Goal: Task Accomplishment & Management: Manage account settings

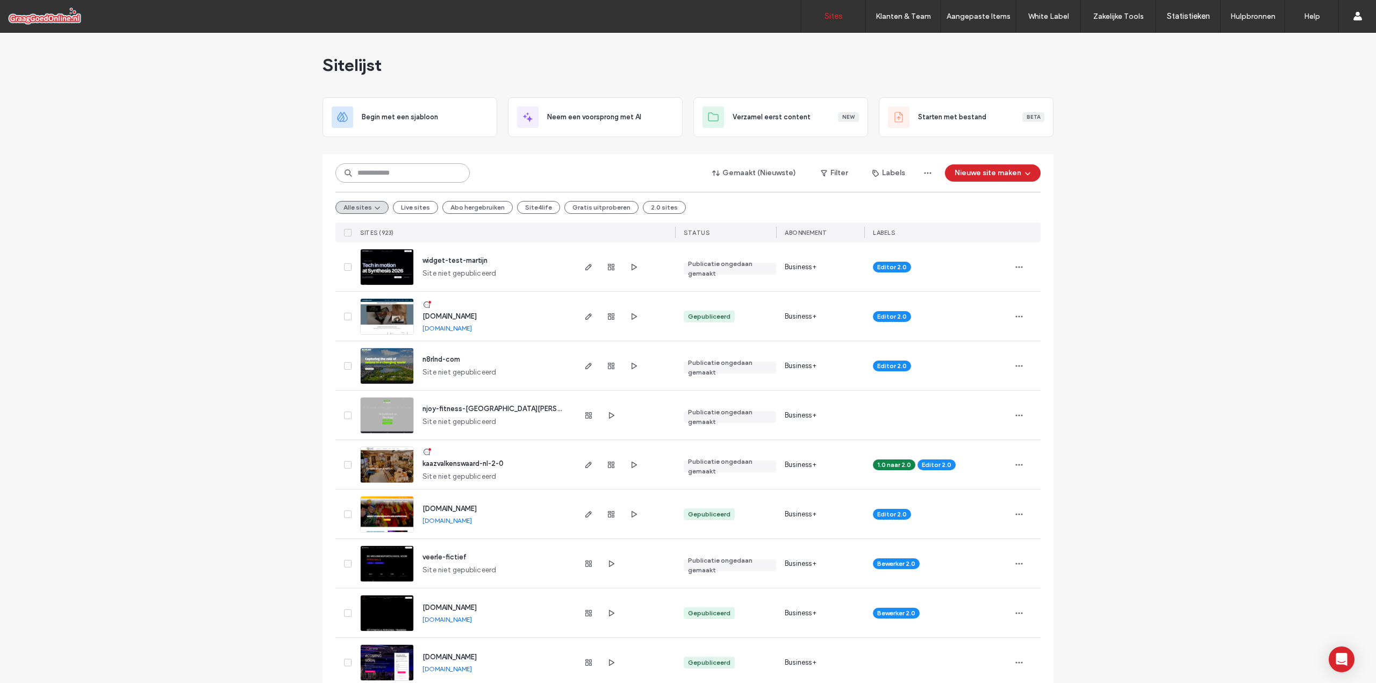
click at [401, 172] on input at bounding box center [402, 172] width 134 height 19
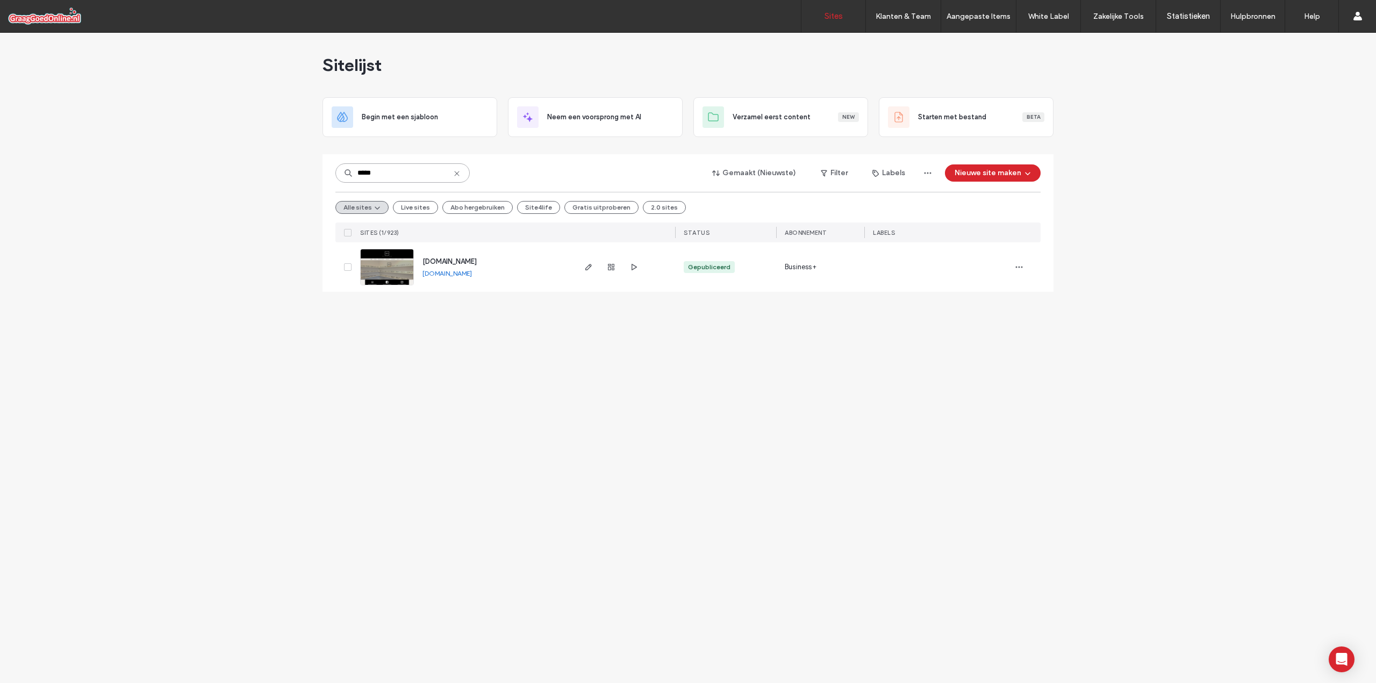
type input "*****"
click at [596, 265] on div at bounding box center [611, 266] width 58 height 49
click at [590, 266] on use "button" at bounding box center [588, 267] width 6 height 6
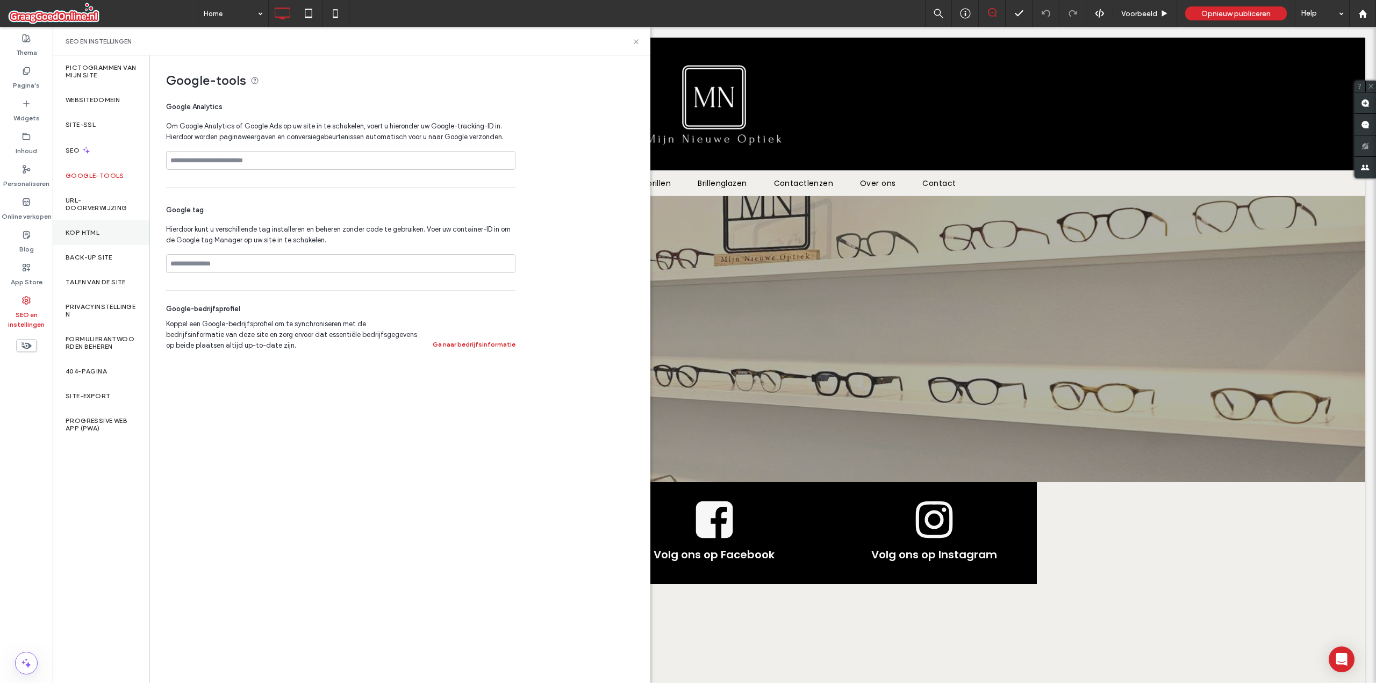
click at [90, 241] on div "Kop HTML" at bounding box center [101, 232] width 97 height 25
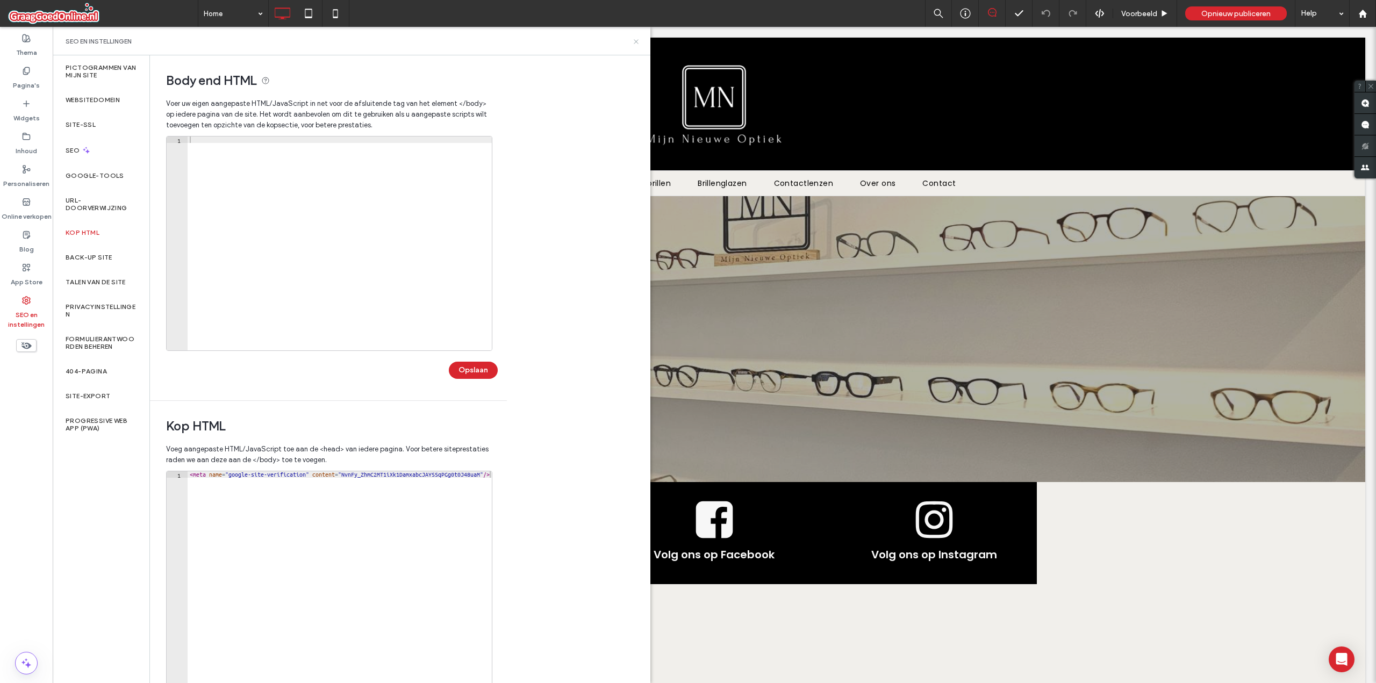
click at [637, 38] on icon at bounding box center [636, 42] width 8 height 8
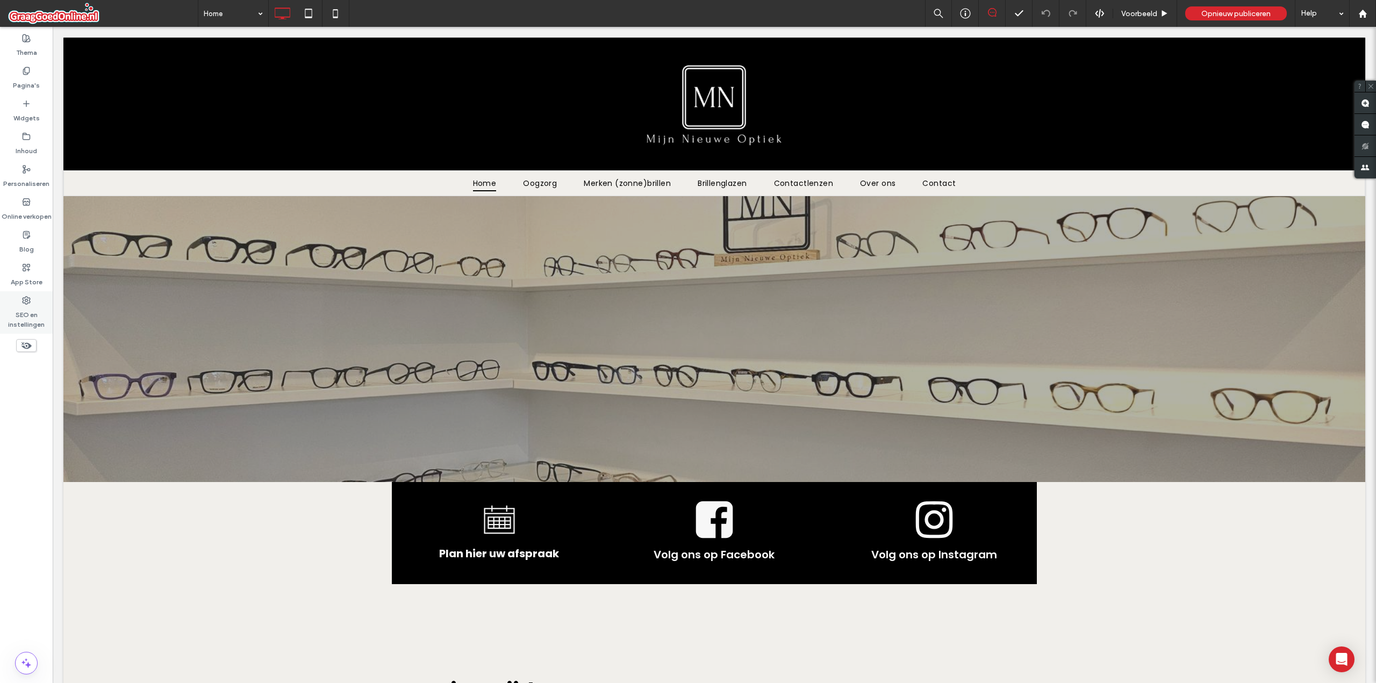
click at [32, 315] on label "SEO en instellingen" at bounding box center [26, 317] width 53 height 25
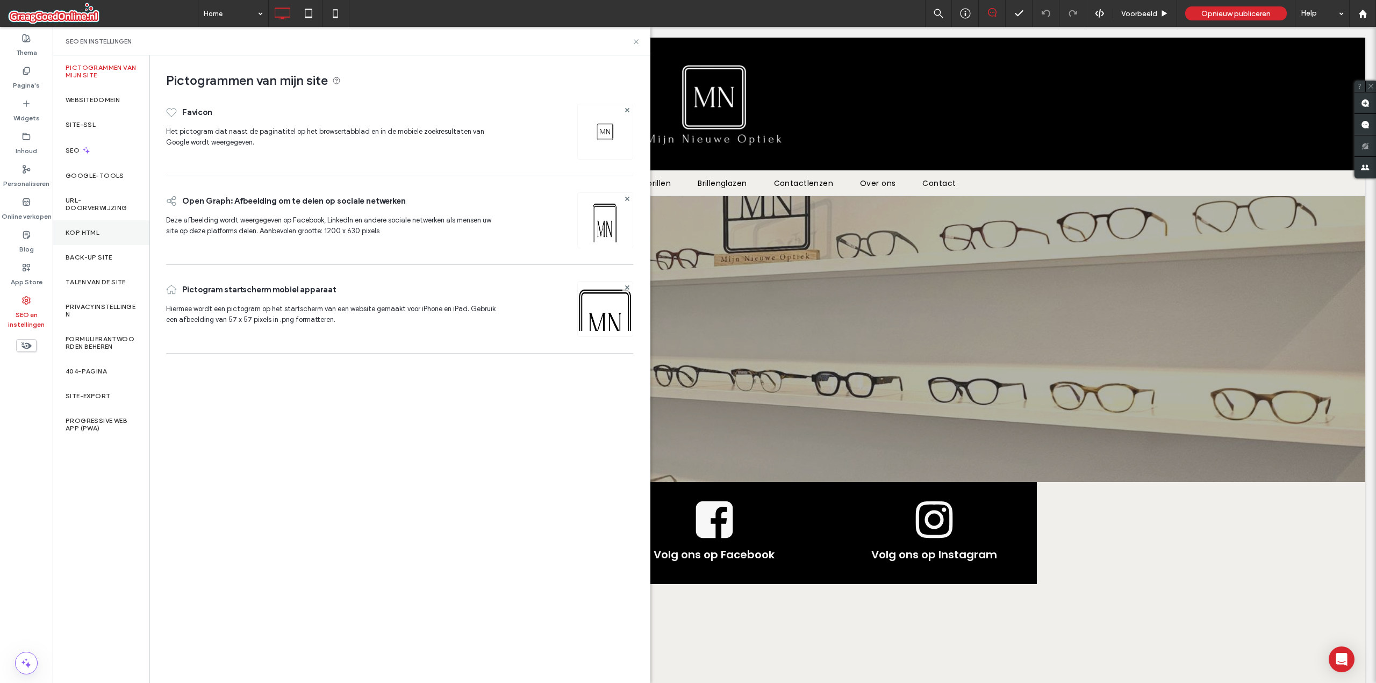
click at [97, 233] on label "Kop HTML" at bounding box center [83, 233] width 34 height 8
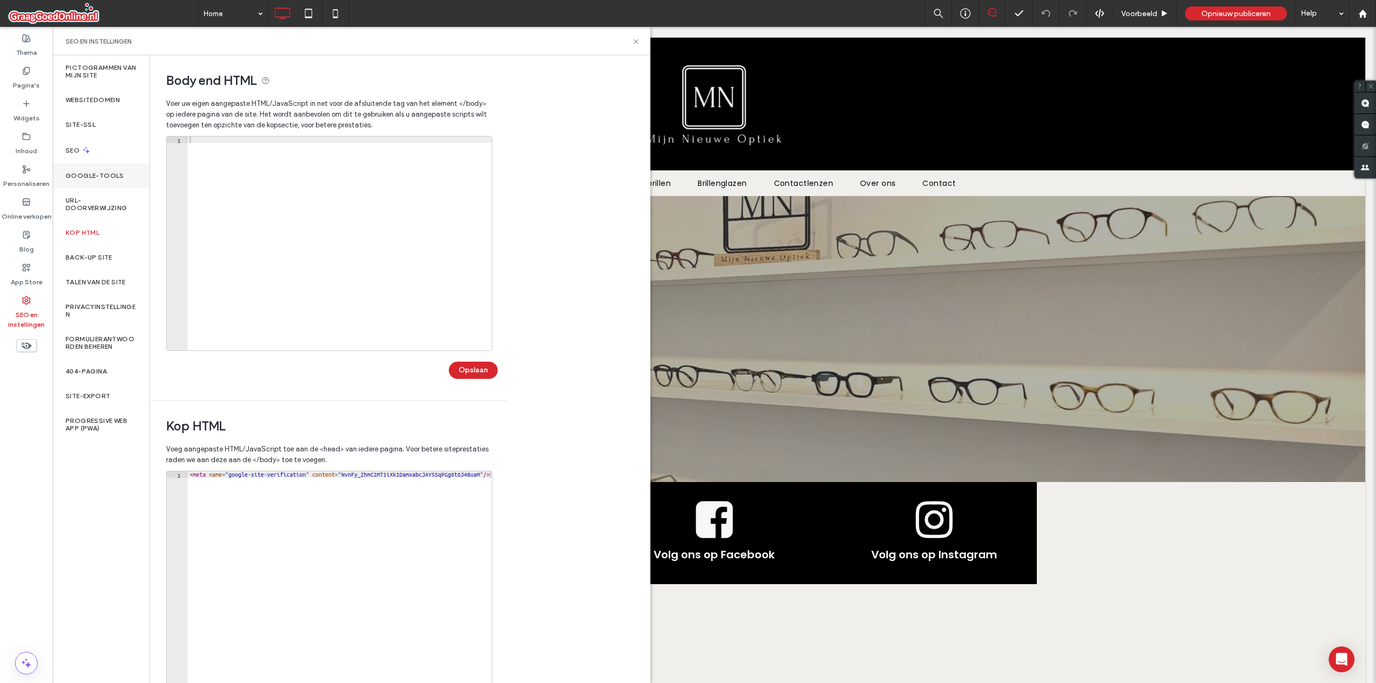
click at [96, 180] on div "Google-tools" at bounding box center [101, 175] width 97 height 25
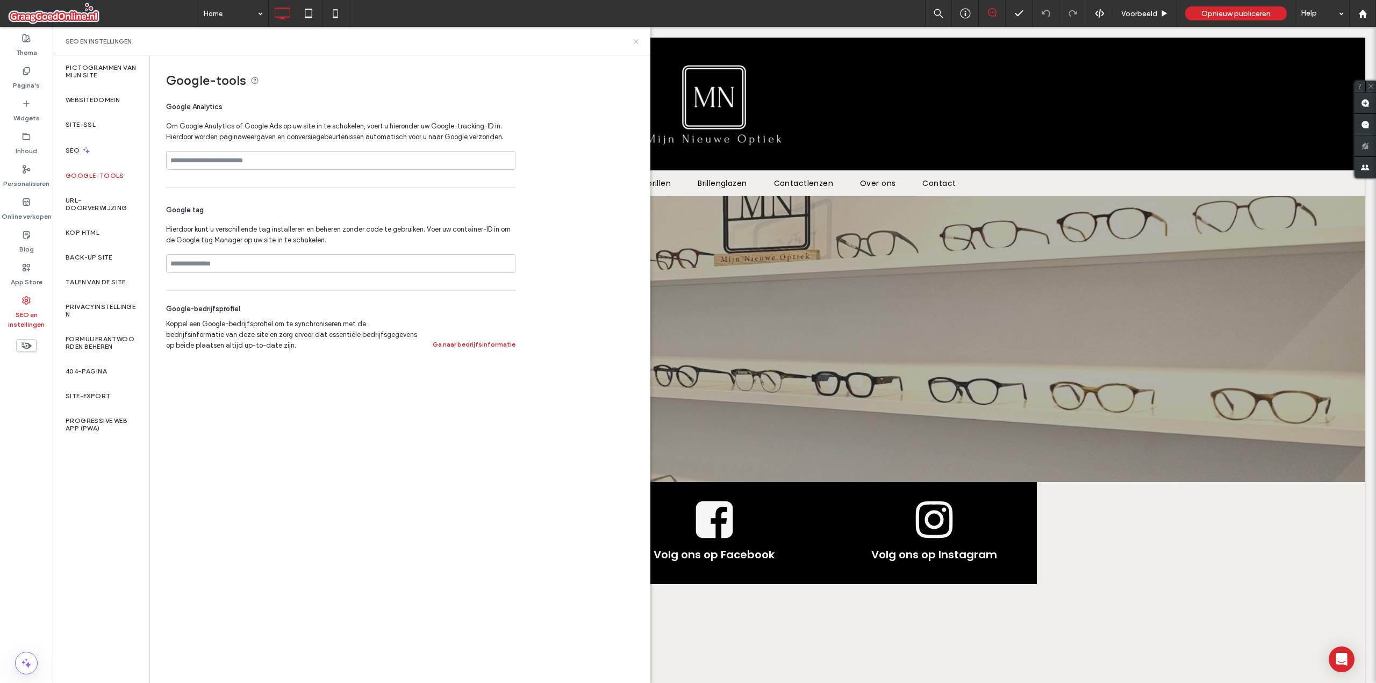
click at [633, 41] on icon at bounding box center [636, 42] width 8 height 8
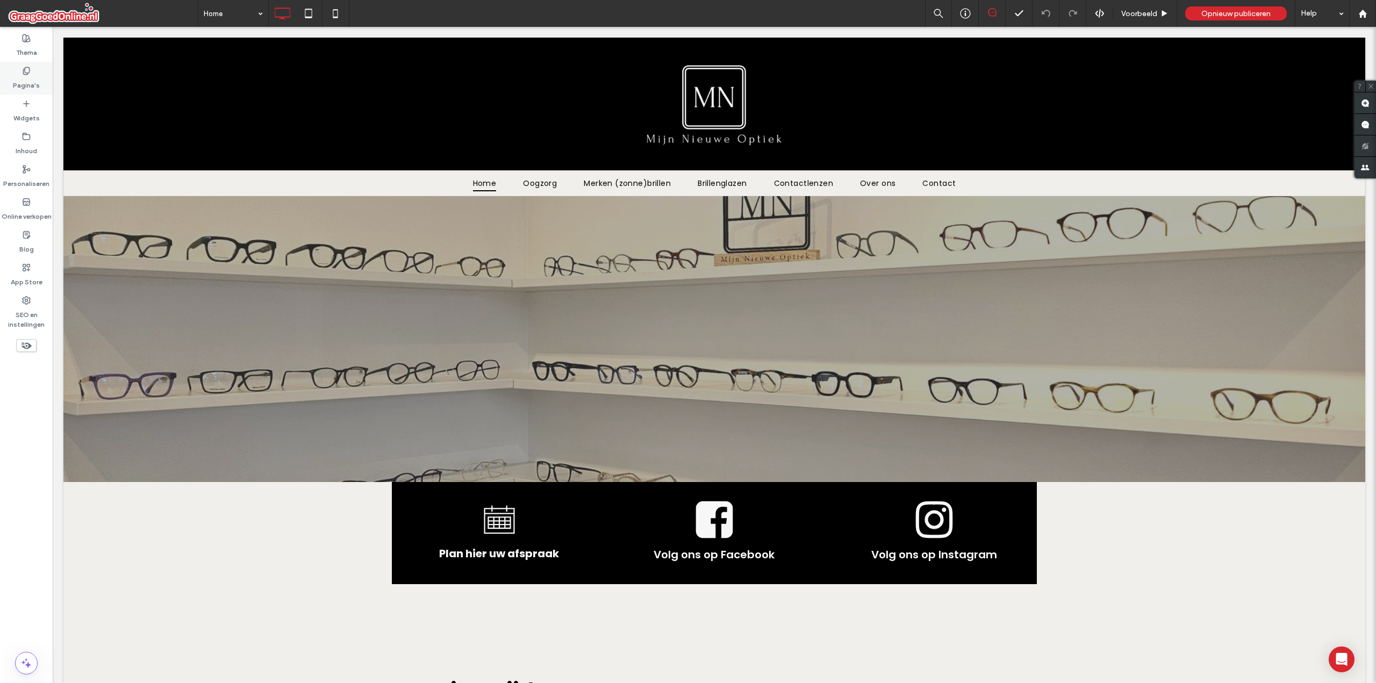
click at [22, 94] on div "Pagina's" at bounding box center [26, 78] width 53 height 33
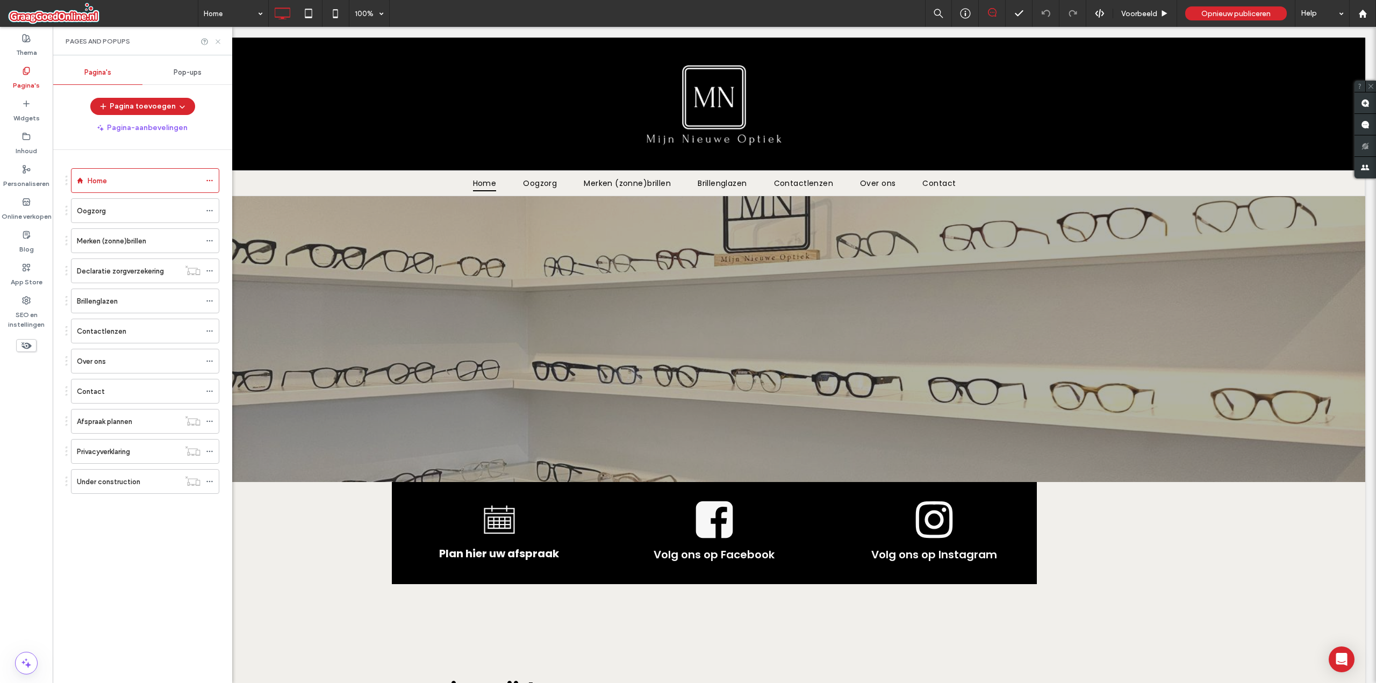
drag, startPoint x: 215, startPoint y: 40, endPoint x: 206, endPoint y: 97, distance: 57.0
click at [215, 40] on icon at bounding box center [218, 42] width 8 height 8
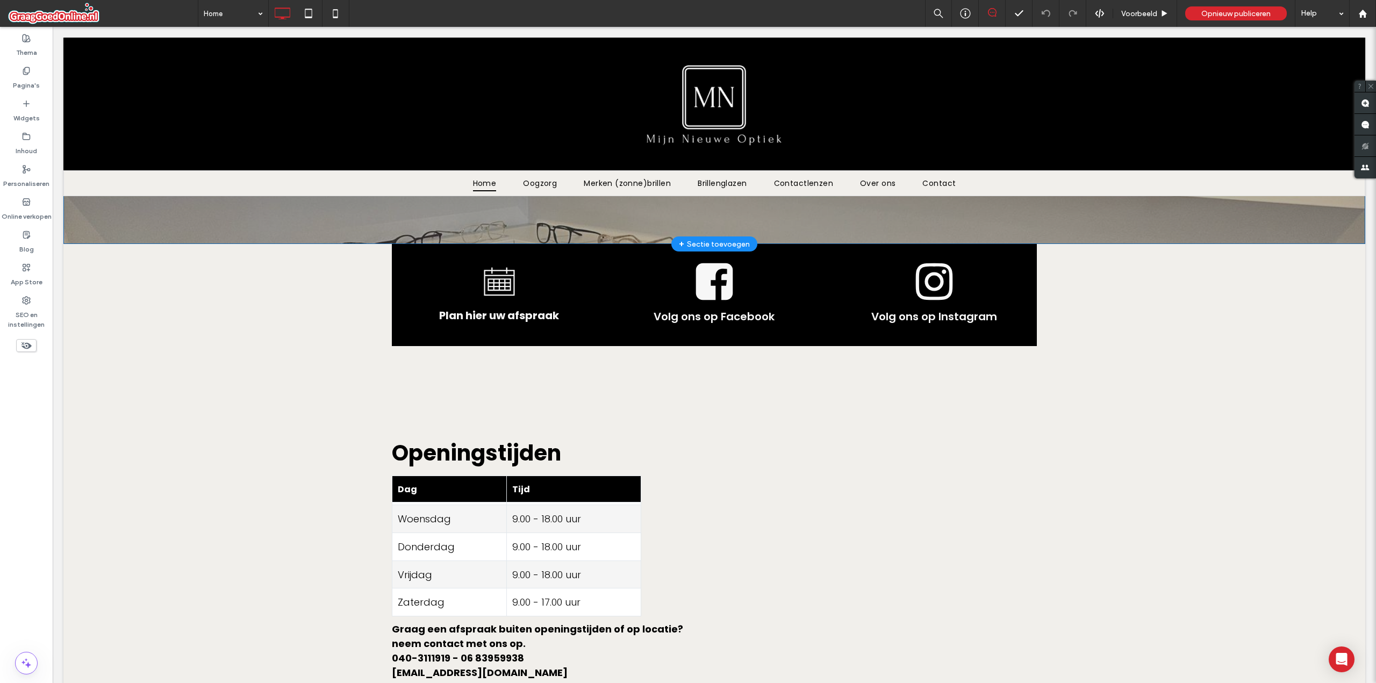
scroll to position [471, 0]
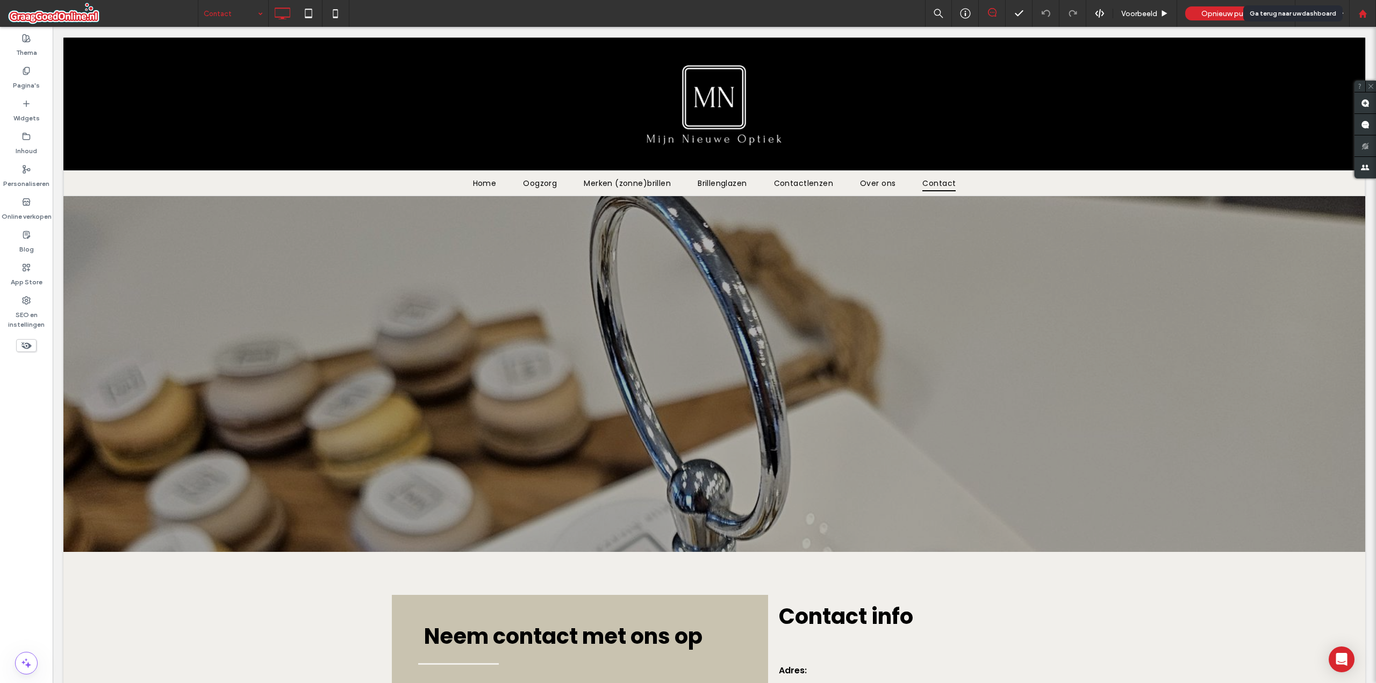
click at [1366, 9] on icon at bounding box center [1363, 13] width 9 height 9
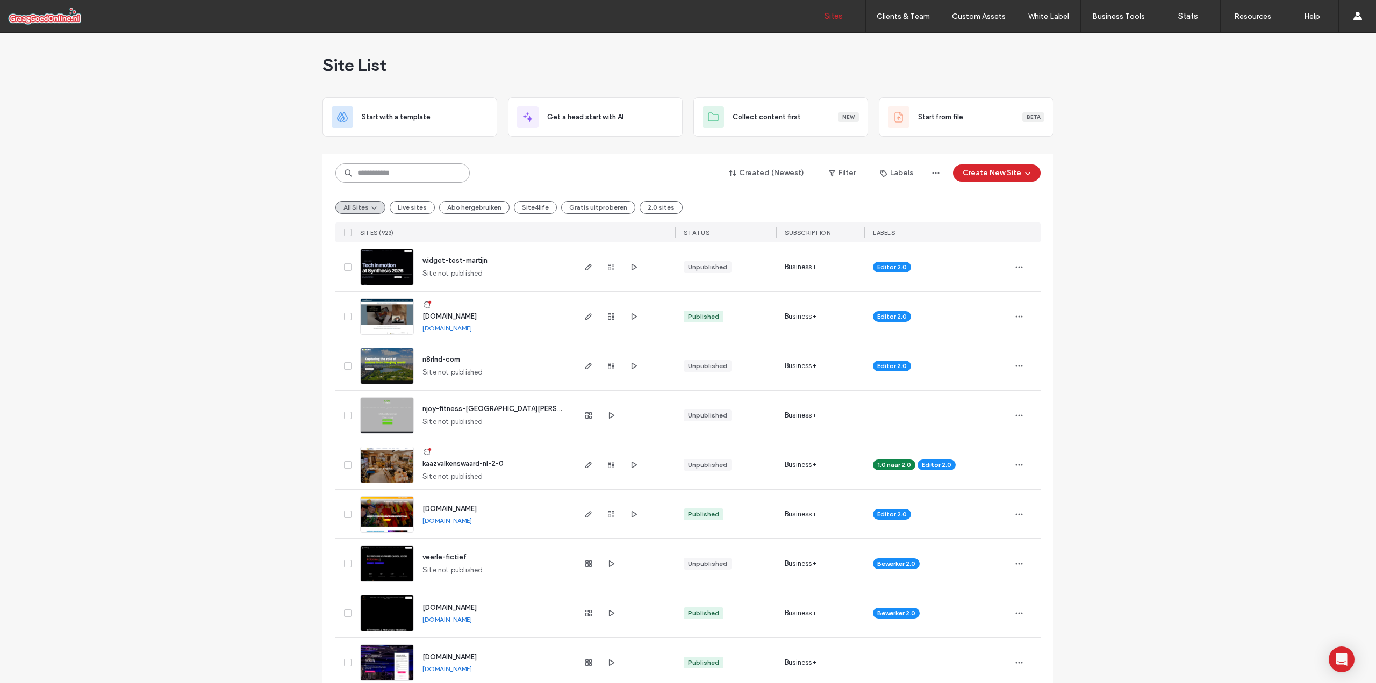
click at [358, 169] on input at bounding box center [402, 172] width 134 height 19
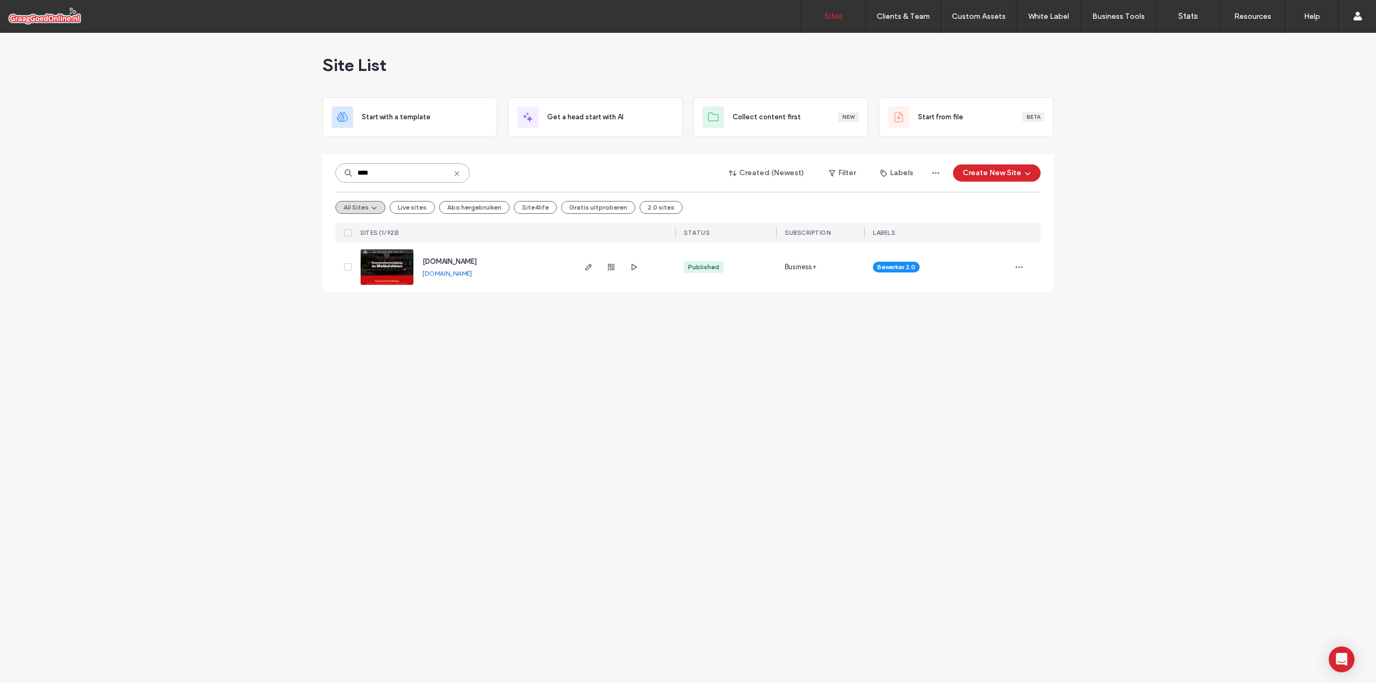
type input "****"
click at [454, 276] on link "www.mulkslobbers.nl" at bounding box center [447, 273] width 49 height 8
click at [459, 175] on use at bounding box center [456, 173] width 5 height 5
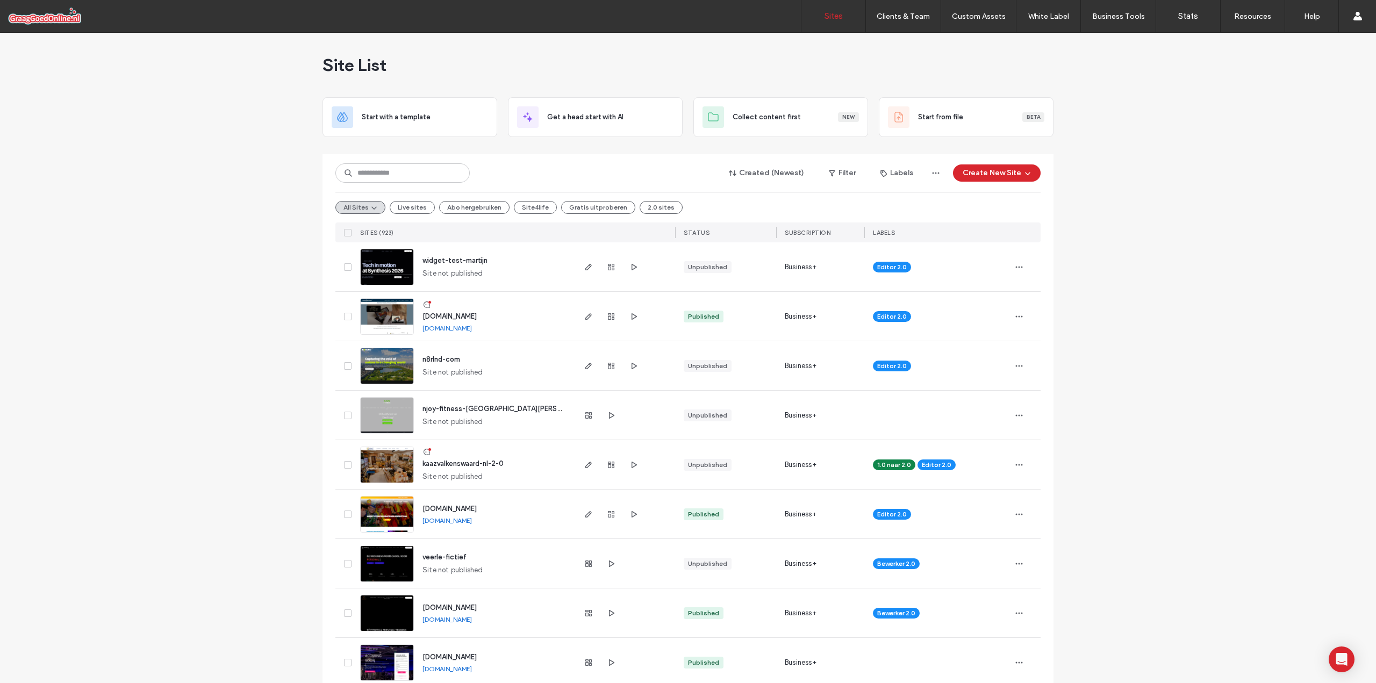
drag, startPoint x: 680, startPoint y: 231, endPoint x: 906, endPoint y: 237, distance: 225.9
click at [906, 237] on div "SITES (923) STATUS SUBSCRIPTION LABELS" at bounding box center [687, 233] width 705 height 20
click at [904, 235] on div "LABELS" at bounding box center [938, 233] width 146 height 20
drag, startPoint x: 904, startPoint y: 233, endPoint x: 680, endPoint y: 233, distance: 223.7
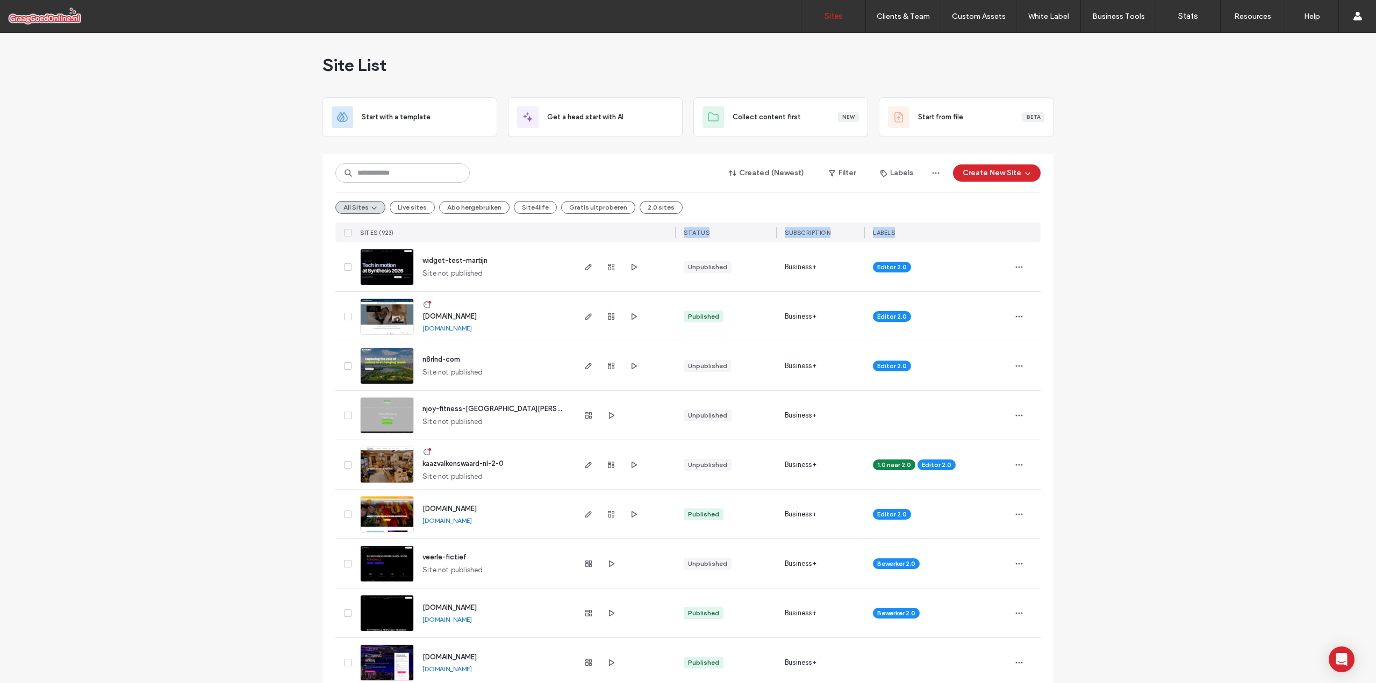
click at [680, 233] on div "SITES (923) STATUS SUBSCRIPTION LABELS" at bounding box center [687, 233] width 705 height 20
click at [684, 233] on span "STATUS" at bounding box center [697, 233] width 26 height 8
drag, startPoint x: 680, startPoint y: 233, endPoint x: 890, endPoint y: 232, distance: 210.2
click at [890, 232] on div "SITES (923) STATUS SUBSCRIPTION LABELS" at bounding box center [687, 233] width 705 height 20
click at [903, 233] on div "LABELS" at bounding box center [938, 233] width 146 height 20
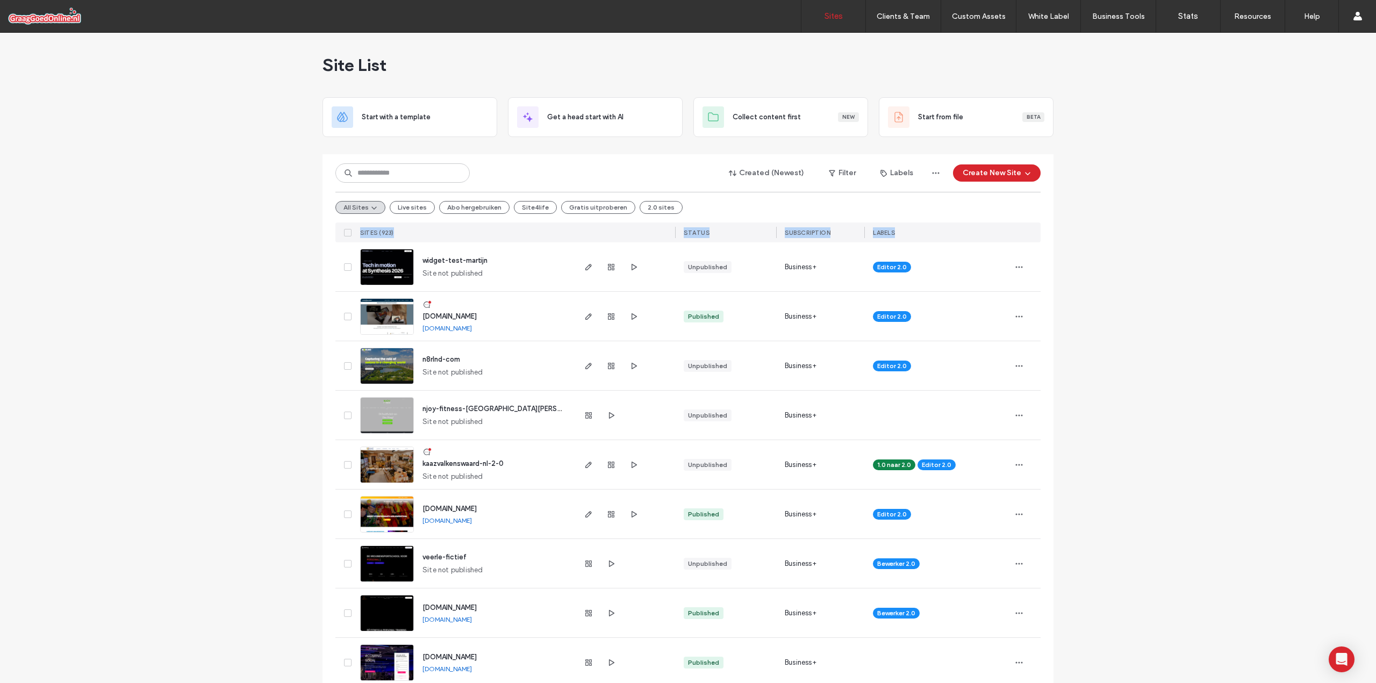
drag, startPoint x: 901, startPoint y: 235, endPoint x: 262, endPoint y: 234, distance: 638.7
click at [362, 226] on div "SITES (923)" at bounding box center [465, 233] width 218 height 20
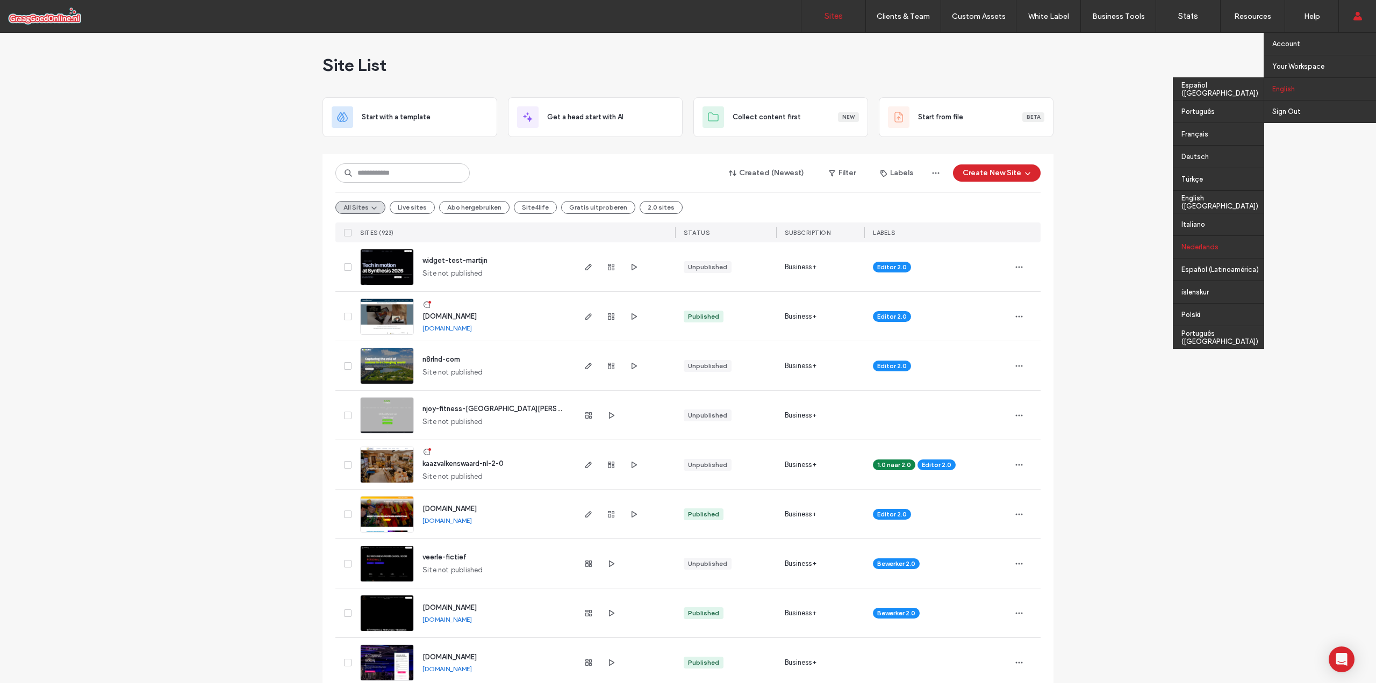
click at [1193, 245] on div "Nederlands" at bounding box center [1219, 246] width 90 height 23
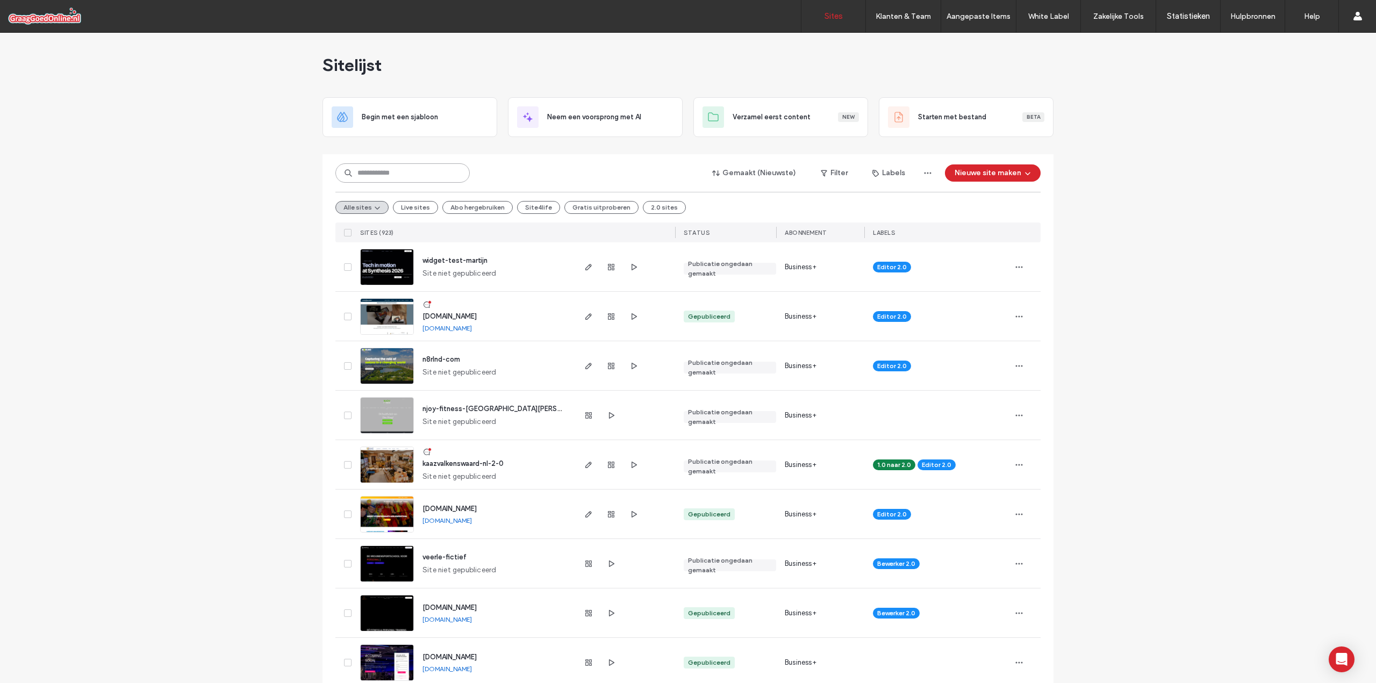
click at [377, 177] on input at bounding box center [402, 172] width 134 height 19
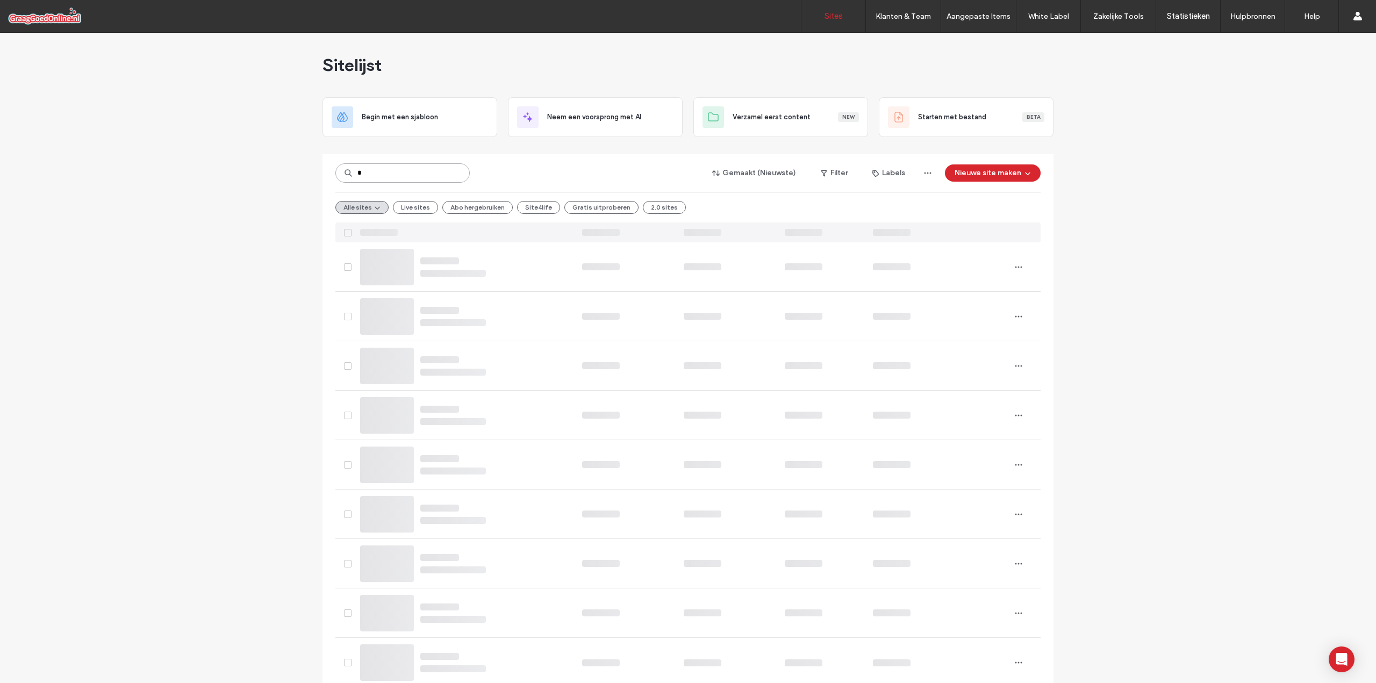
type input "*"
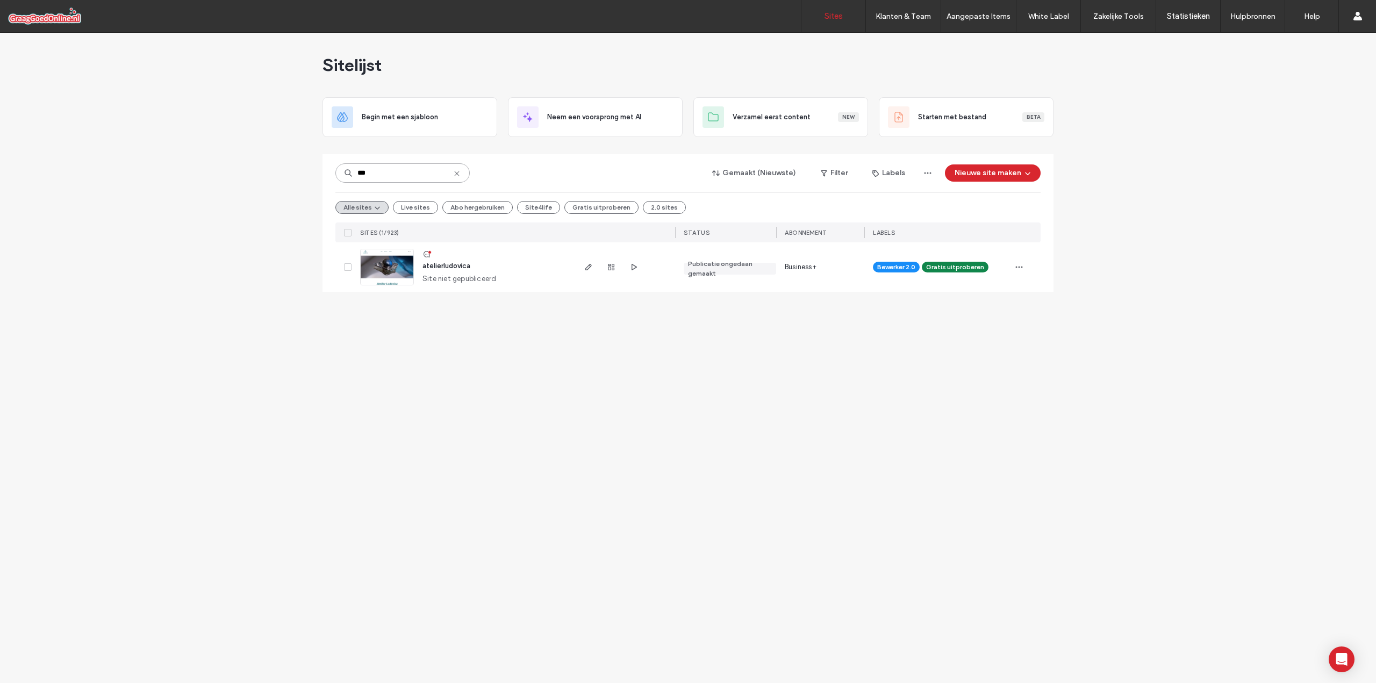
type input "***"
click at [588, 268] on icon "button" at bounding box center [588, 267] width 9 height 9
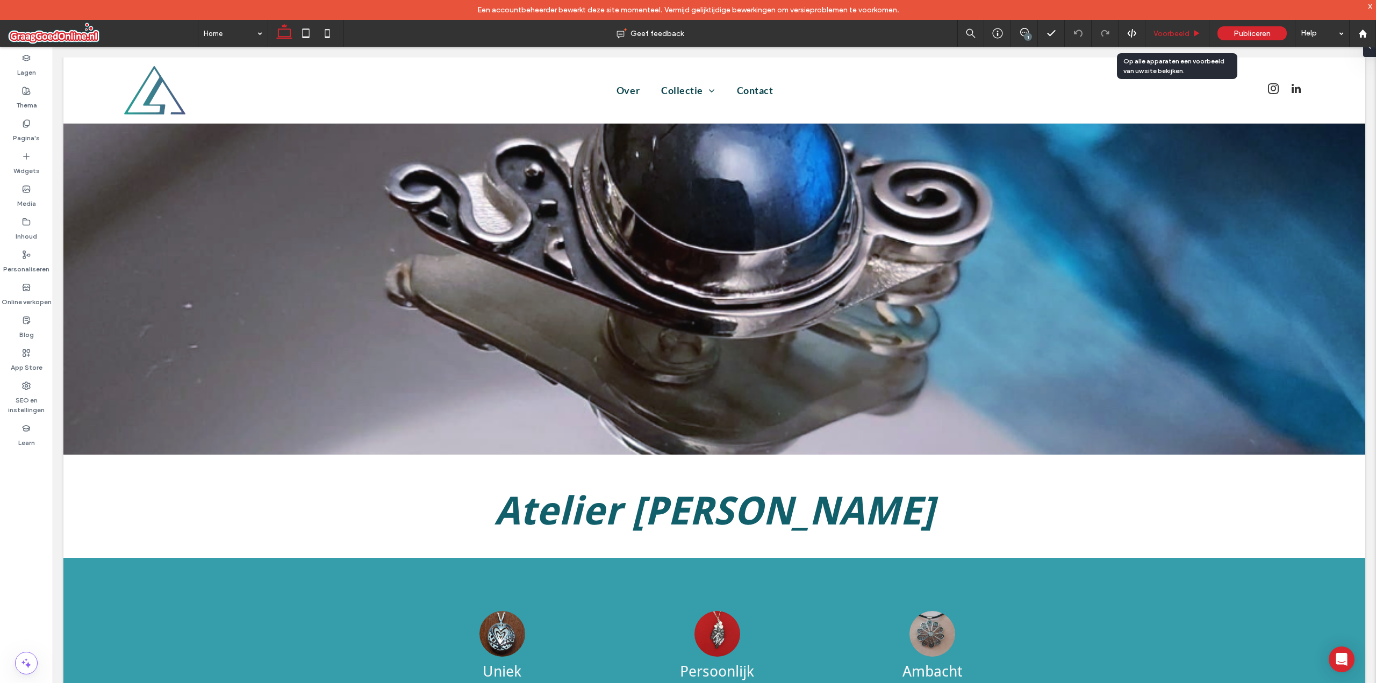
click at [1170, 30] on span "Voorbeeld" at bounding box center [1172, 33] width 36 height 9
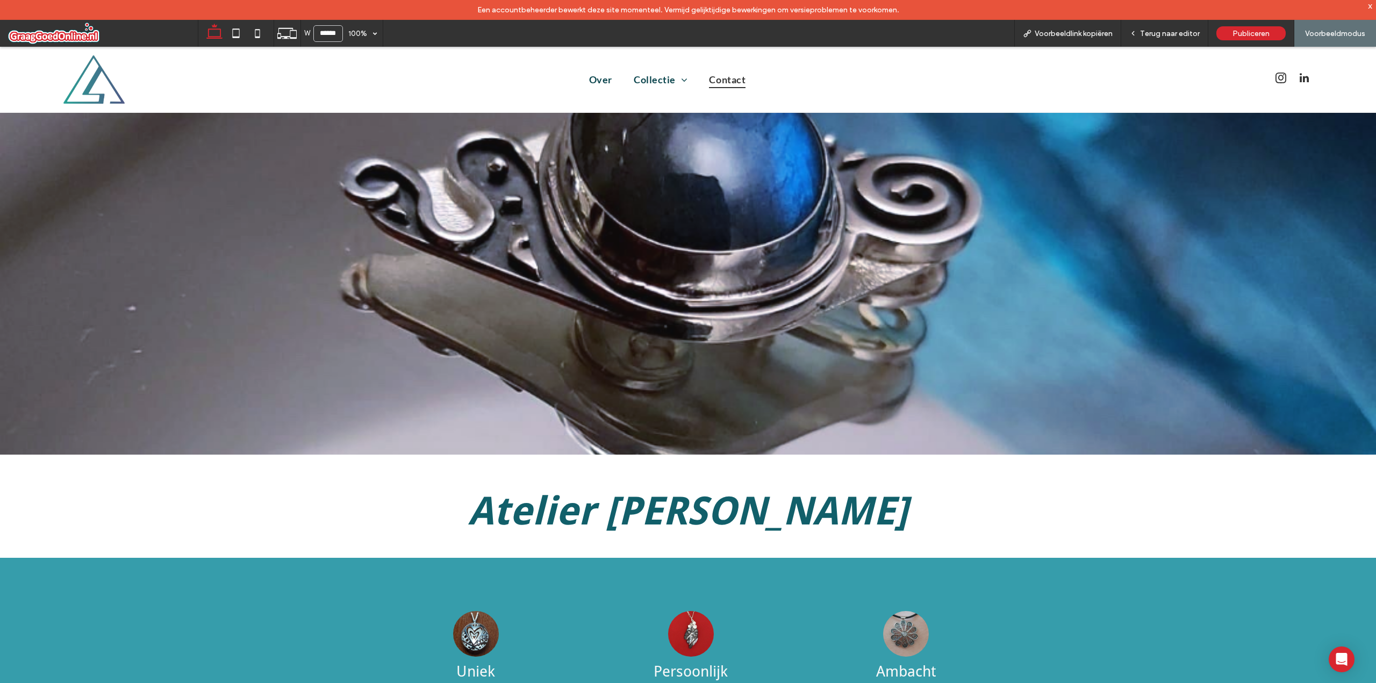
click at [724, 82] on span "Contact" at bounding box center [727, 79] width 37 height 18
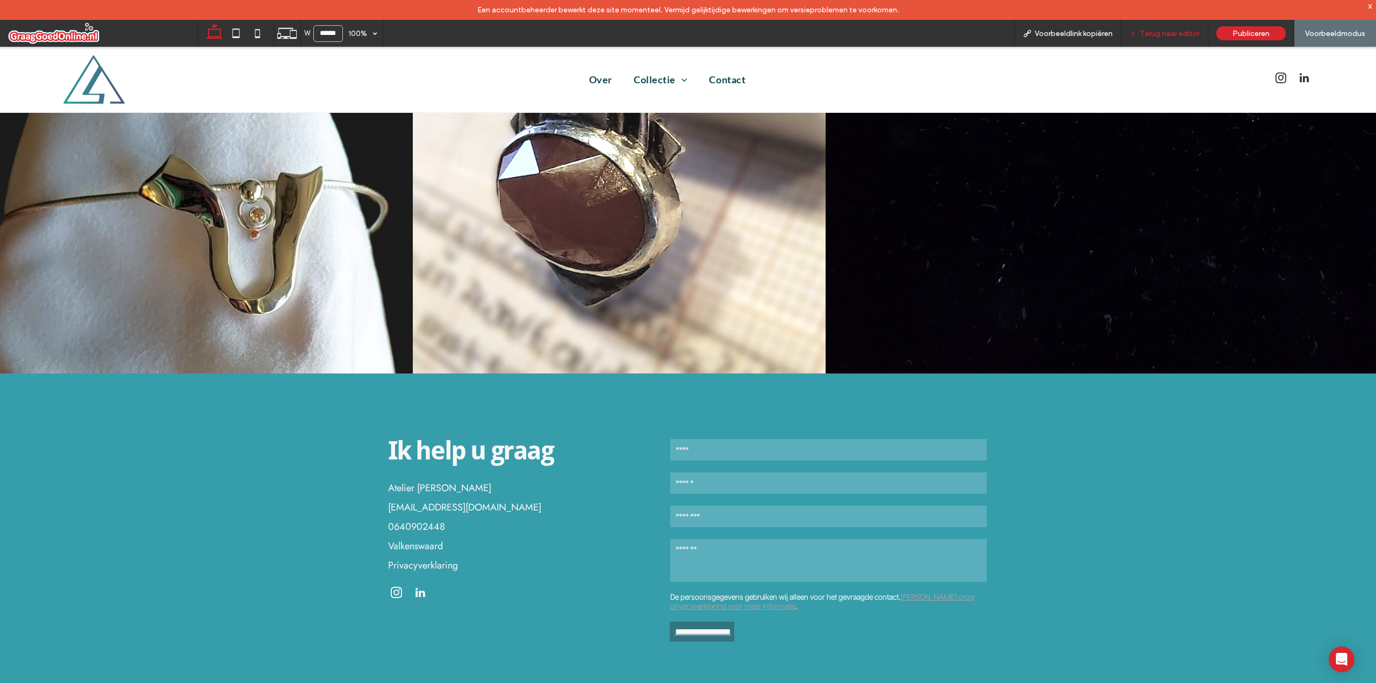
click at [1154, 33] on span "Terug naar editor" at bounding box center [1170, 33] width 60 height 9
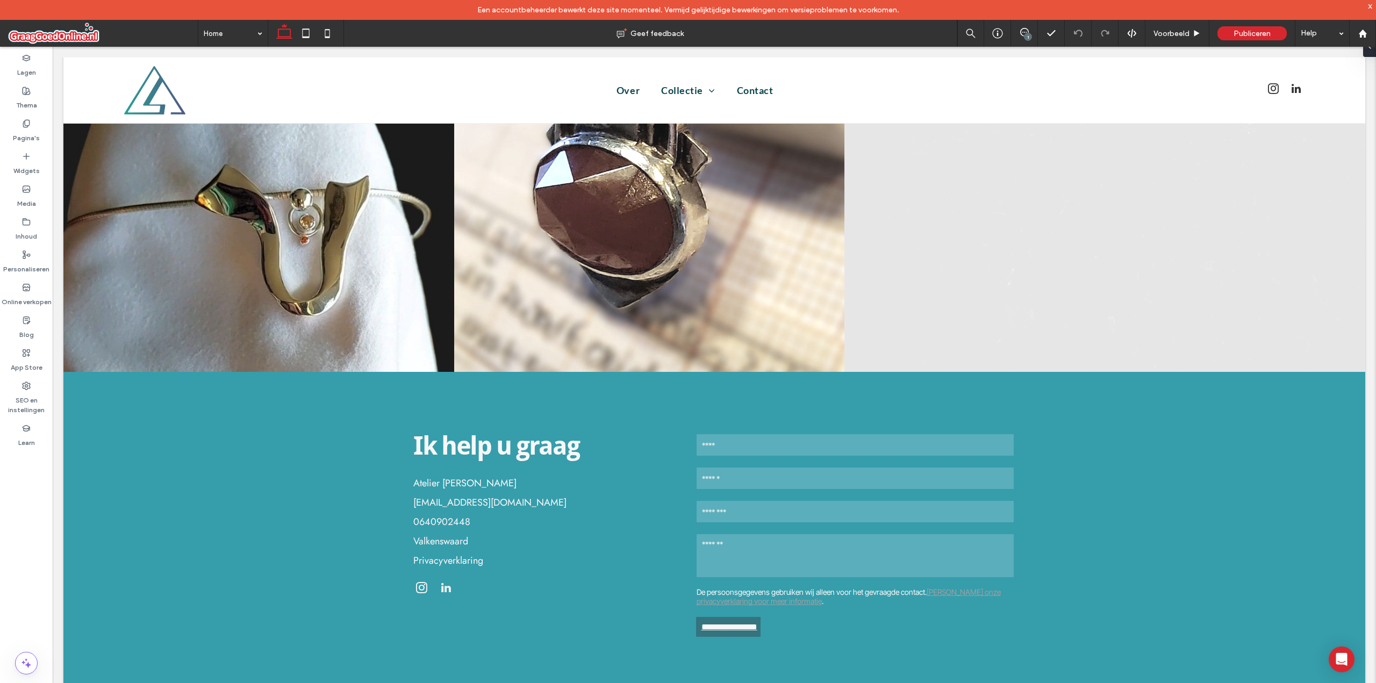
scroll to position [1406, 0]
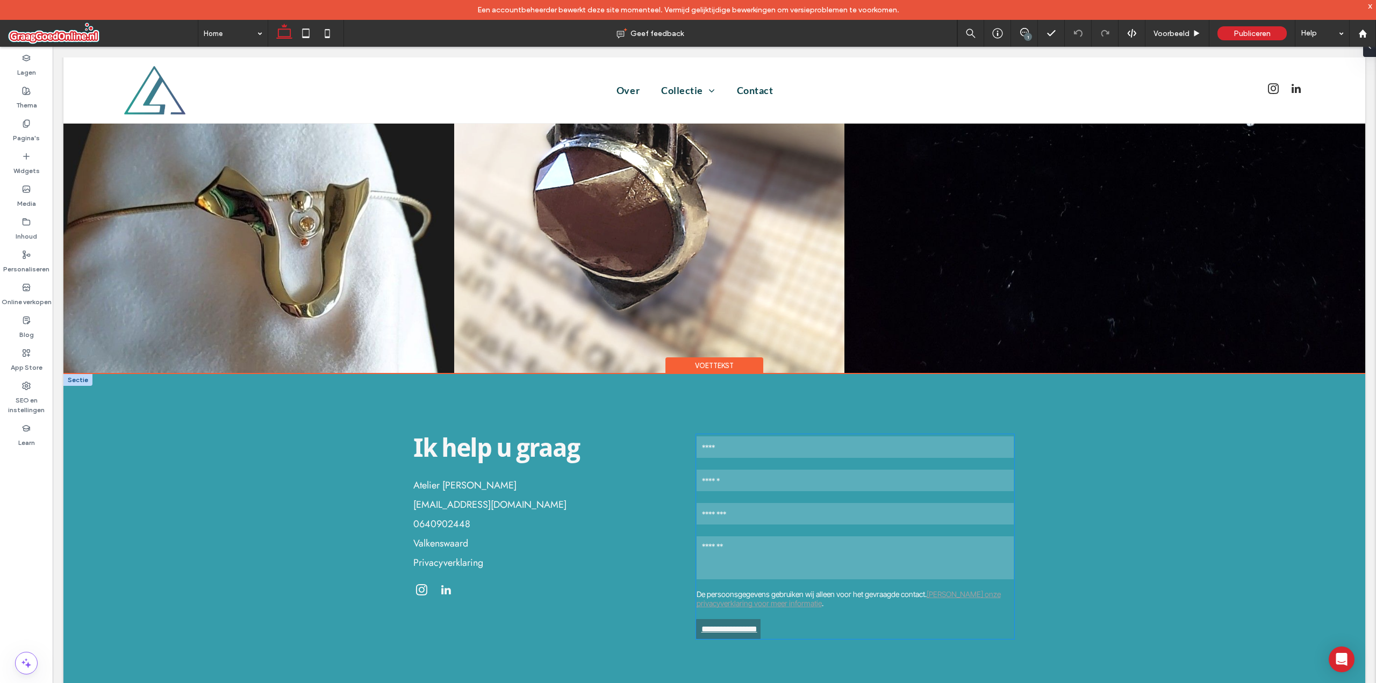
click at [788, 480] on input "email" at bounding box center [856, 481] width 318 height 22
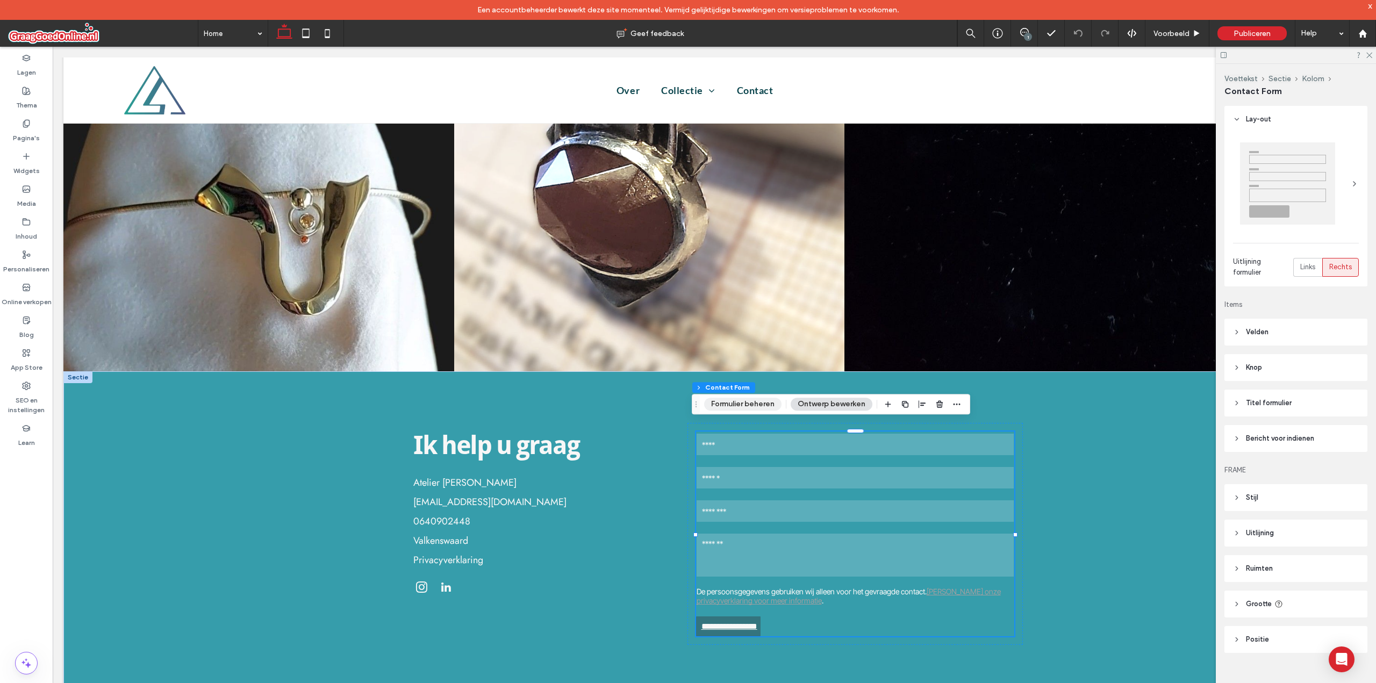
click at [735, 401] on button "Formulier beheren" at bounding box center [742, 404] width 77 height 13
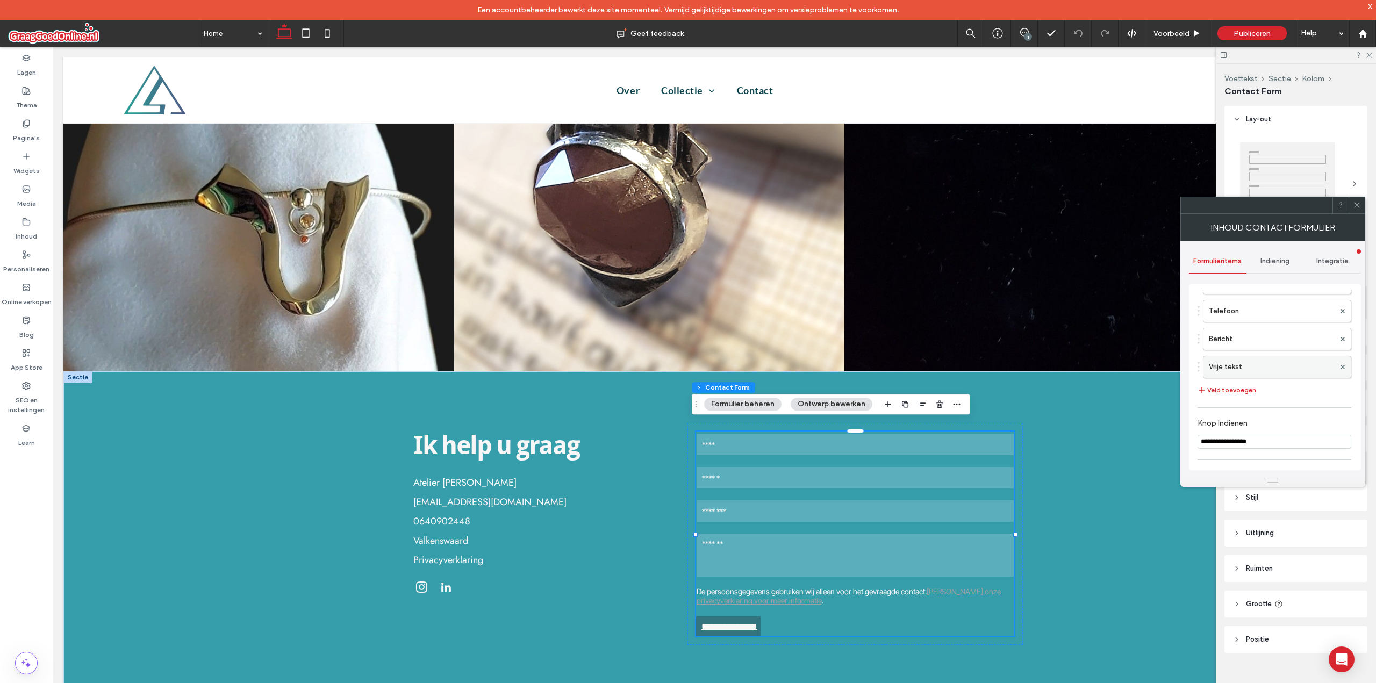
scroll to position [108, 0]
click at [1233, 360] on label "Vrije tekst" at bounding box center [1272, 360] width 126 height 22
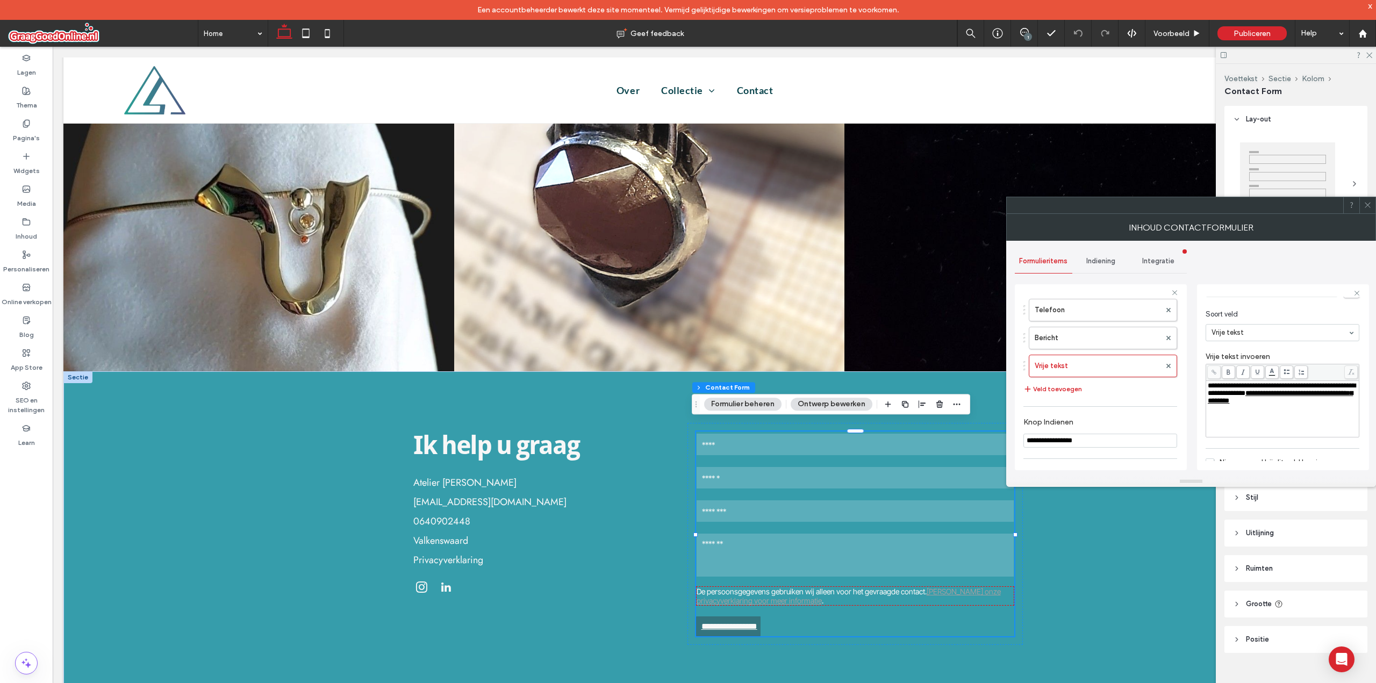
scroll to position [54, 0]
drag, startPoint x: 1339, startPoint y: 406, endPoint x: 1301, endPoint y: 395, distance: 40.3
click at [1301, 395] on div "**********" at bounding box center [1283, 409] width 150 height 54
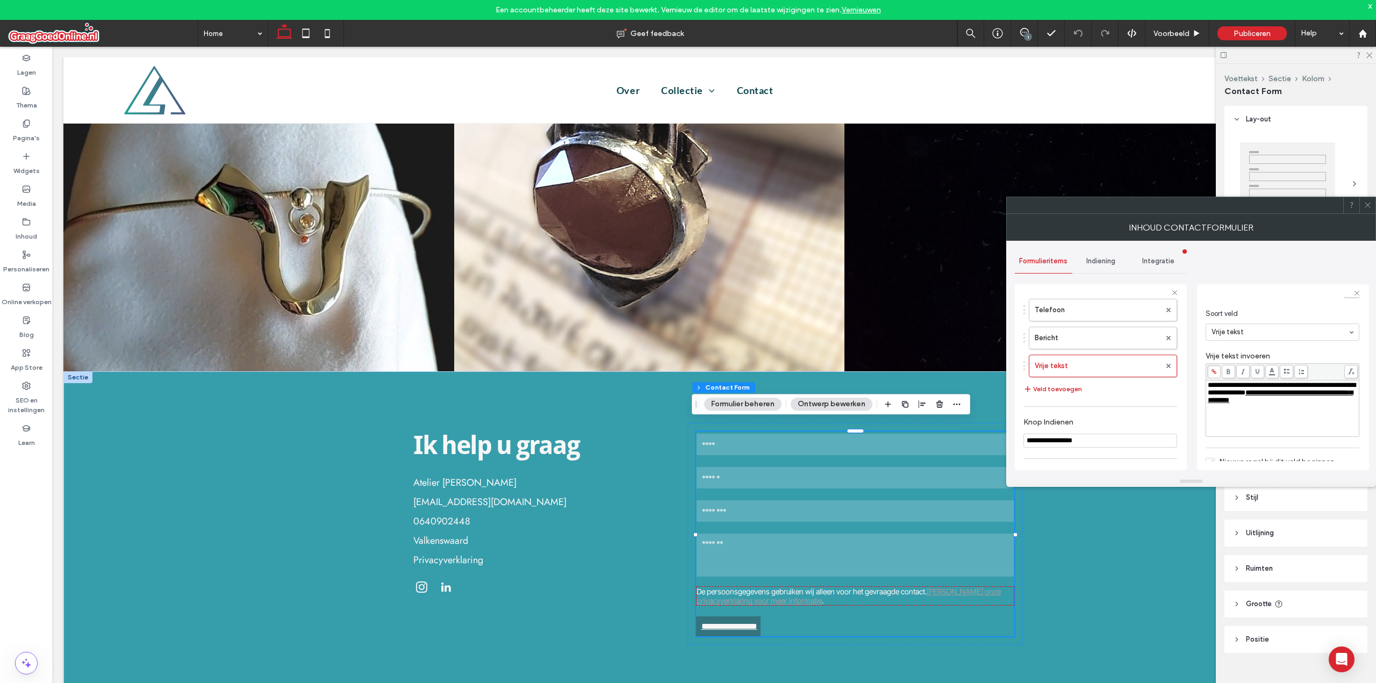
click at [1363, 205] on div at bounding box center [1368, 205] width 16 height 16
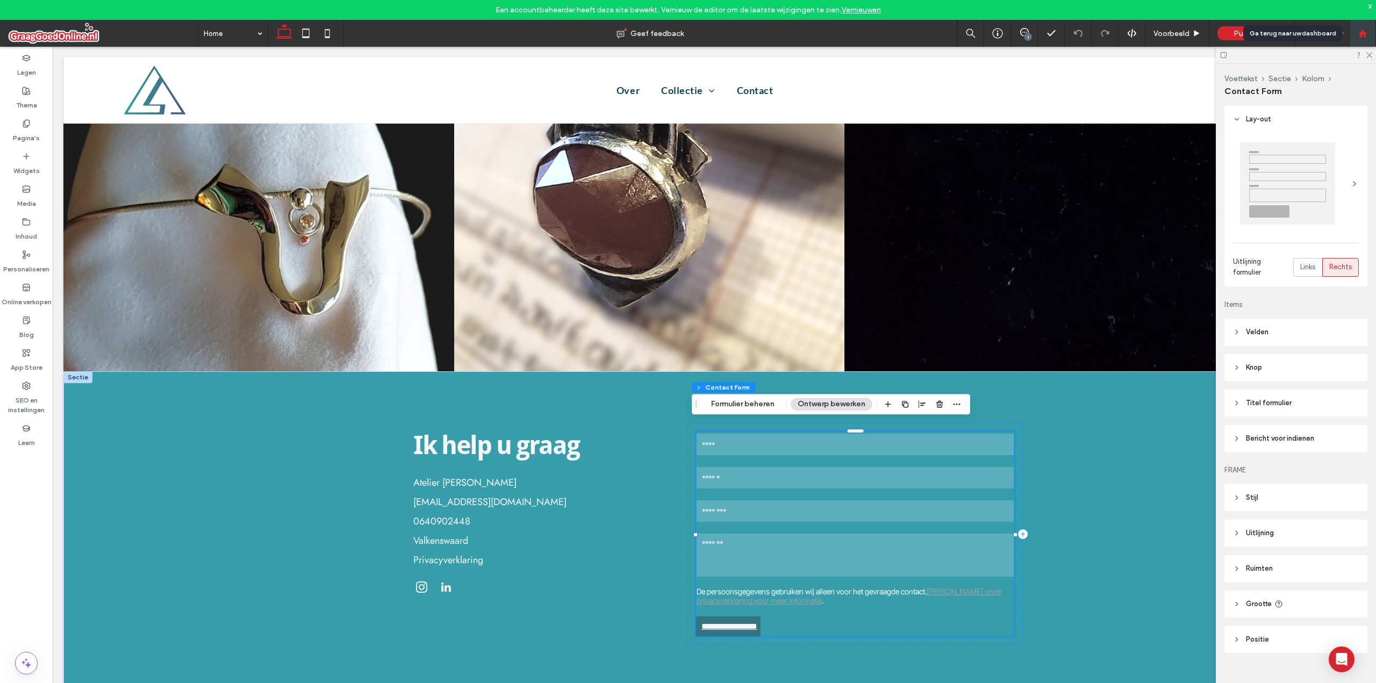
click at [1356, 35] on div at bounding box center [1363, 33] width 26 height 9
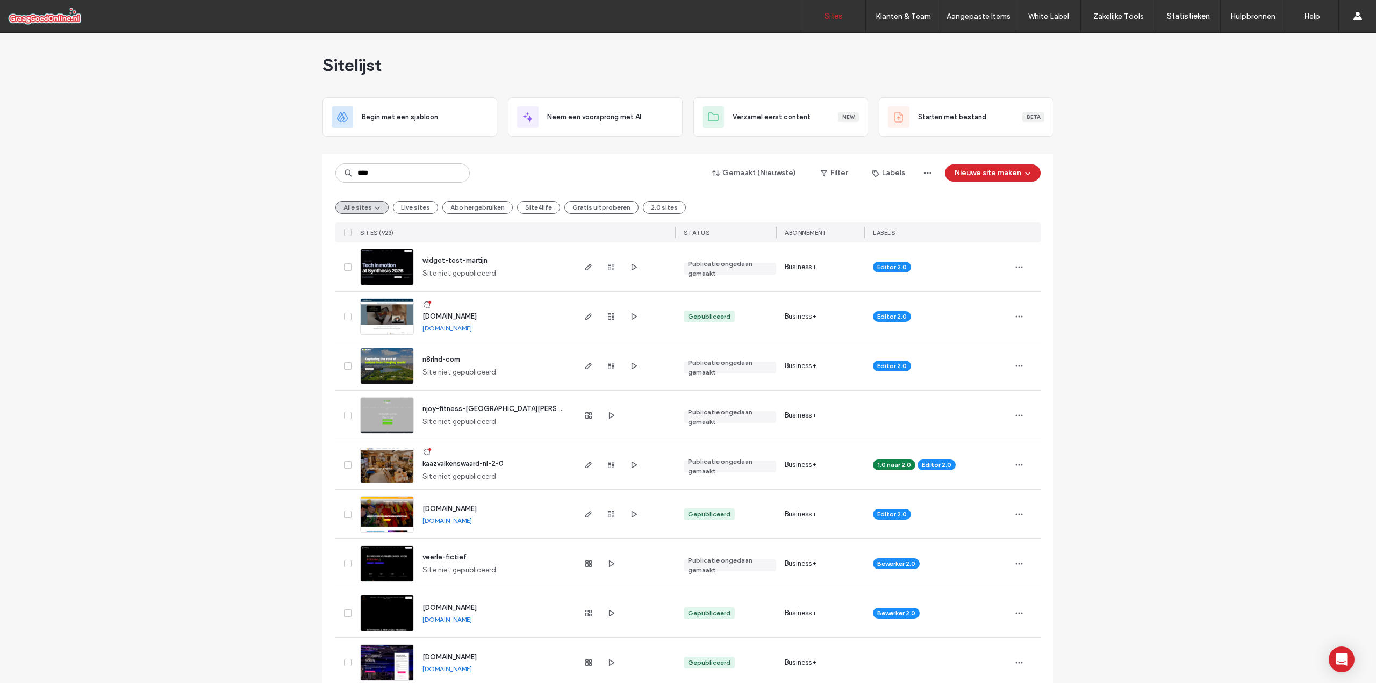
type input "****"
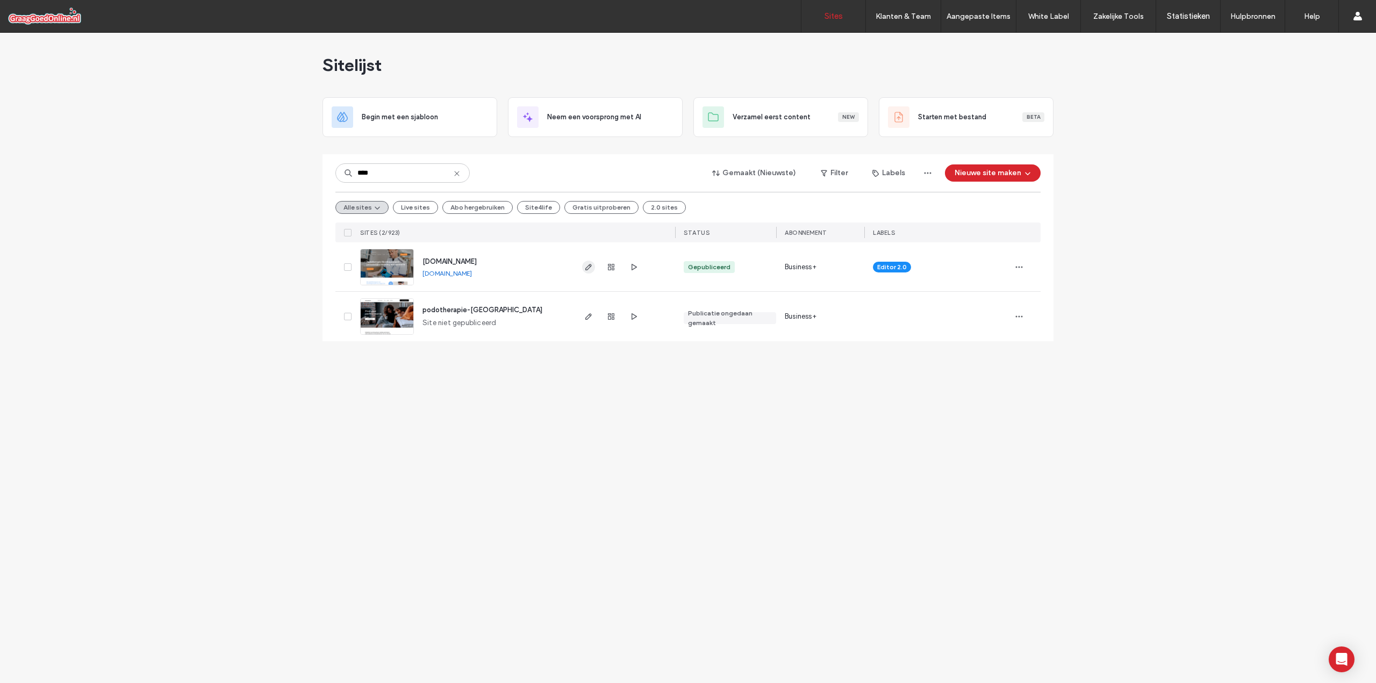
click at [590, 265] on use "button" at bounding box center [588, 267] width 6 height 6
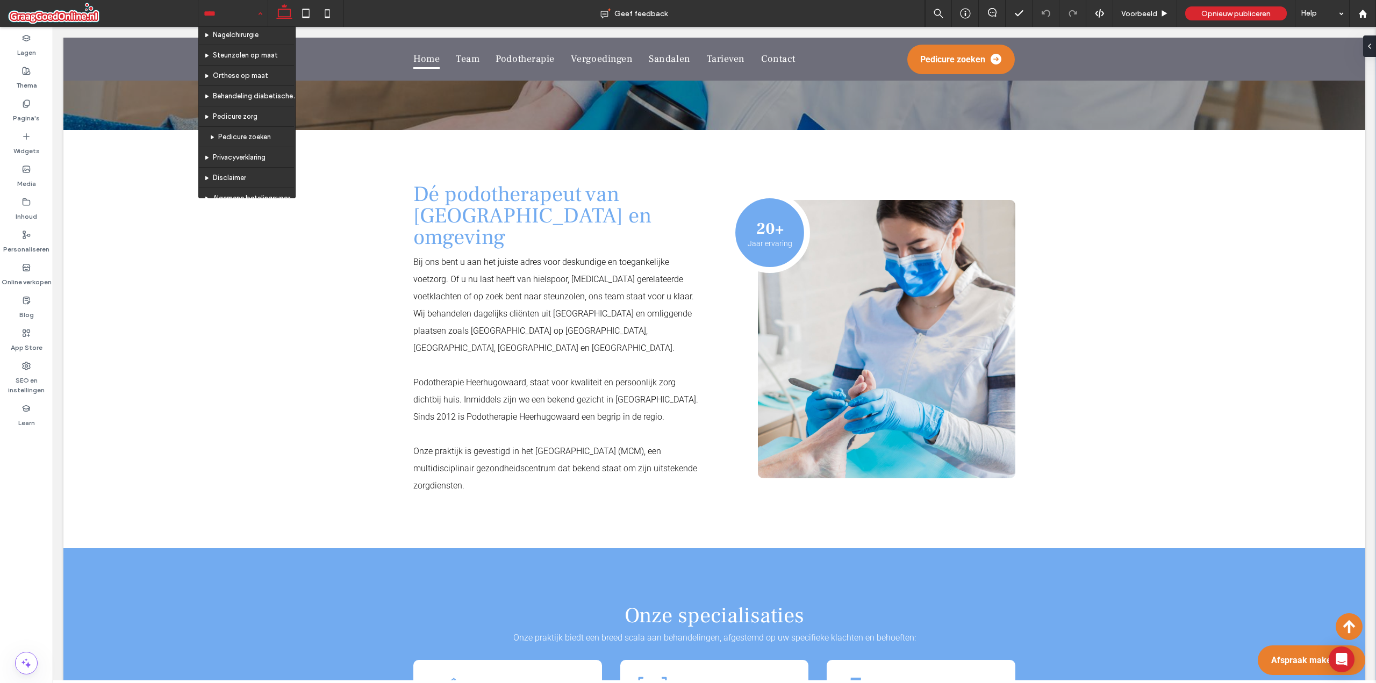
scroll to position [195, 0]
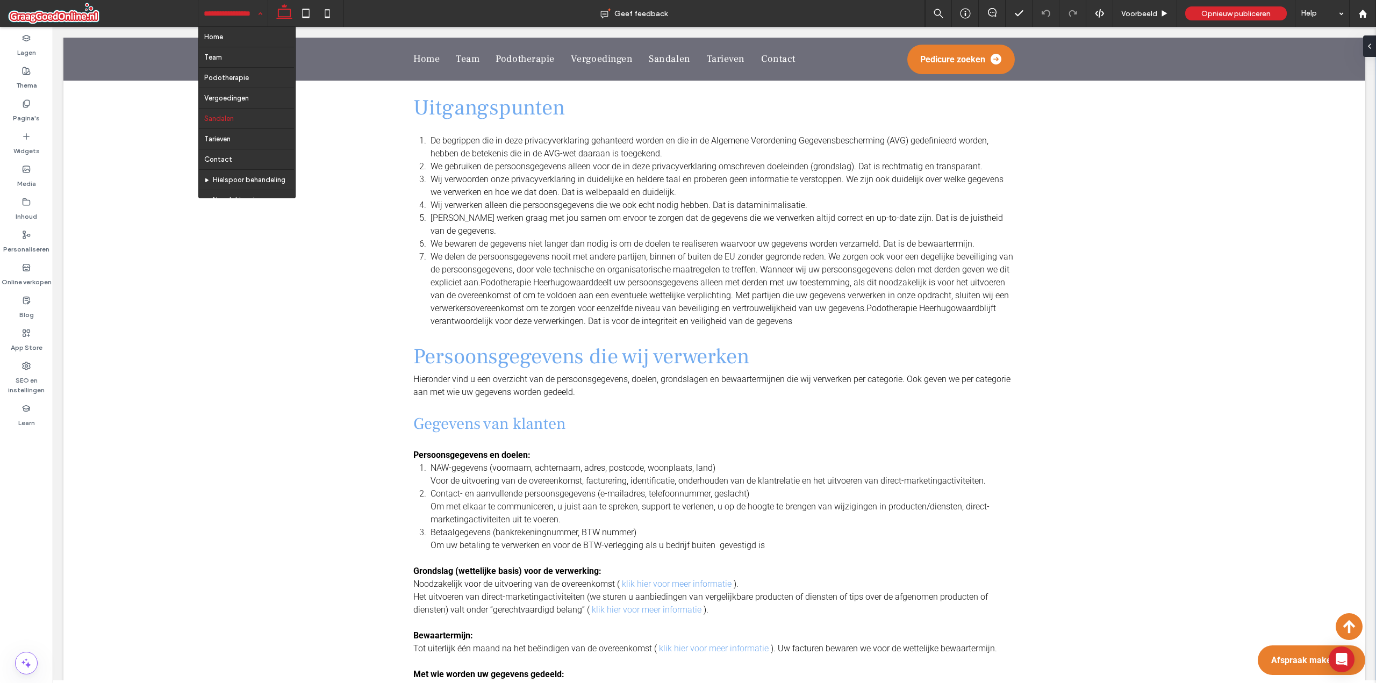
scroll to position [54, 0]
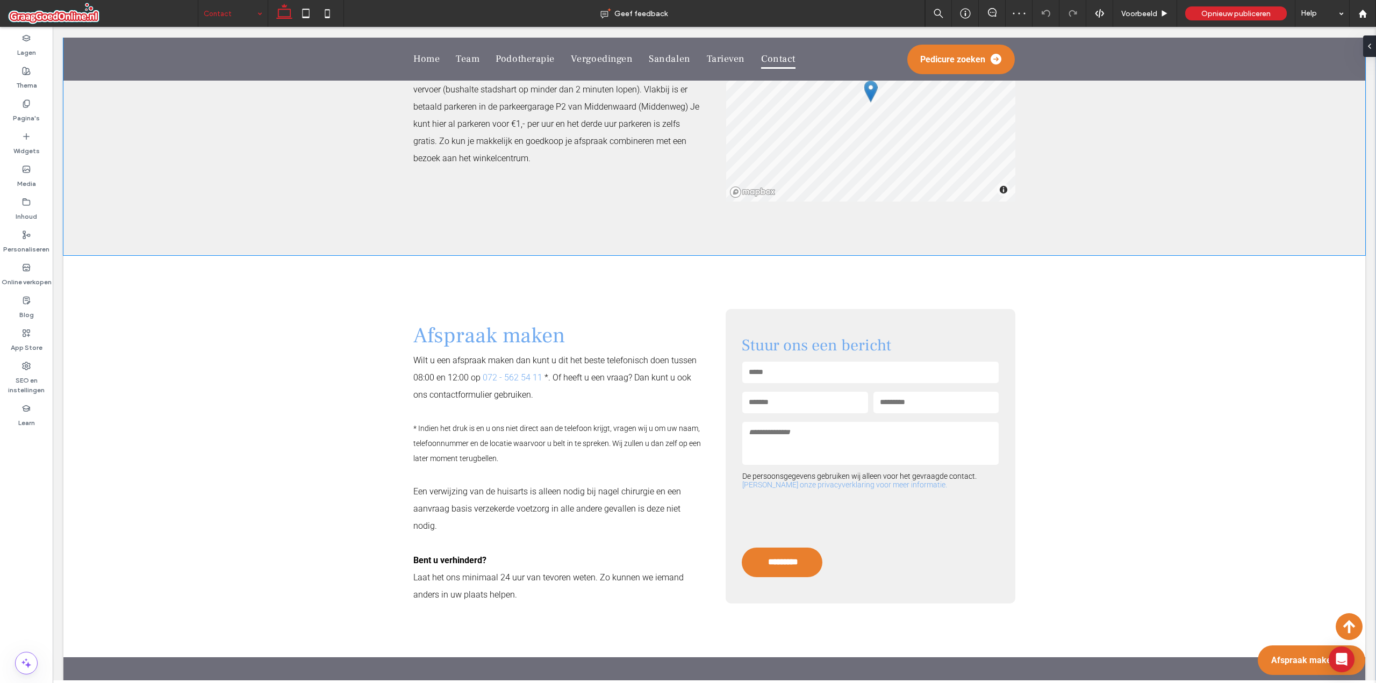
scroll to position [860, 0]
click at [800, 391] on input "email" at bounding box center [804, 402] width 125 height 22
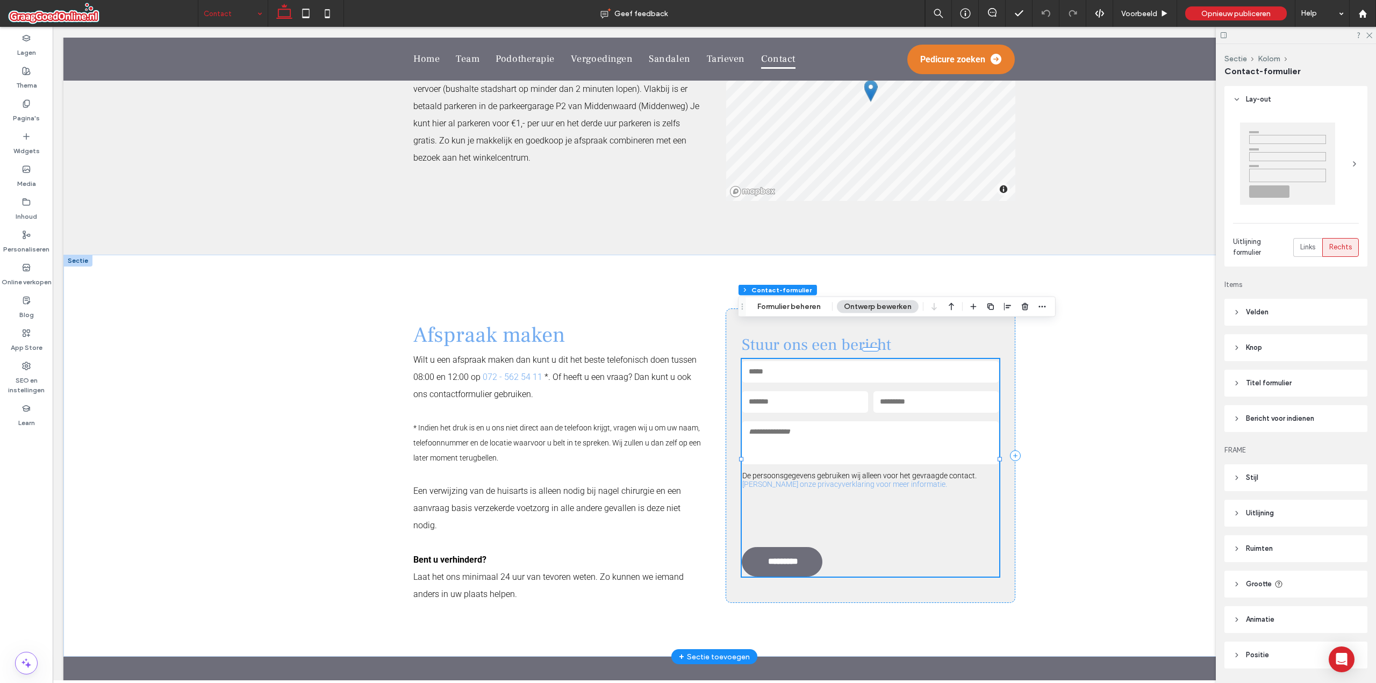
type input "*"
type input "***"
type input "*"
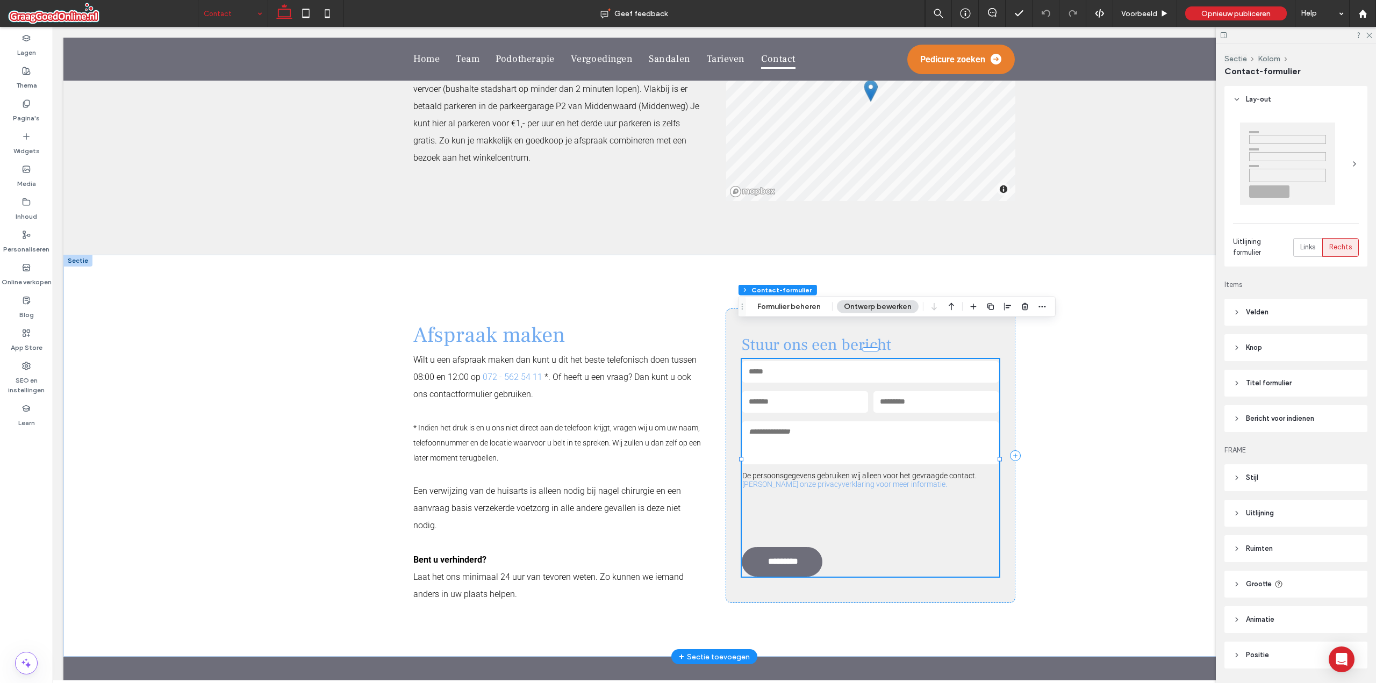
type input "***"
click at [787, 312] on button "Formulier beheren" at bounding box center [789, 307] width 77 height 13
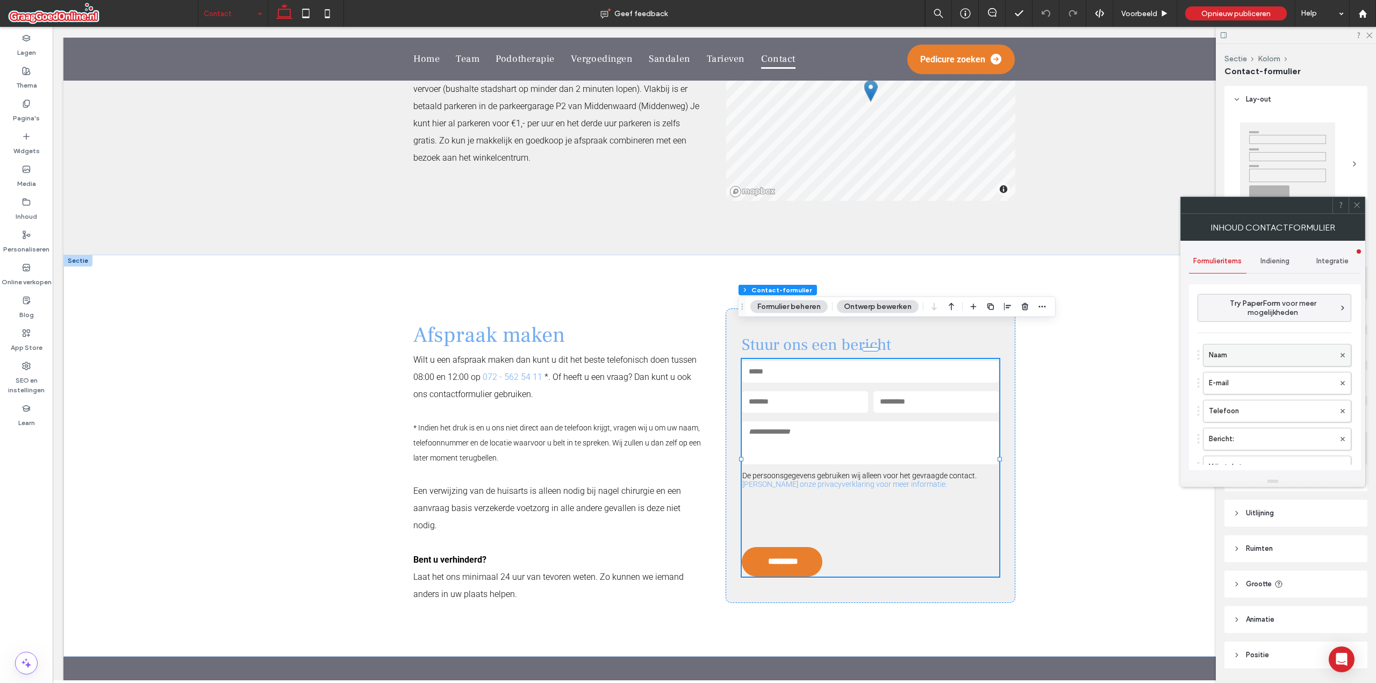
click at [1234, 356] on label "Naam" at bounding box center [1272, 356] width 126 height 22
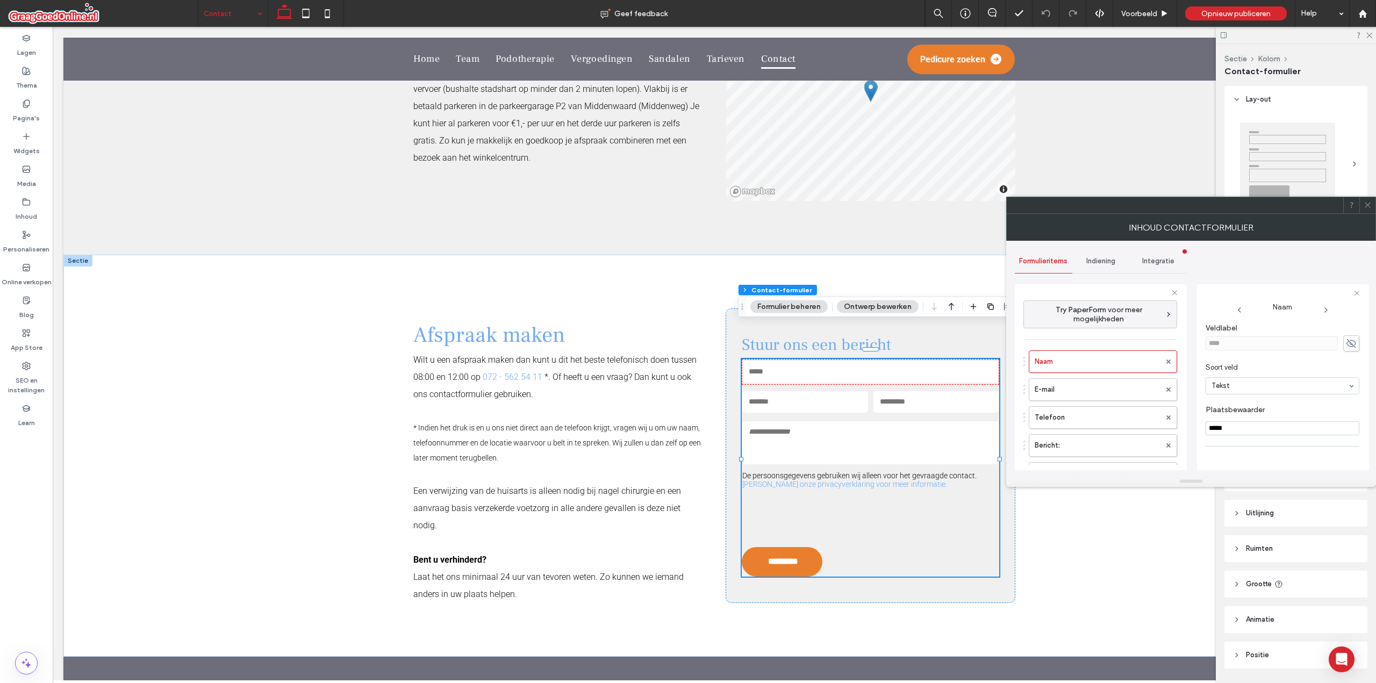
click at [1230, 427] on input "*****" at bounding box center [1283, 428] width 154 height 14
type input "******"
click at [1238, 416] on label "Plaatsbewaarder" at bounding box center [1280, 411] width 149 height 12
click at [1082, 384] on label "E-mail" at bounding box center [1098, 390] width 126 height 22
type input "*"
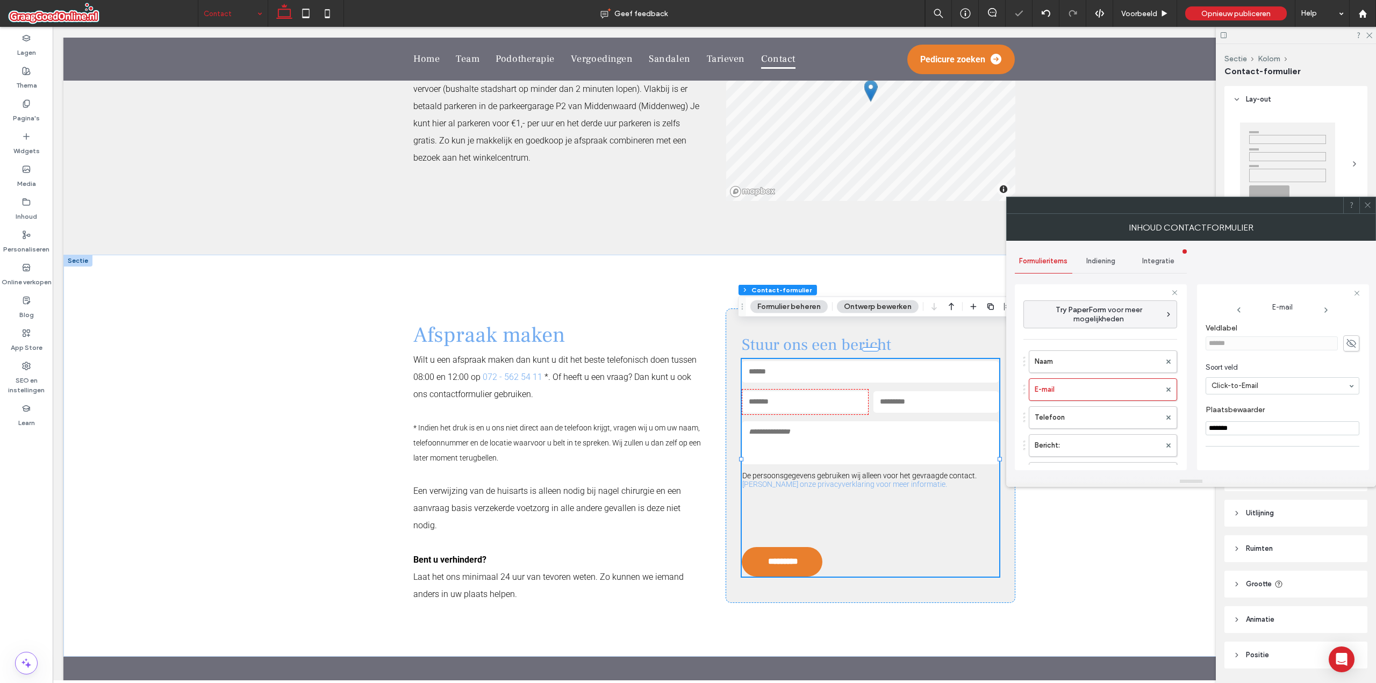
click at [1232, 427] on input "*******" at bounding box center [1283, 428] width 154 height 14
type input "********"
click at [1248, 416] on label "Plaatsbewaarder" at bounding box center [1280, 411] width 149 height 12
click at [1112, 419] on label "Telefoon" at bounding box center [1098, 418] width 126 height 22
click at [1239, 429] on input "*********" at bounding box center [1283, 428] width 154 height 14
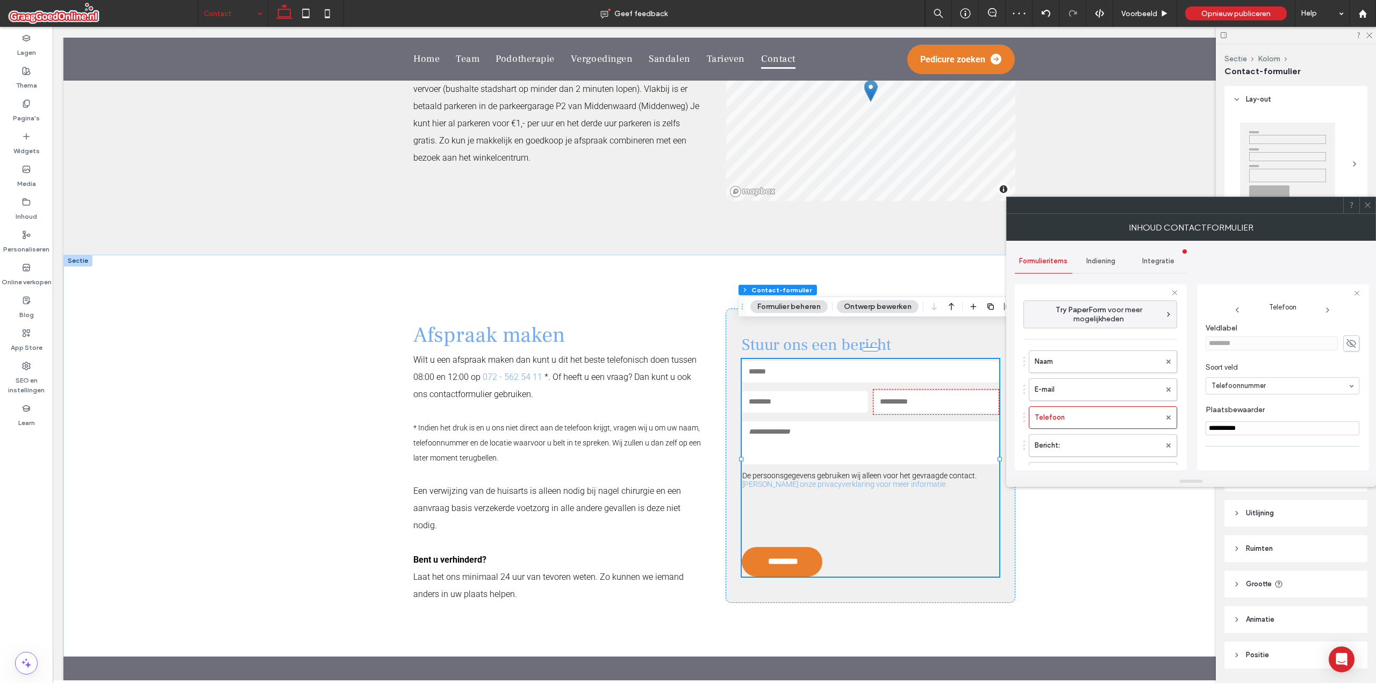
type input "**********"
click at [1260, 418] on section "**********" at bounding box center [1283, 420] width 154 height 41
click at [1366, 206] on icon at bounding box center [1368, 205] width 8 height 8
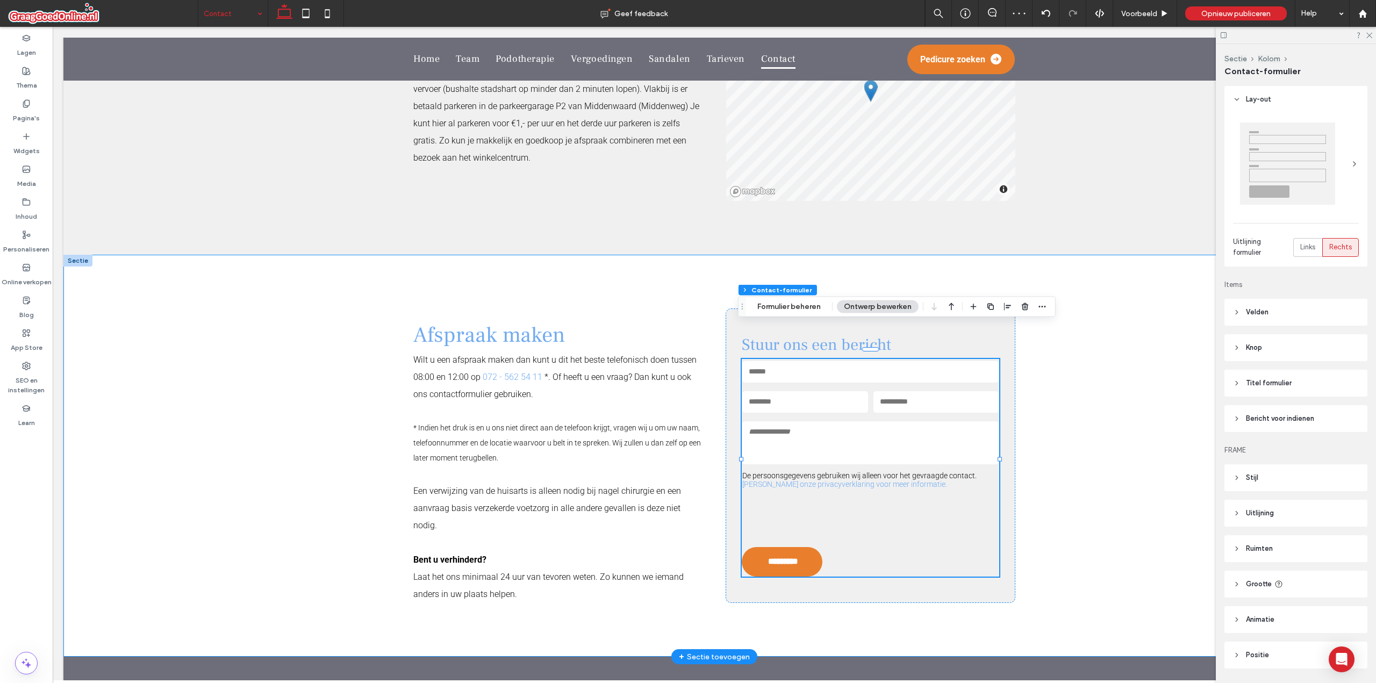
click at [1135, 440] on div "Afspraak maken Wilt u een afspraak maken dan kunt u dit het beste telefonisch d…" at bounding box center [714, 456] width 1302 height 402
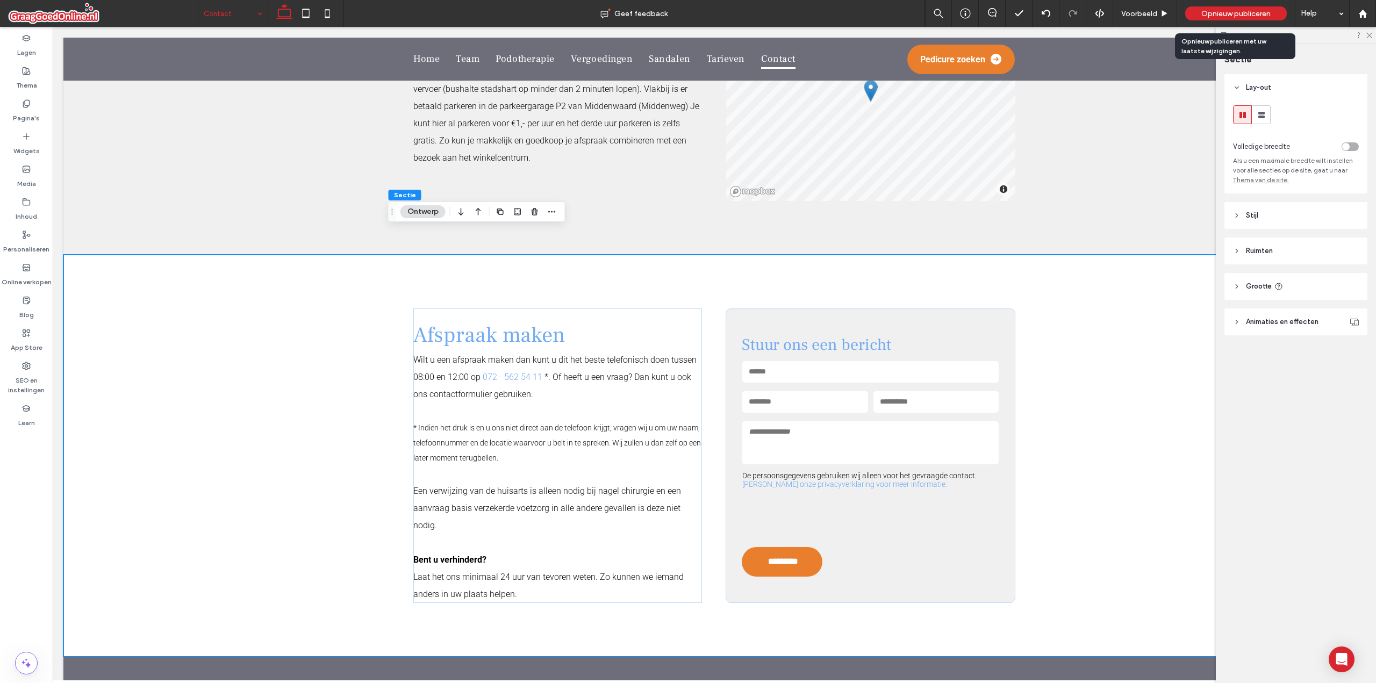
click at [1197, 11] on div "Opnieuw publiceren" at bounding box center [1236, 13] width 102 height 14
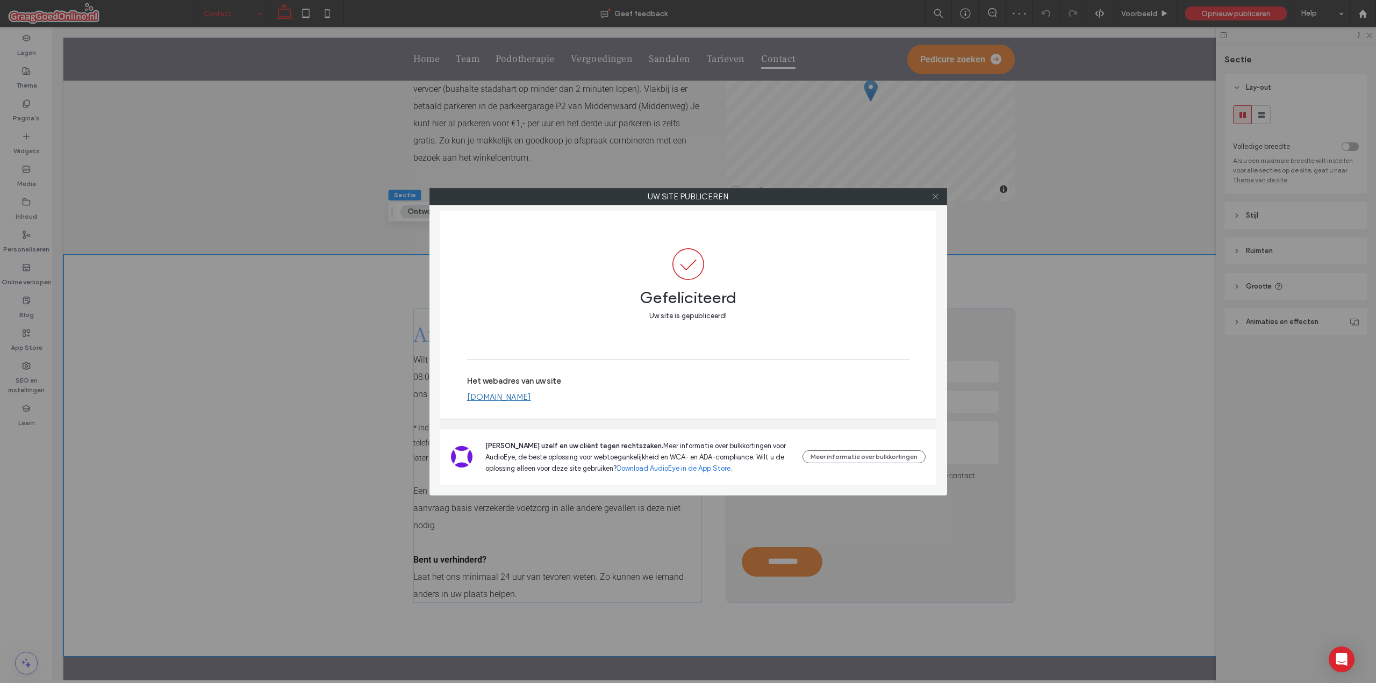
click at [934, 195] on icon at bounding box center [936, 196] width 8 height 8
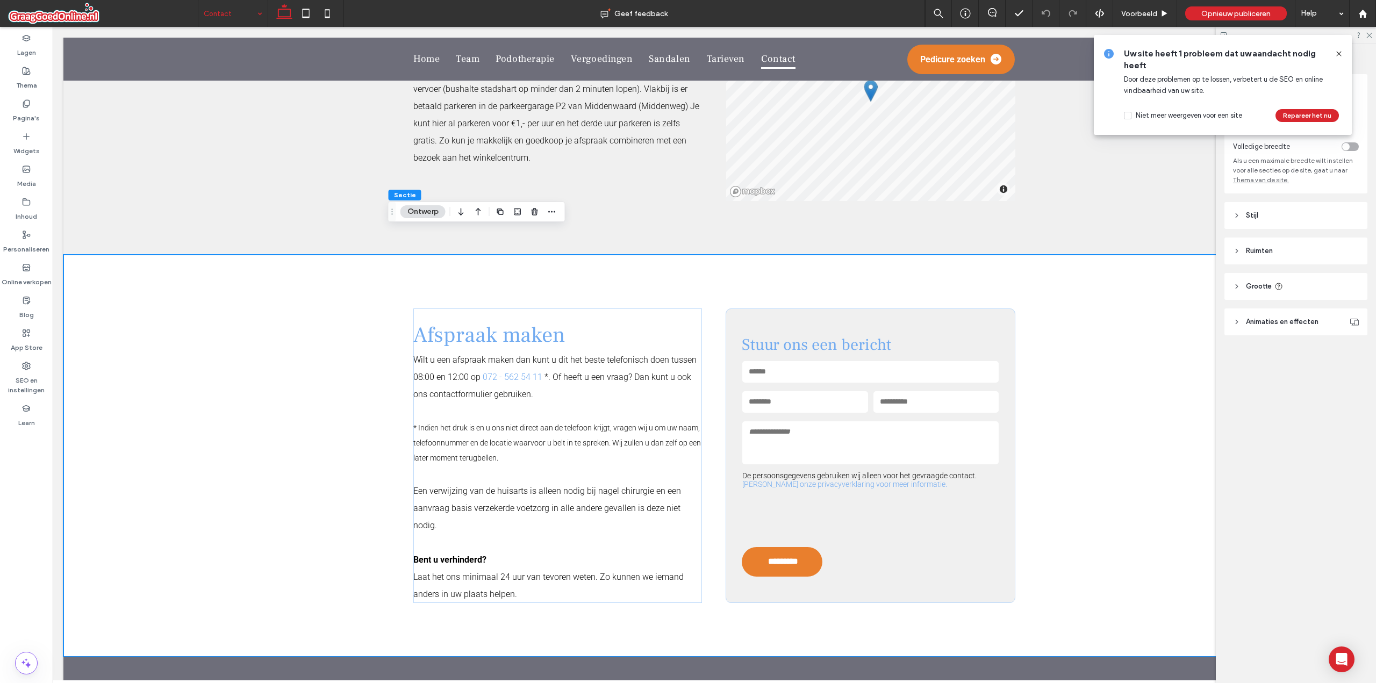
click at [1337, 54] on icon at bounding box center [1339, 53] width 9 height 9
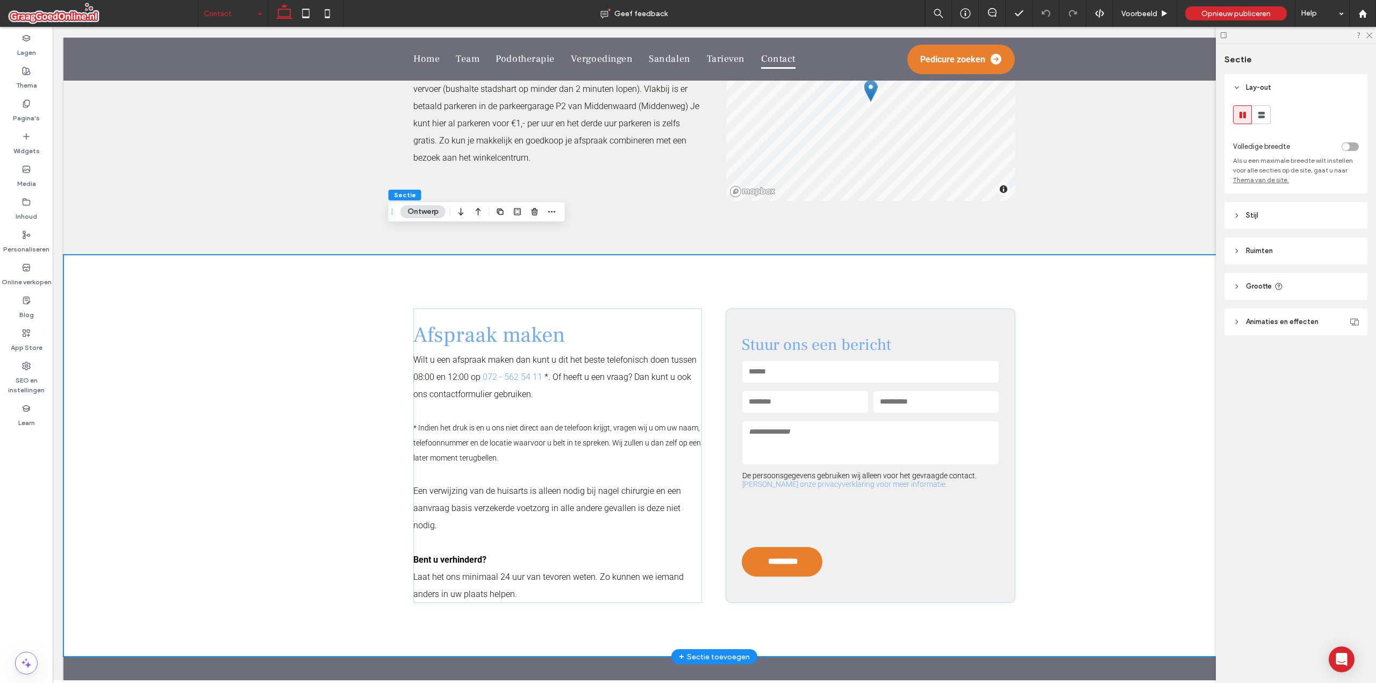
click at [255, 519] on div "Afspraak maken Wilt u een afspraak maken dan kunt u dit het beste telefonisch d…" at bounding box center [714, 456] width 1302 height 402
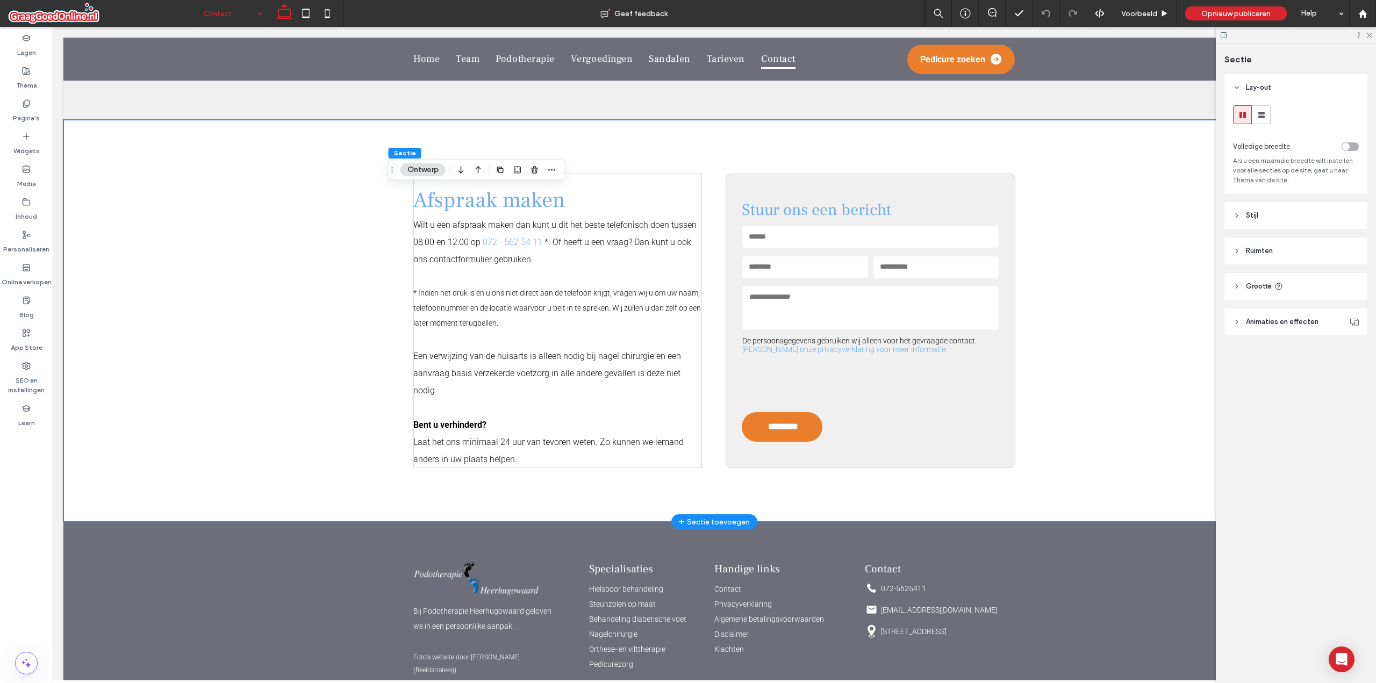
scroll to position [1019, 0]
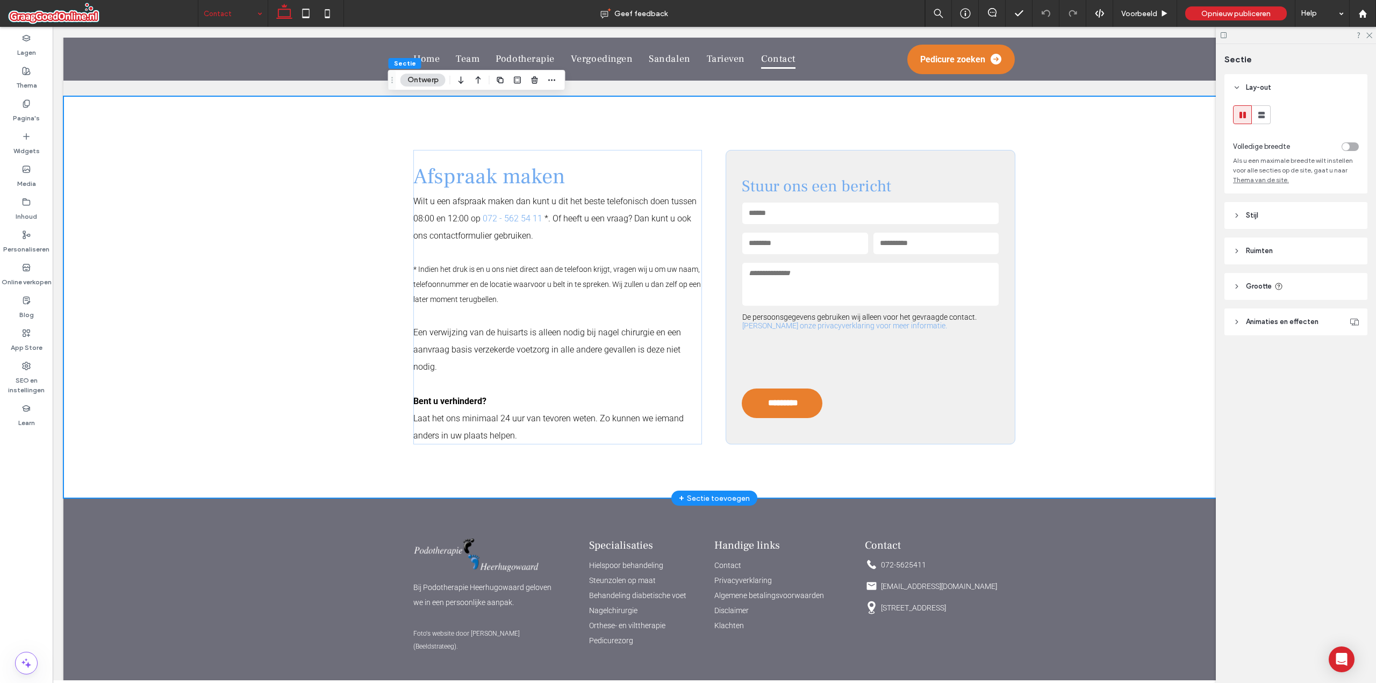
click at [312, 374] on div "Afspraak maken Wilt u een afspraak maken dan kunt u dit het beste telefonisch d…" at bounding box center [714, 297] width 1302 height 402
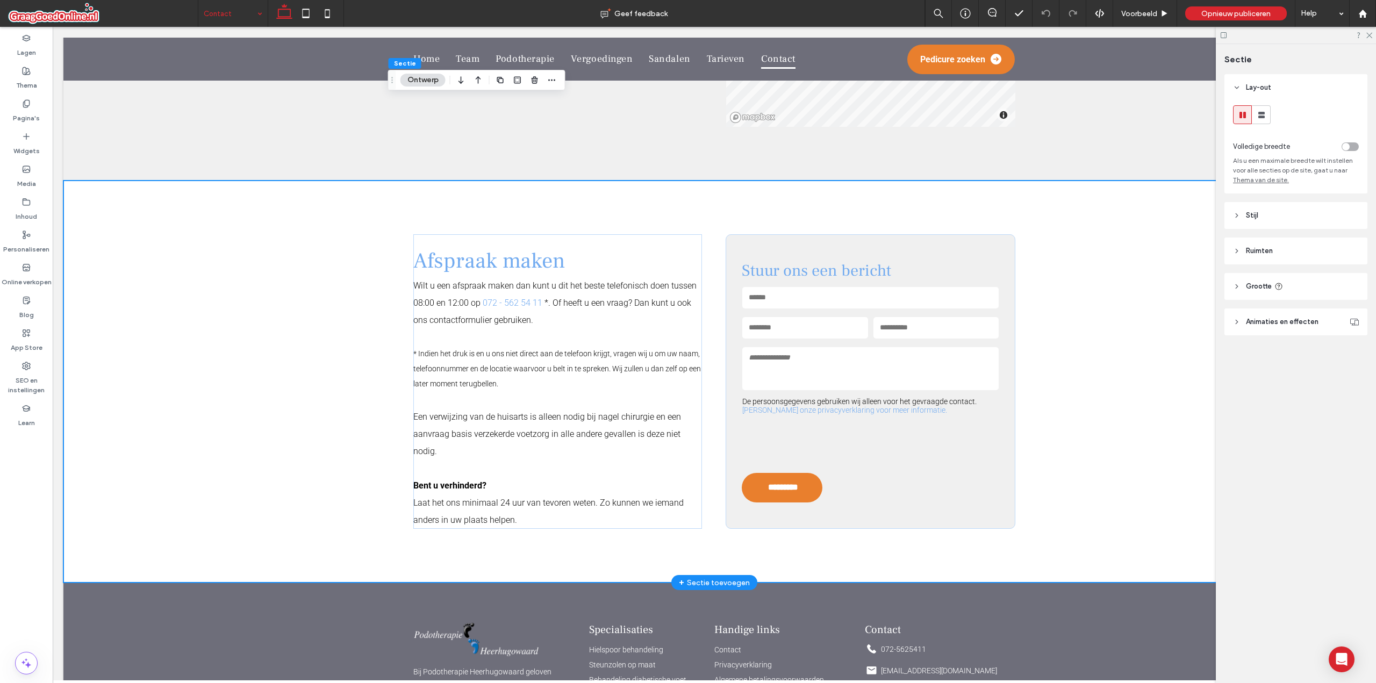
scroll to position [696, 0]
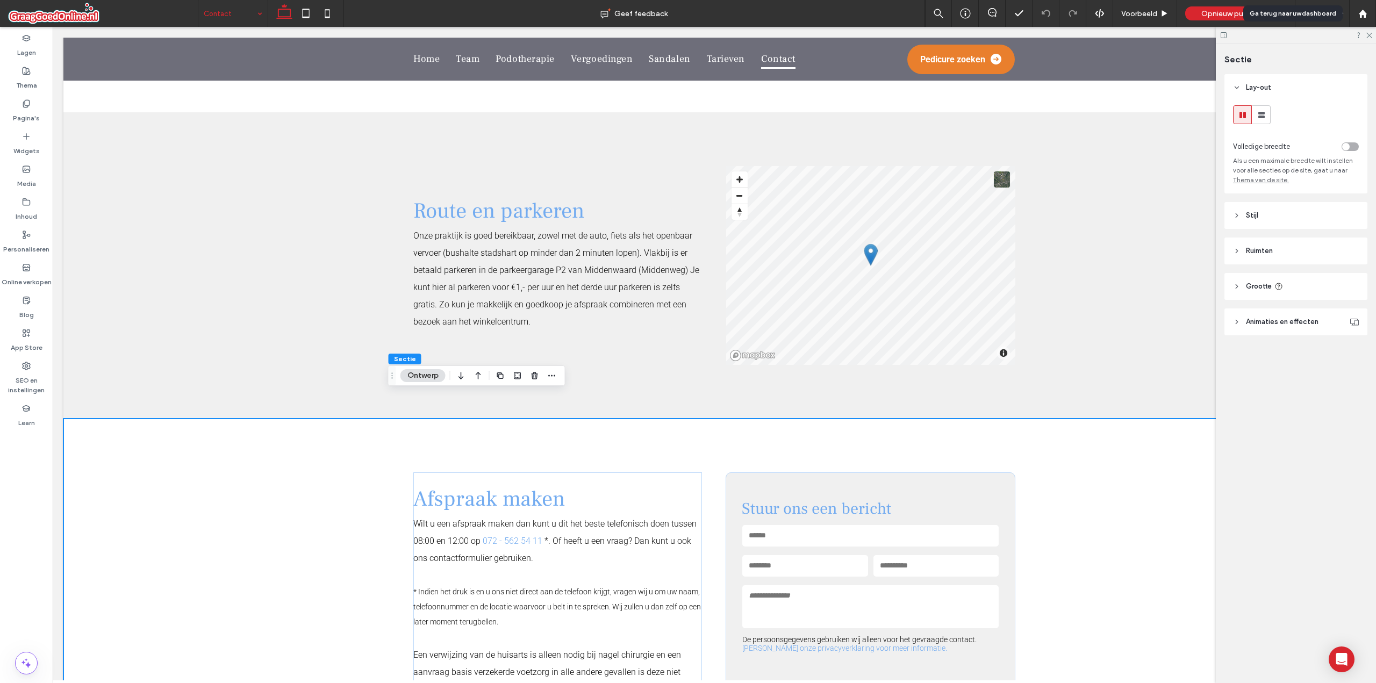
drag, startPoint x: 202, startPoint y: 645, endPoint x: 249, endPoint y: 682, distance: 59.7
click at [1367, 19] on div at bounding box center [1362, 13] width 27 height 27
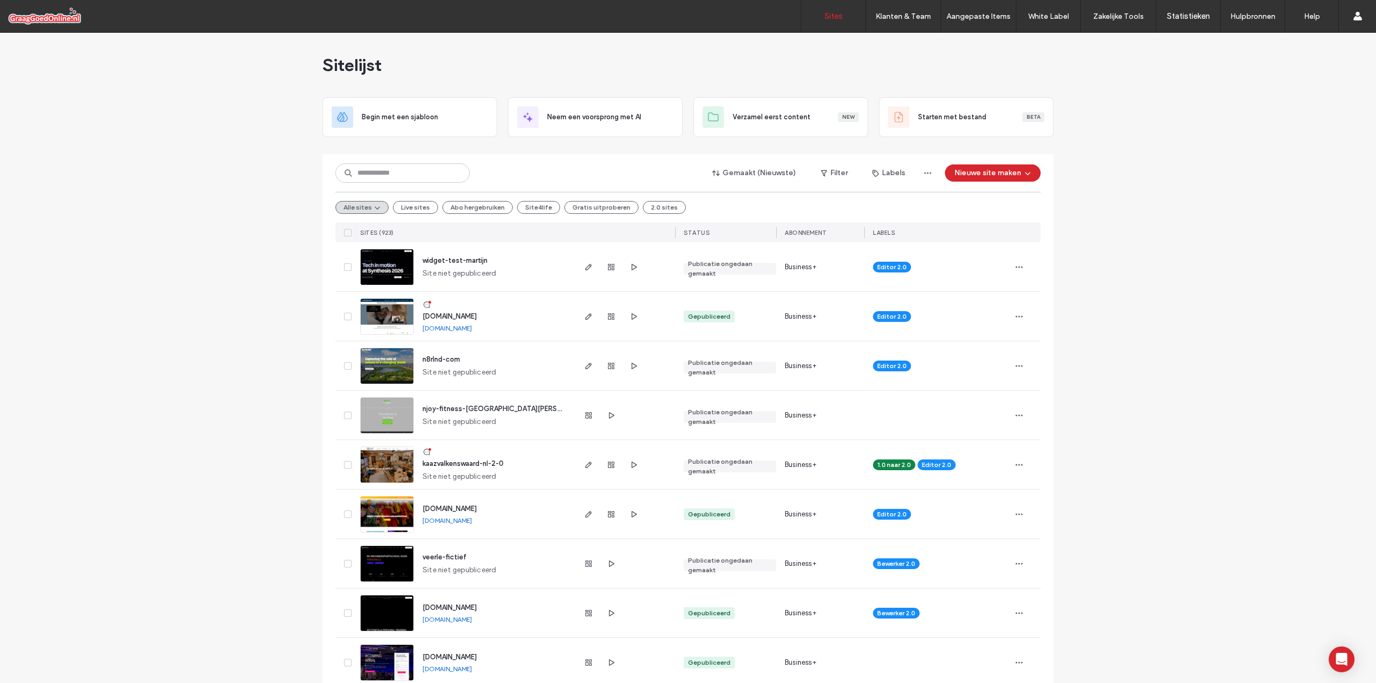
drag, startPoint x: 178, startPoint y: 287, endPoint x: 183, endPoint y: 283, distance: 6.3
click at [383, 180] on input at bounding box center [402, 172] width 134 height 19
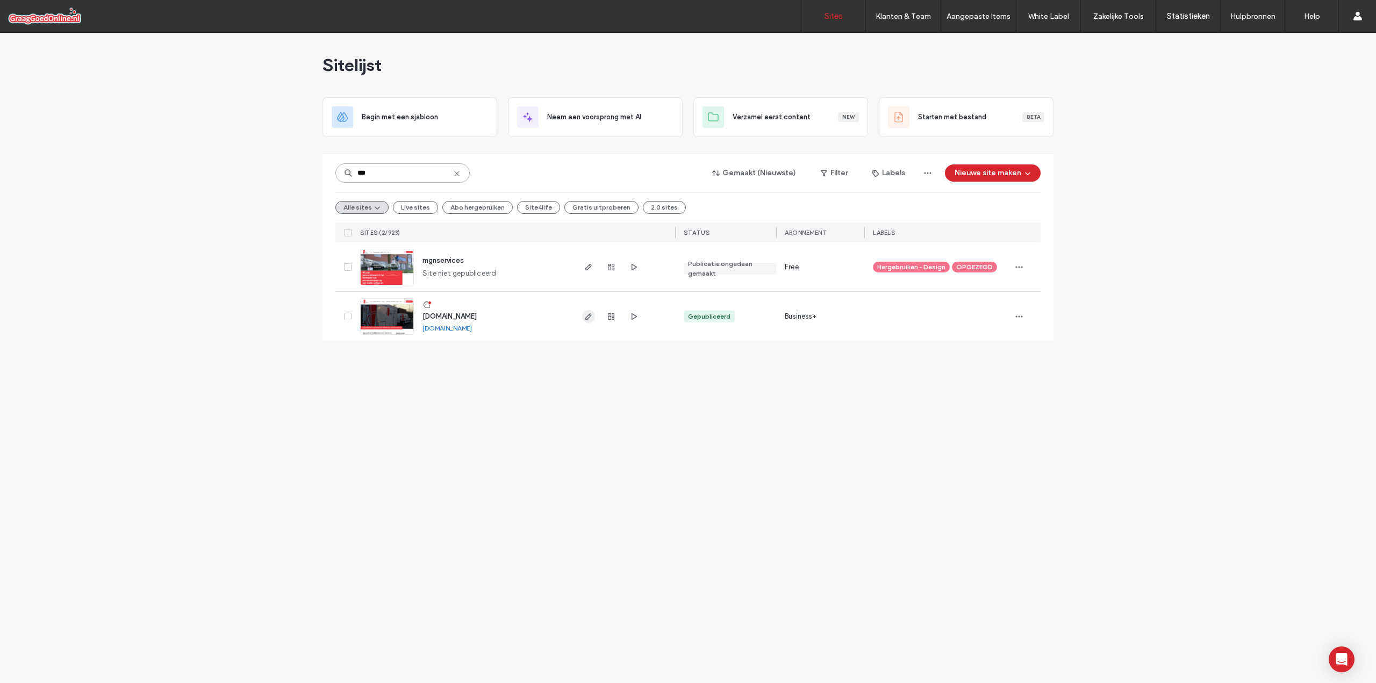
type input "***"
drag, startPoint x: 588, startPoint y: 315, endPoint x: 540, endPoint y: 287, distance: 55.0
click at [588, 315] on icon "button" at bounding box center [588, 316] width 9 height 9
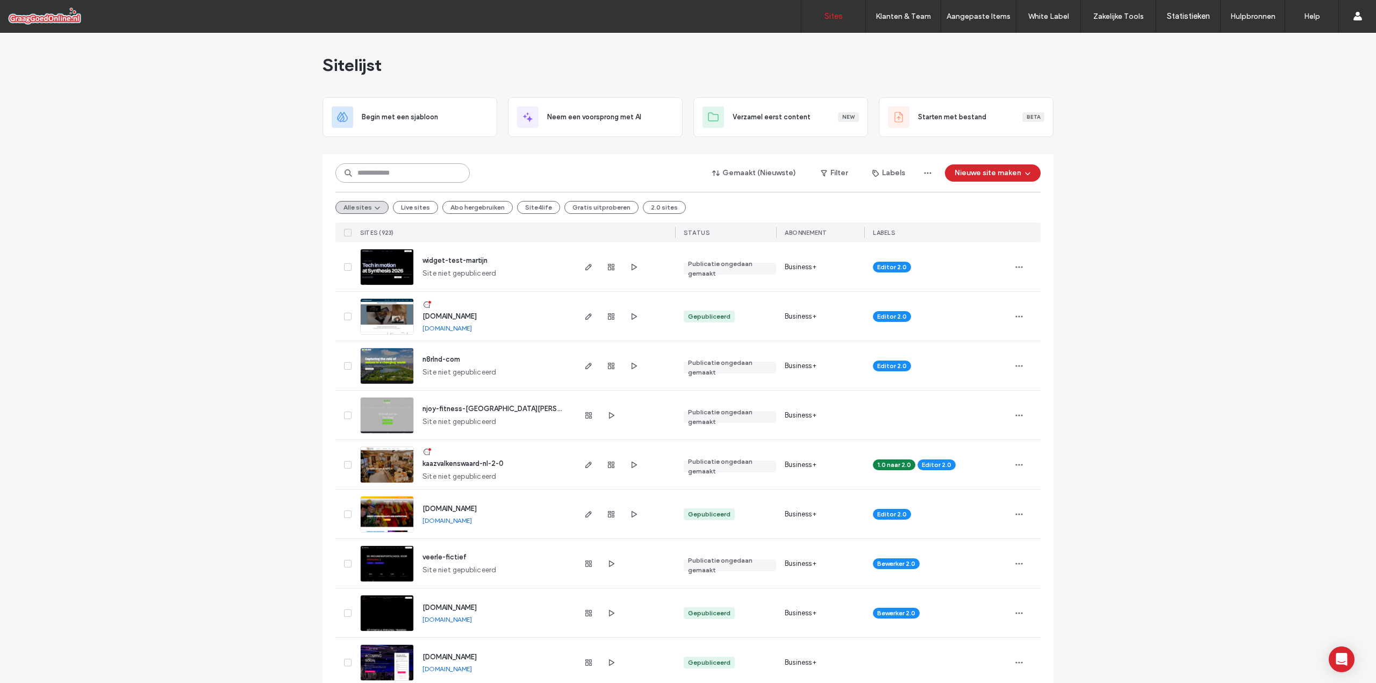
click at [379, 173] on input at bounding box center [402, 172] width 134 height 19
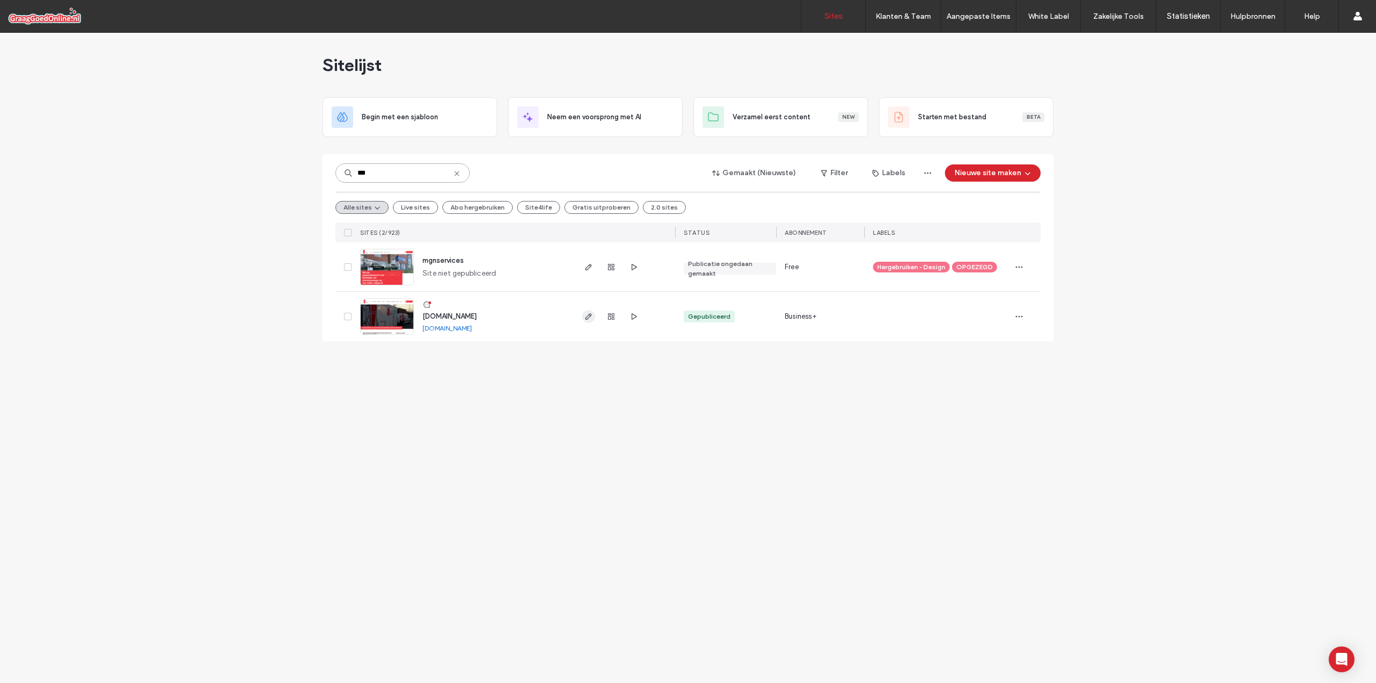
type input "***"
drag, startPoint x: 589, startPoint y: 314, endPoint x: 585, endPoint y: 337, distance: 22.8
click at [589, 314] on icon "button" at bounding box center [588, 316] width 9 height 9
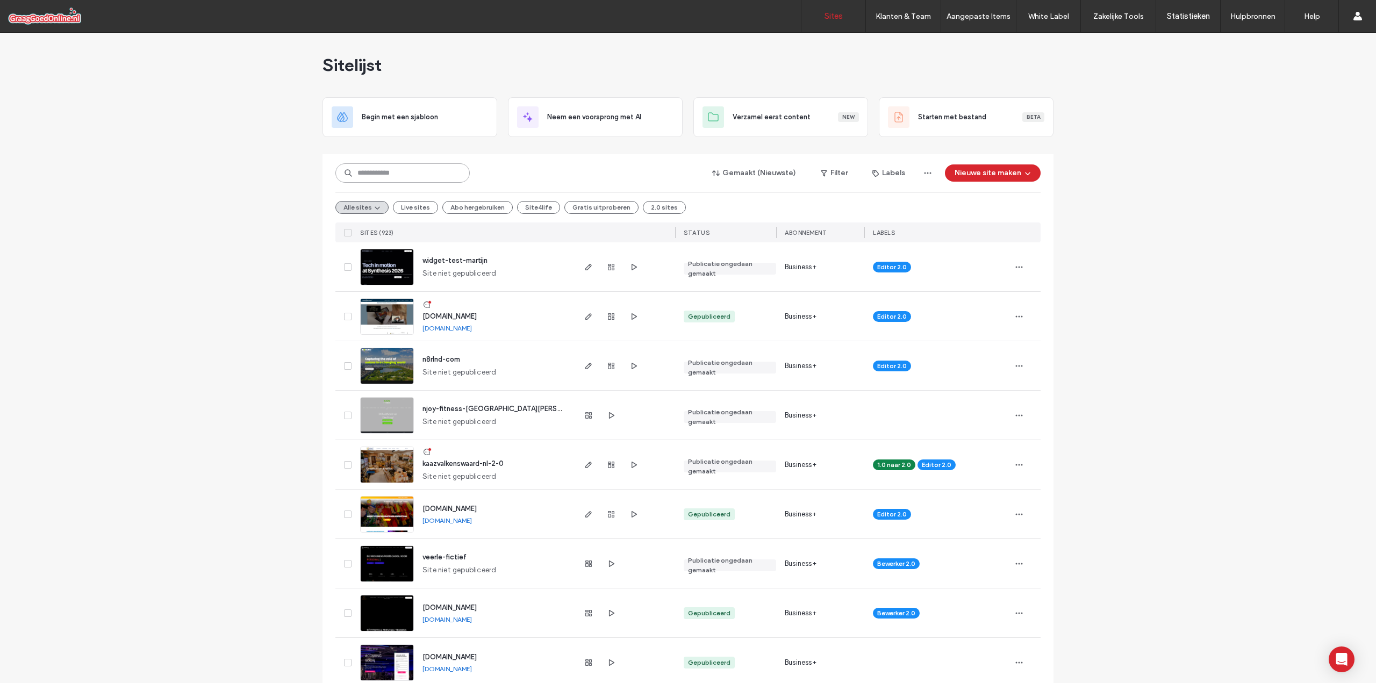
click at [380, 172] on input at bounding box center [402, 172] width 134 height 19
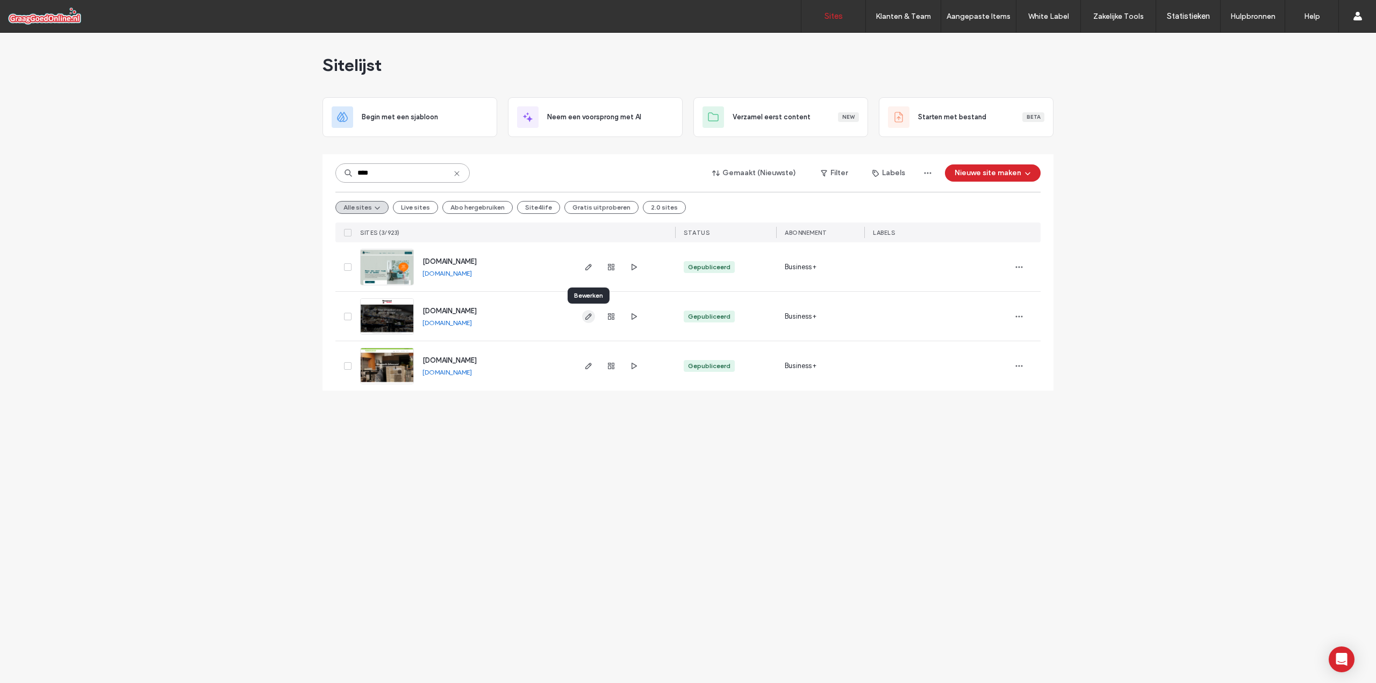
type input "****"
drag, startPoint x: 590, startPoint y: 318, endPoint x: 524, endPoint y: 368, distance: 82.9
click at [590, 318] on icon "button" at bounding box center [588, 316] width 9 height 9
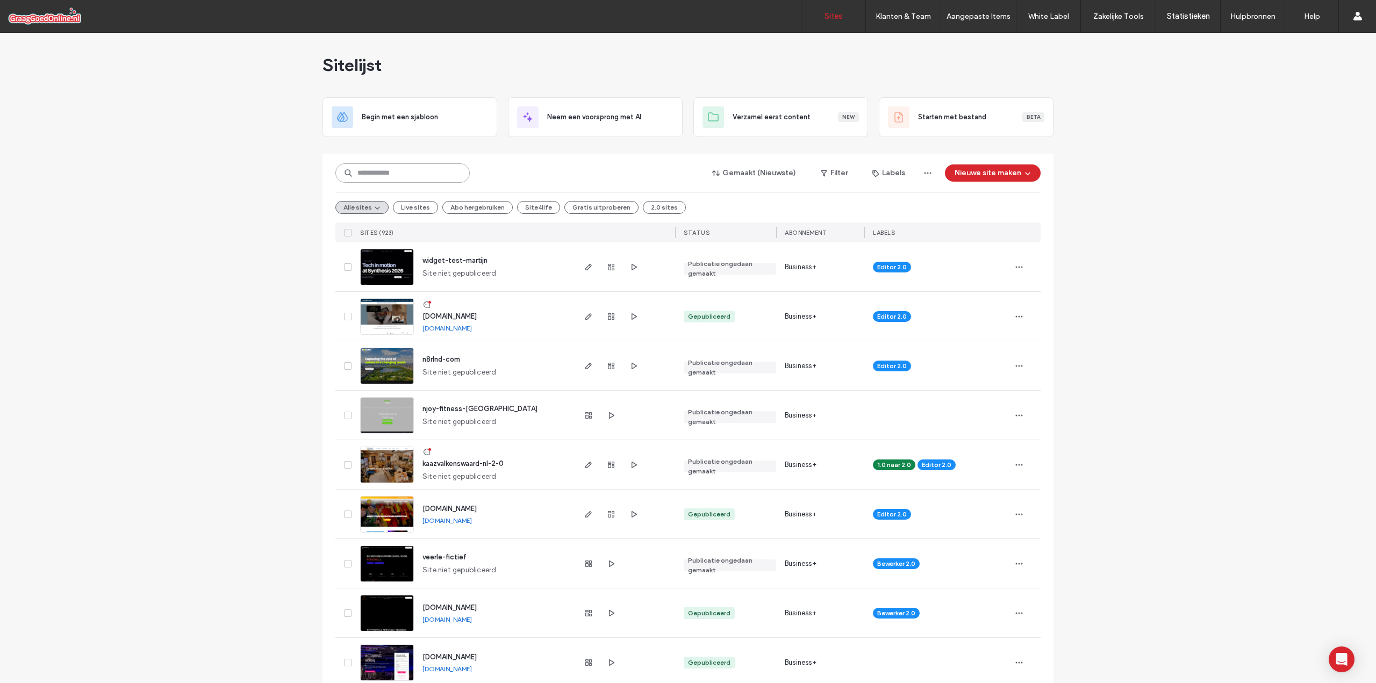
click at [371, 179] on input at bounding box center [402, 172] width 134 height 19
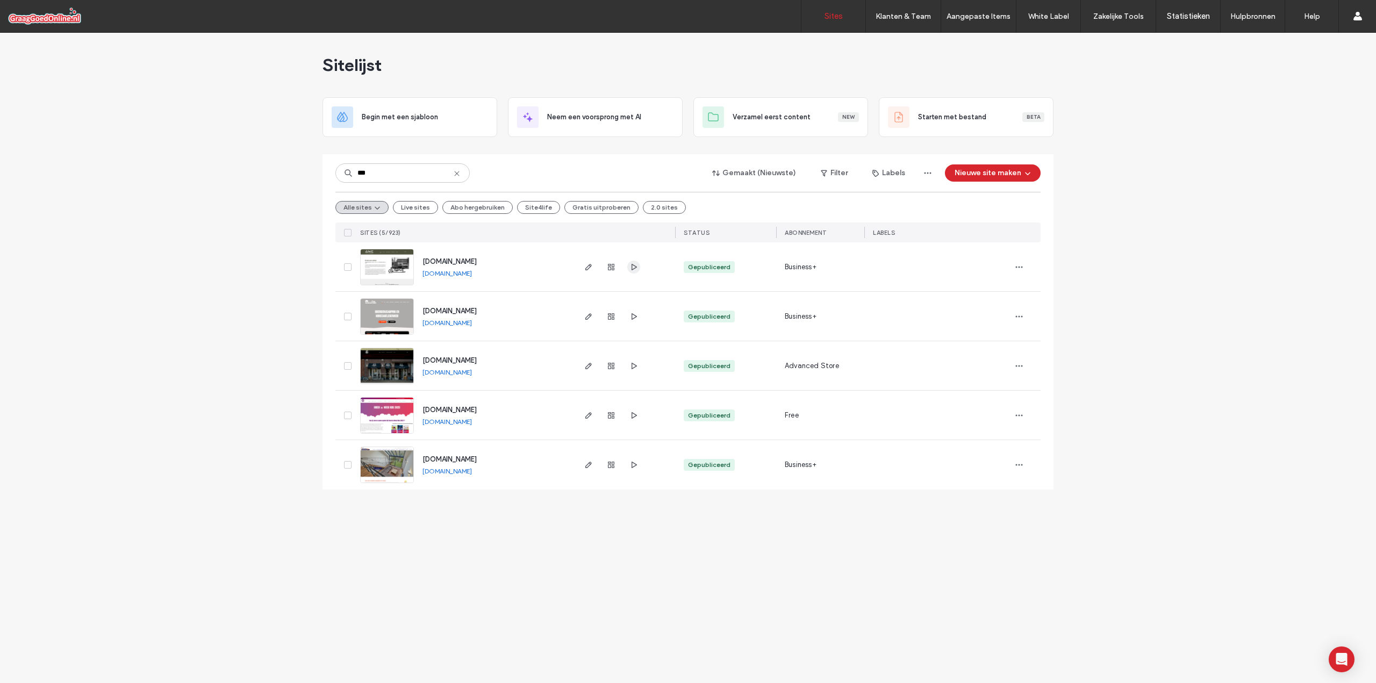
click at [629, 267] on span "button" at bounding box center [633, 267] width 13 height 13
click at [384, 181] on input "***" at bounding box center [402, 172] width 134 height 19
paste input "*****"
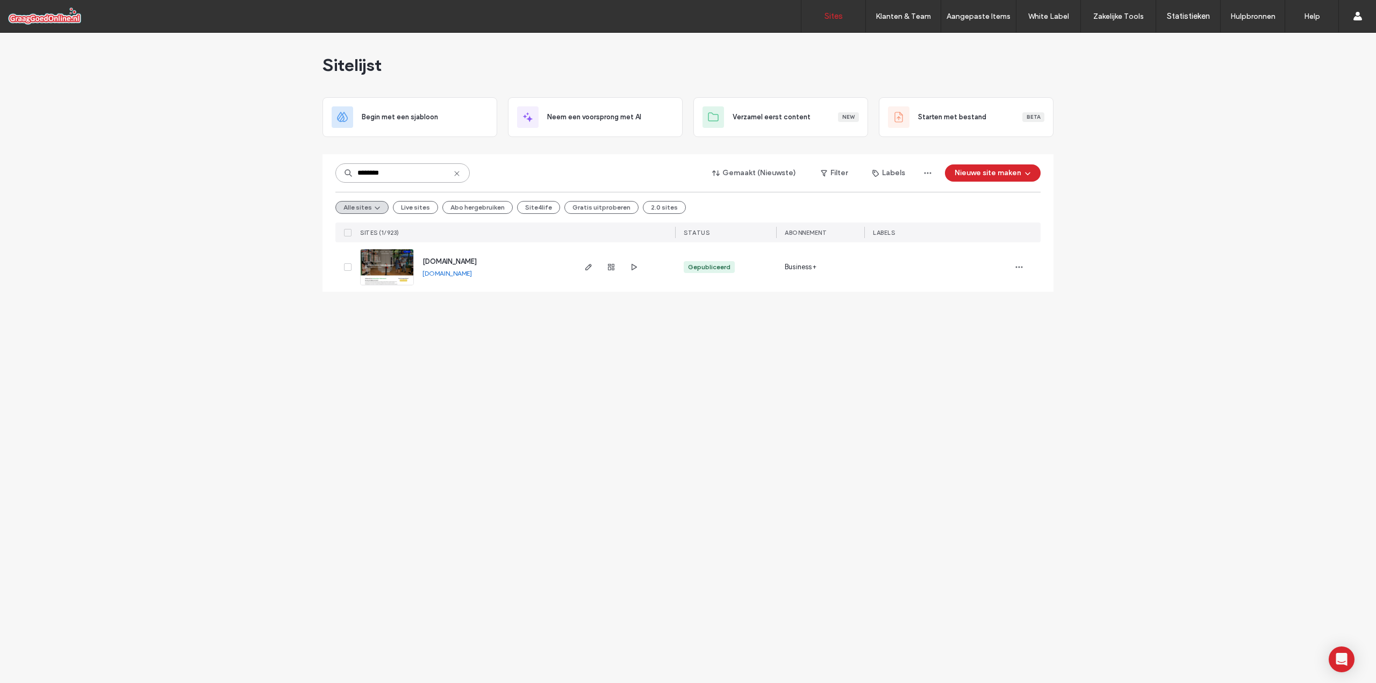
type input "********"
drag, startPoint x: 524, startPoint y: 278, endPoint x: 495, endPoint y: 278, distance: 29.6
click at [495, 278] on div "www.marktpaviljoen.nl www.marktpaviljoen.nl" at bounding box center [494, 266] width 160 height 49
copy div "www.marktpaviljoen.nl"
click at [454, 174] on icon at bounding box center [457, 173] width 9 height 9
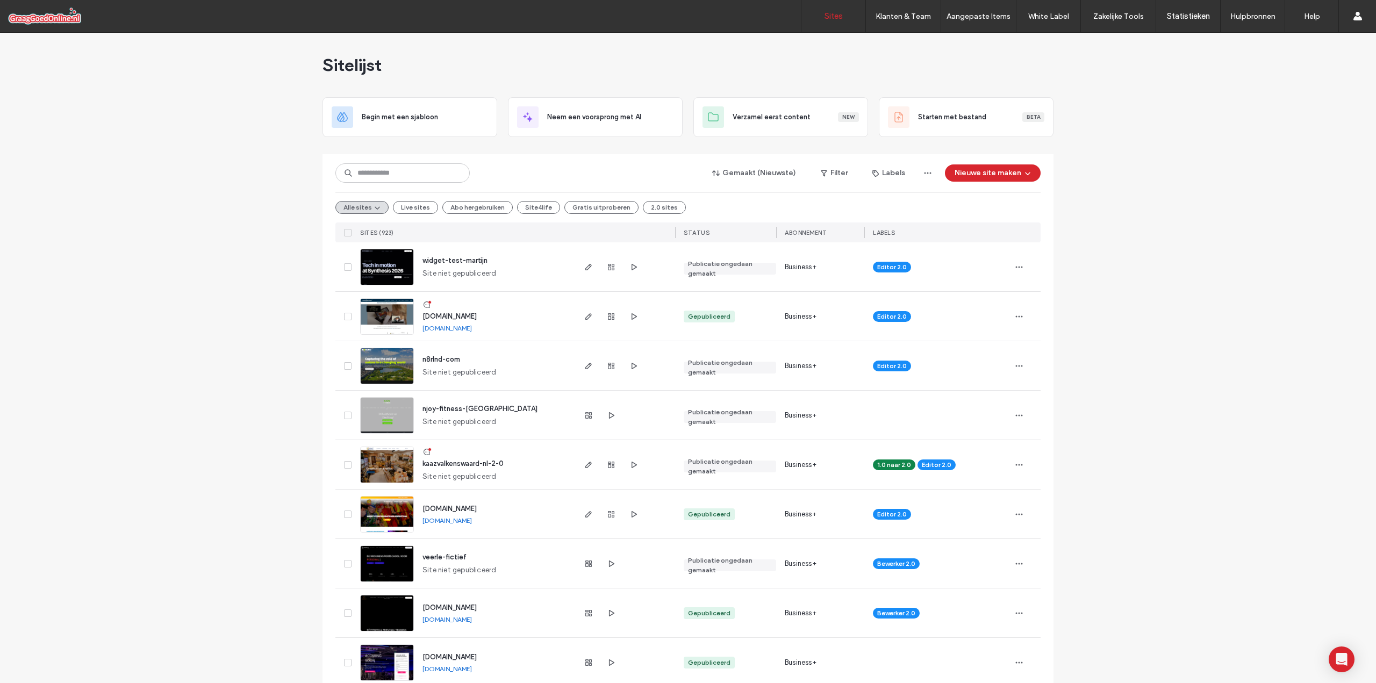
drag, startPoint x: 584, startPoint y: 312, endPoint x: 553, endPoint y: 316, distance: 31.3
click at [584, 312] on icon "button" at bounding box center [588, 316] width 9 height 9
click at [584, 466] on icon "button" at bounding box center [588, 465] width 9 height 9
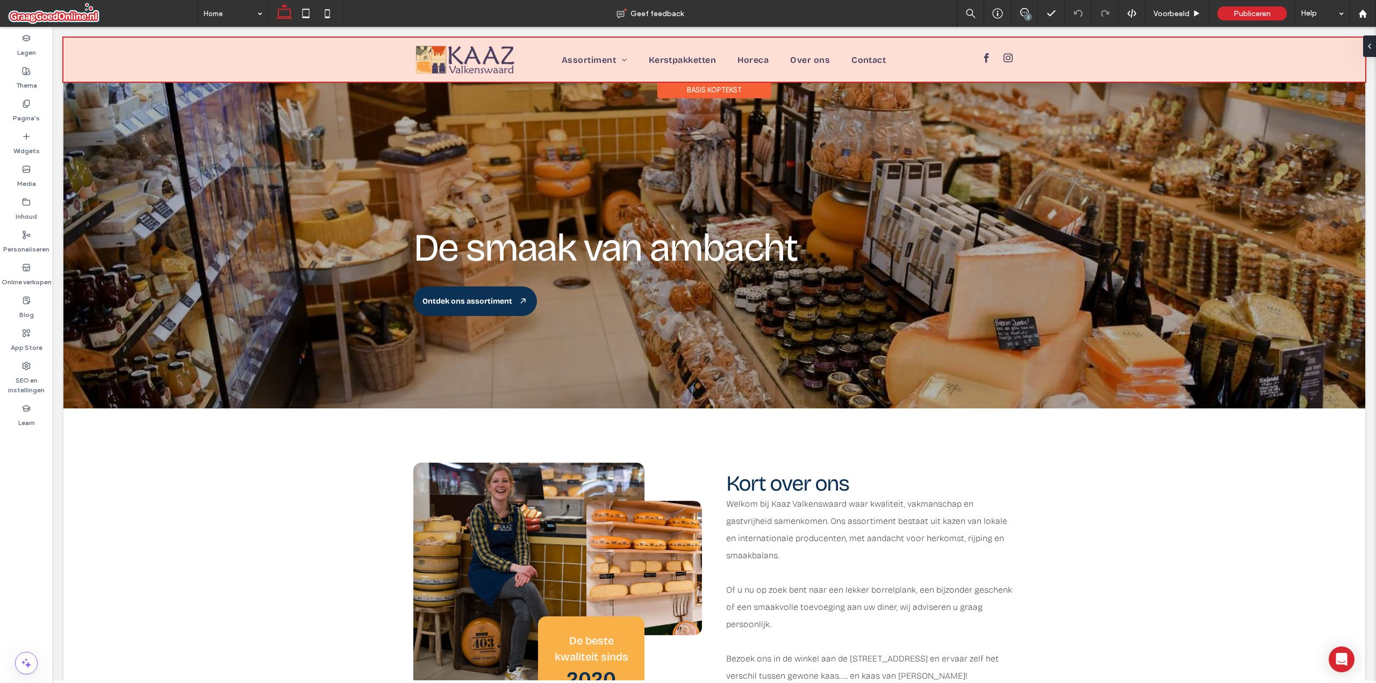
click at [99, 65] on div at bounding box center [714, 60] width 1302 height 44
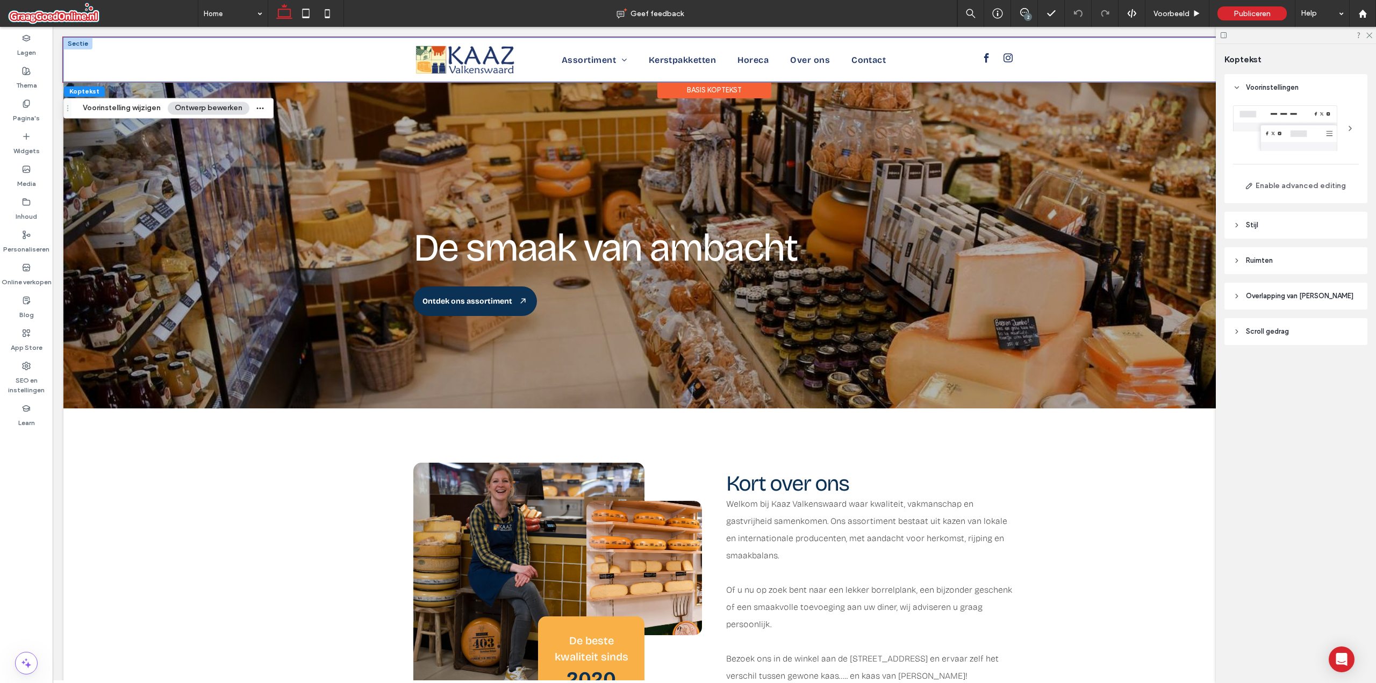
click at [98, 63] on div "Home Assortiment Kazen Geschenken Kerstpakketten Horeca Over ons Contact" at bounding box center [714, 60] width 1302 height 44
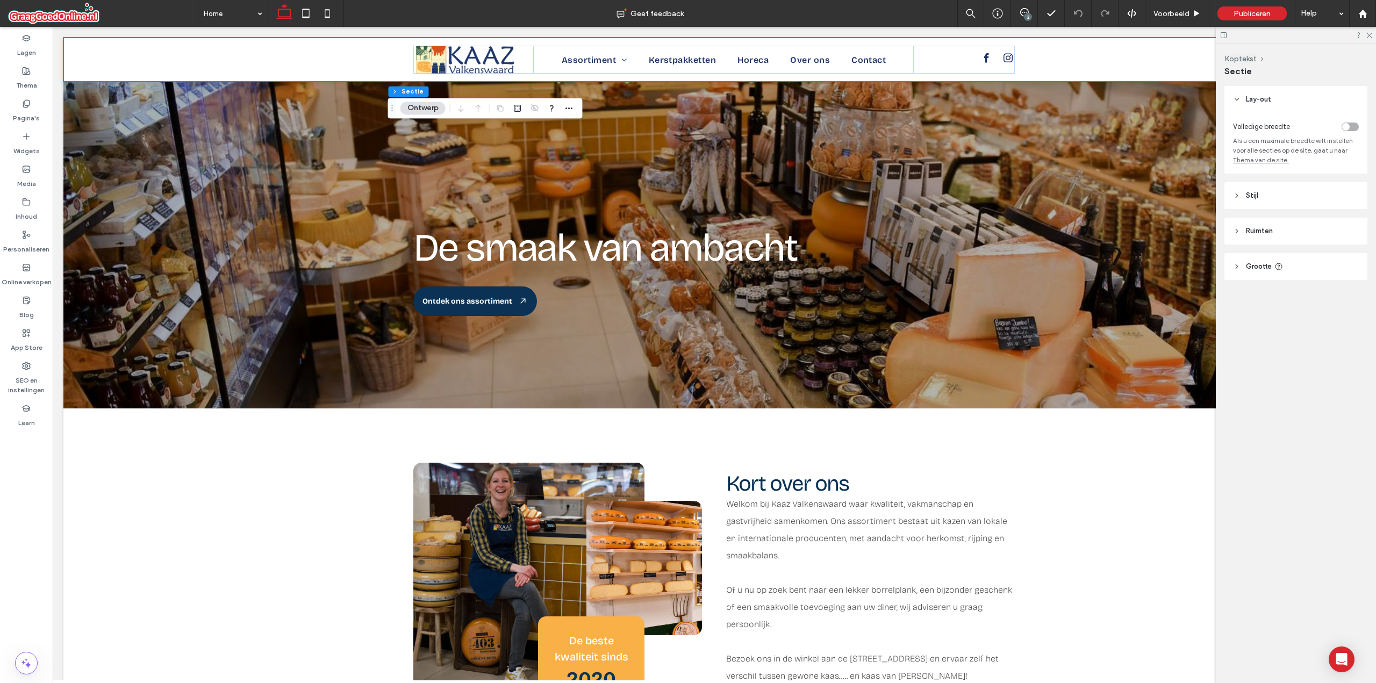
click at [1245, 198] on header "Stijl" at bounding box center [1296, 195] width 143 height 27
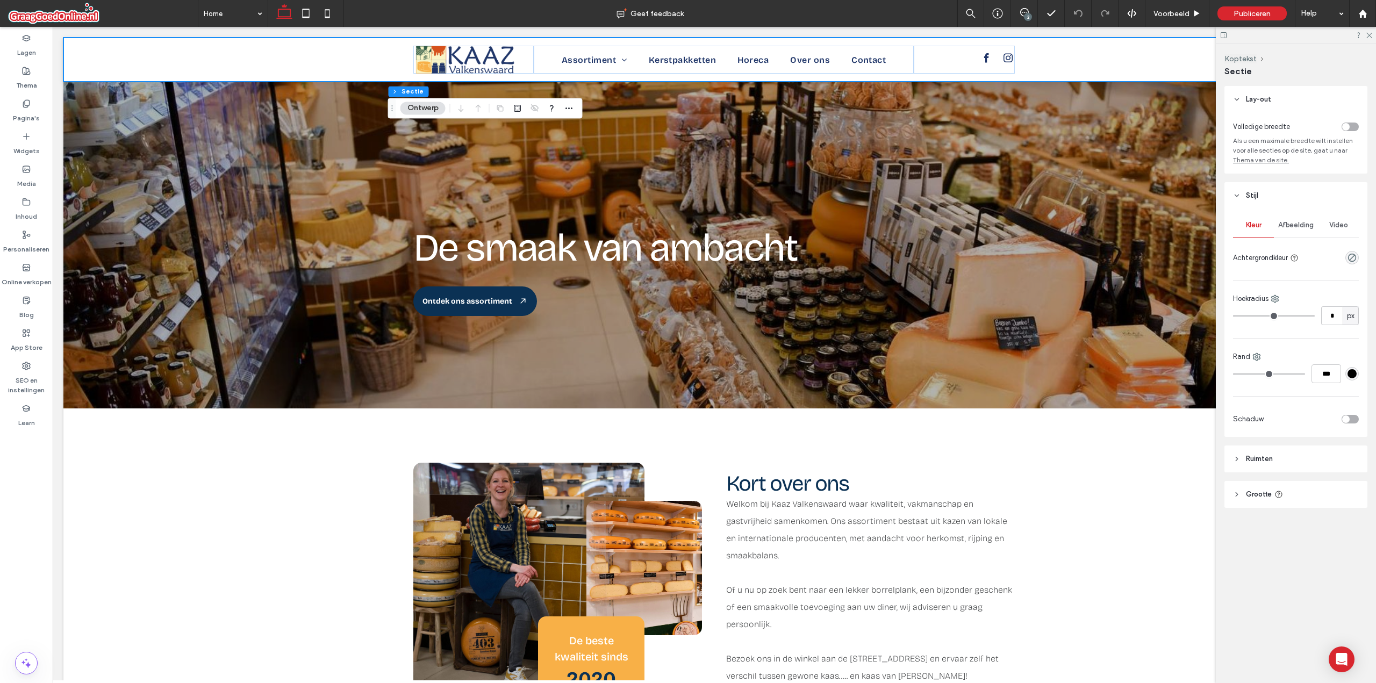
click at [1346, 256] on div "rgba(0, 0, 0, 0)" at bounding box center [1352, 257] width 13 height 13
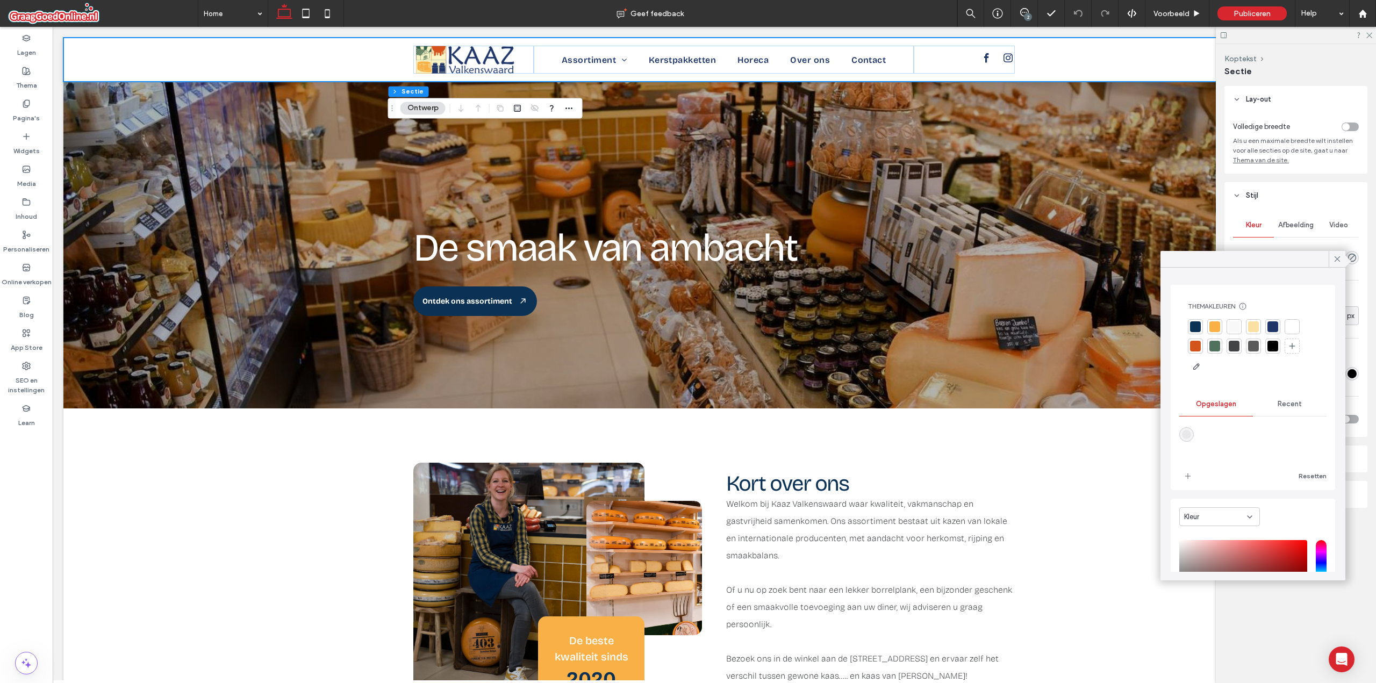
click at [1204, 328] on div at bounding box center [1253, 347] width 130 height 56
click at [1210, 327] on div at bounding box center [1215, 326] width 11 height 11
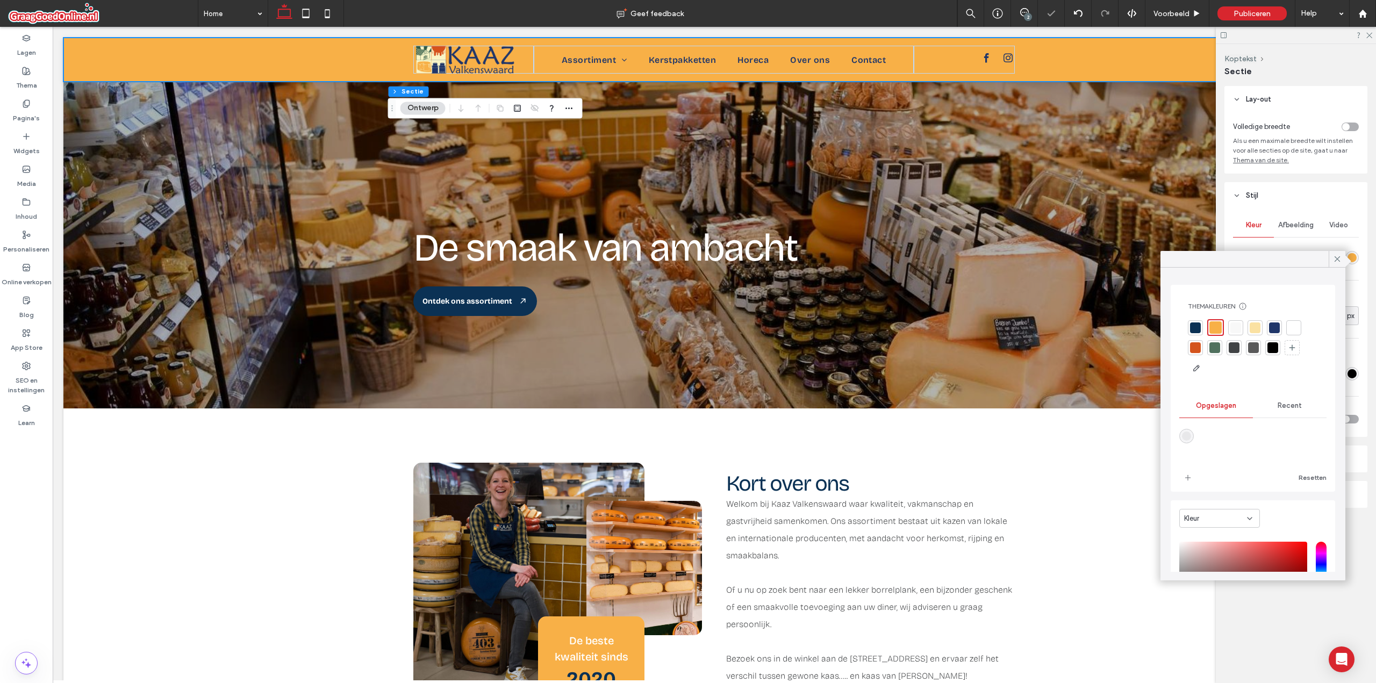
click at [1199, 327] on div at bounding box center [1195, 328] width 11 height 11
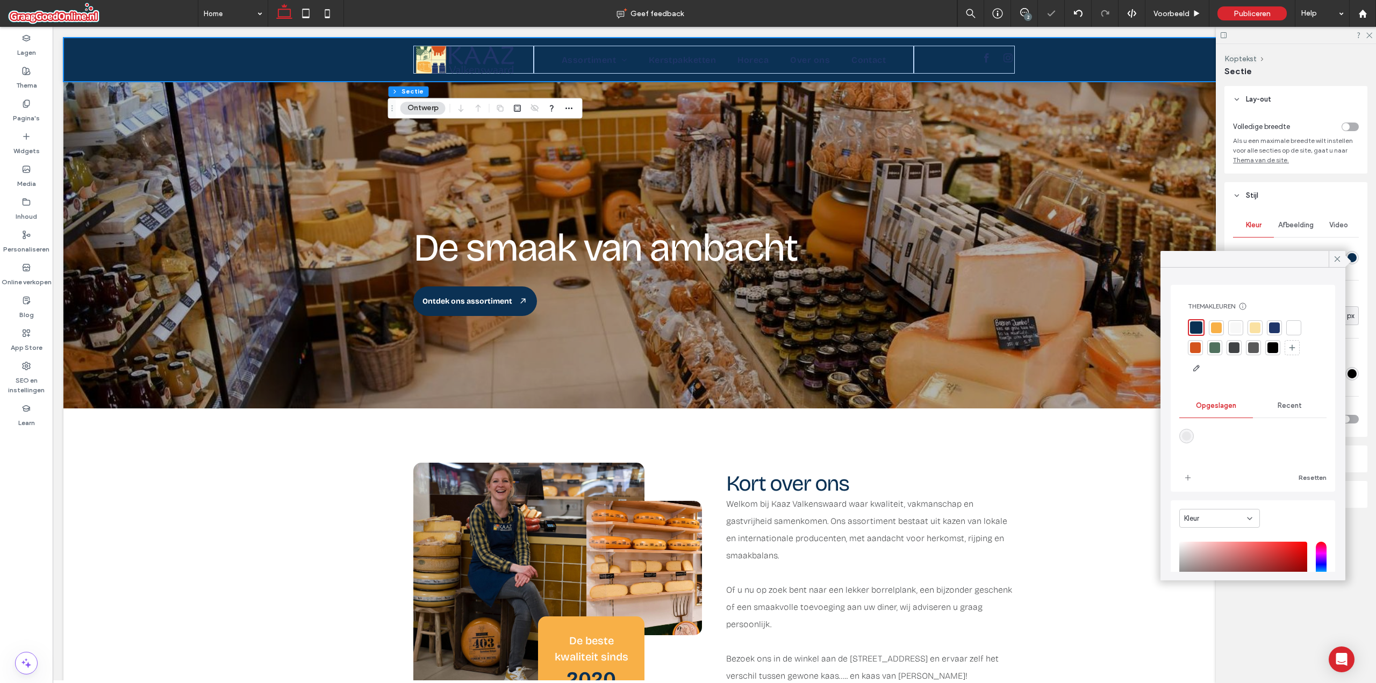
click at [1210, 326] on div at bounding box center [1216, 327] width 15 height 15
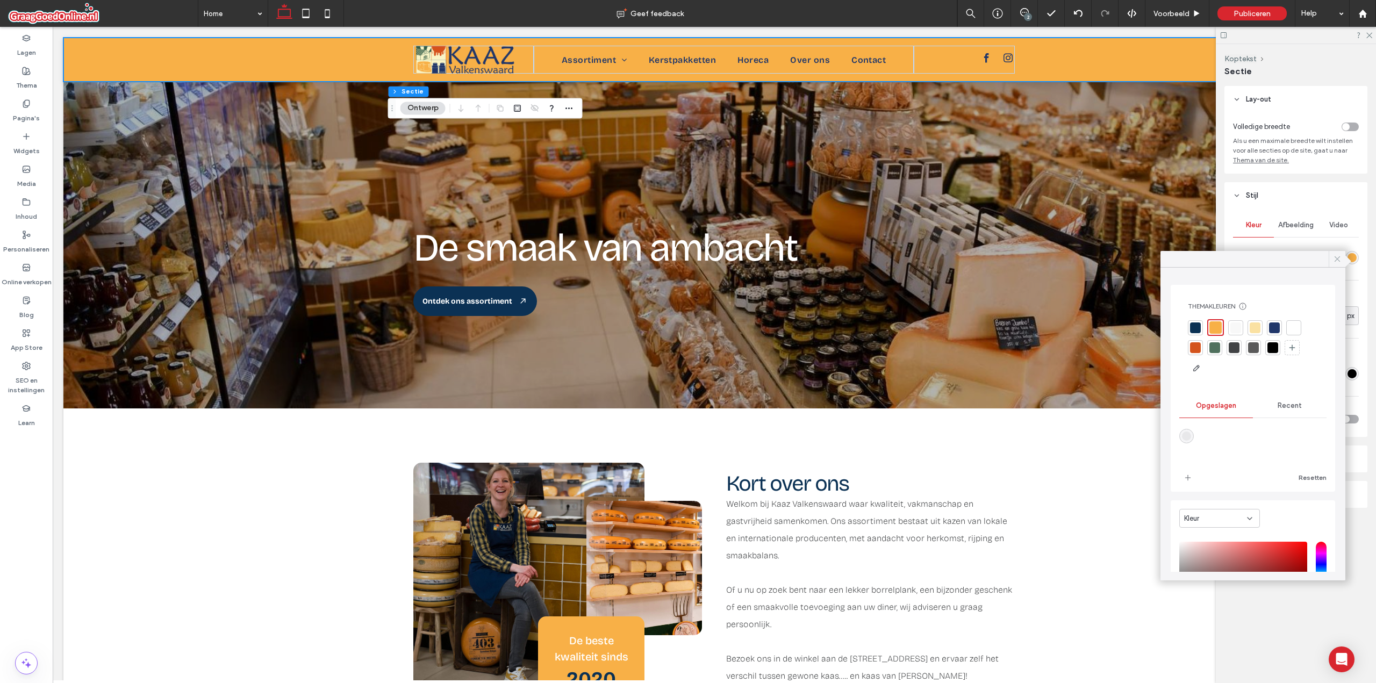
click at [1329, 261] on div at bounding box center [1337, 259] width 17 height 16
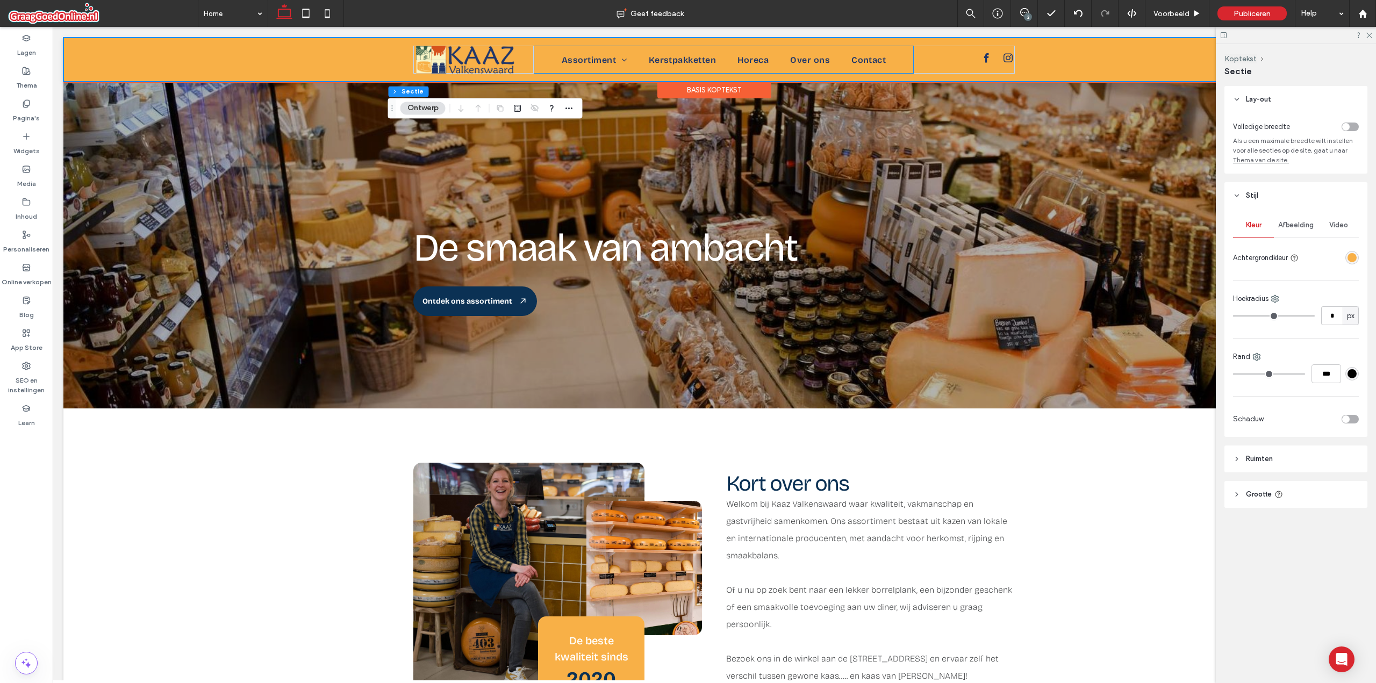
click at [644, 54] on div "Home Assortiment Kazen Geschenken Kerstpakketten Horeca Over ons Contact" at bounding box center [724, 60] width 380 height 28
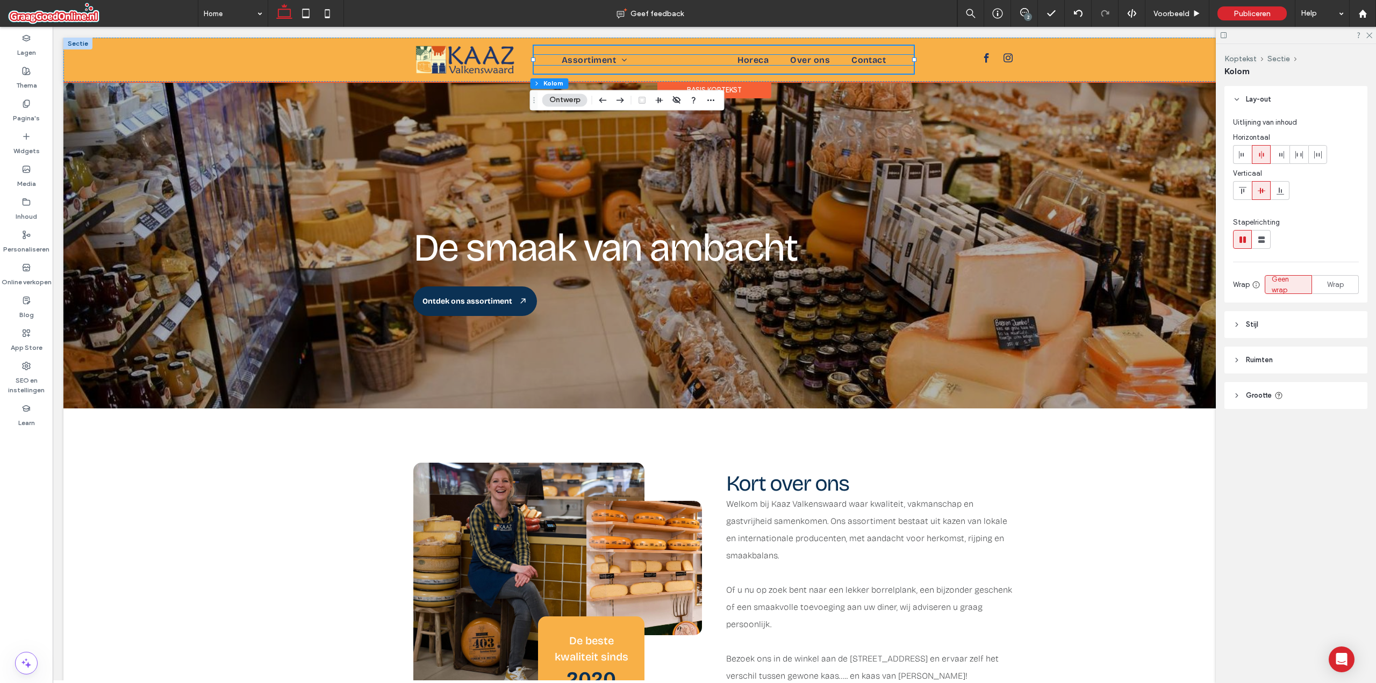
click at [639, 58] on link "Kerstpakketten" at bounding box center [682, 60] width 89 height 10
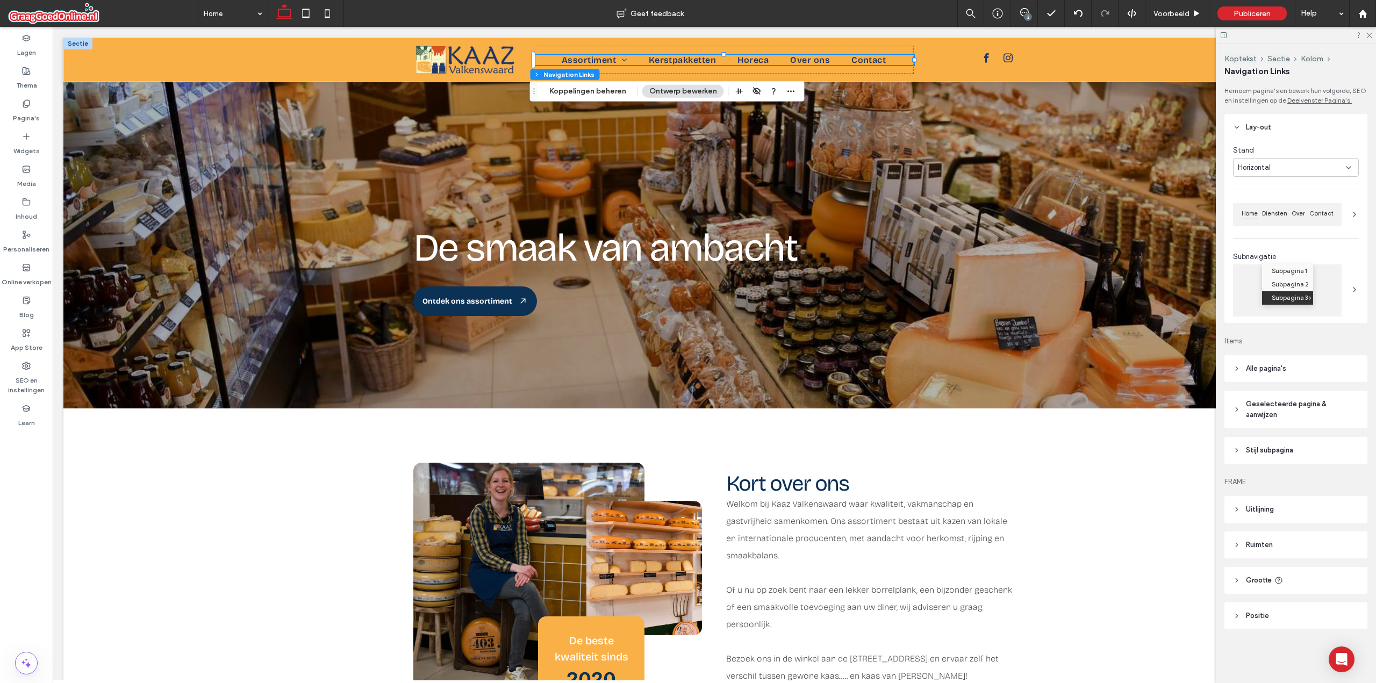
click at [1277, 399] on span "Geselecteerde pagina & aanwijzen" at bounding box center [1300, 410] width 108 height 22
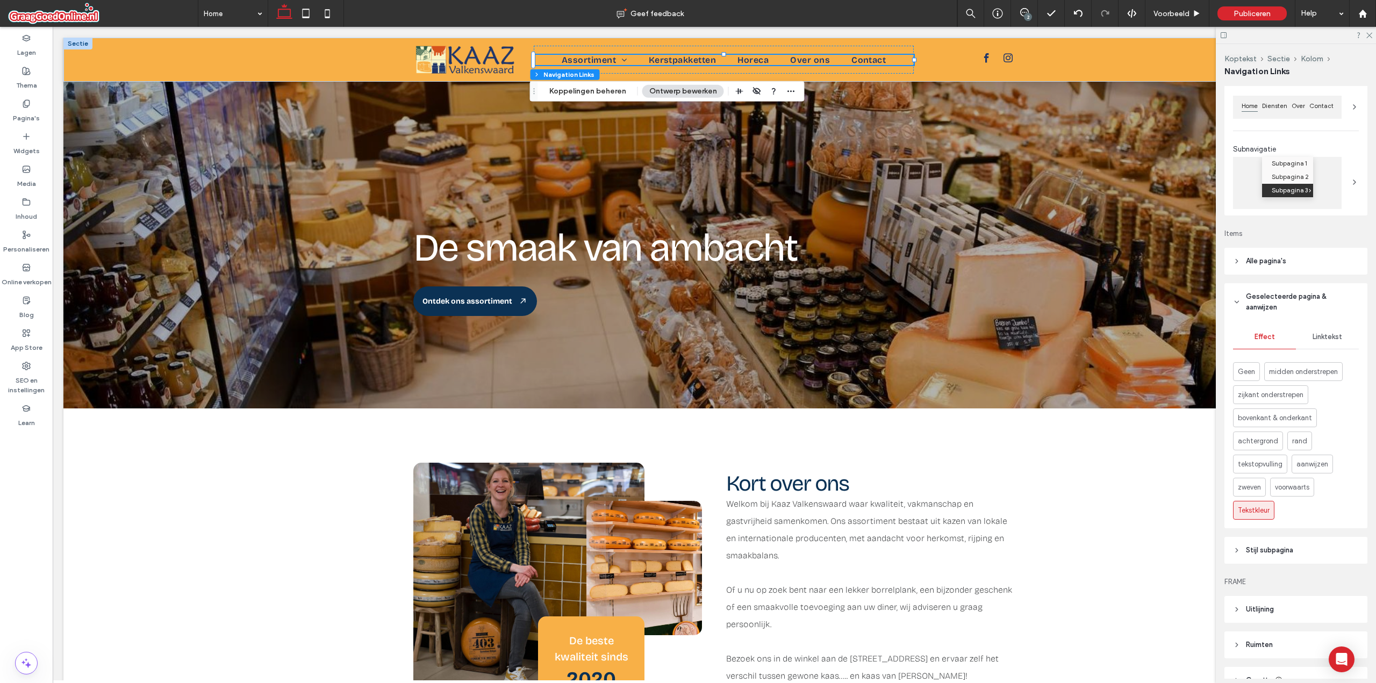
click at [1319, 341] on span "Linktekst" at bounding box center [1328, 337] width 30 height 9
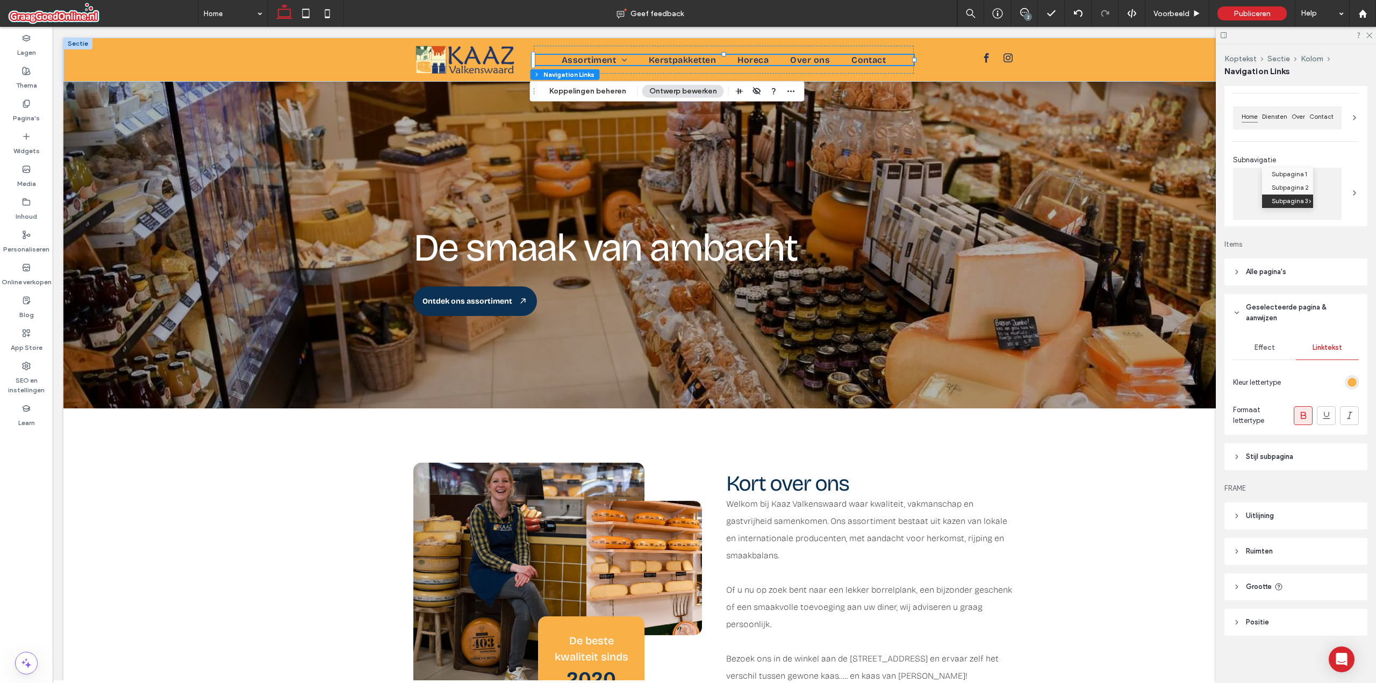
click at [1349, 385] on div "rgb(248, 176, 71)" at bounding box center [1352, 382] width 9 height 9
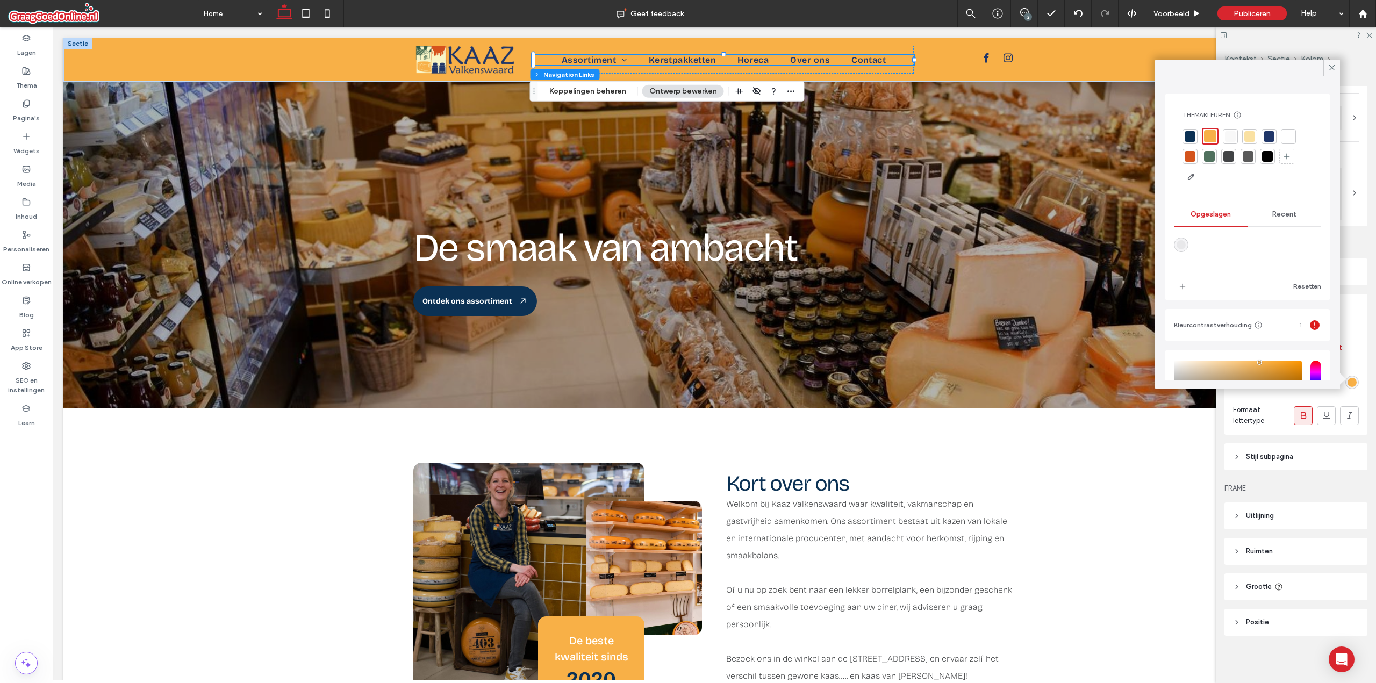
click at [1223, 132] on div at bounding box center [1230, 136] width 15 height 15
click at [1326, 73] on div at bounding box center [1332, 68] width 17 height 16
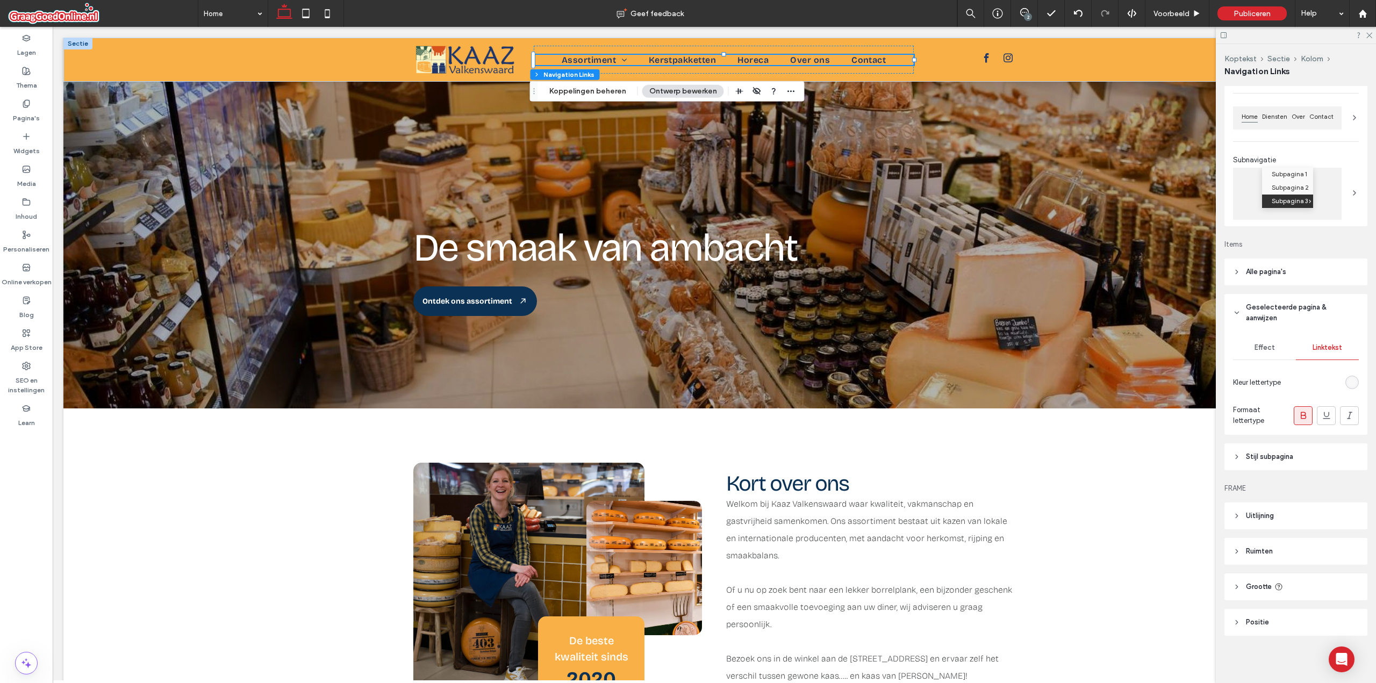
click at [1266, 353] on div "Effect" at bounding box center [1264, 348] width 63 height 24
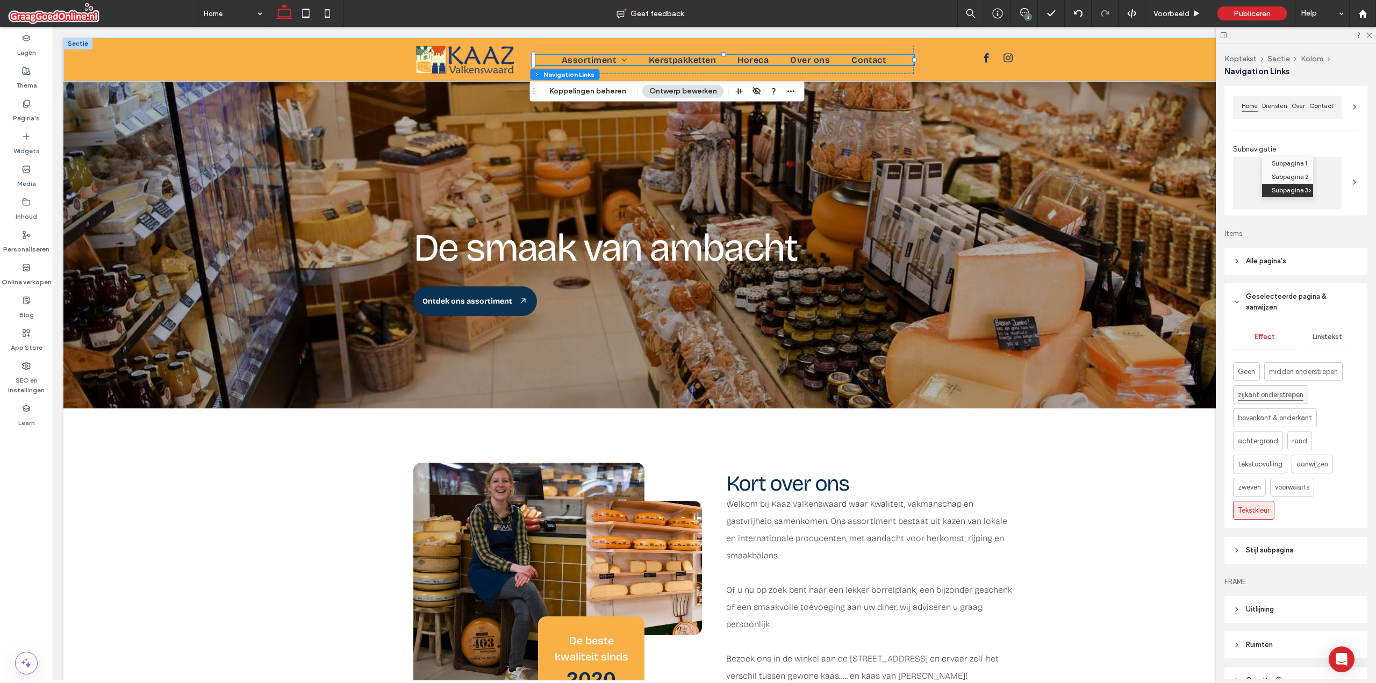
click at [1263, 401] on span "zijkant onderstrepen" at bounding box center [1271, 395] width 66 height 12
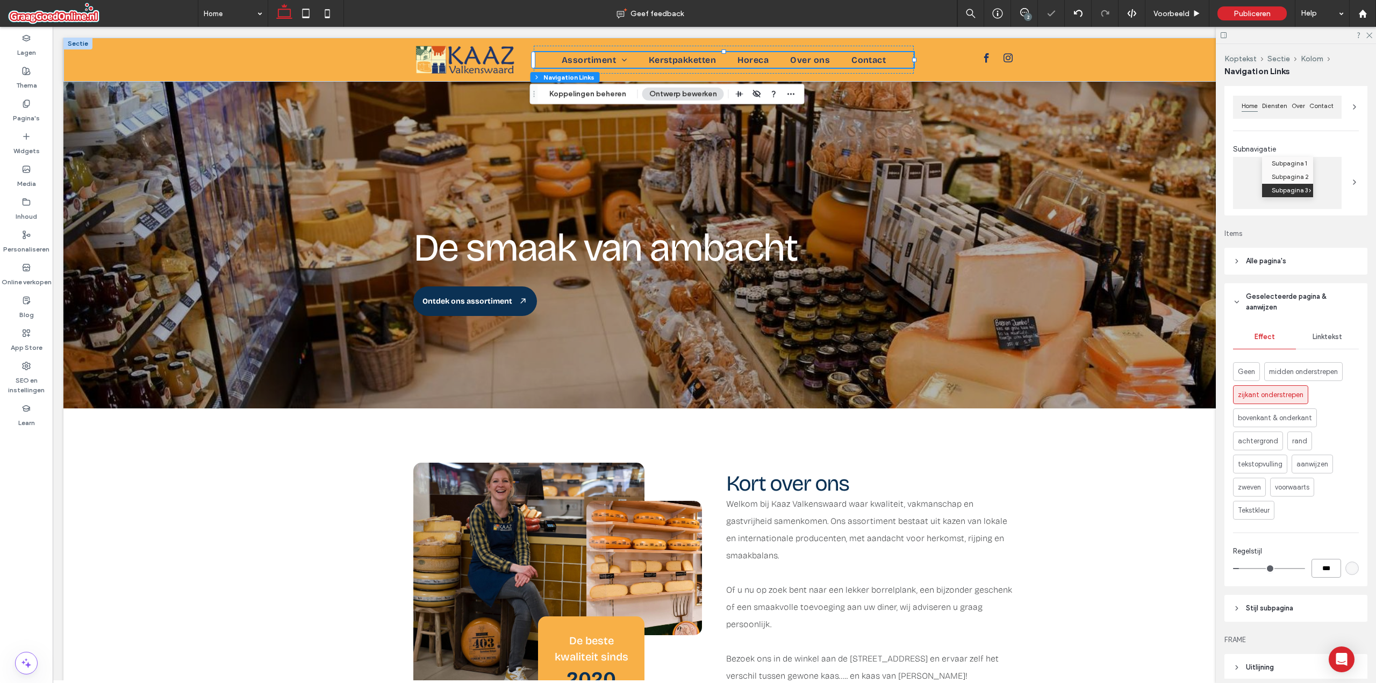
click at [1333, 578] on input "***" at bounding box center [1327, 568] width 30 height 19
type input "*"
type input "***"
click at [1337, 587] on div "Effect Linktekst Geen midden onderstrepen zijkant onderstrepen bovenkant & onde…" at bounding box center [1296, 454] width 143 height 266
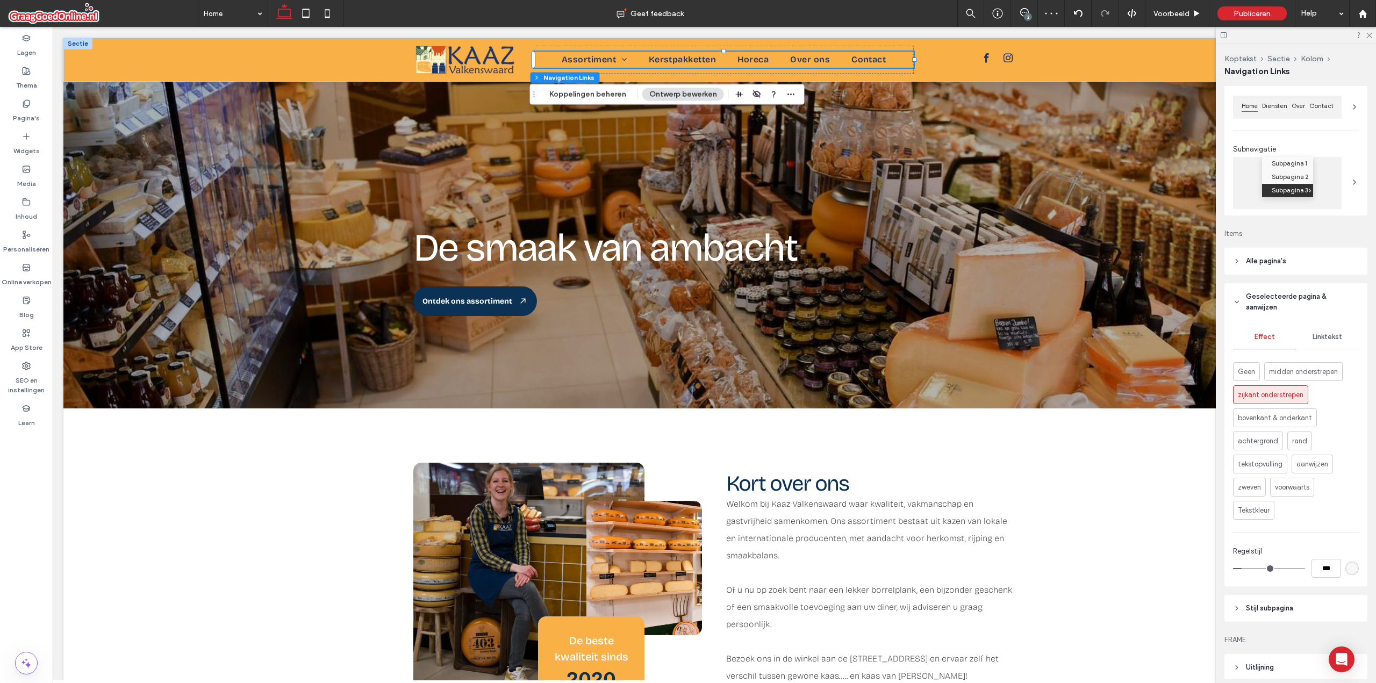
click at [1348, 573] on div "rgb(248, 248, 248)" at bounding box center [1352, 568] width 9 height 9
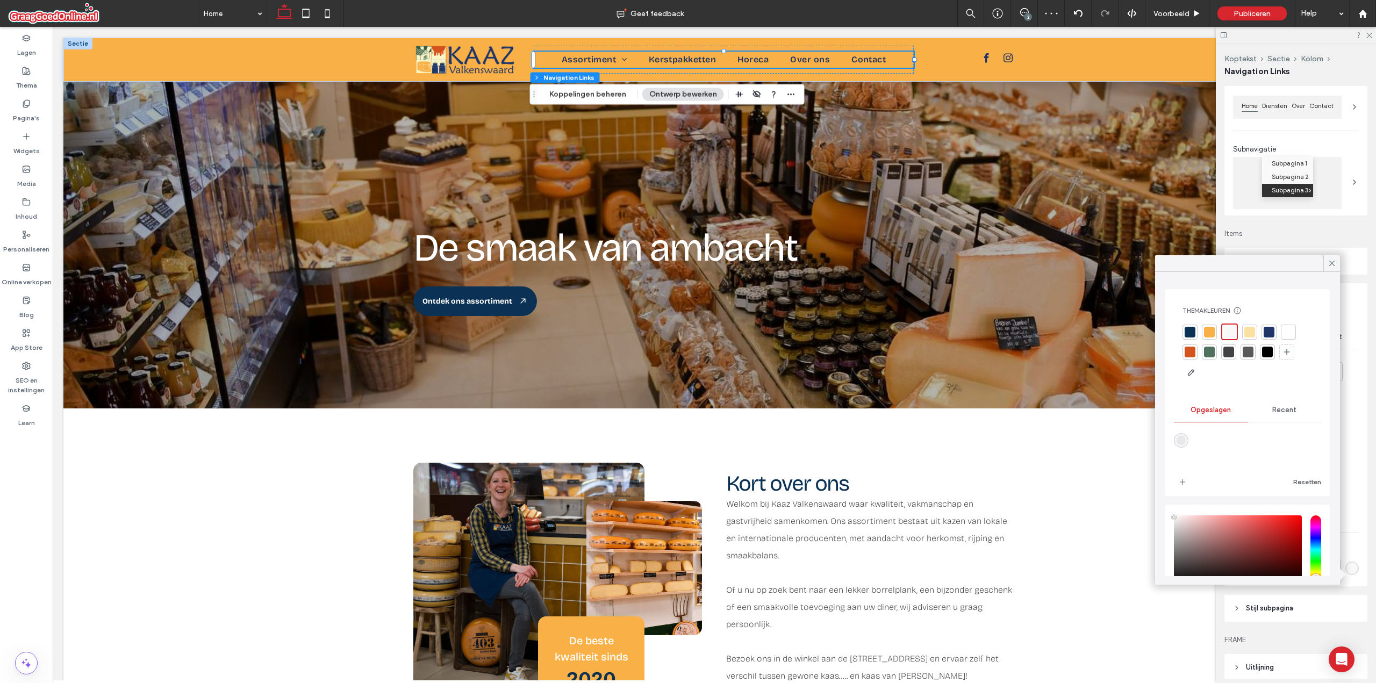
click at [1193, 330] on div at bounding box center [1190, 332] width 11 height 11
click at [1355, 554] on div "Effect Linktekst Geen midden onderstrepen zijkant onderstrepen bovenkant & onde…" at bounding box center [1296, 454] width 143 height 266
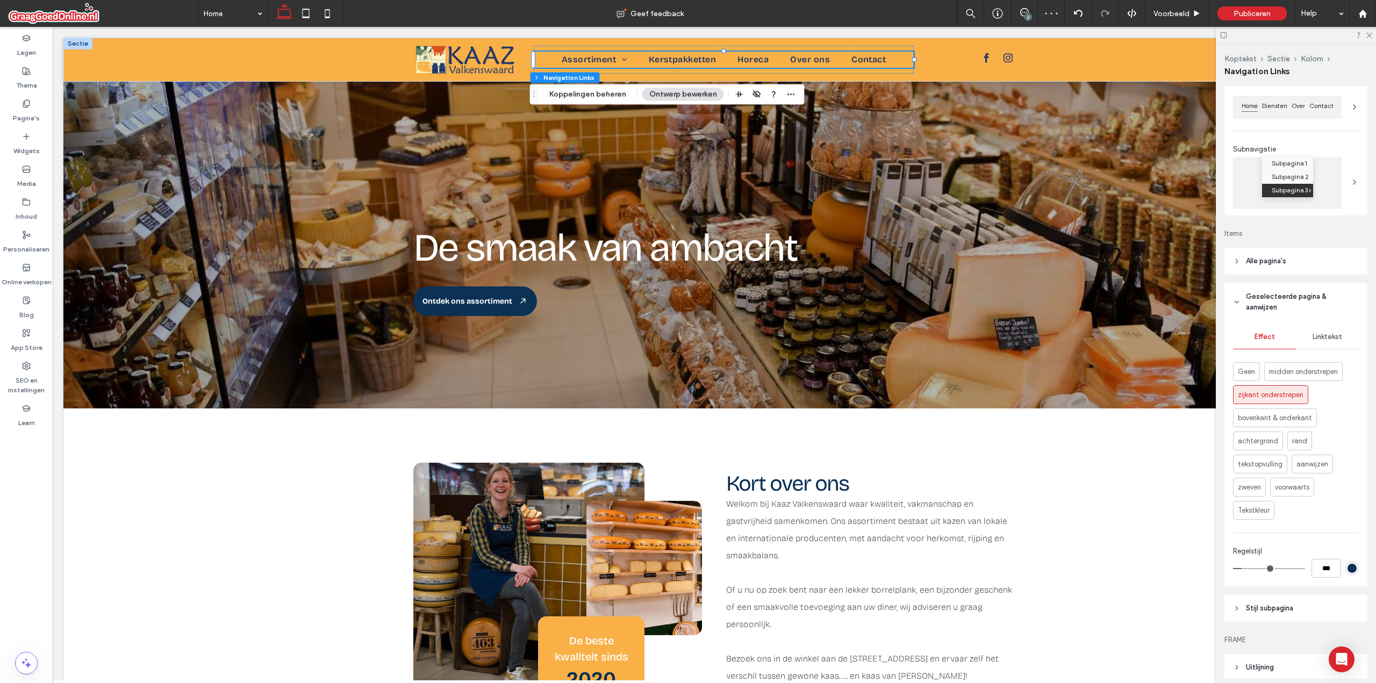
click at [1324, 359] on div "Effect Linktekst Geen midden onderstrepen zijkant onderstrepen bovenkant & onde…" at bounding box center [1296, 454] width 143 height 266
click at [1325, 349] on div "Linktekst" at bounding box center [1327, 337] width 63 height 24
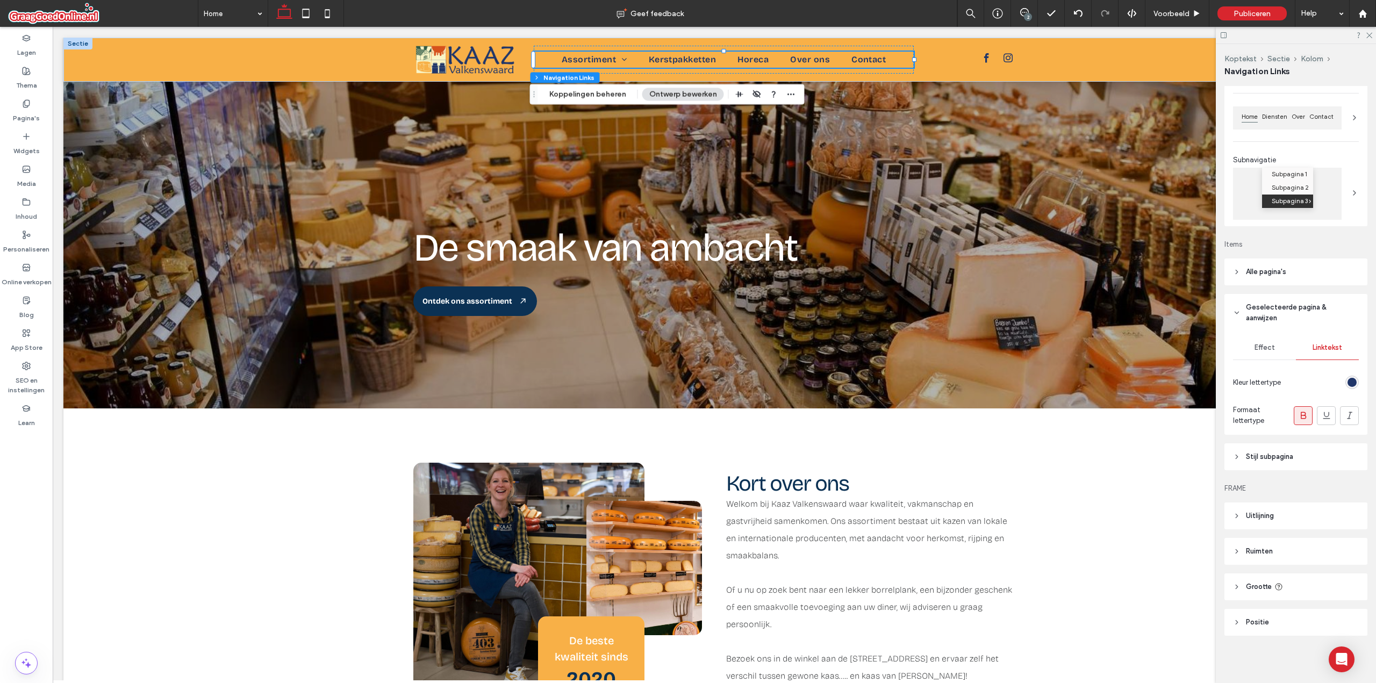
click at [1261, 348] on span "Effect" at bounding box center [1265, 348] width 20 height 9
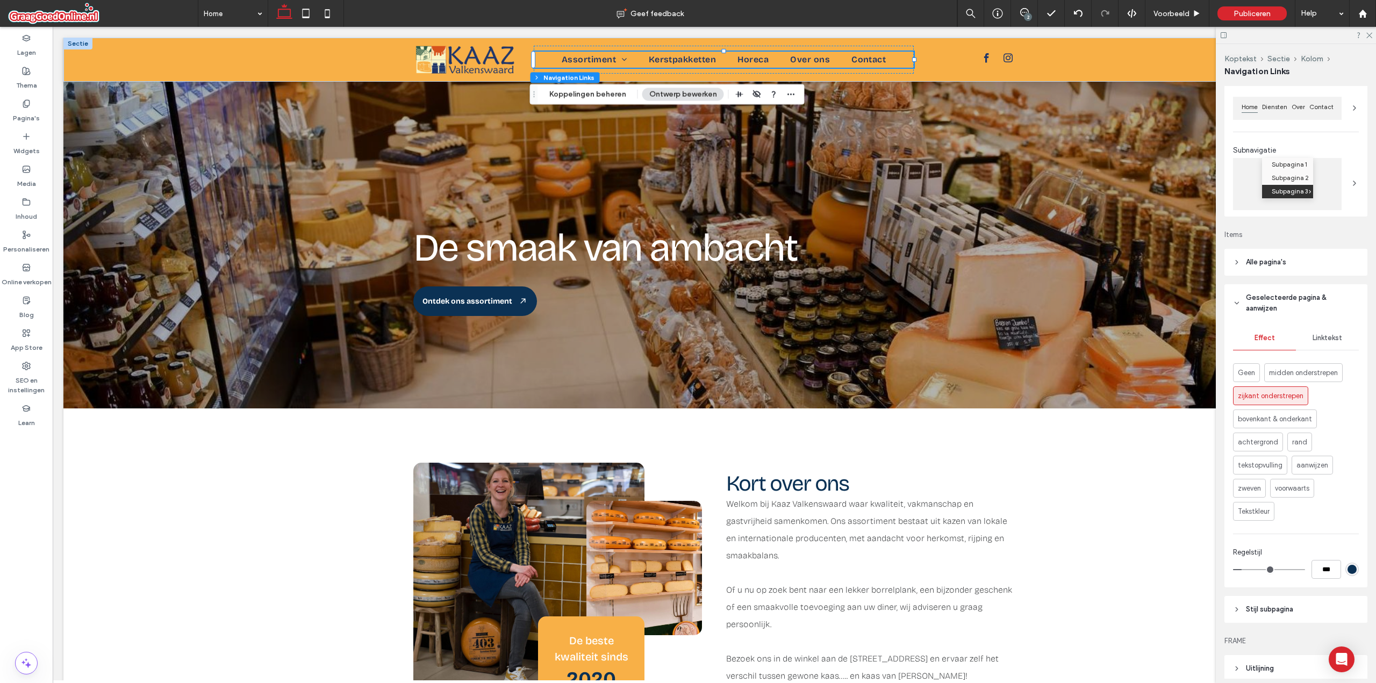
scroll to position [108, 0]
click at [1327, 578] on input "***" at bounding box center [1327, 568] width 30 height 19
type input "*"
click at [1325, 598] on div "Hernoem pagina's en bewerk hun volgorde, SEO en instellingen op de Deelvenster …" at bounding box center [1300, 382] width 150 height 593
type input "*"
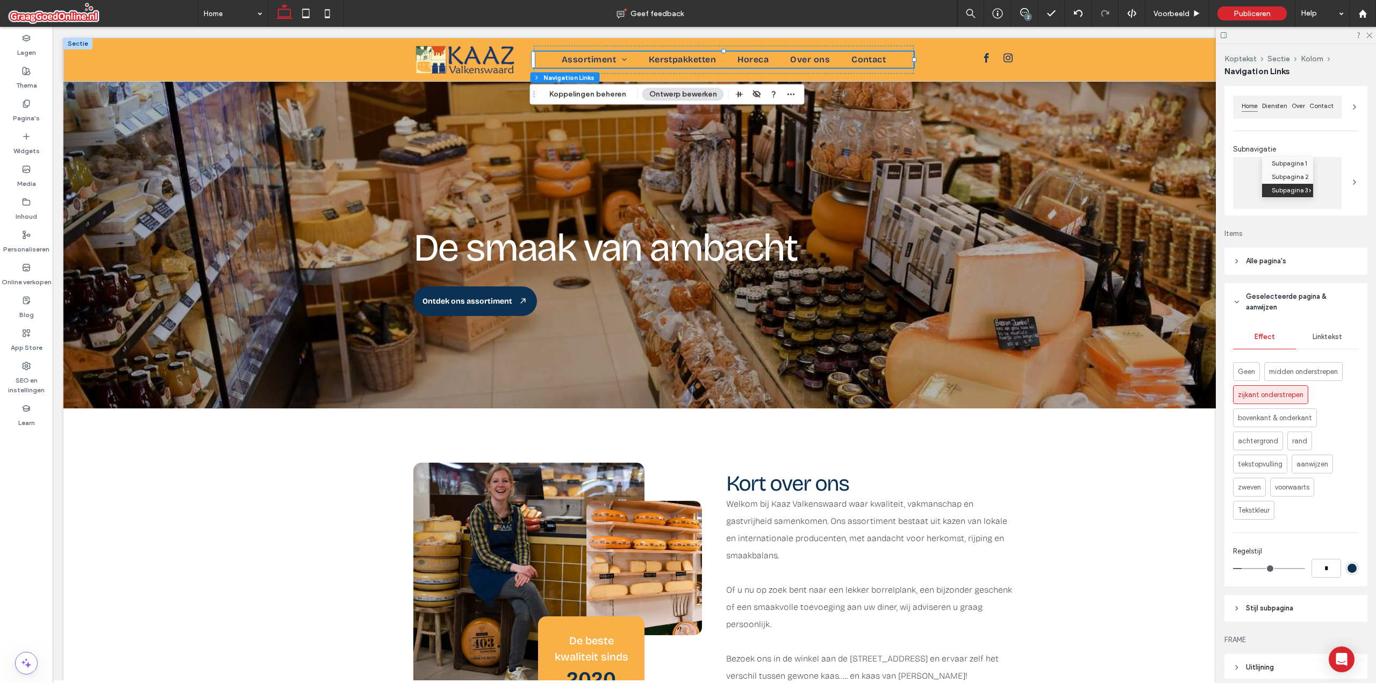
type input "***"
click at [1171, 6] on div "Voorbeeld" at bounding box center [1178, 13] width 64 height 27
click at [1164, 11] on span "Voorbeeld" at bounding box center [1172, 13] width 36 height 9
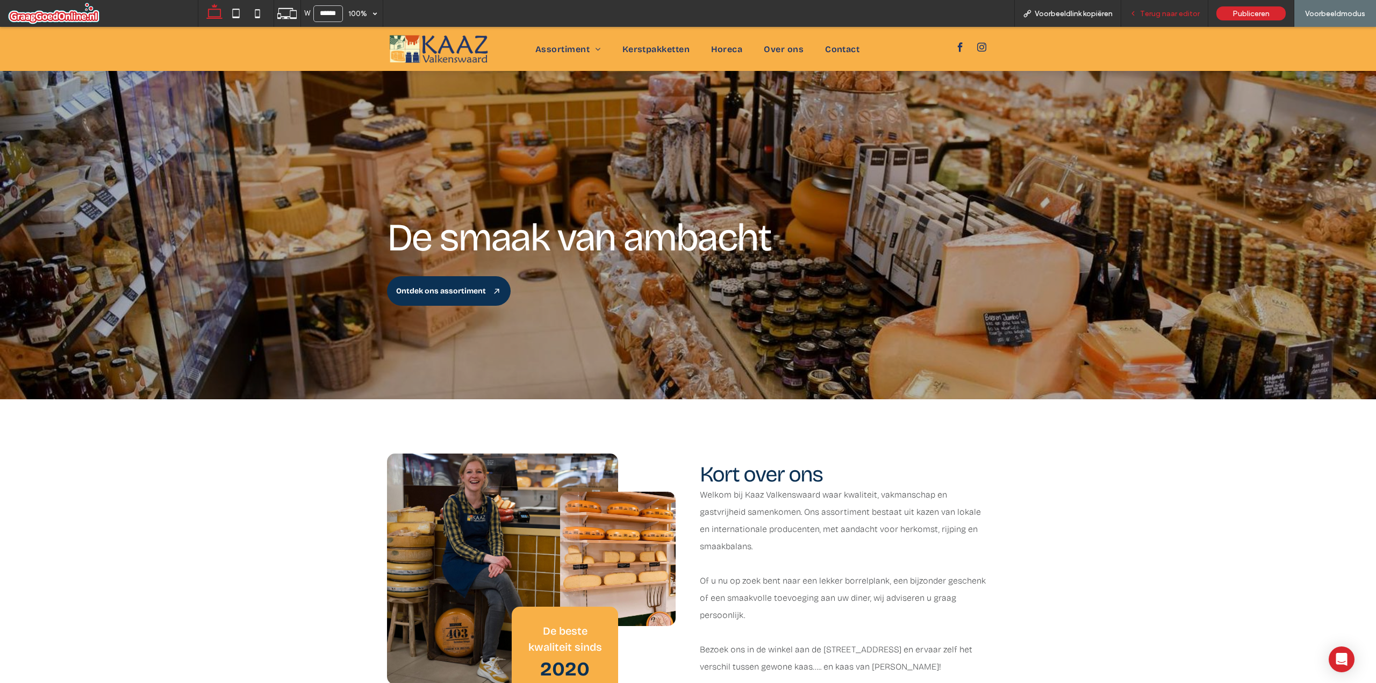
click at [1147, 9] on span "Terug naar editor" at bounding box center [1170, 13] width 60 height 9
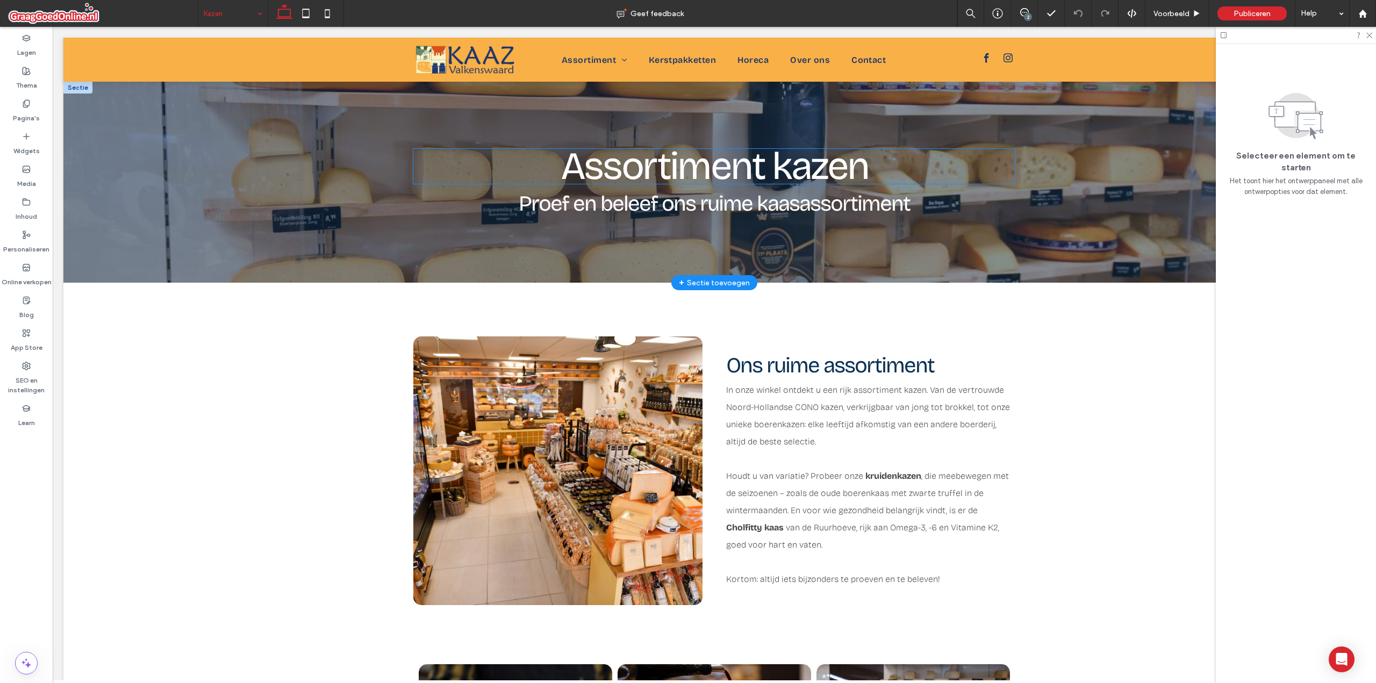
click at [611, 177] on span "Assortiment kazen" at bounding box center [715, 166] width 308 height 46
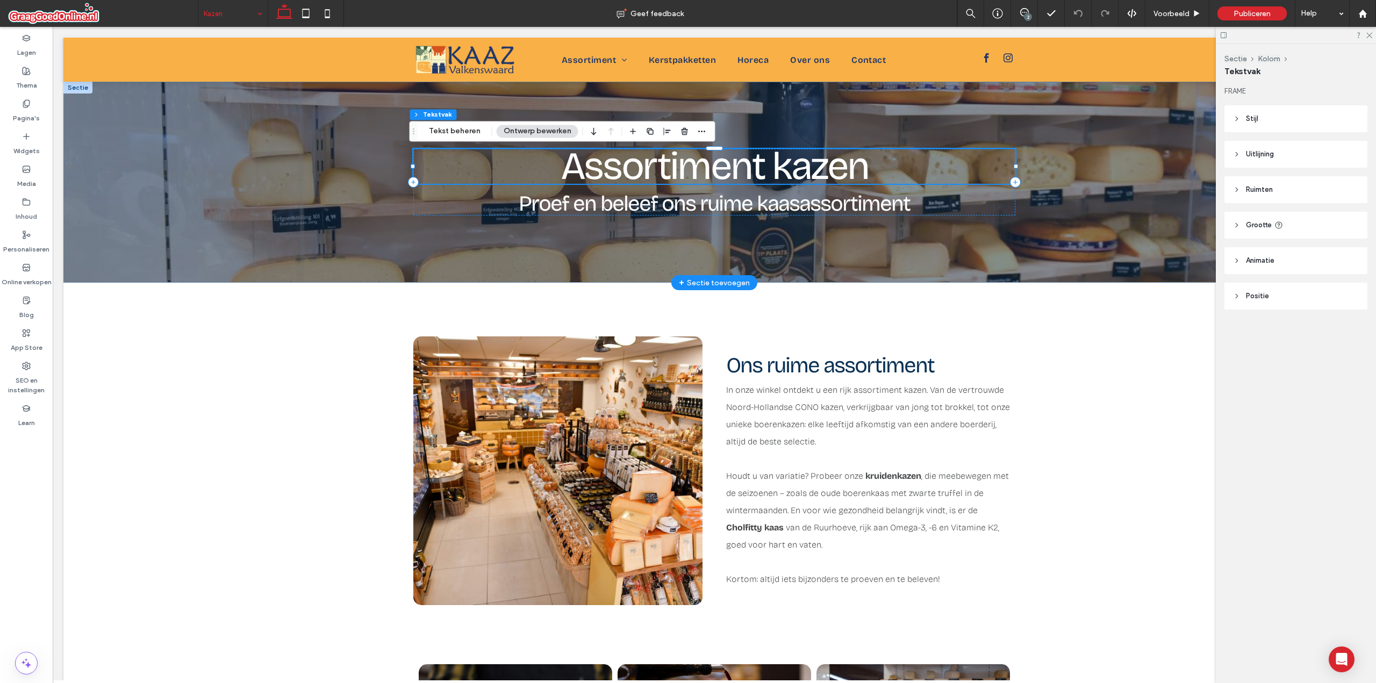
click at [611, 177] on span "Assortiment kazen" at bounding box center [715, 166] width 308 height 46
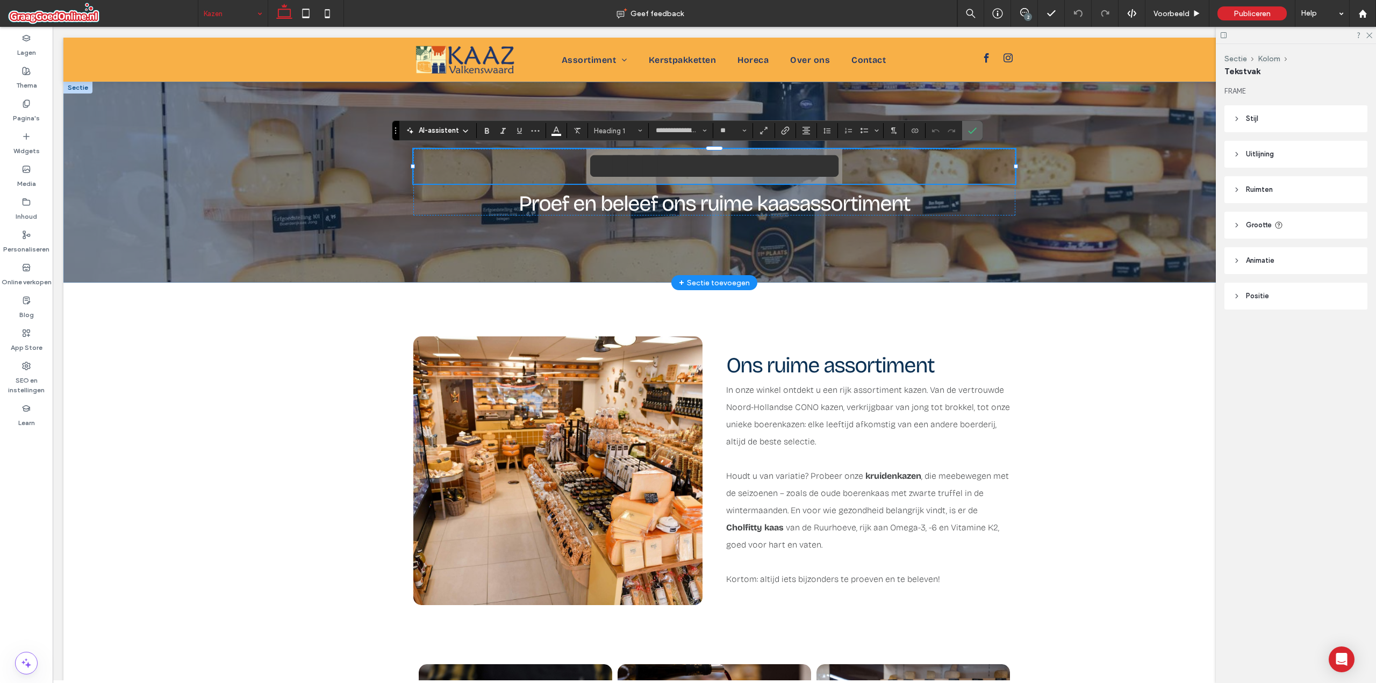
click at [975, 128] on use "Bevestigen" at bounding box center [972, 131] width 9 height 6
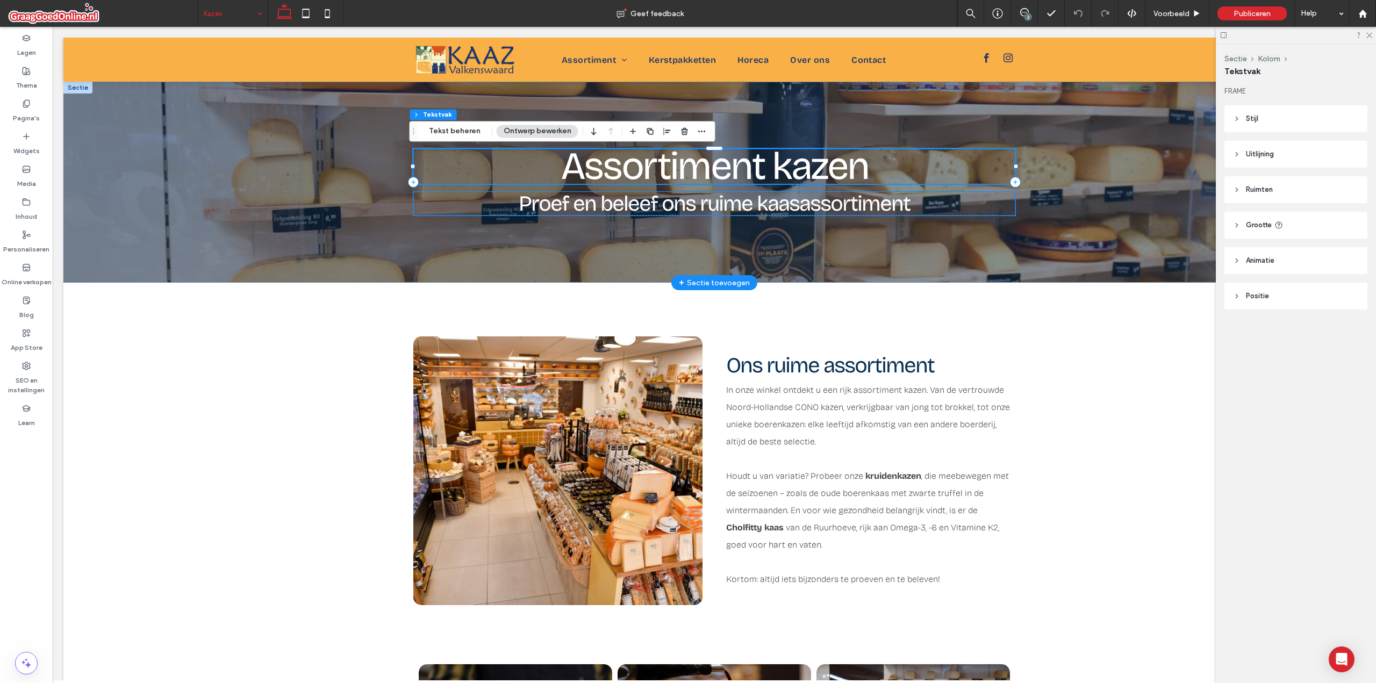
click at [741, 216] on span "Proef en beleef ons ruime kaasassortiment" at bounding box center [714, 204] width 391 height 26
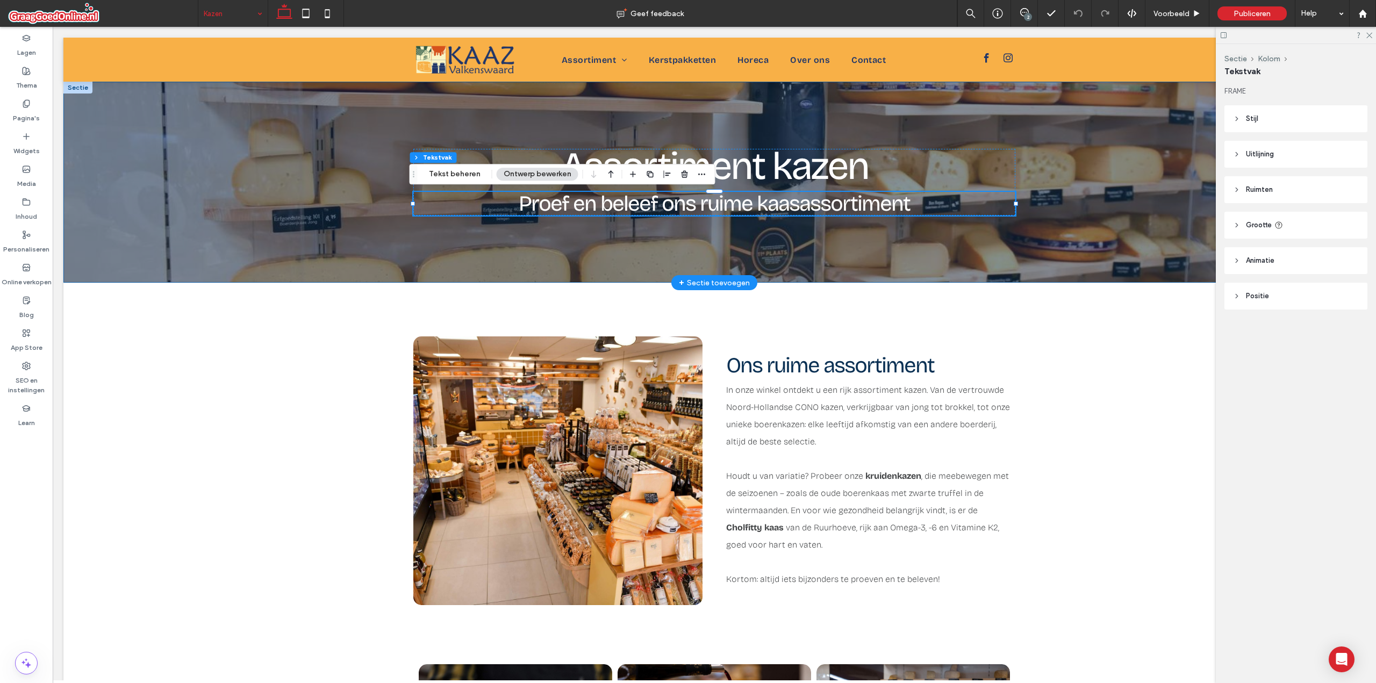
click at [741, 216] on span "Proef en beleef ons ruime kaasassortiment" at bounding box center [714, 204] width 391 height 26
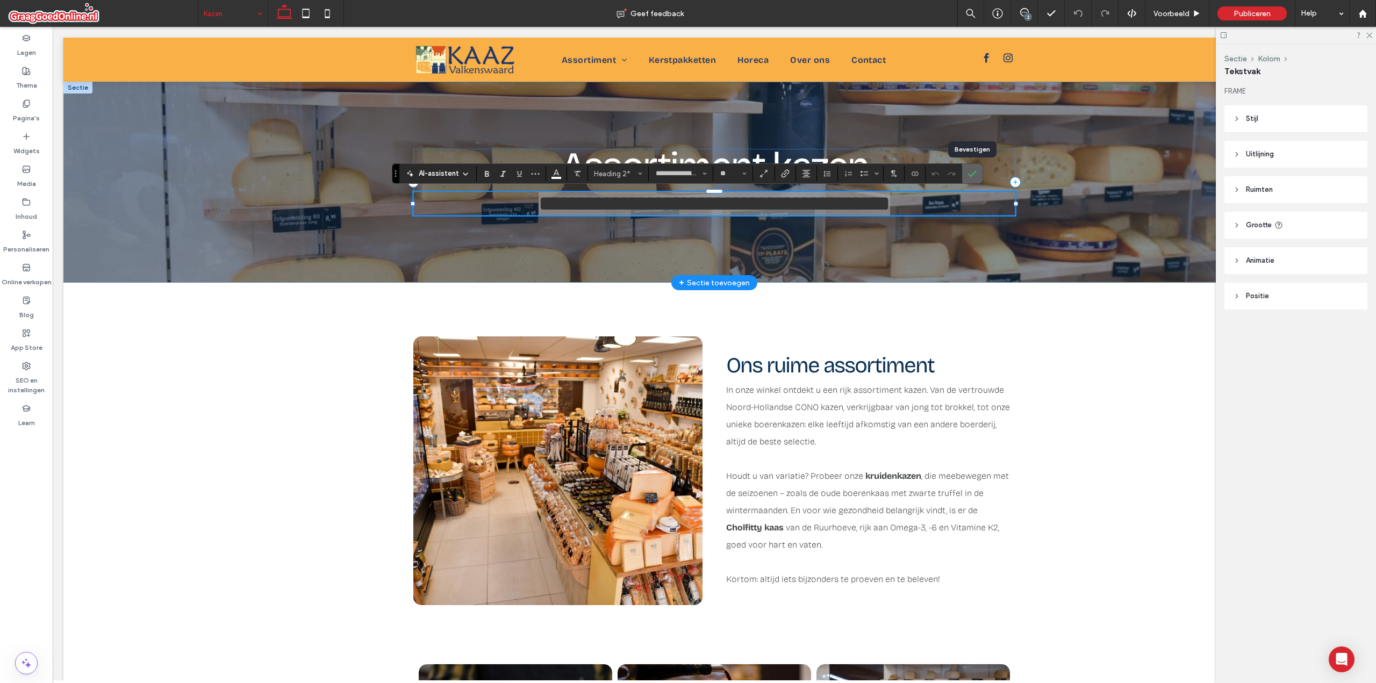
click at [969, 170] on icon "Bevestigen" at bounding box center [972, 173] width 9 height 9
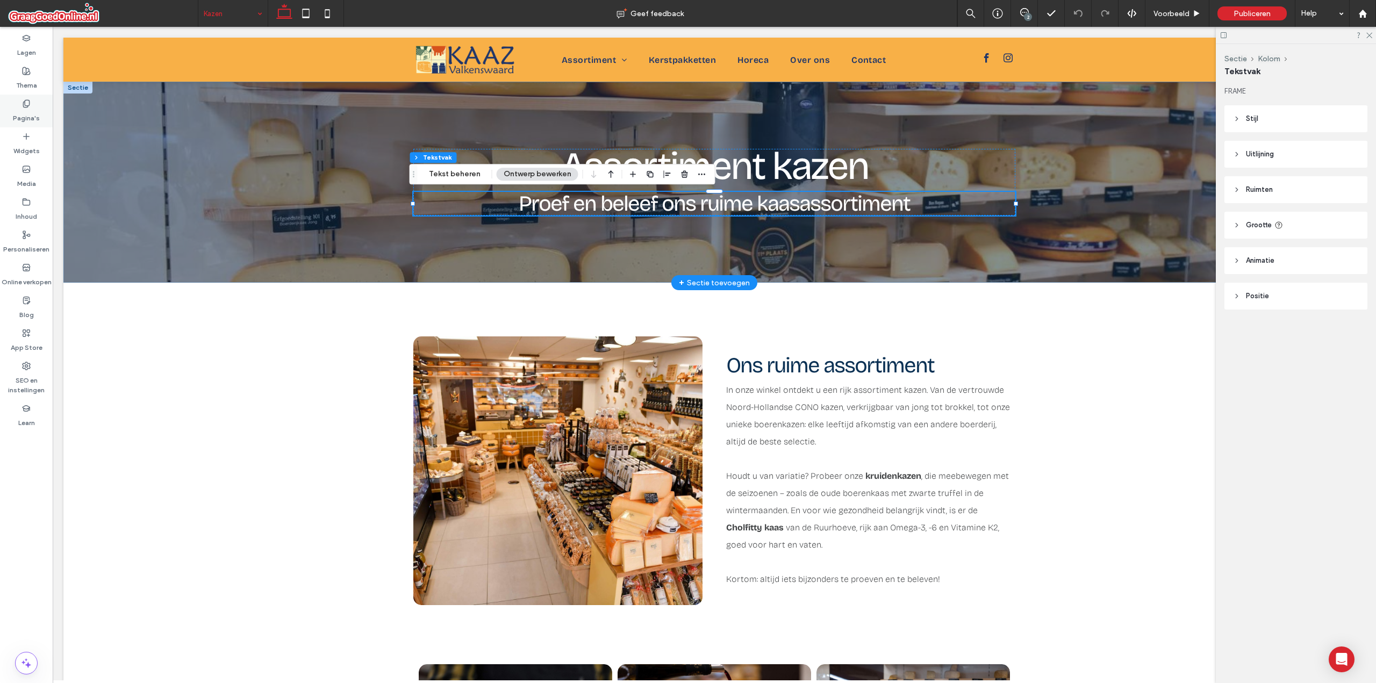
click at [17, 95] on div "Pagina's" at bounding box center [26, 111] width 53 height 33
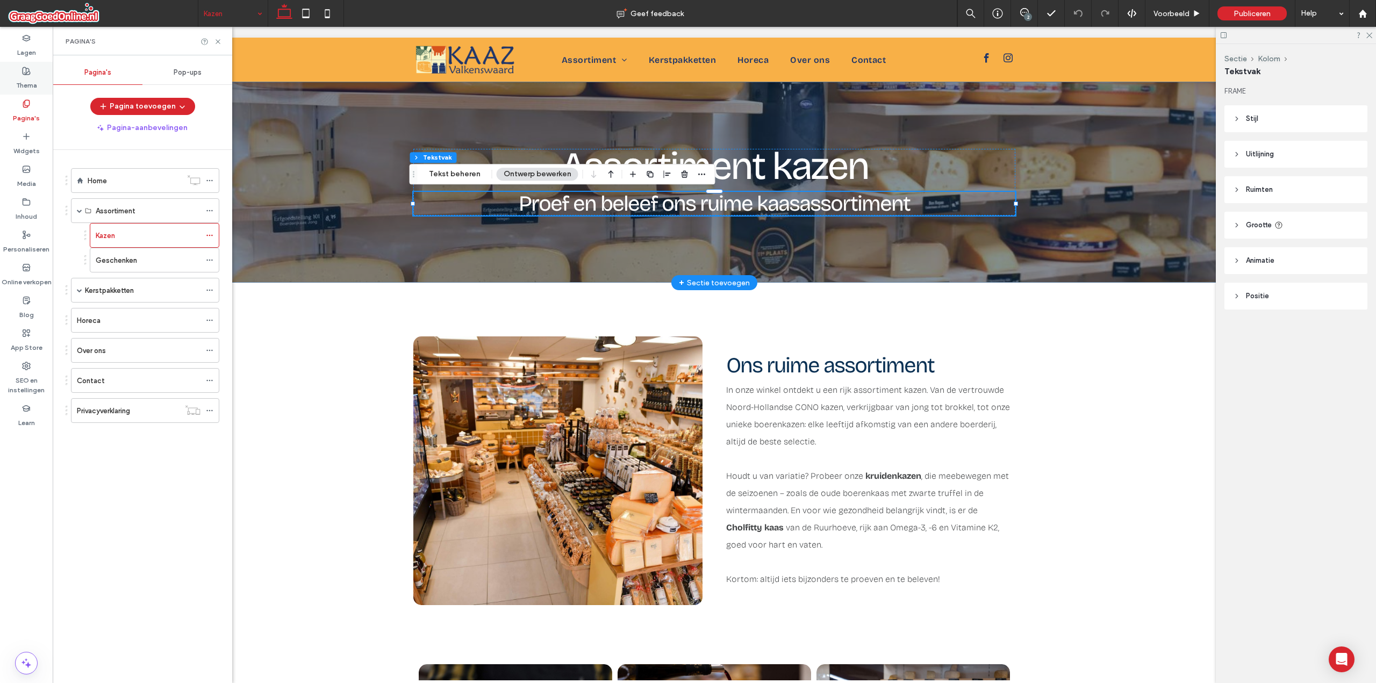
click at [13, 85] on div "Thema" at bounding box center [26, 78] width 53 height 33
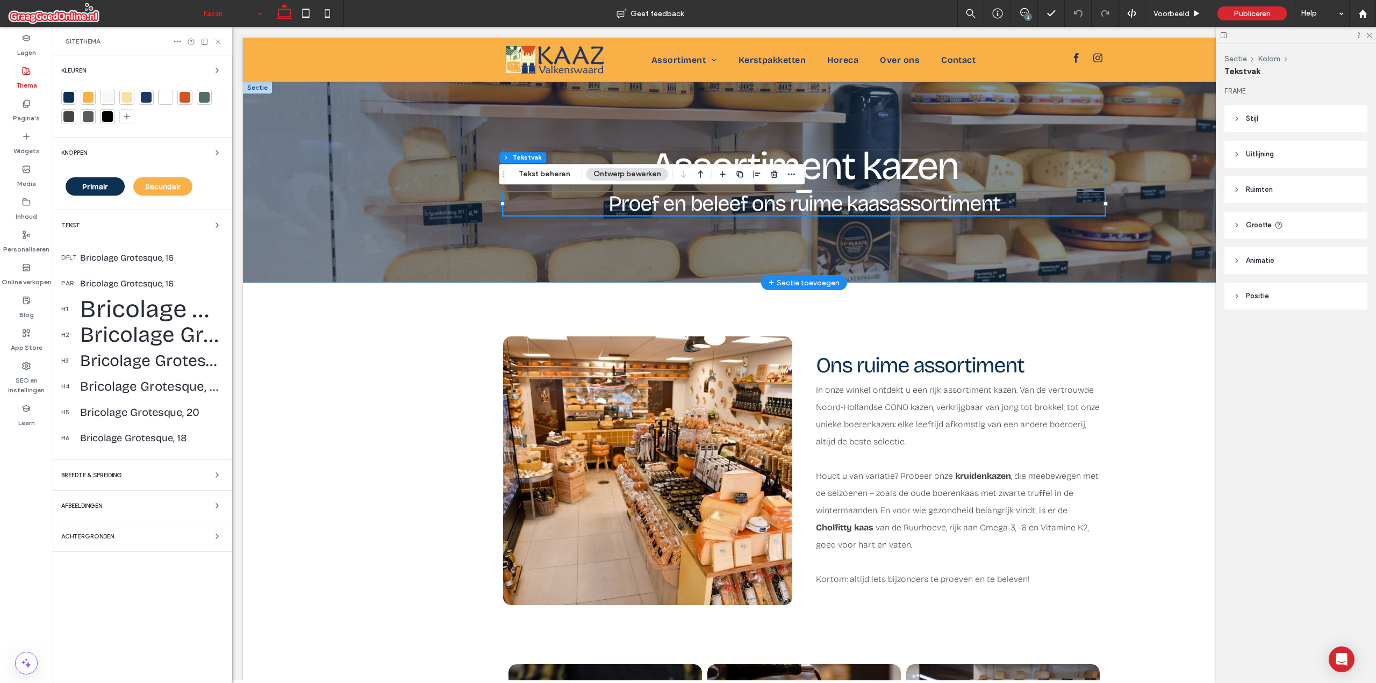
click at [157, 339] on div "Bricolage Grotesque, 40" at bounding box center [152, 335] width 144 height 26
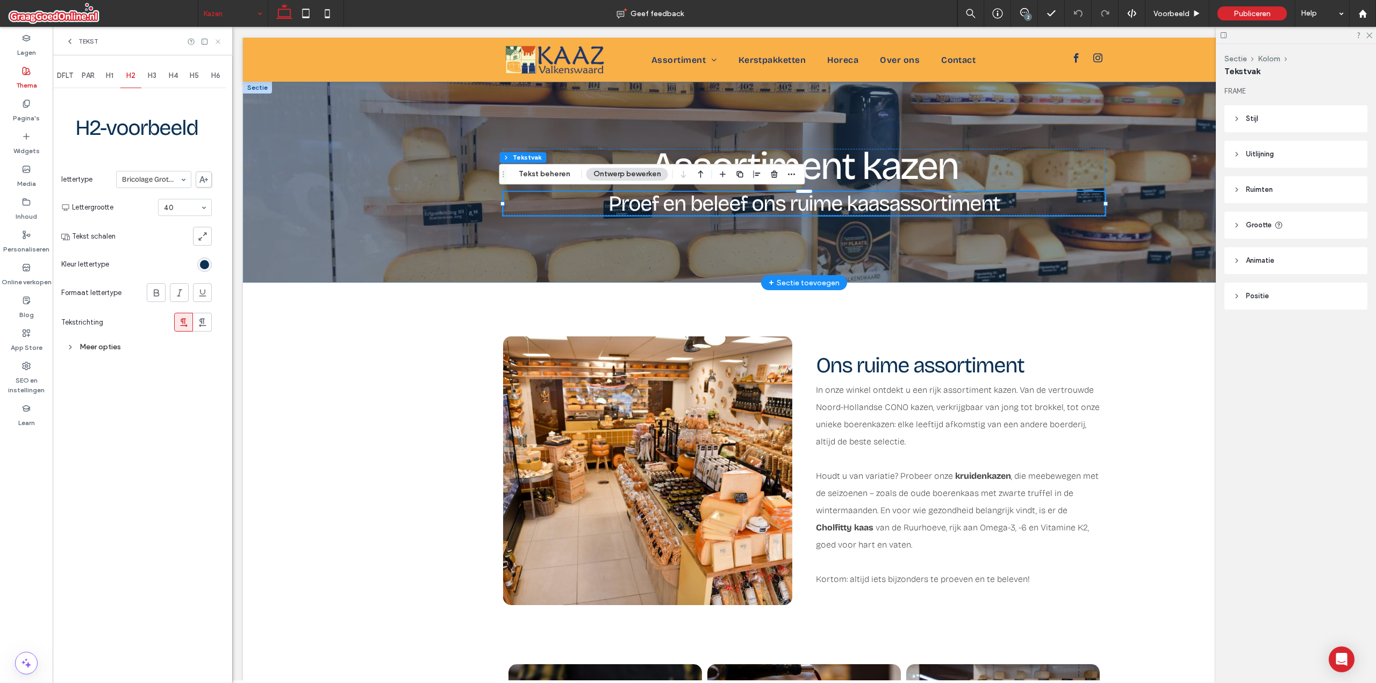
click at [220, 45] on icon at bounding box center [218, 42] width 8 height 8
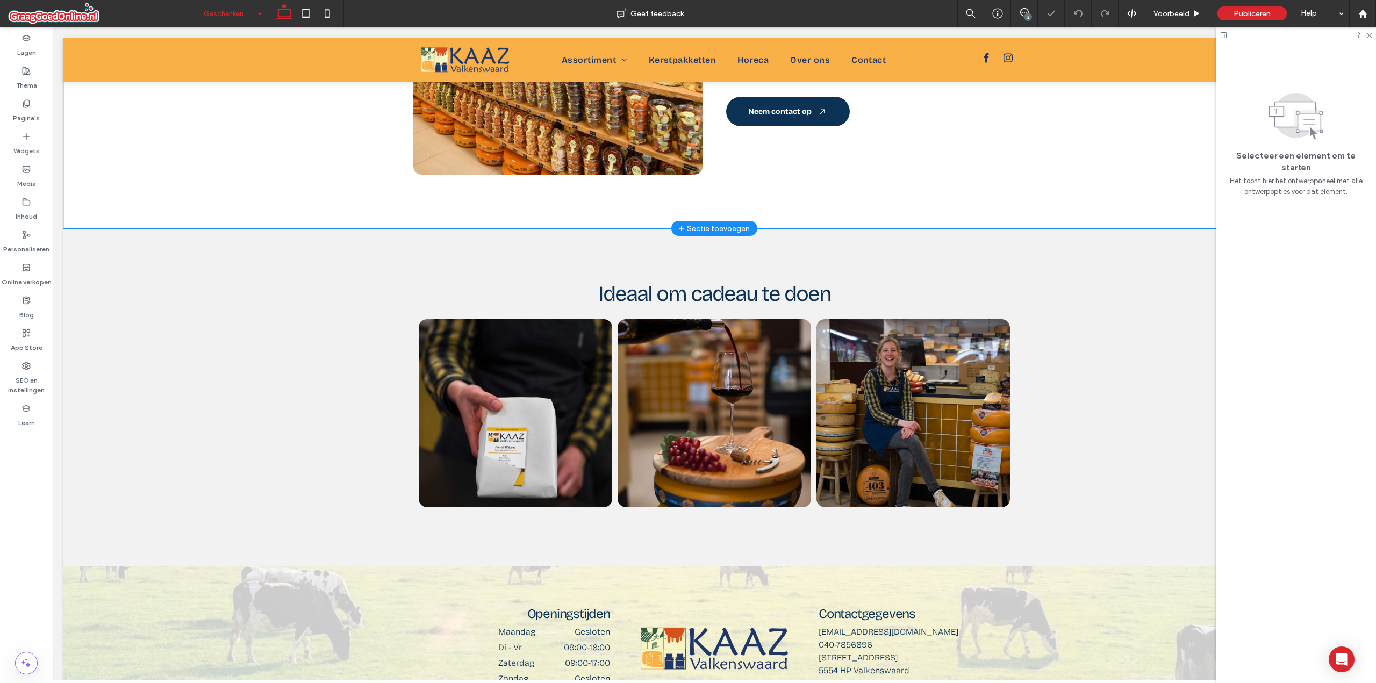
scroll to position [484, 0]
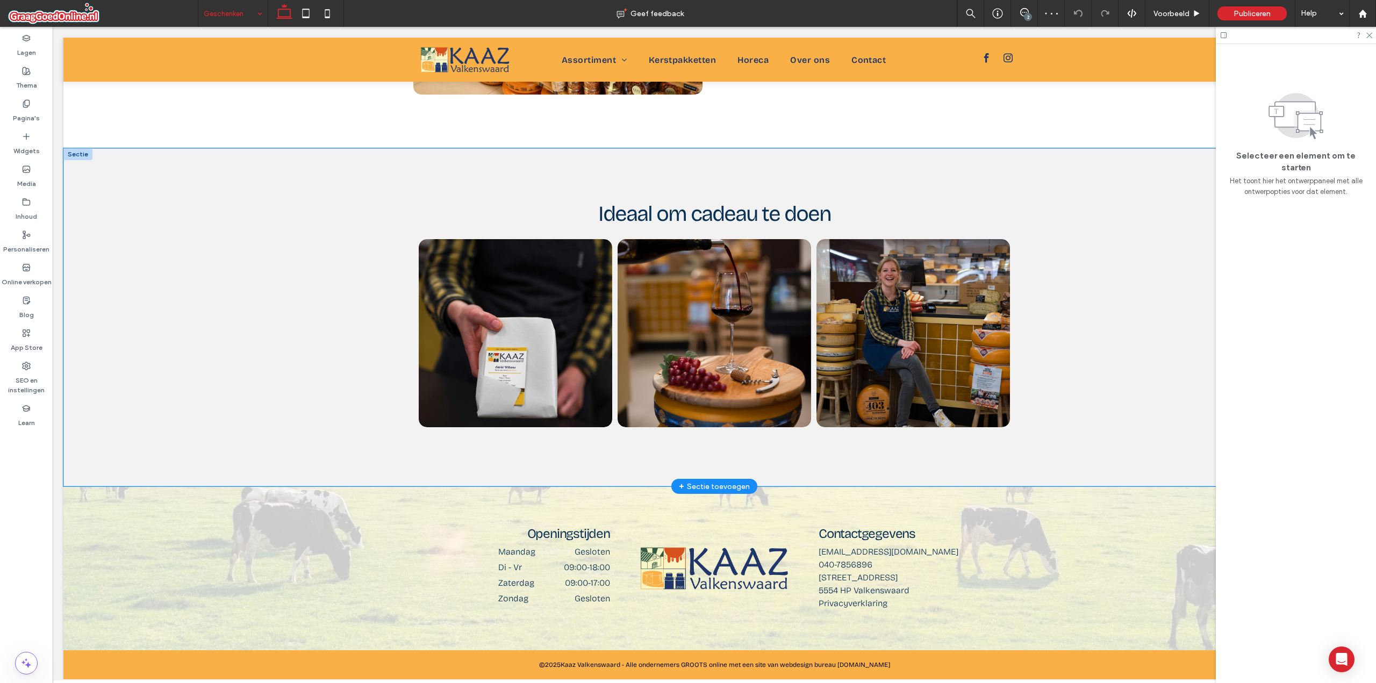
click at [225, 232] on div "Ideaal om cadeau te doen Kaasfondue Wij zijn erkend Zwitserse kaasspecialist. W…" at bounding box center [714, 317] width 1302 height 338
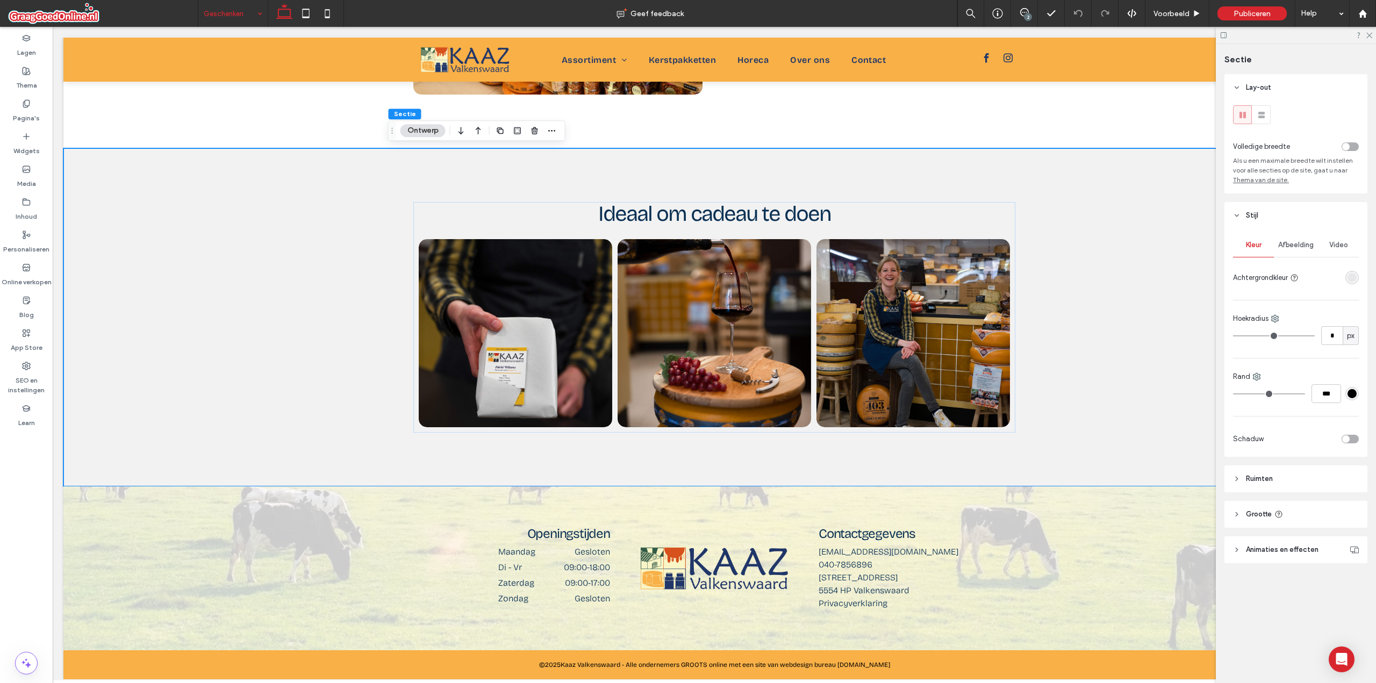
click at [1347, 275] on div "rgba(0,0,0,0.05)" at bounding box center [1352, 277] width 13 height 13
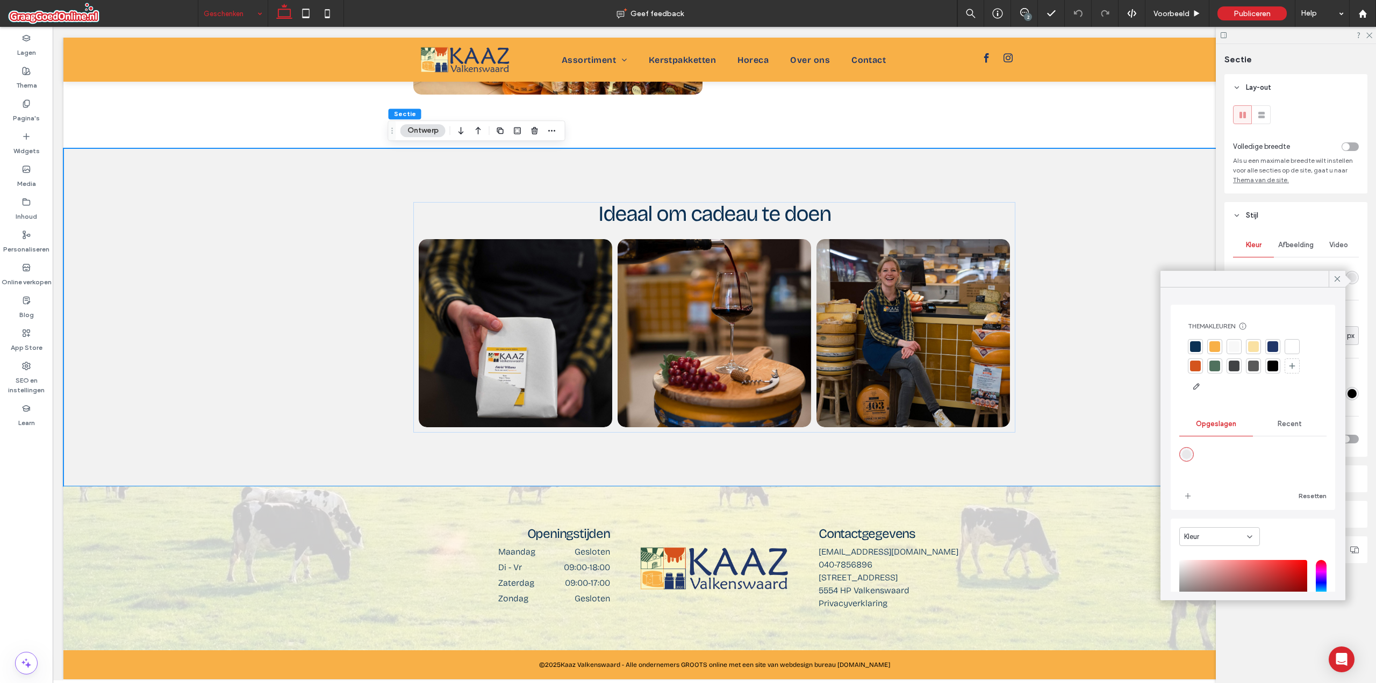
click at [1192, 348] on div at bounding box center [1195, 346] width 11 height 11
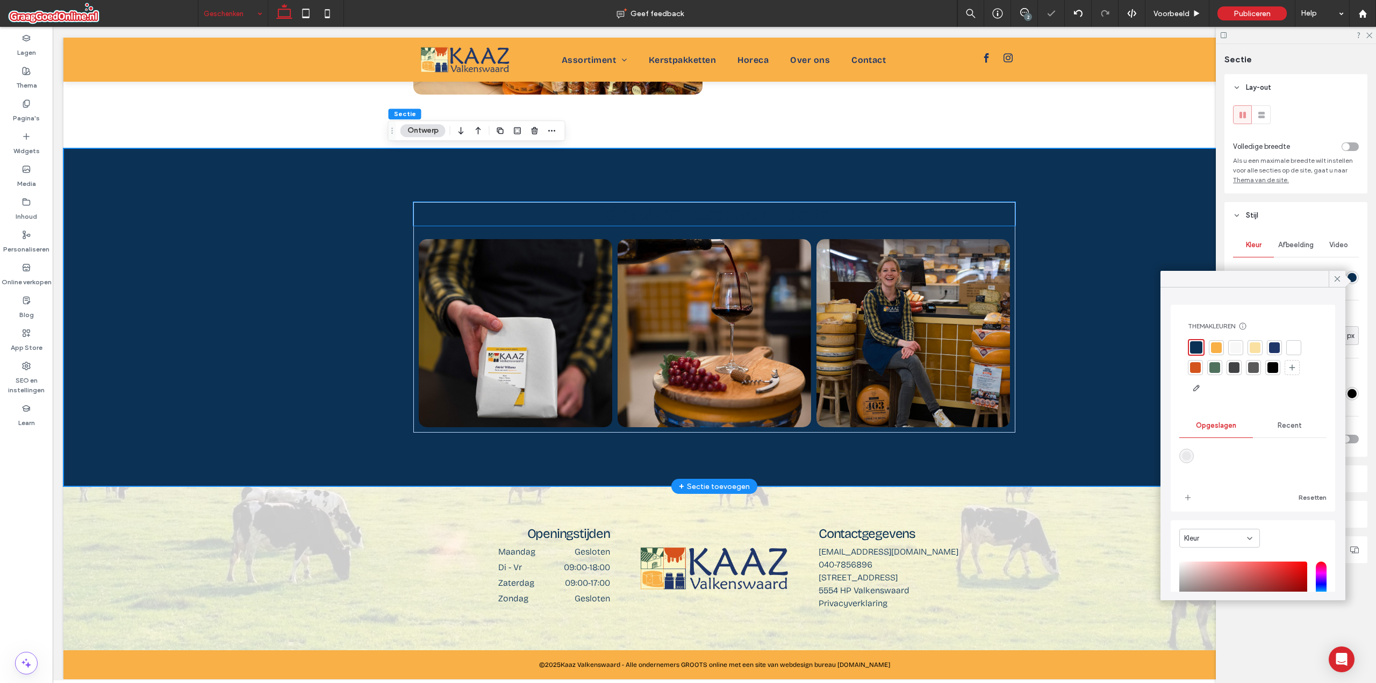
click at [732, 213] on span "Ideaal om cadeau te doen" at bounding box center [714, 214] width 233 height 26
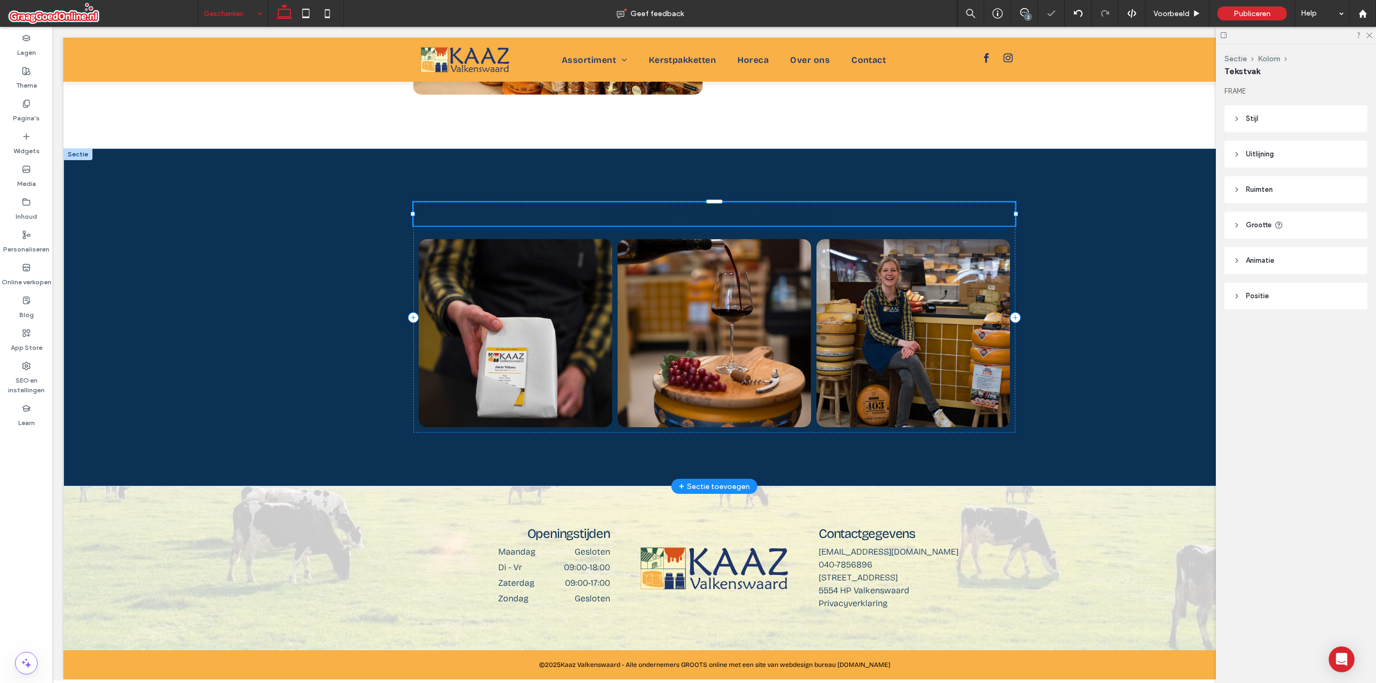
click at [732, 213] on span "Ideaal om cadeau te doen" at bounding box center [714, 214] width 233 height 26
type input "**********"
type input "**"
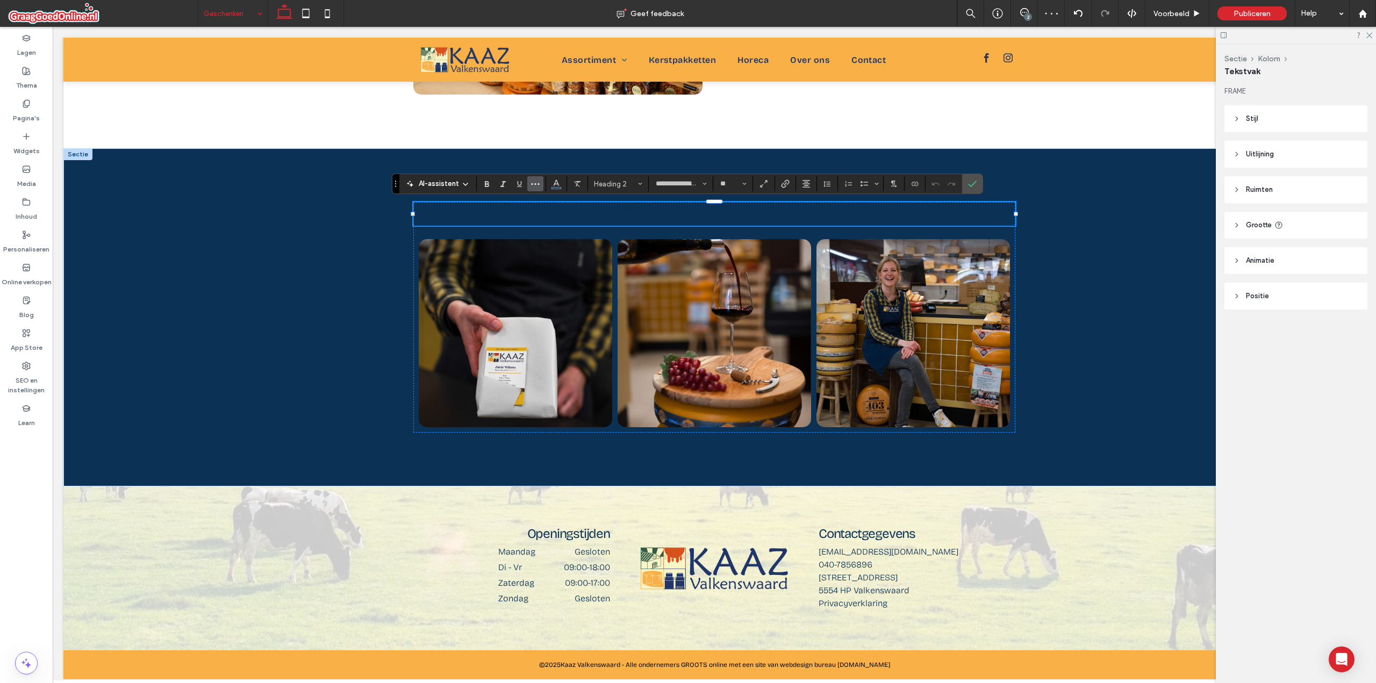
click at [543, 183] on button "Meer" at bounding box center [535, 183] width 16 height 15
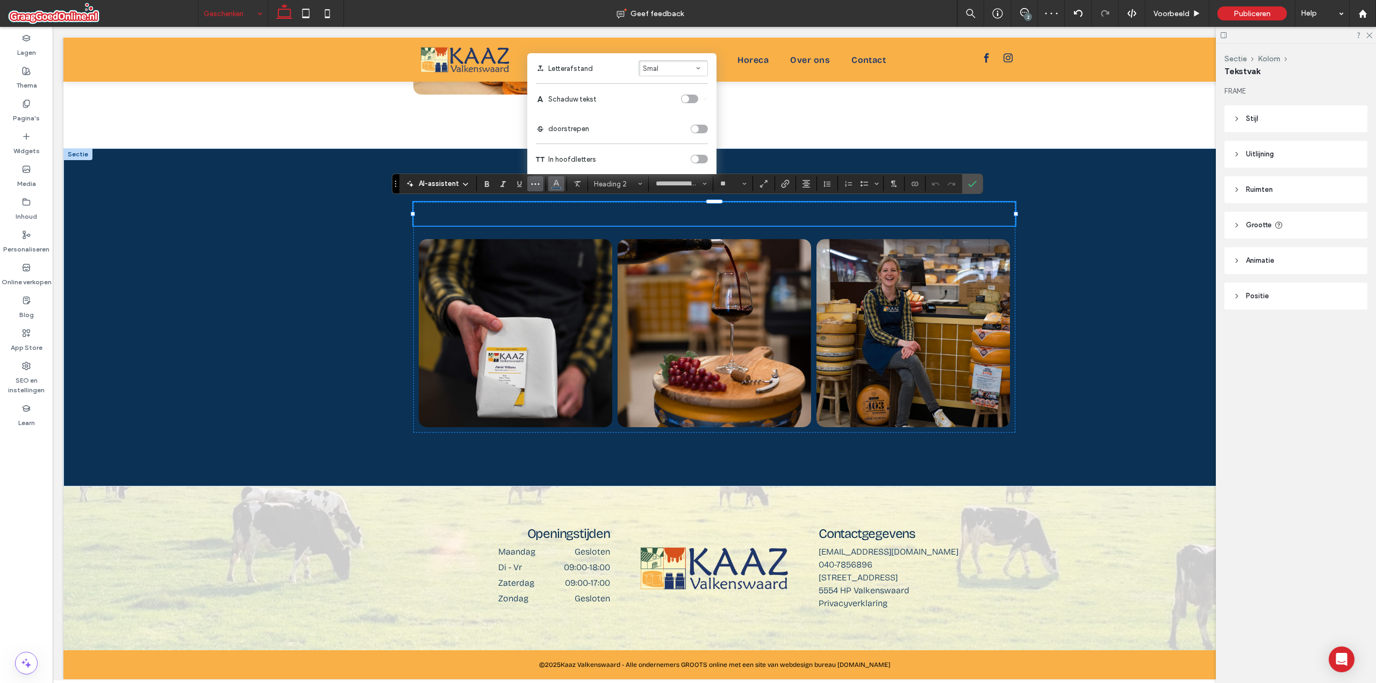
click at [551, 182] on button "Kleur" at bounding box center [556, 183] width 16 height 15
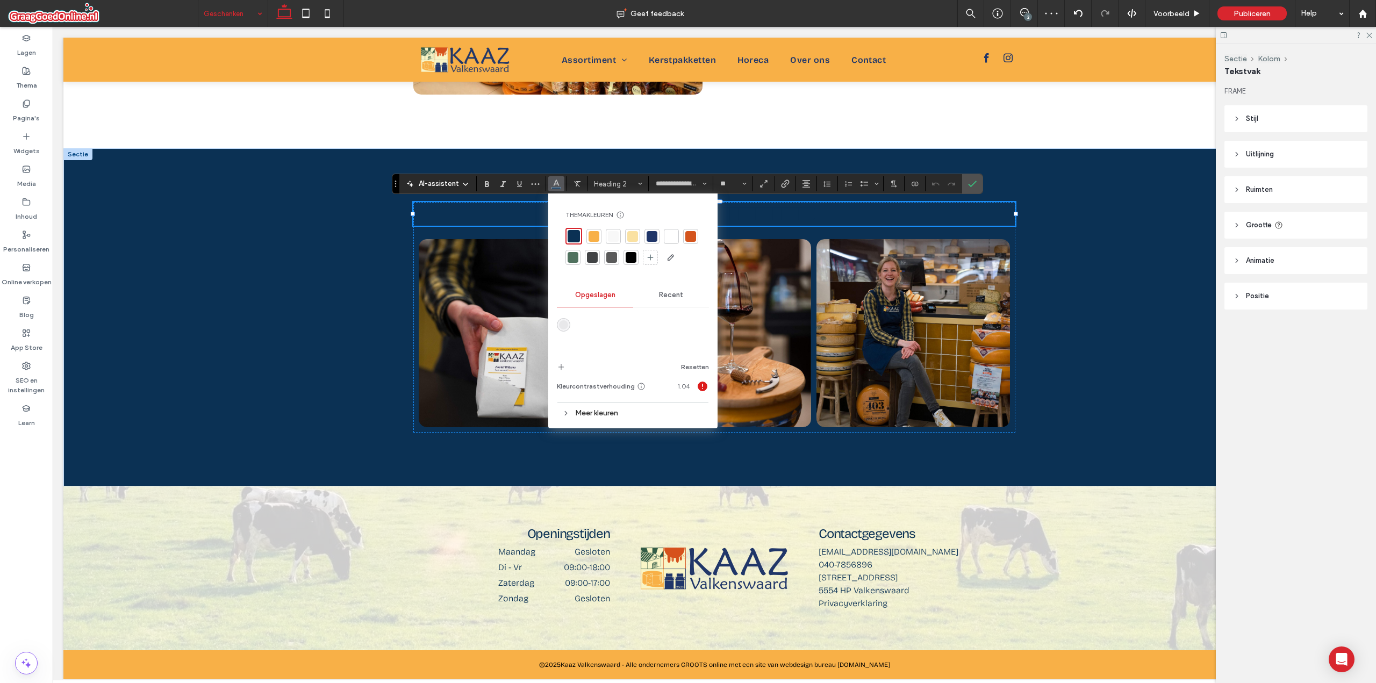
click at [616, 235] on div at bounding box center [613, 236] width 11 height 11
click at [668, 232] on div at bounding box center [670, 235] width 11 height 11
drag, startPoint x: 977, startPoint y: 180, endPoint x: 969, endPoint y: 175, distance: 8.9
click at [977, 180] on label "Bevestigen" at bounding box center [972, 183] width 16 height 19
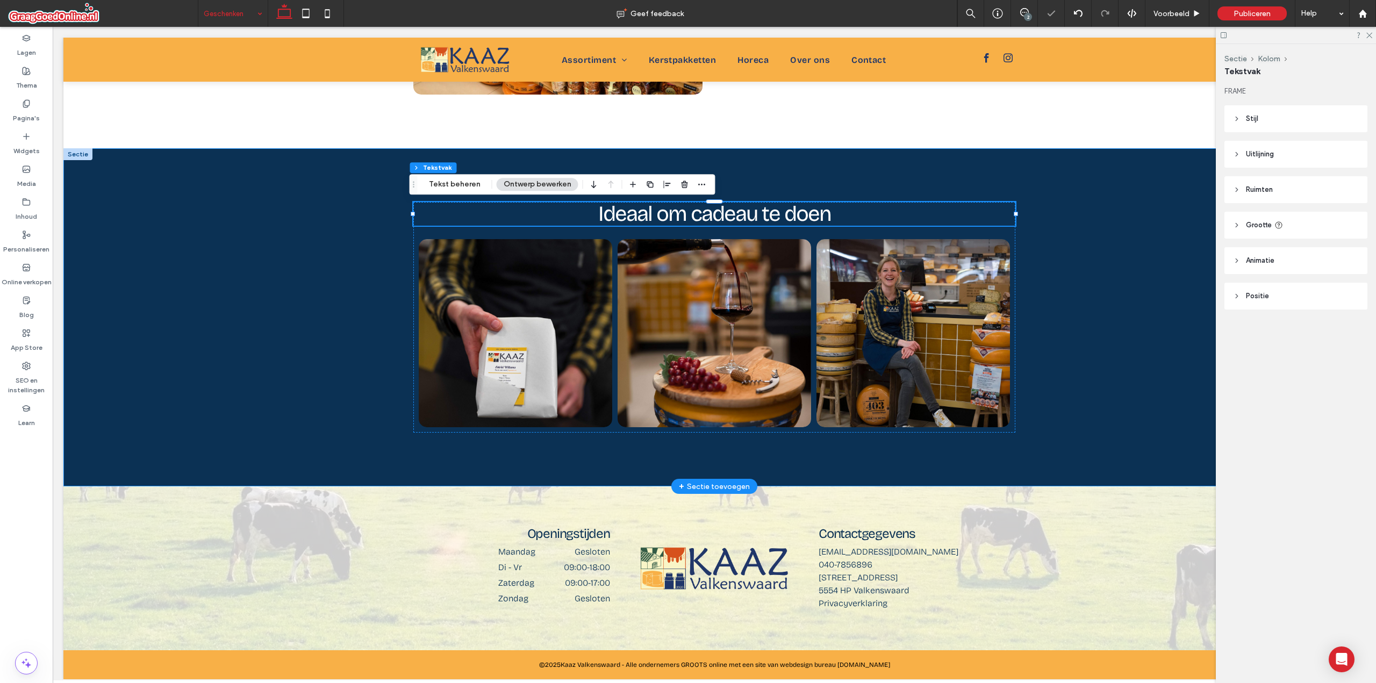
click at [1116, 261] on div "Ideaal om cadeau te doen Kaasfondue Wij zijn erkend Zwitserse kaasspecialist. W…" at bounding box center [714, 317] width 1302 height 338
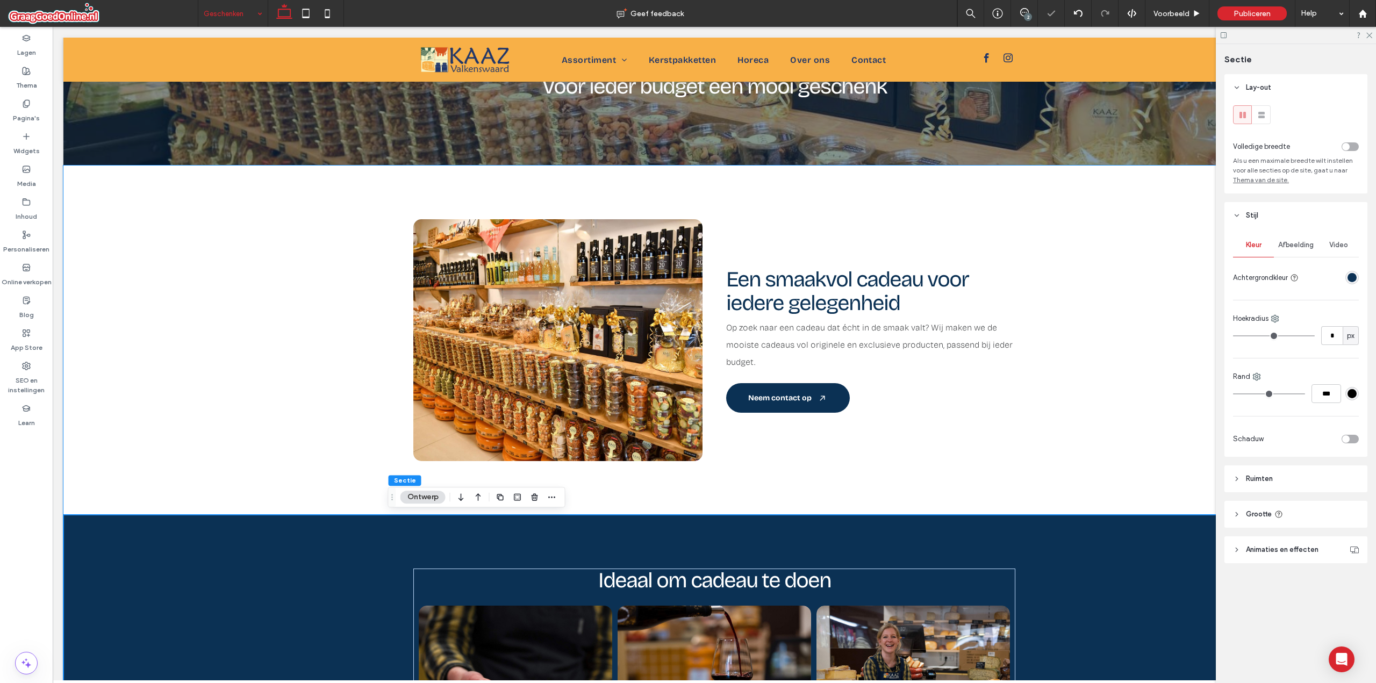
scroll to position [0, 0]
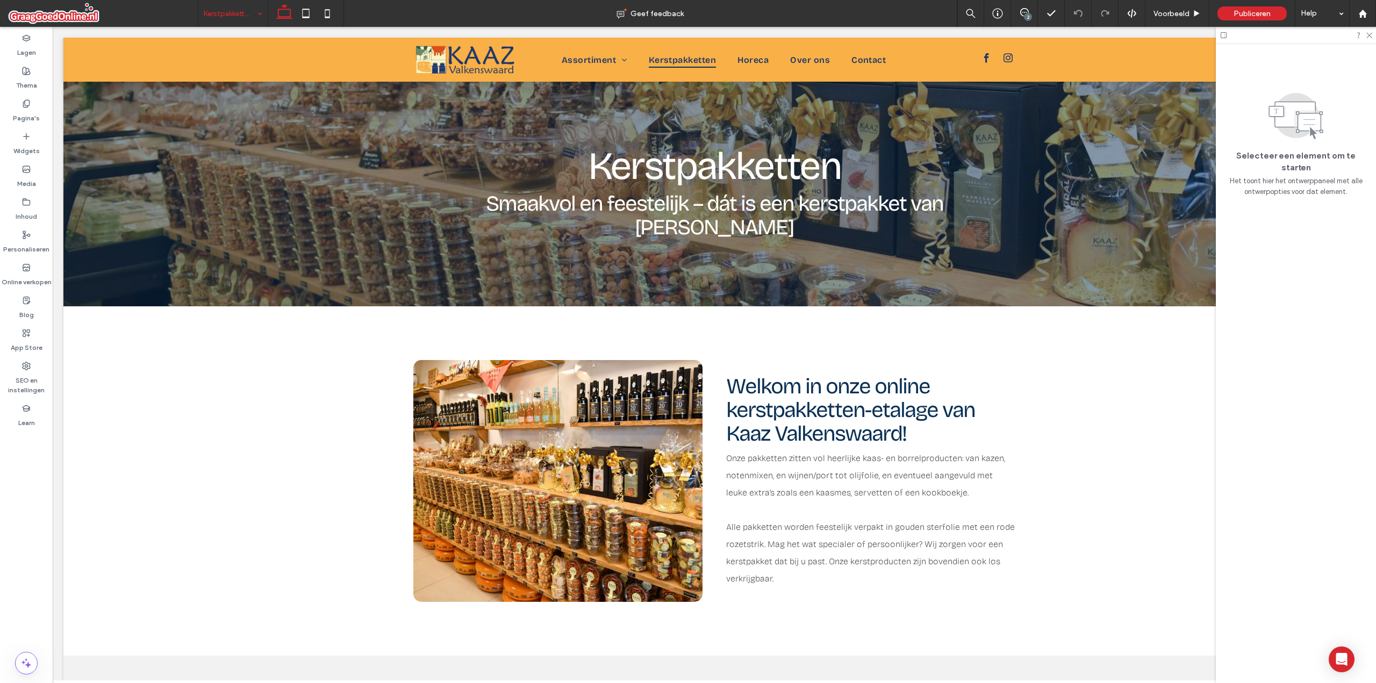
click at [230, 18] on input at bounding box center [230, 13] width 53 height 27
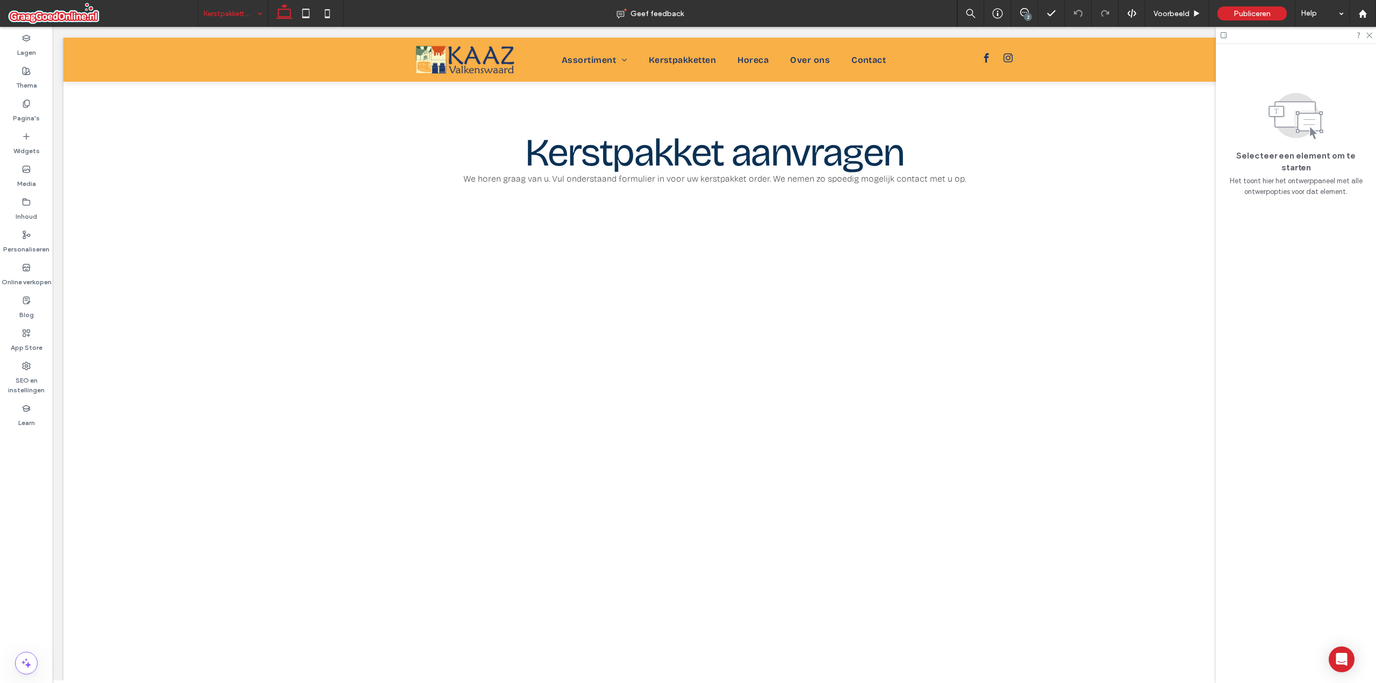
click at [227, 15] on input at bounding box center [230, 13] width 53 height 27
click at [242, 20] on input at bounding box center [230, 13] width 53 height 27
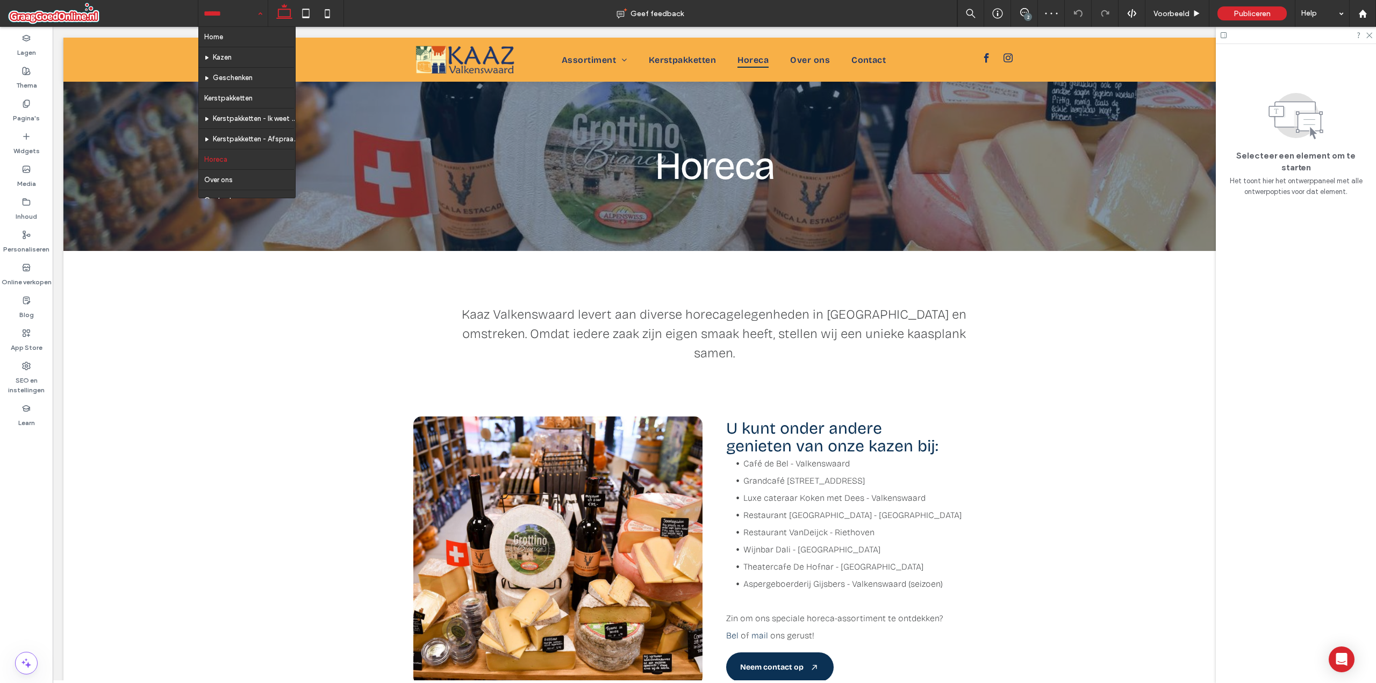
click at [207, 12] on input at bounding box center [230, 13] width 53 height 27
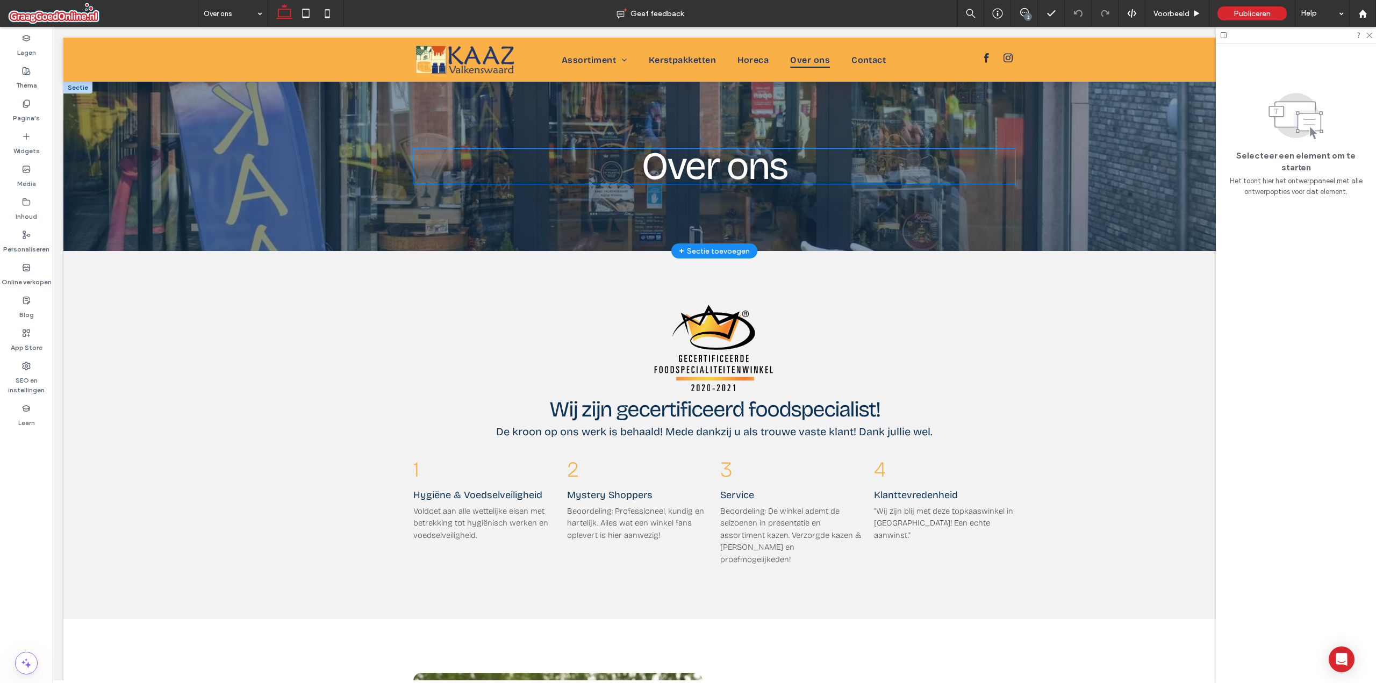
click at [687, 180] on span "Over ons" at bounding box center [714, 166] width 146 height 46
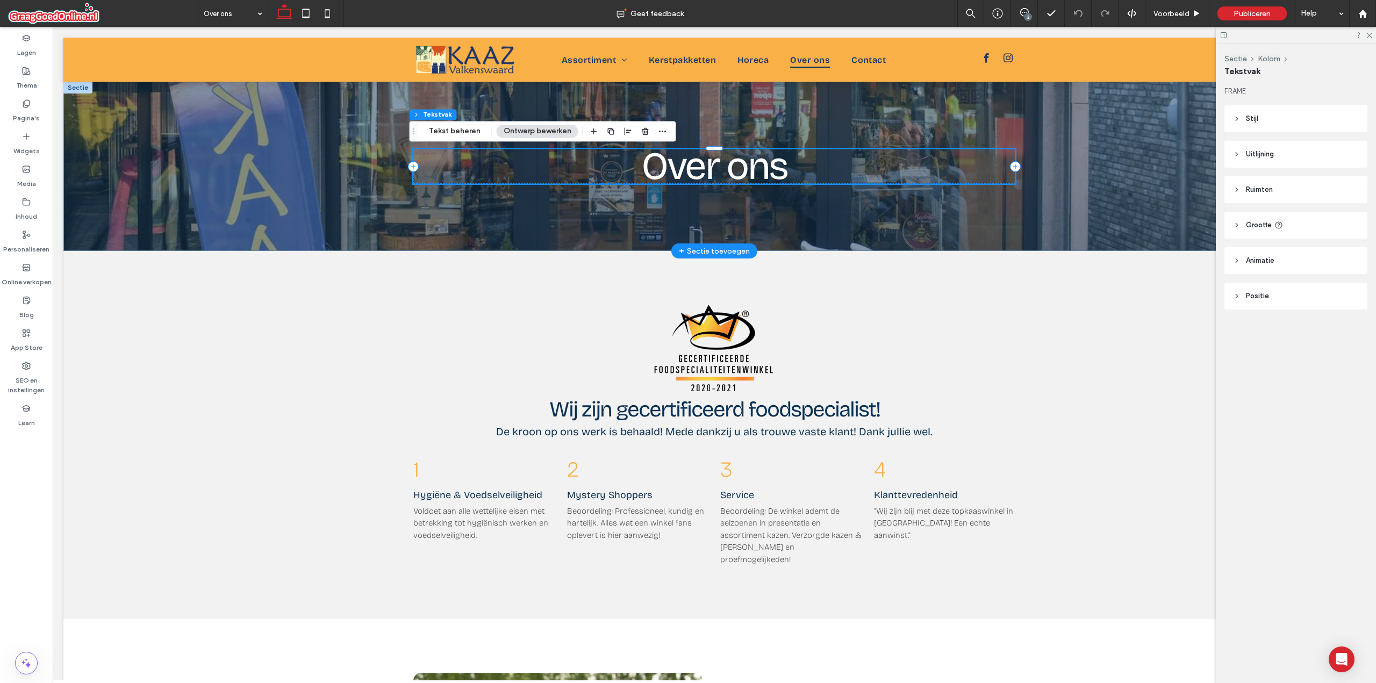
click at [687, 180] on span "Over ons" at bounding box center [714, 166] width 146 height 46
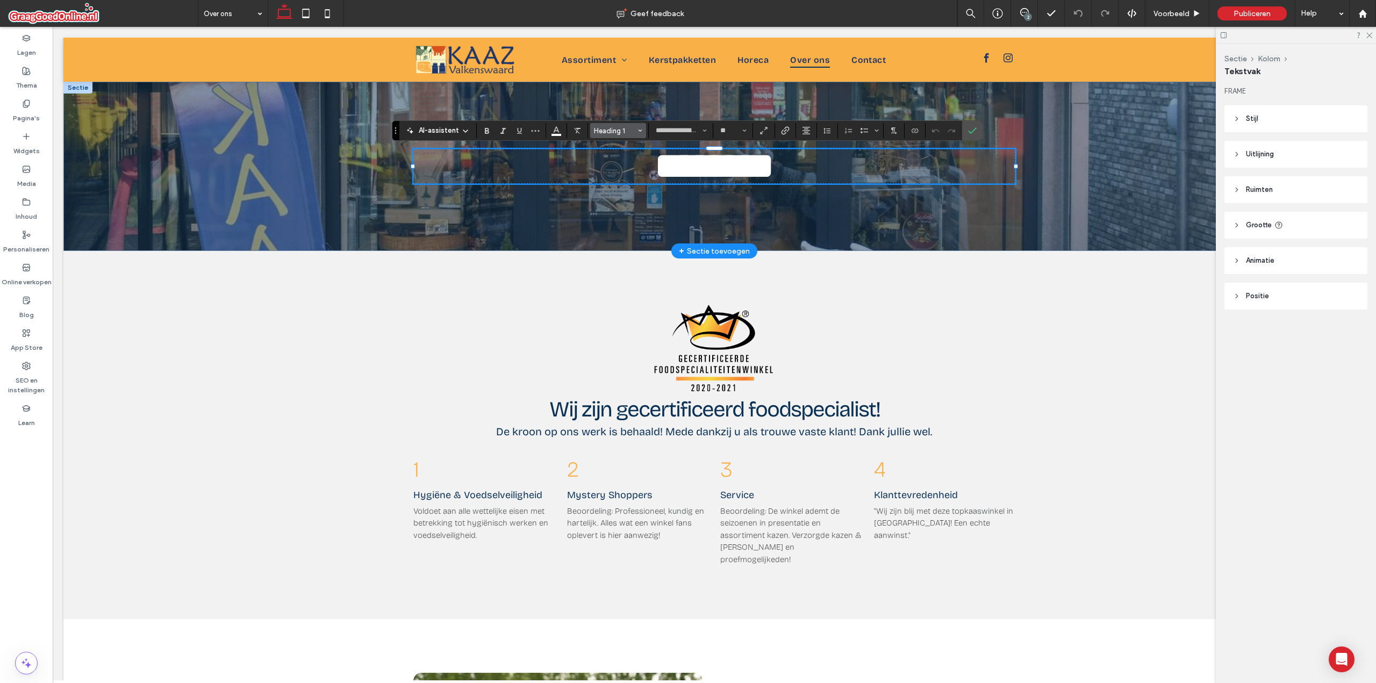
click at [630, 138] on button "Heading 1" at bounding box center [618, 130] width 56 height 15
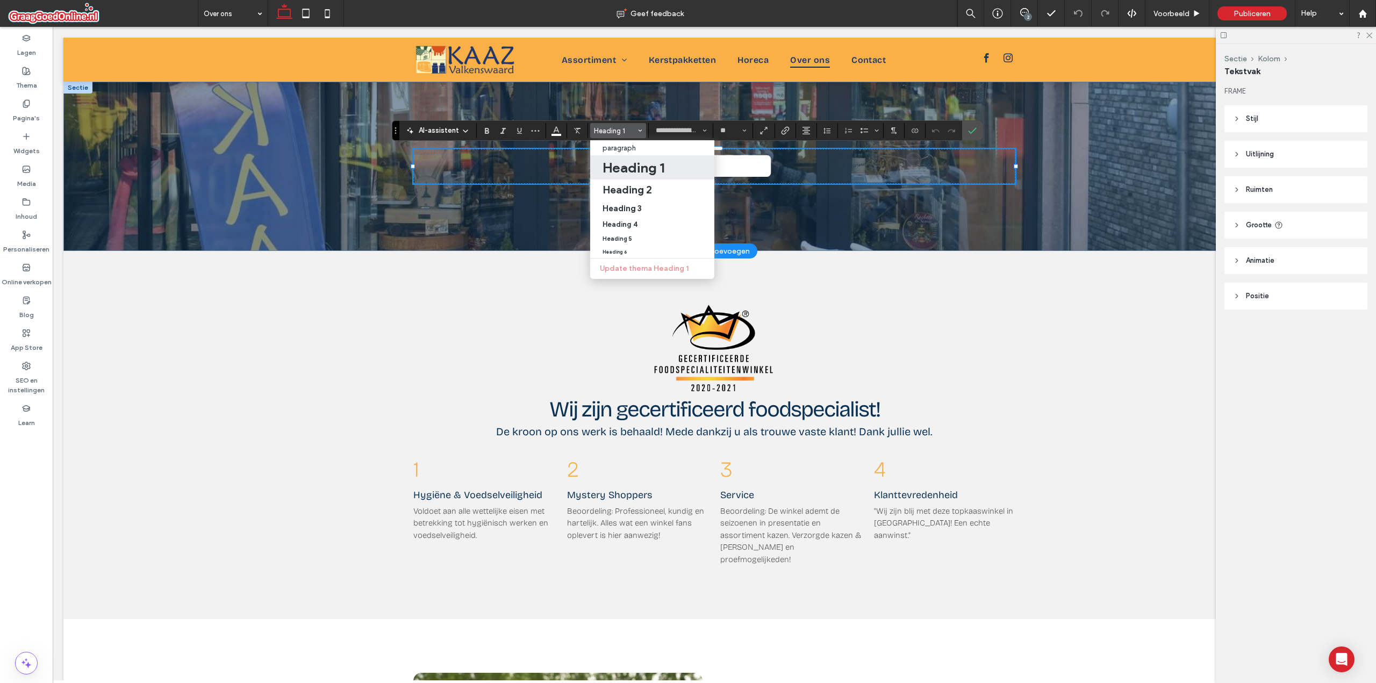
click at [633, 170] on h1 "Heading 1" at bounding box center [634, 167] width 62 height 17
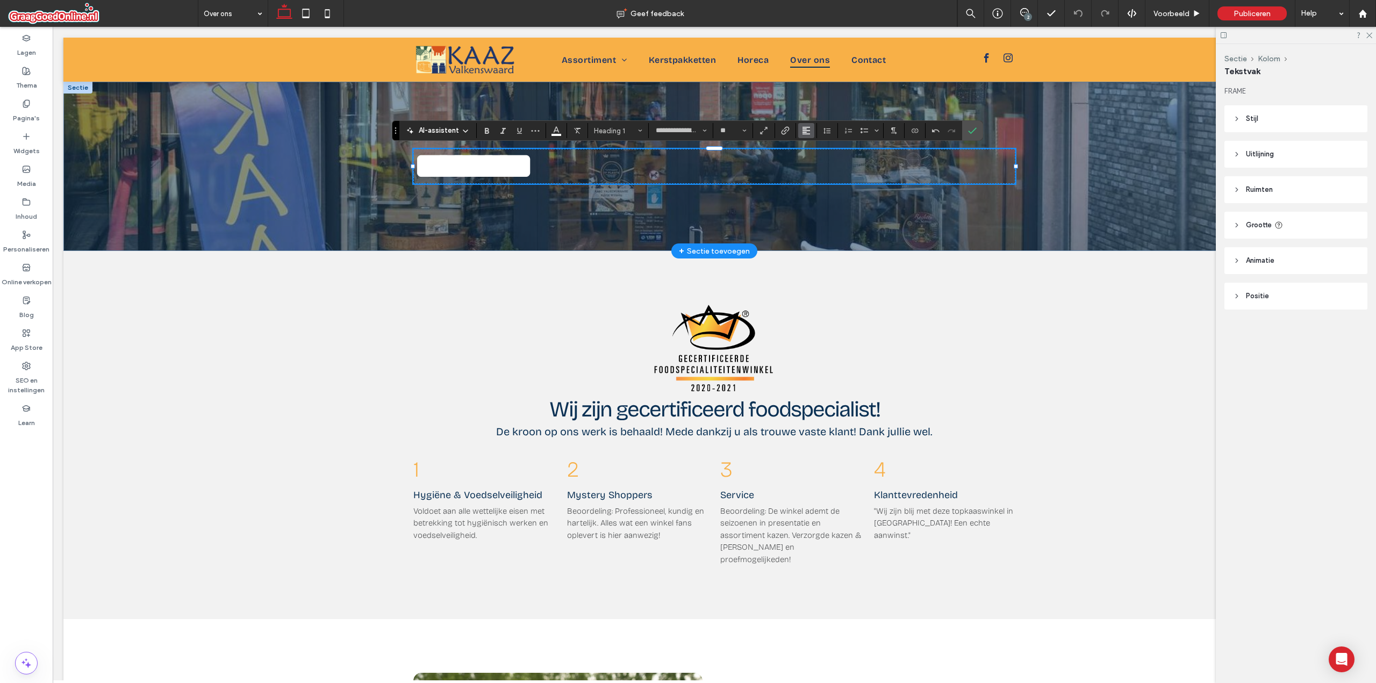
click at [810, 132] on button "Uitlijning" at bounding box center [806, 130] width 16 height 15
click at [808, 159] on label "ui.textEditor.alignment.center" at bounding box center [817, 164] width 38 height 16
click at [964, 135] on label "Bevestigen" at bounding box center [972, 130] width 16 height 19
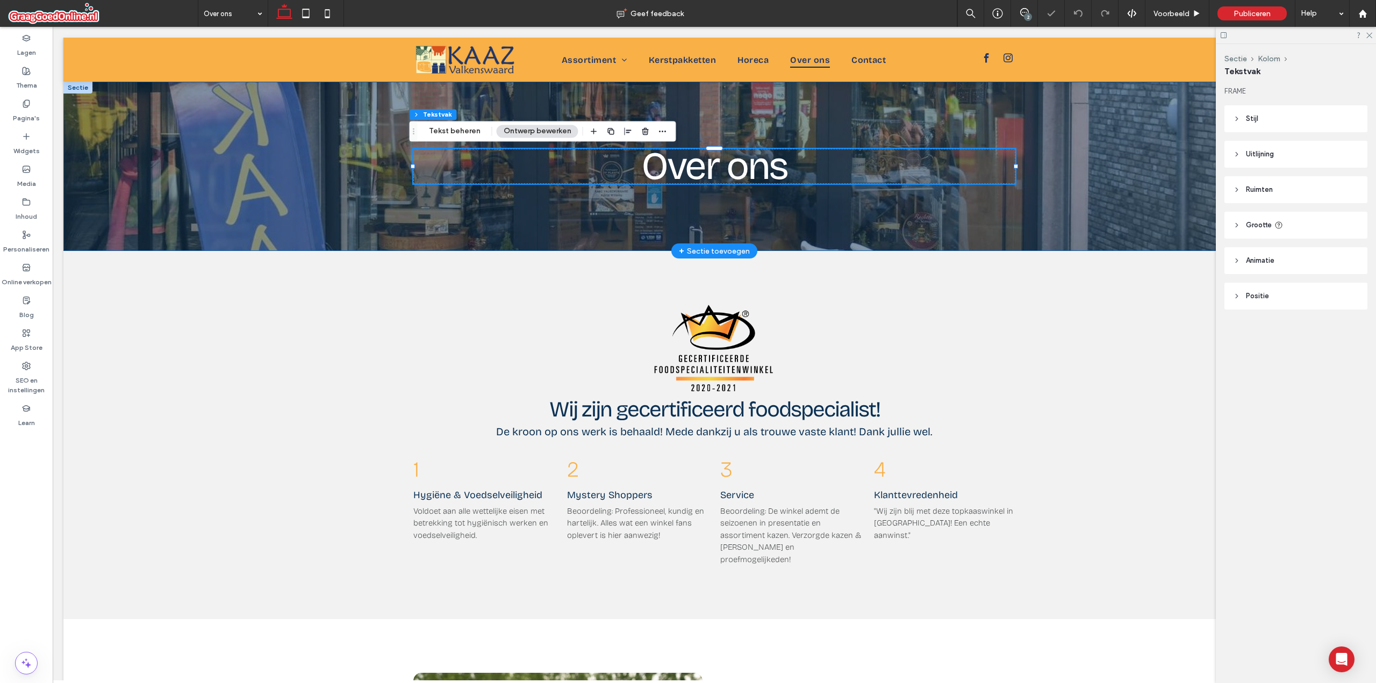
click at [841, 200] on div "Over ons" at bounding box center [714, 166] width 645 height 169
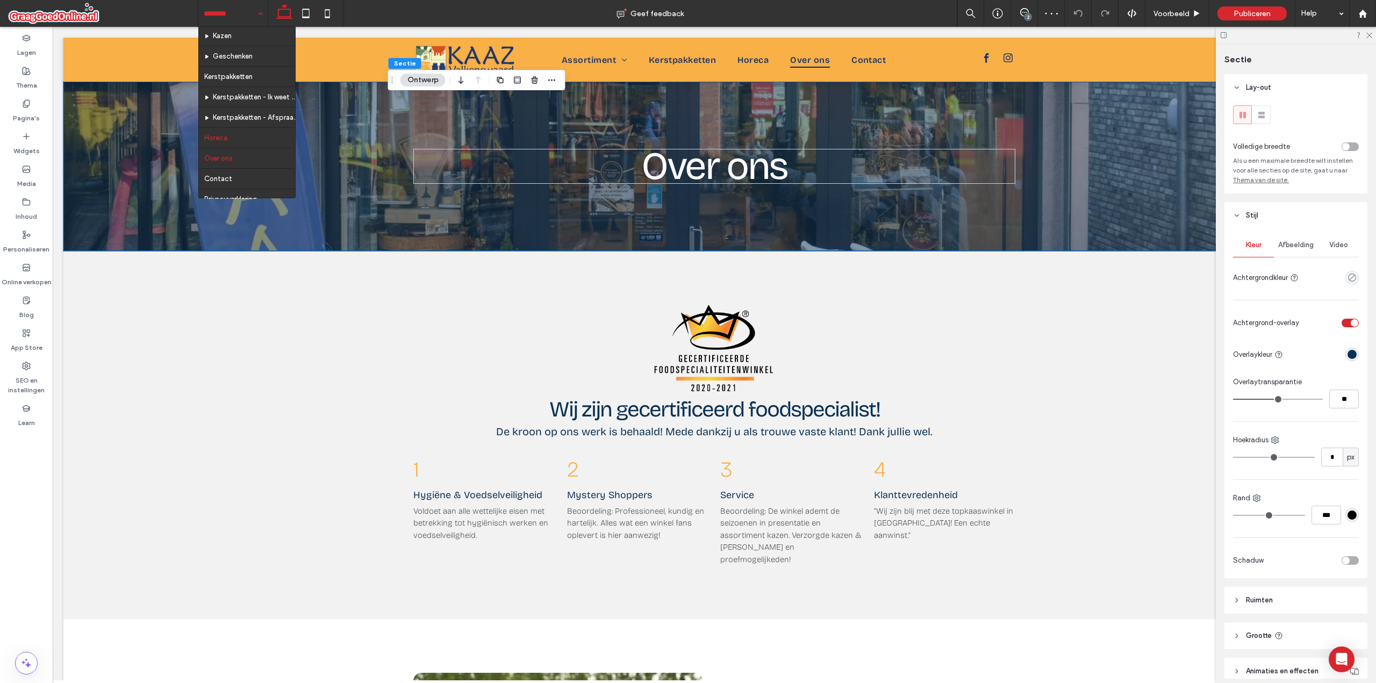
scroll to position [32, 0]
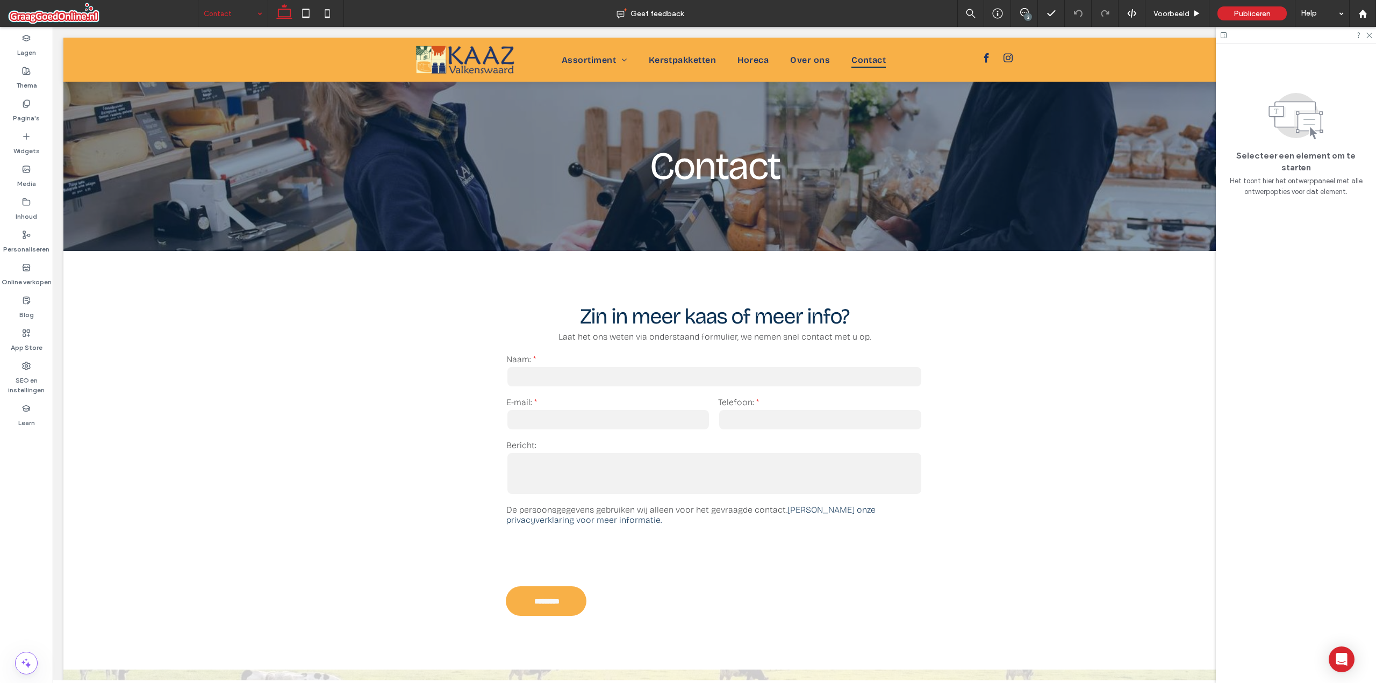
click at [218, 10] on input at bounding box center [230, 13] width 53 height 27
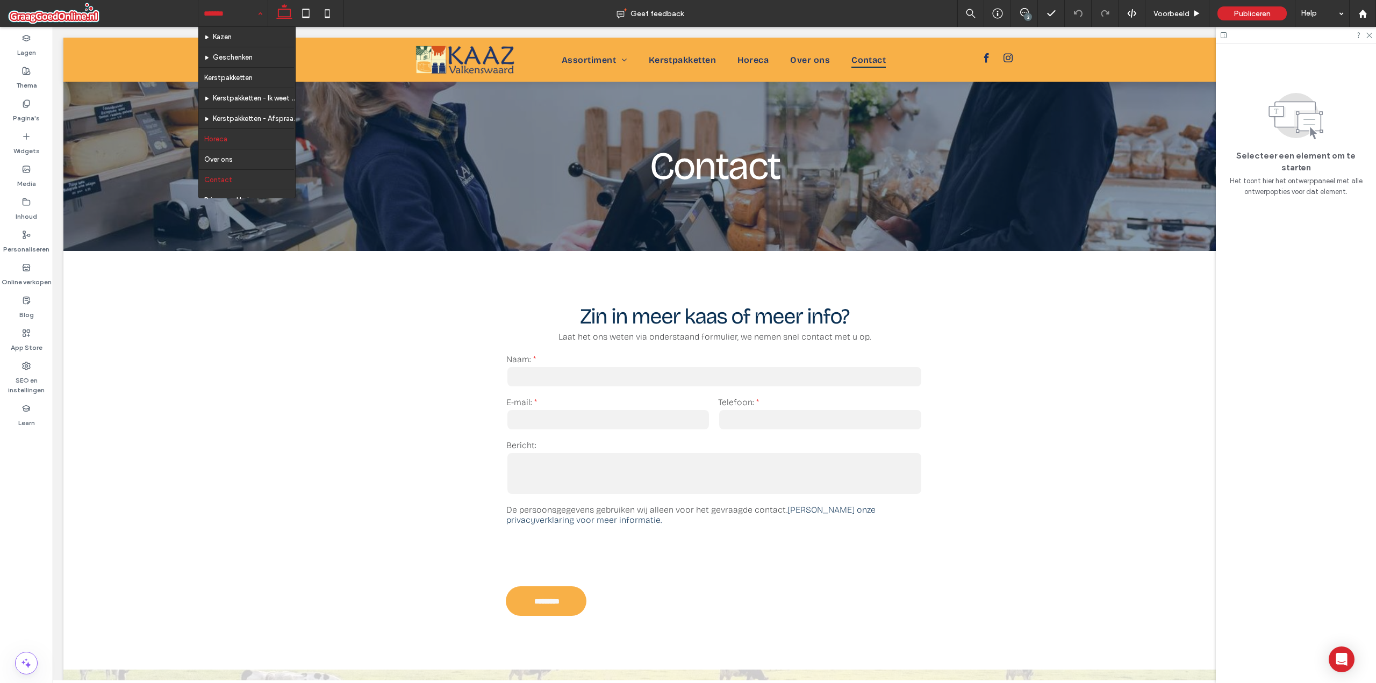
scroll to position [32, 0]
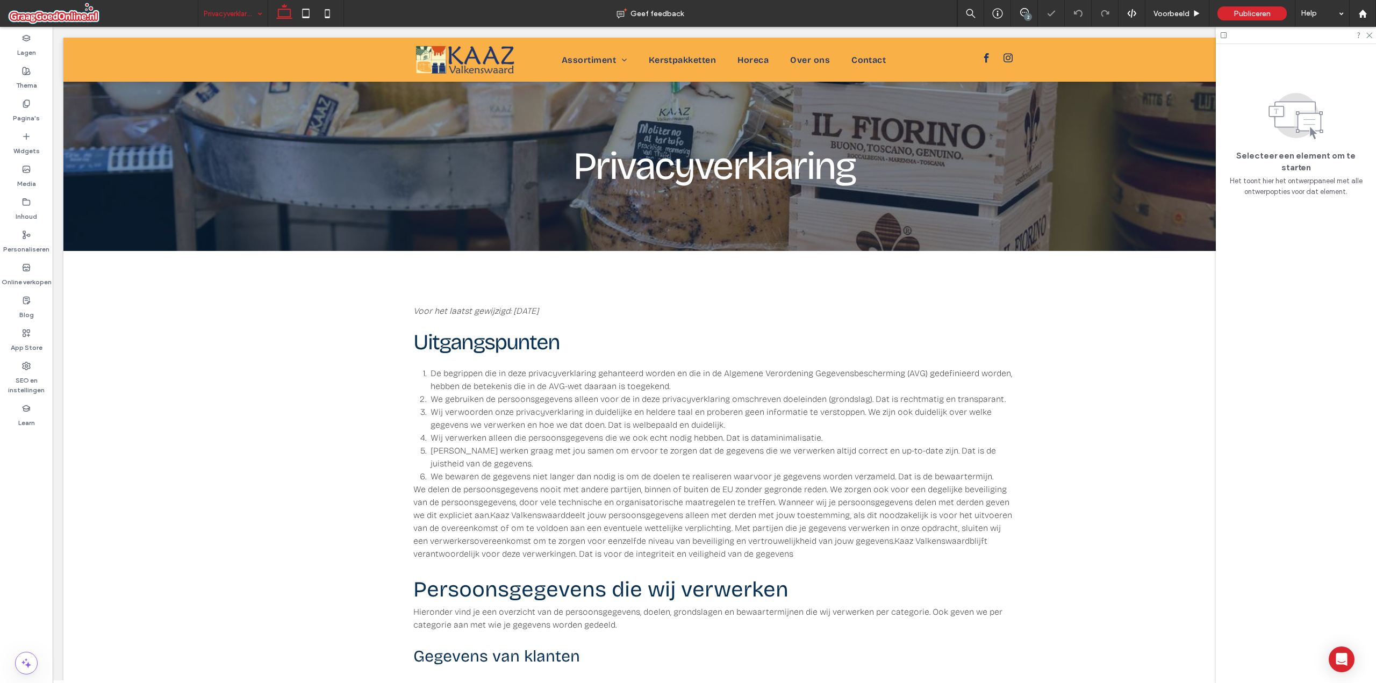
click at [240, 15] on input at bounding box center [230, 13] width 53 height 27
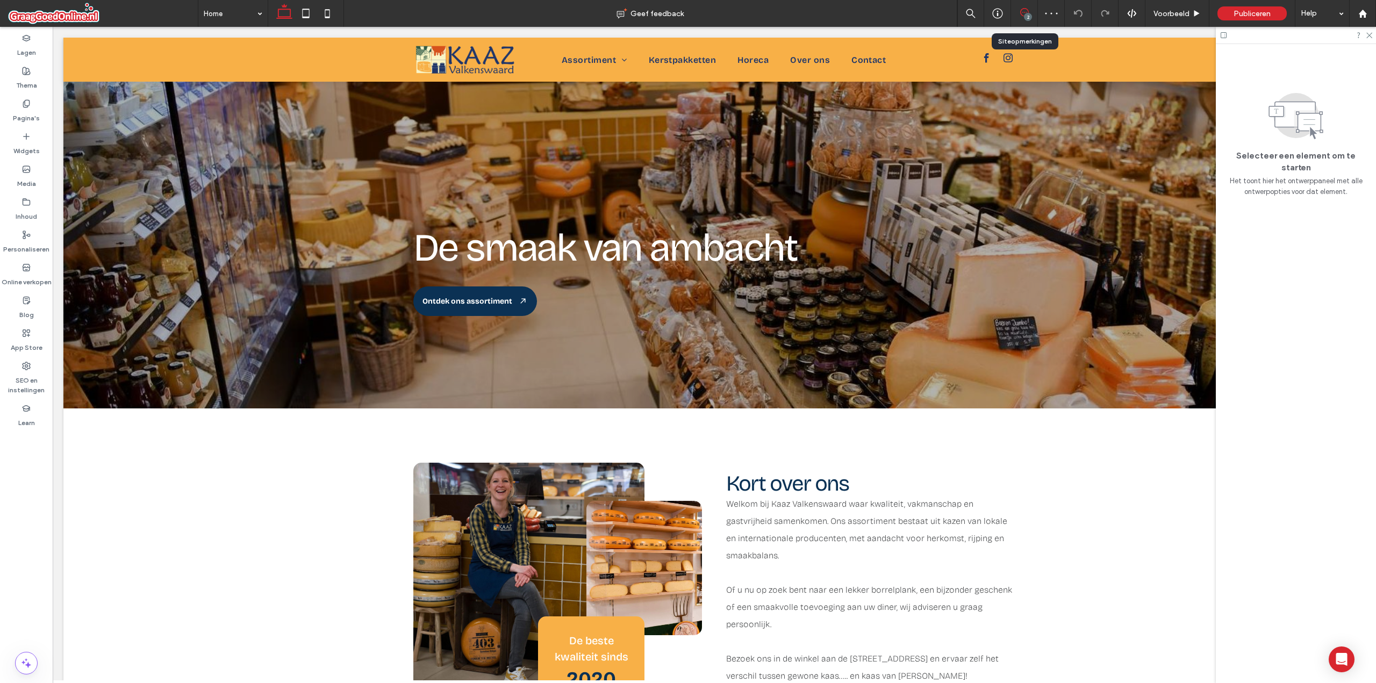
click at [1020, 13] on use at bounding box center [1024, 12] width 9 height 9
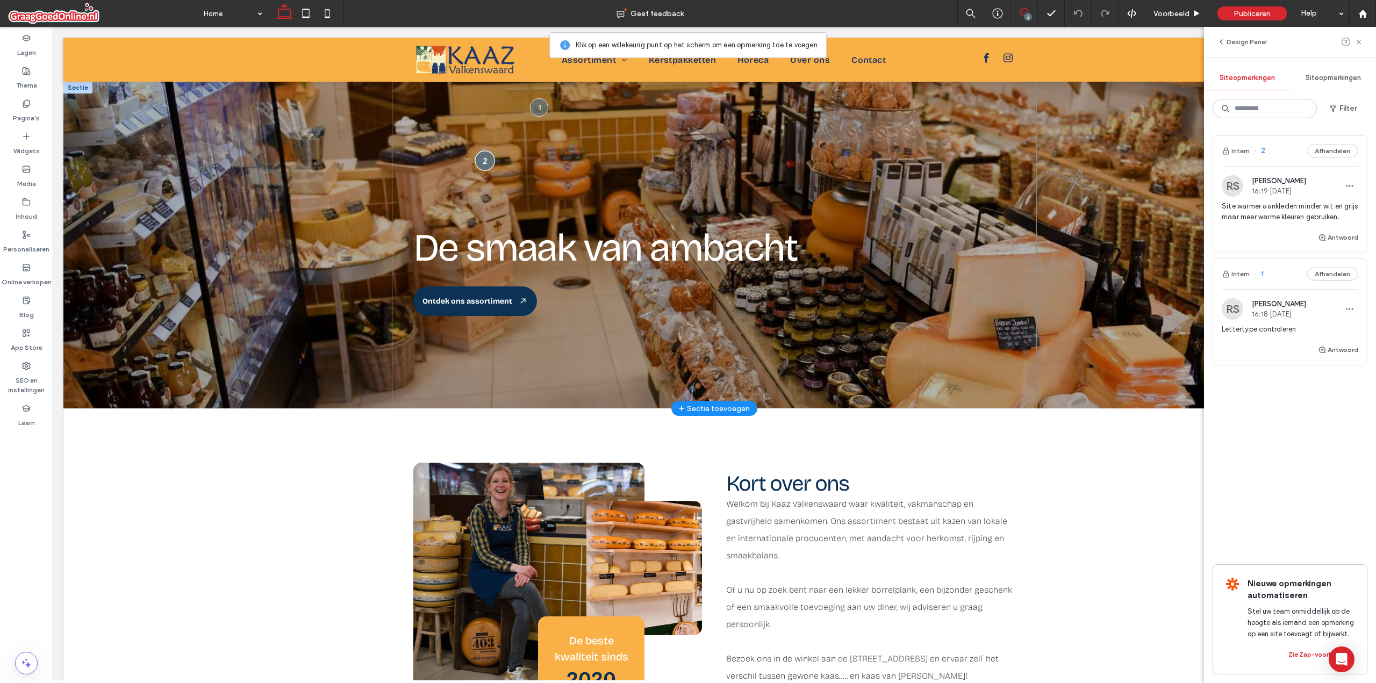
click at [478, 163] on div at bounding box center [485, 161] width 20 height 20
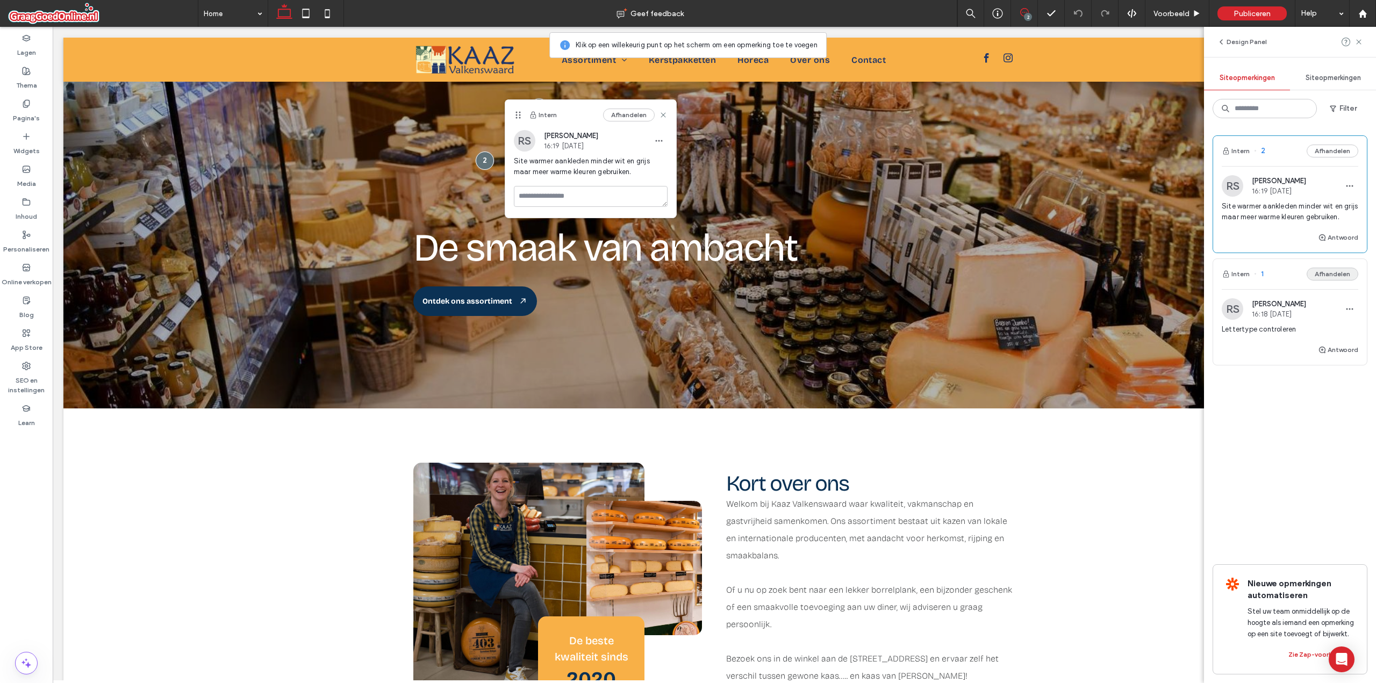
click at [1338, 274] on button "Afhandelen" at bounding box center [1333, 274] width 52 height 13
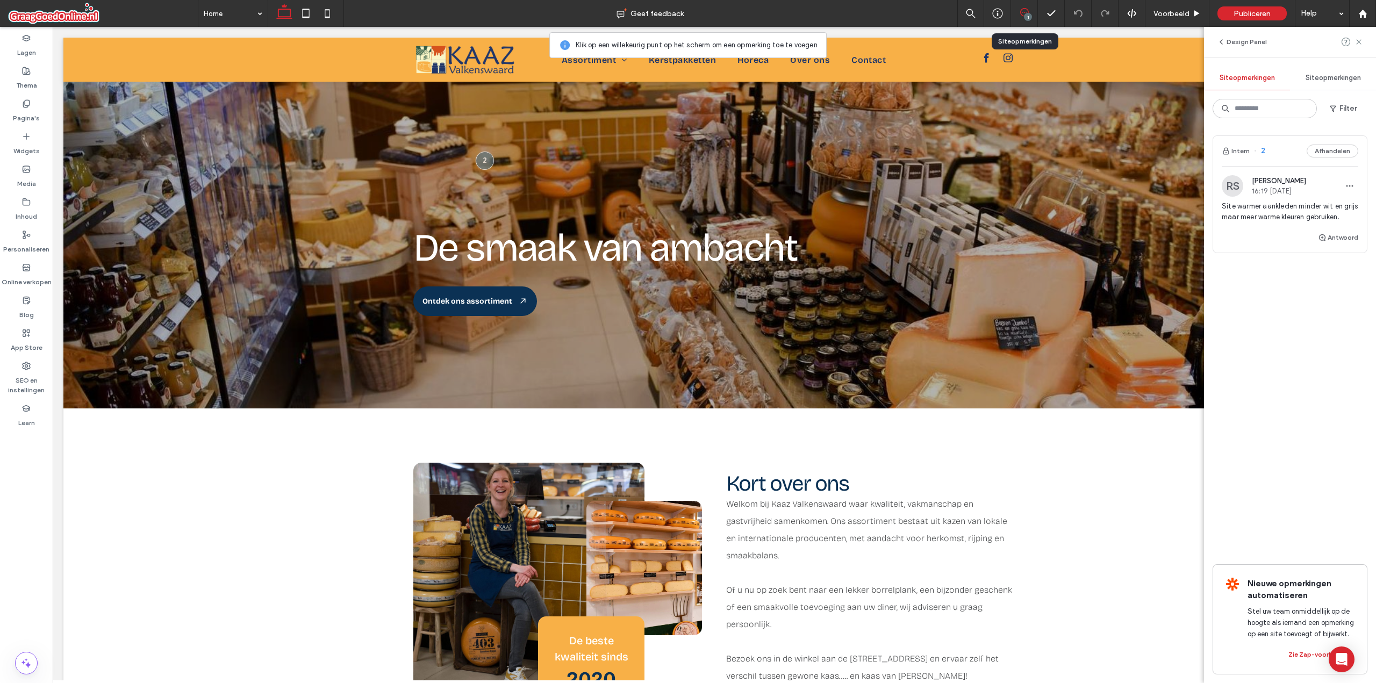
click at [1019, 4] on div "1" at bounding box center [1024, 13] width 27 height 27
click at [1025, 16] on div "1" at bounding box center [1028, 17] width 8 height 8
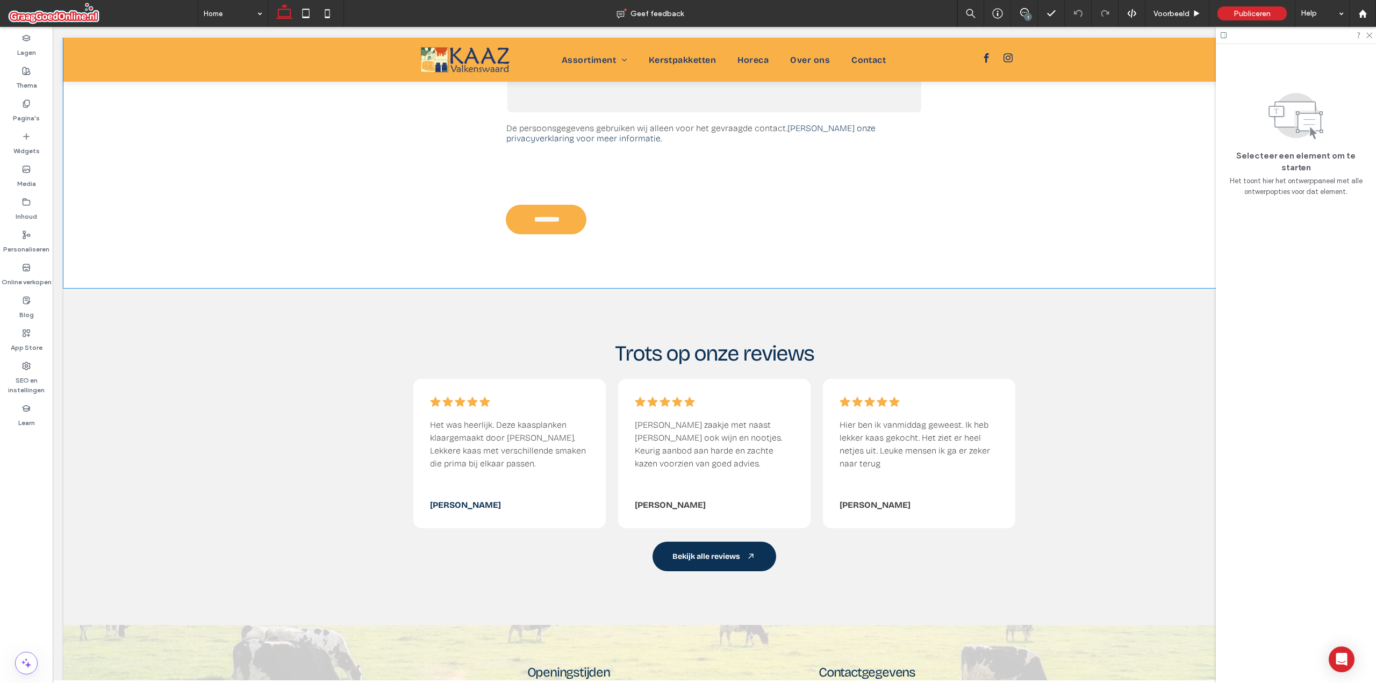
scroll to position [1237, 0]
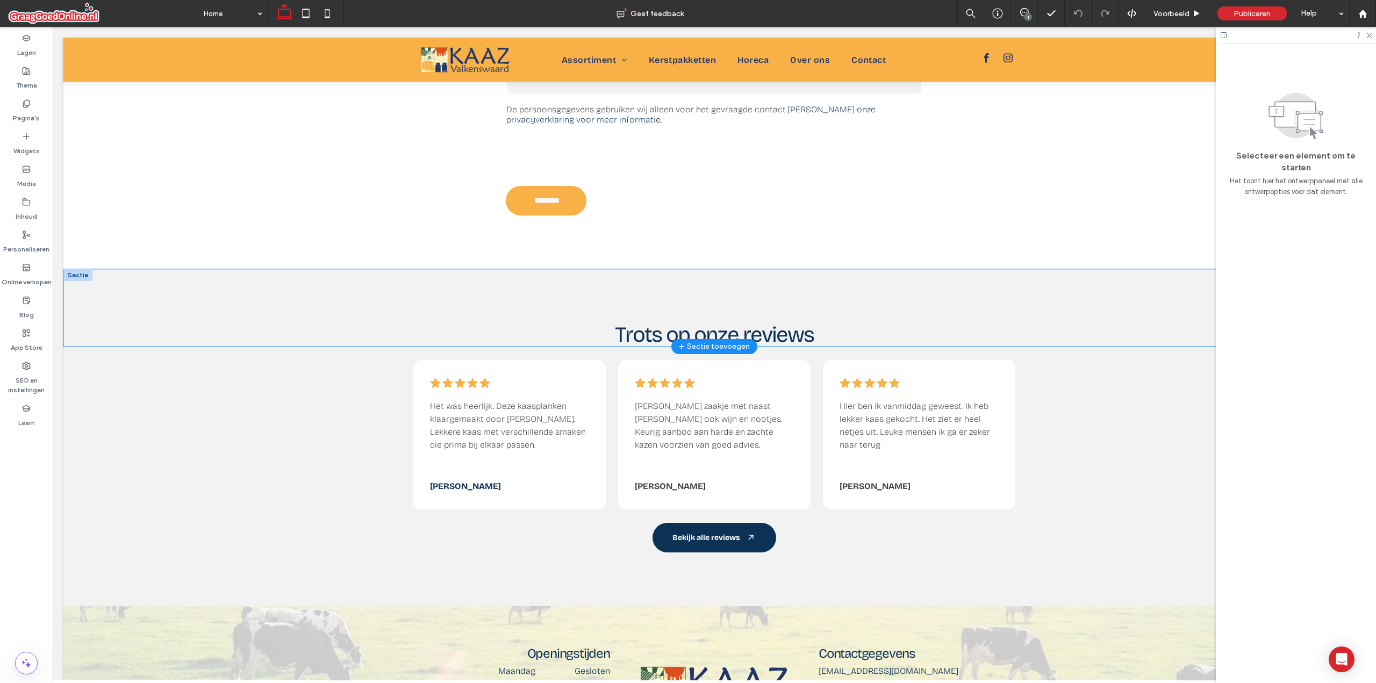
click at [191, 303] on div "Trots op onze reviews" at bounding box center [714, 307] width 1302 height 77
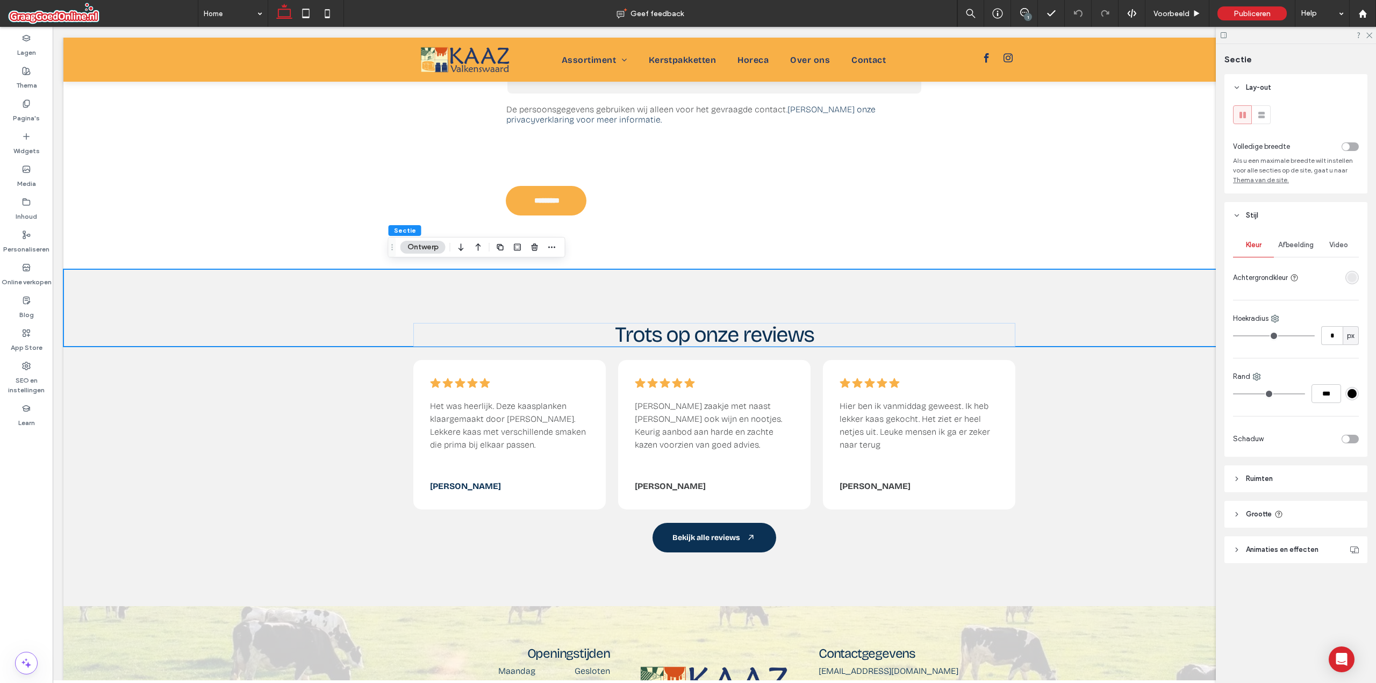
click at [1353, 281] on div "rgba(0,0,0,0.05)" at bounding box center [1352, 277] width 9 height 9
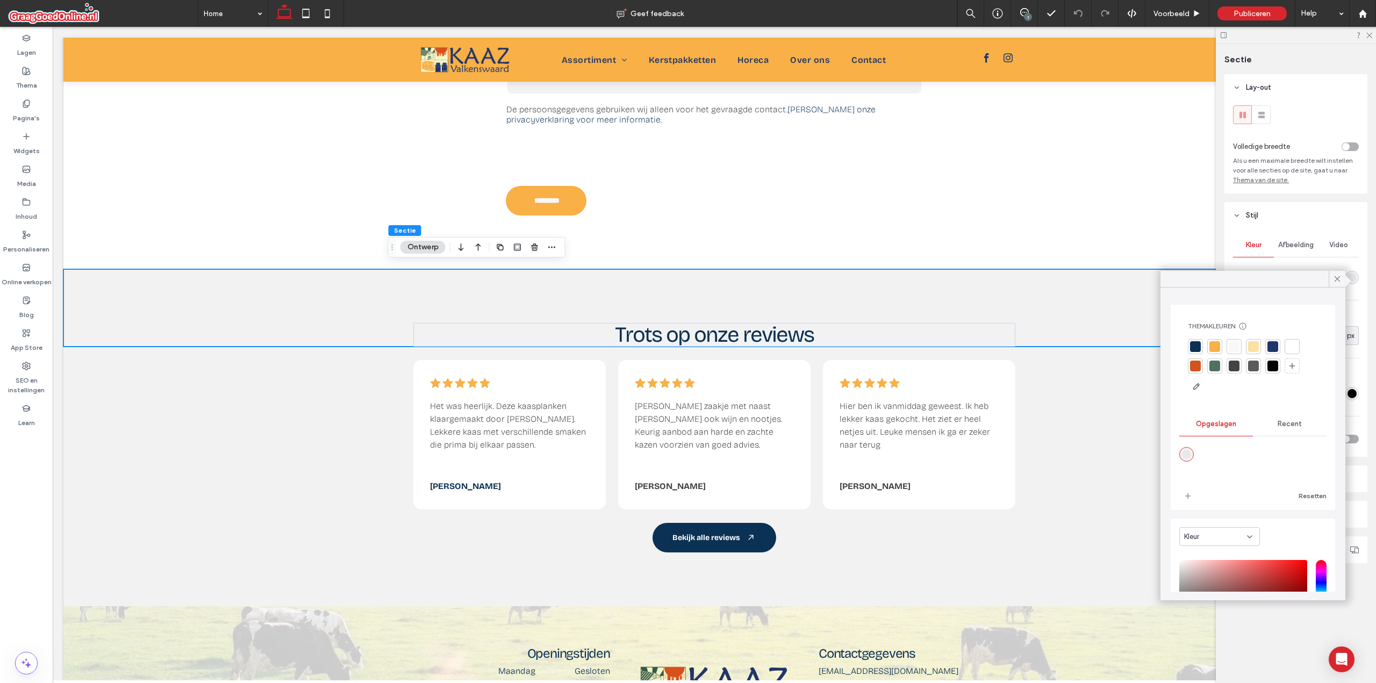
click at [1196, 341] on div at bounding box center [1195, 346] width 11 height 11
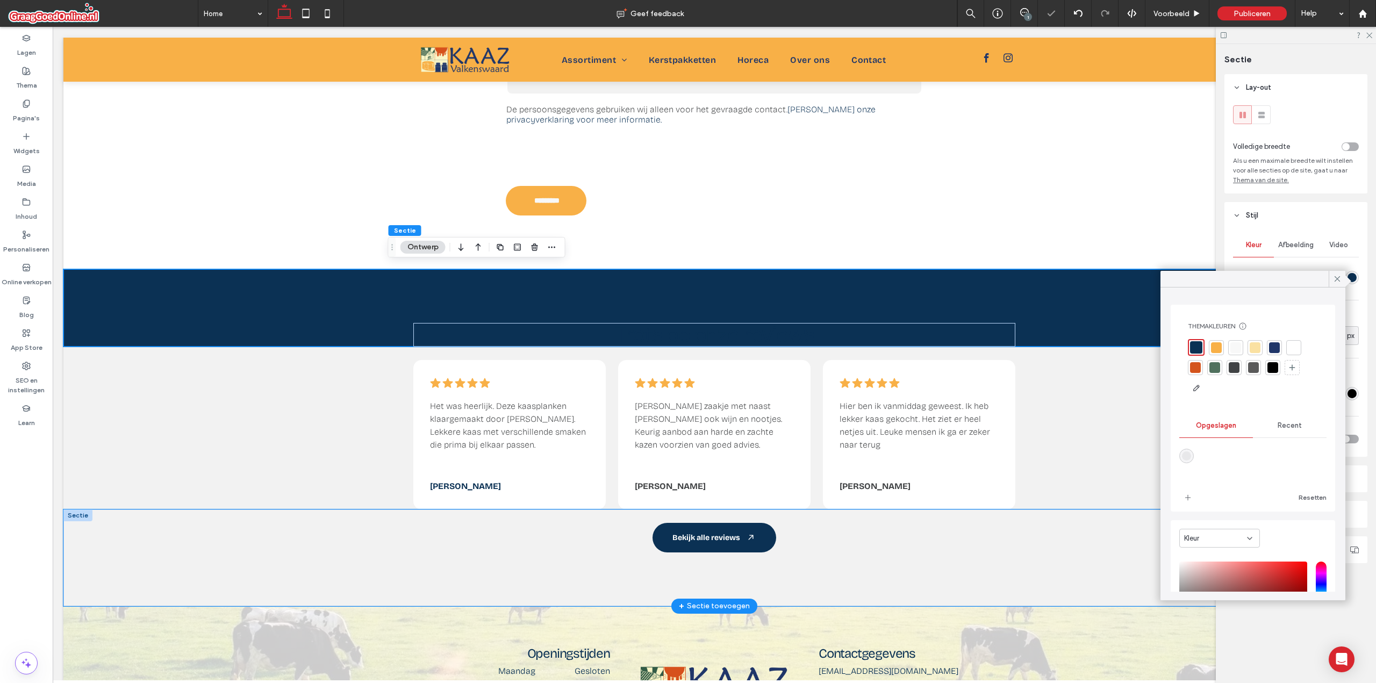
click at [249, 520] on div "Bekijk alle reviews" at bounding box center [714, 558] width 1302 height 97
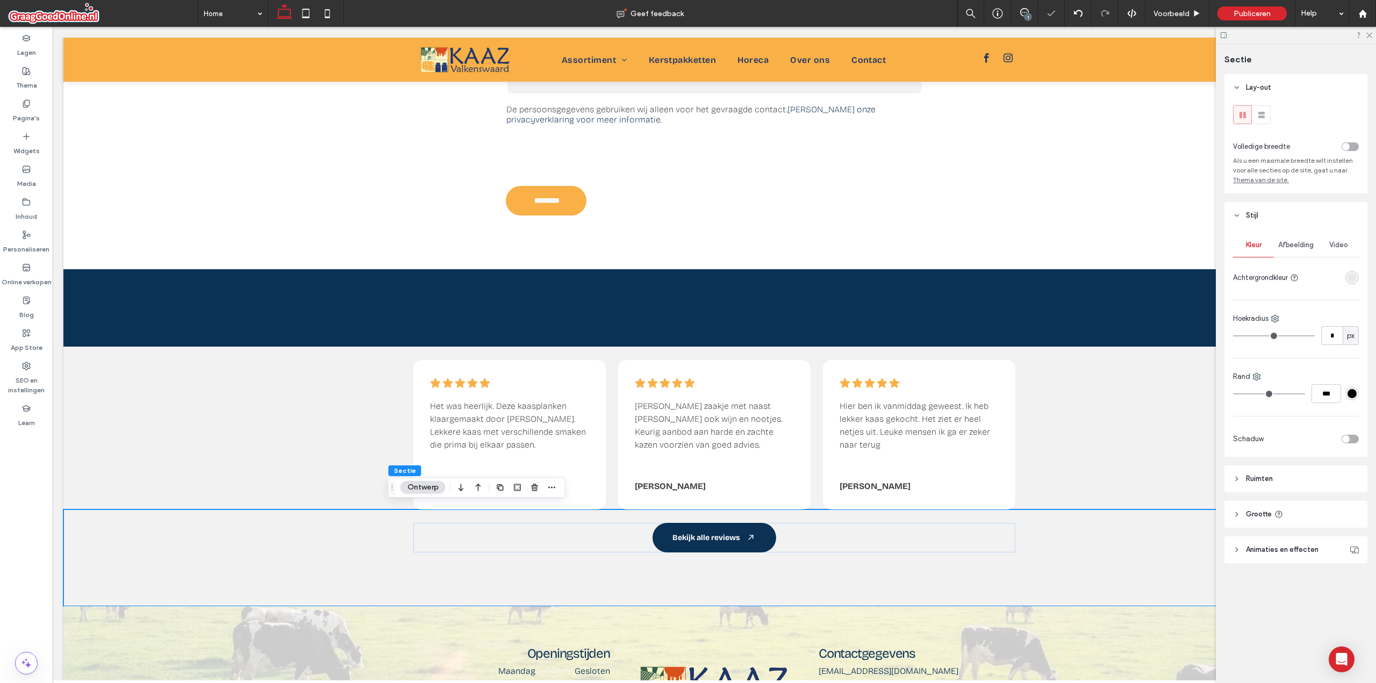
click at [1356, 274] on div "rgba(0,0,0,0.05)" at bounding box center [1352, 277] width 9 height 9
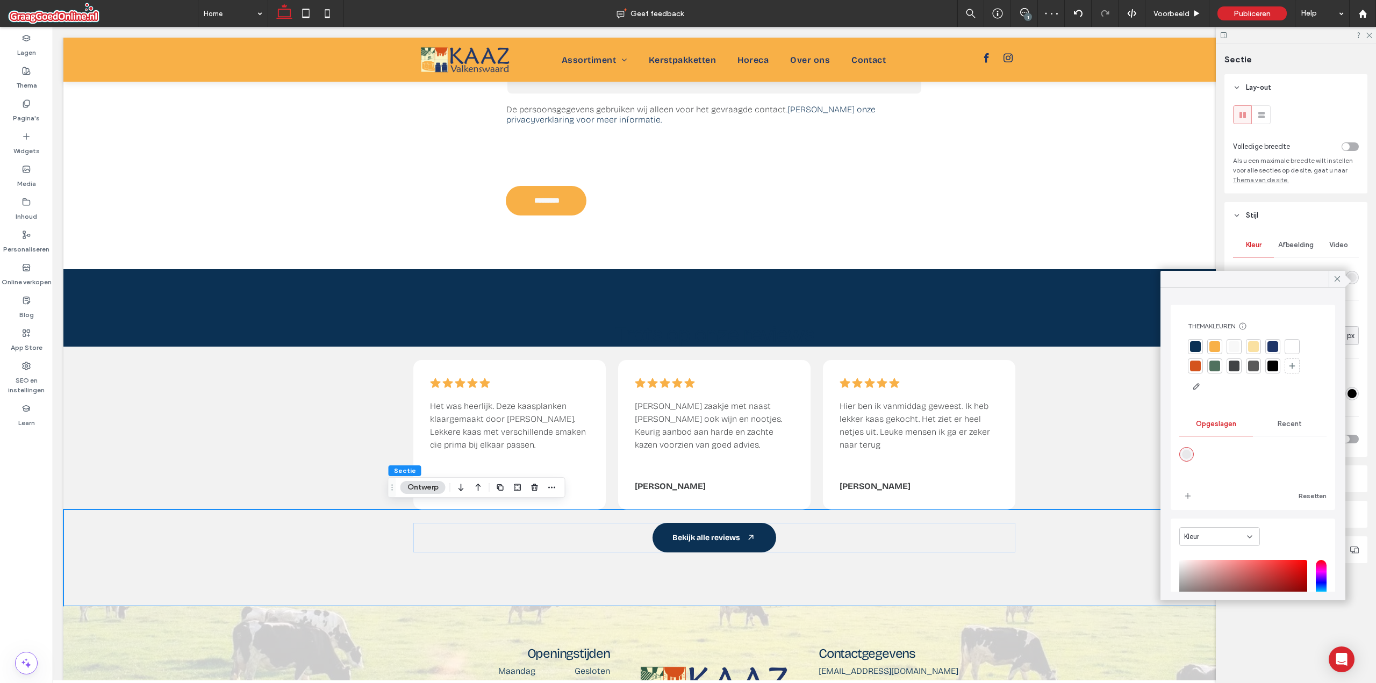
click at [1195, 348] on div at bounding box center [1195, 346] width 11 height 11
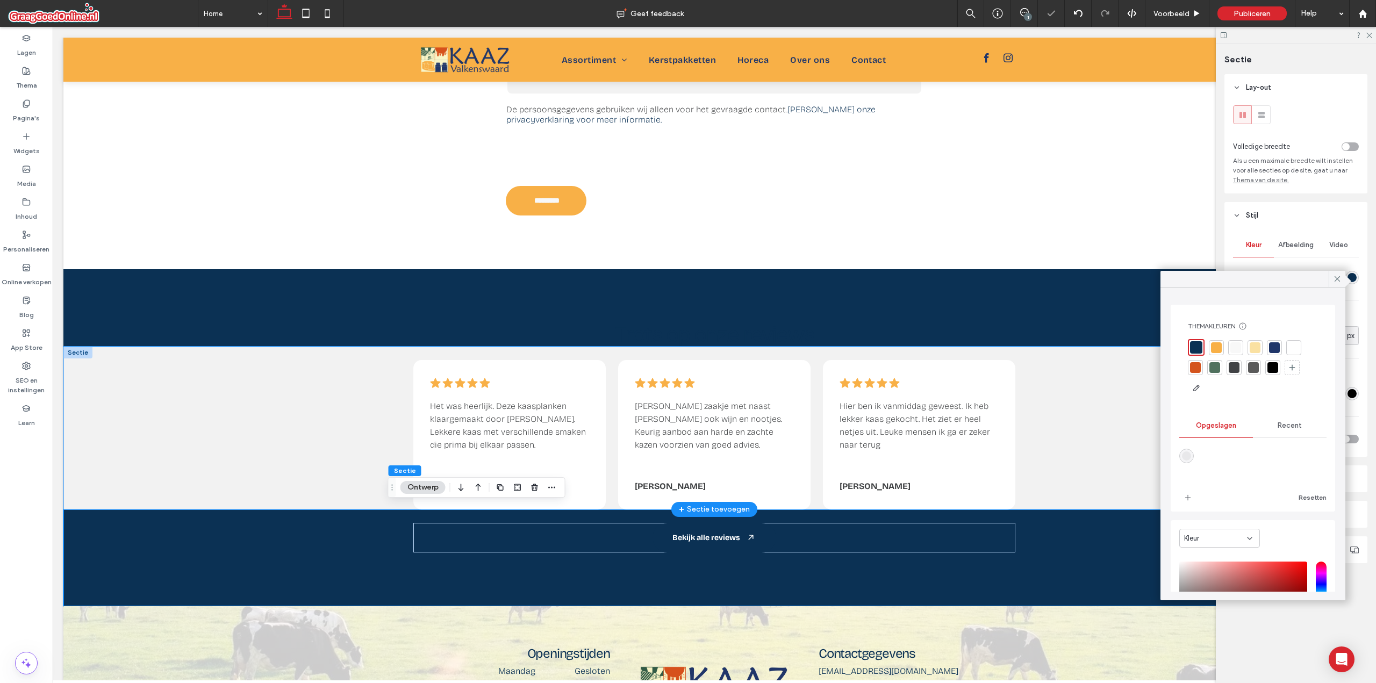
click at [348, 398] on div "Een rij zwarte sterren op een witte achtergrond. .cls-1-1788903176-1788903176 {…" at bounding box center [714, 428] width 1302 height 163
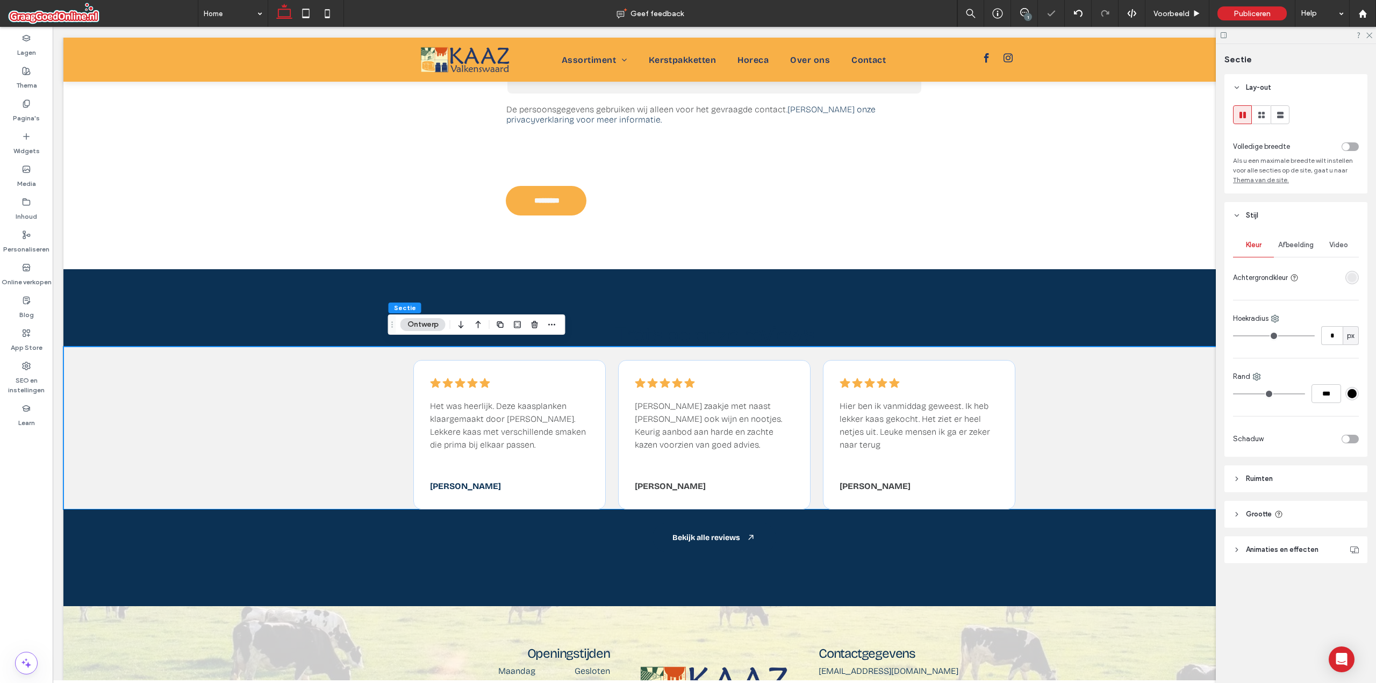
click at [1348, 276] on div "rgba(0,0,0,0.05)" at bounding box center [1352, 277] width 9 height 9
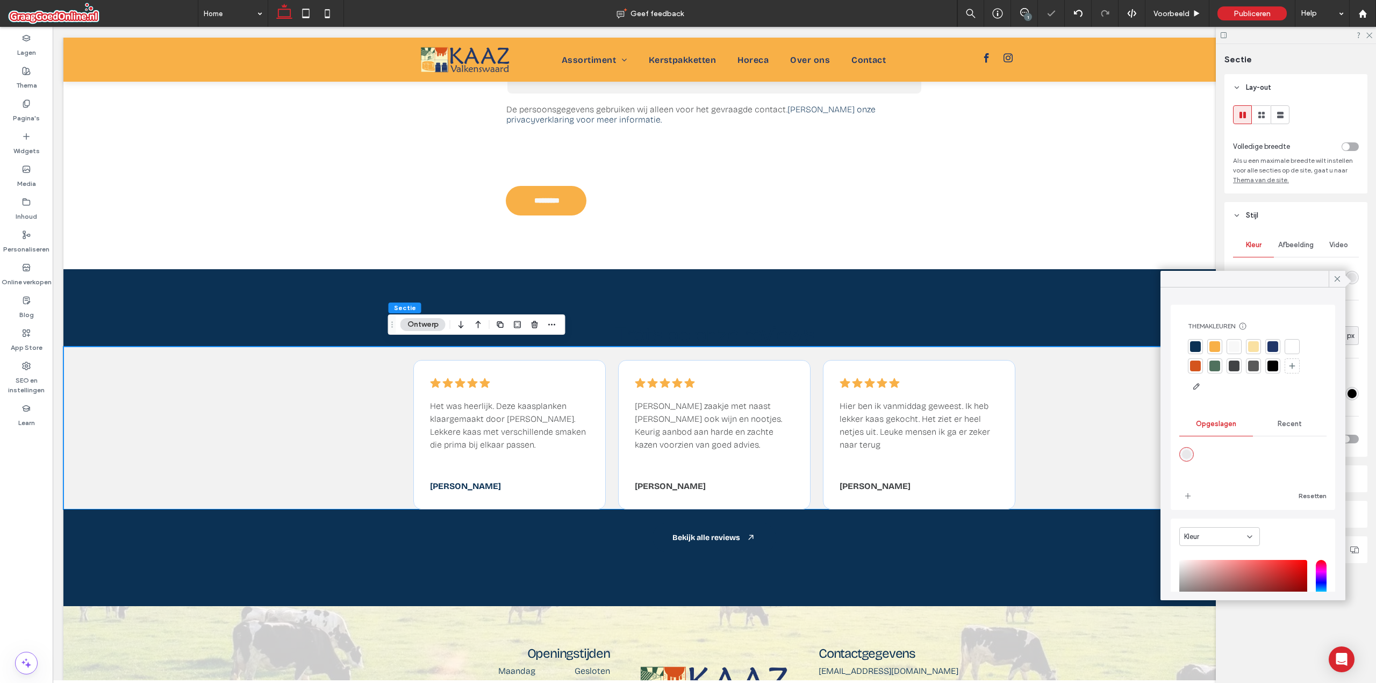
click at [1198, 346] on div at bounding box center [1195, 346] width 11 height 11
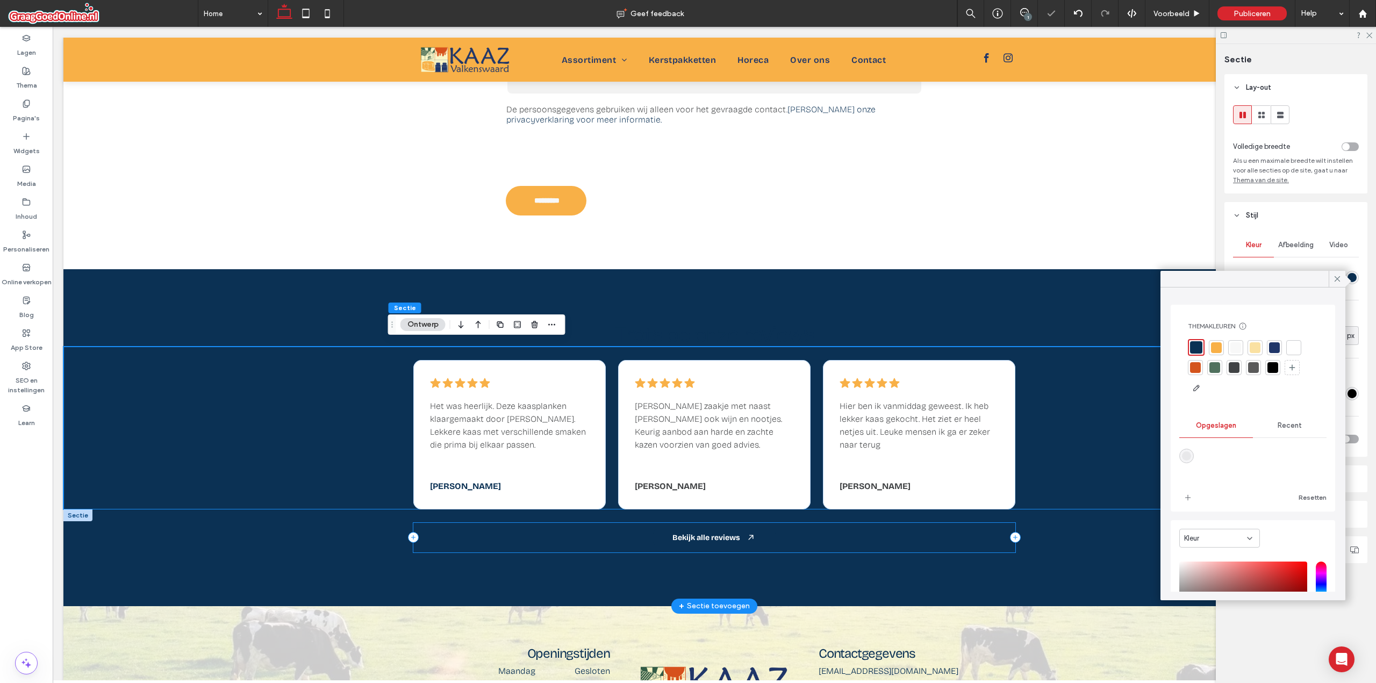
click at [1011, 523] on div "Bekijk alle reviews" at bounding box center [714, 538] width 602 height 30
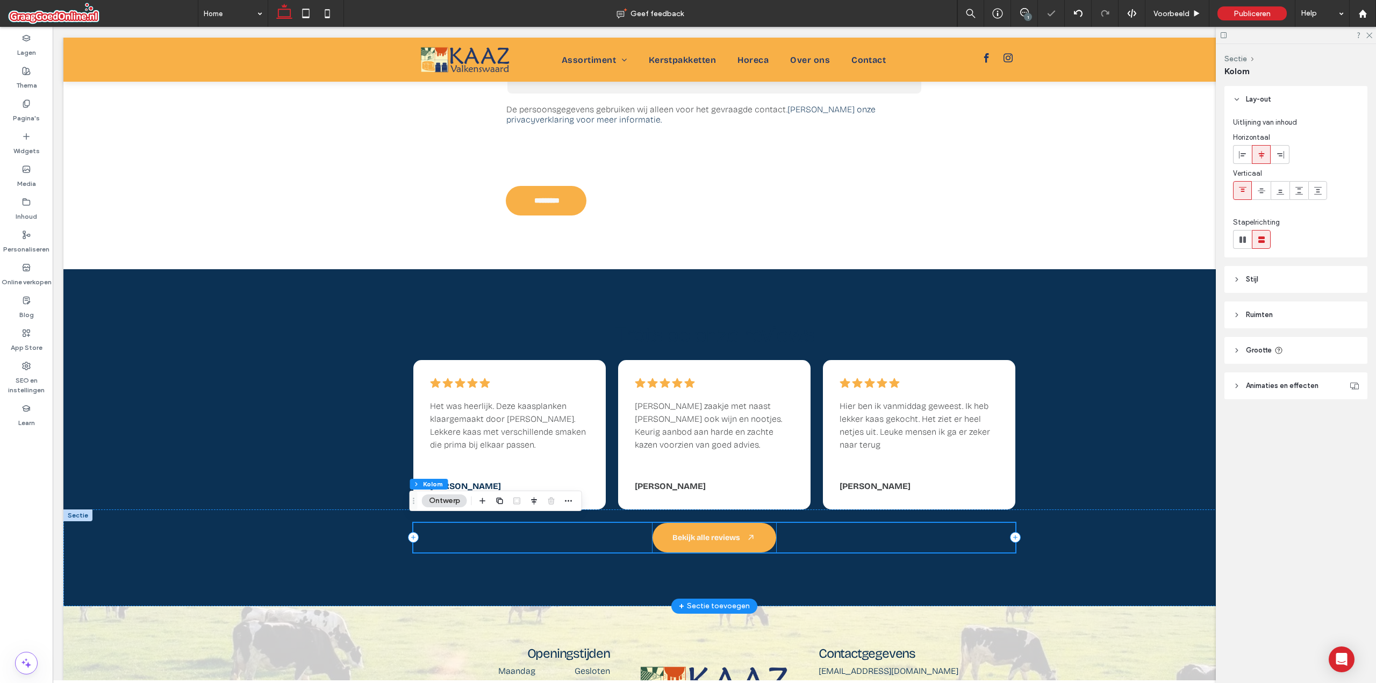
click at [717, 533] on span "Bekijk alle reviews" at bounding box center [707, 537] width 68 height 9
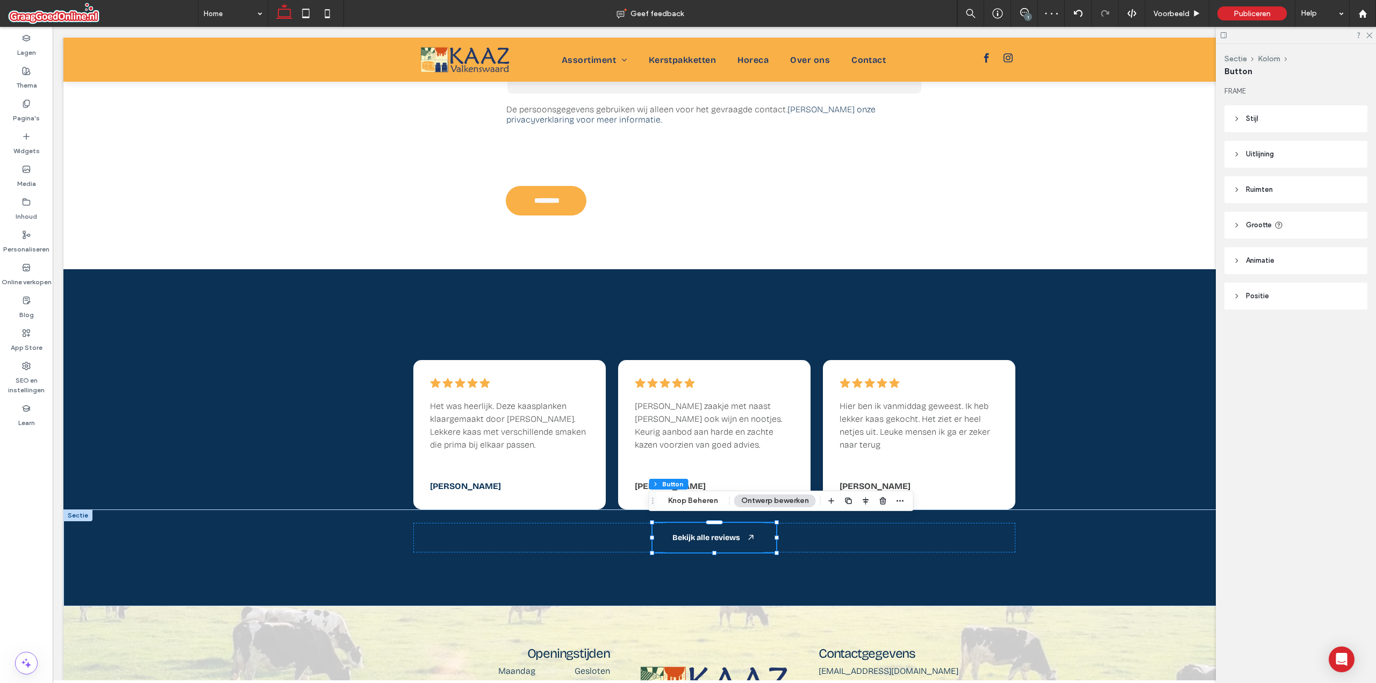
click at [1266, 123] on header "Stijl" at bounding box center [1296, 118] width 143 height 27
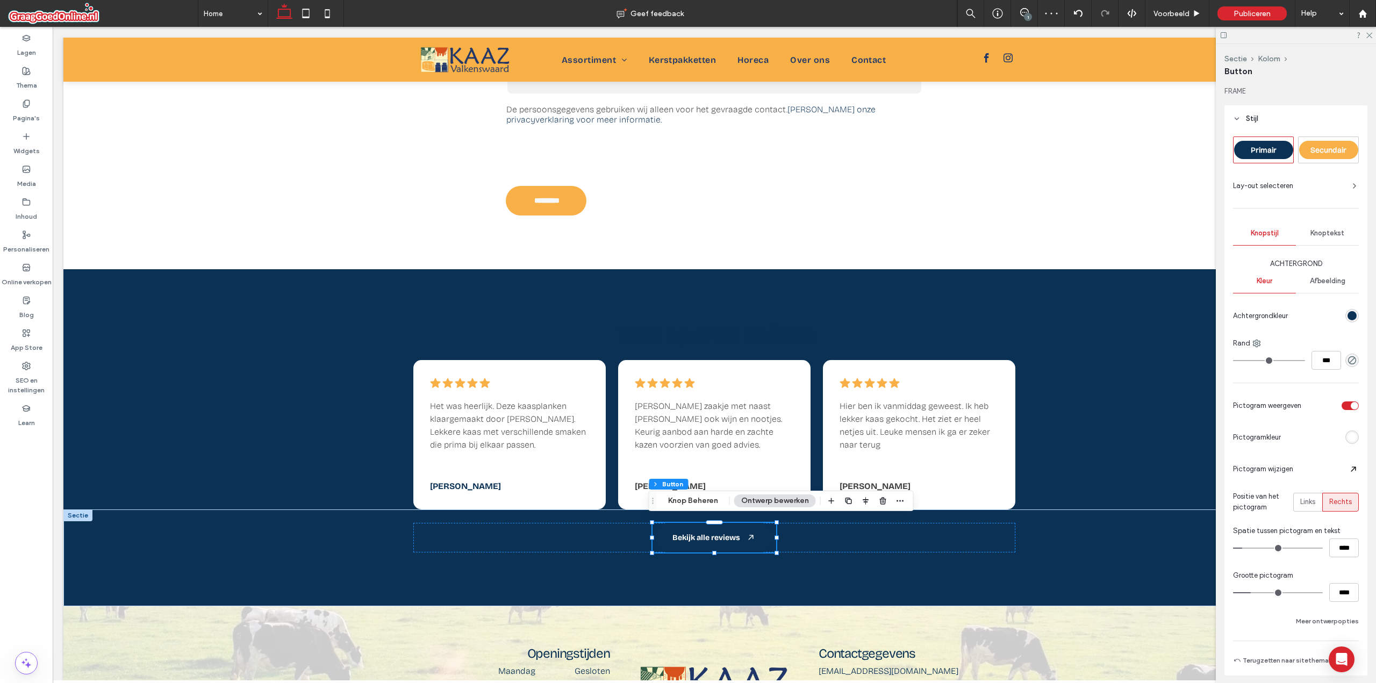
click at [1320, 151] on span "Secundair" at bounding box center [1329, 150] width 36 height 9
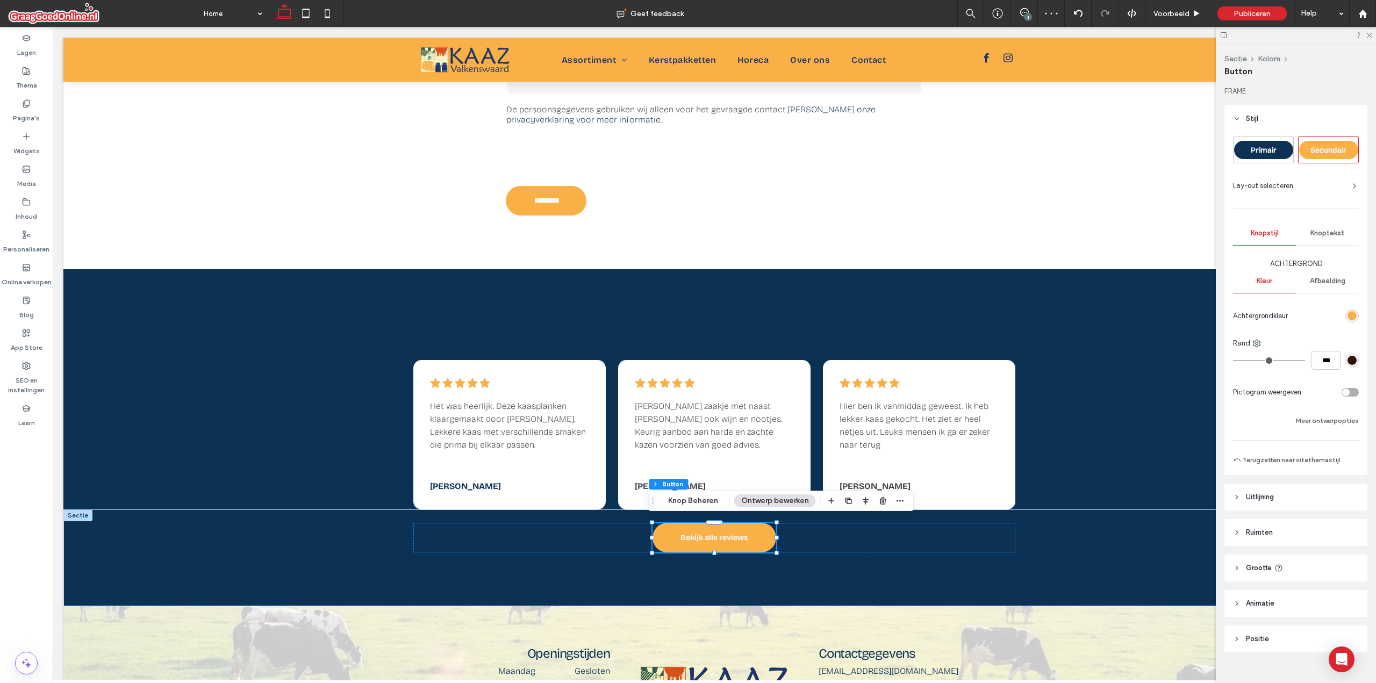
click at [1343, 393] on div "toggle" at bounding box center [1346, 393] width 8 height 8
click at [1337, 499] on span "Rechts" at bounding box center [1341, 502] width 23 height 11
click at [1348, 434] on div "rgb(255, 255, 255)" at bounding box center [1352, 437] width 9 height 9
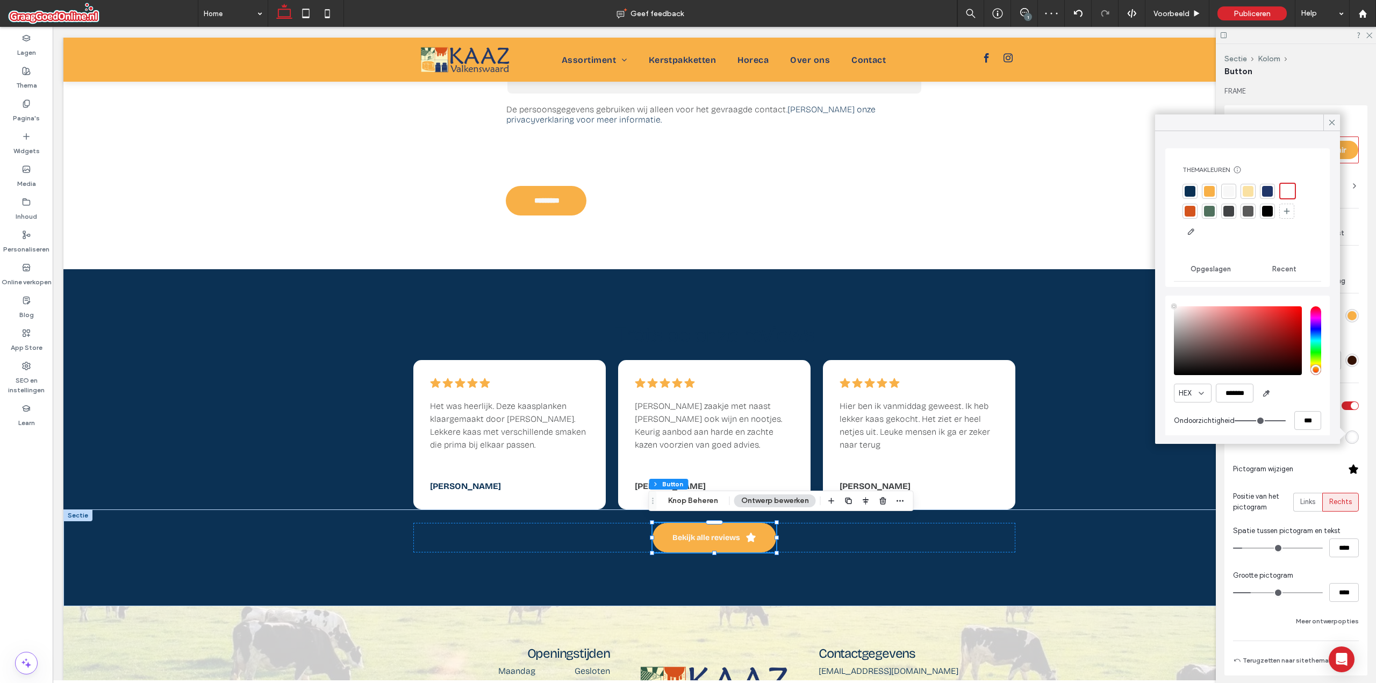
type input "****"
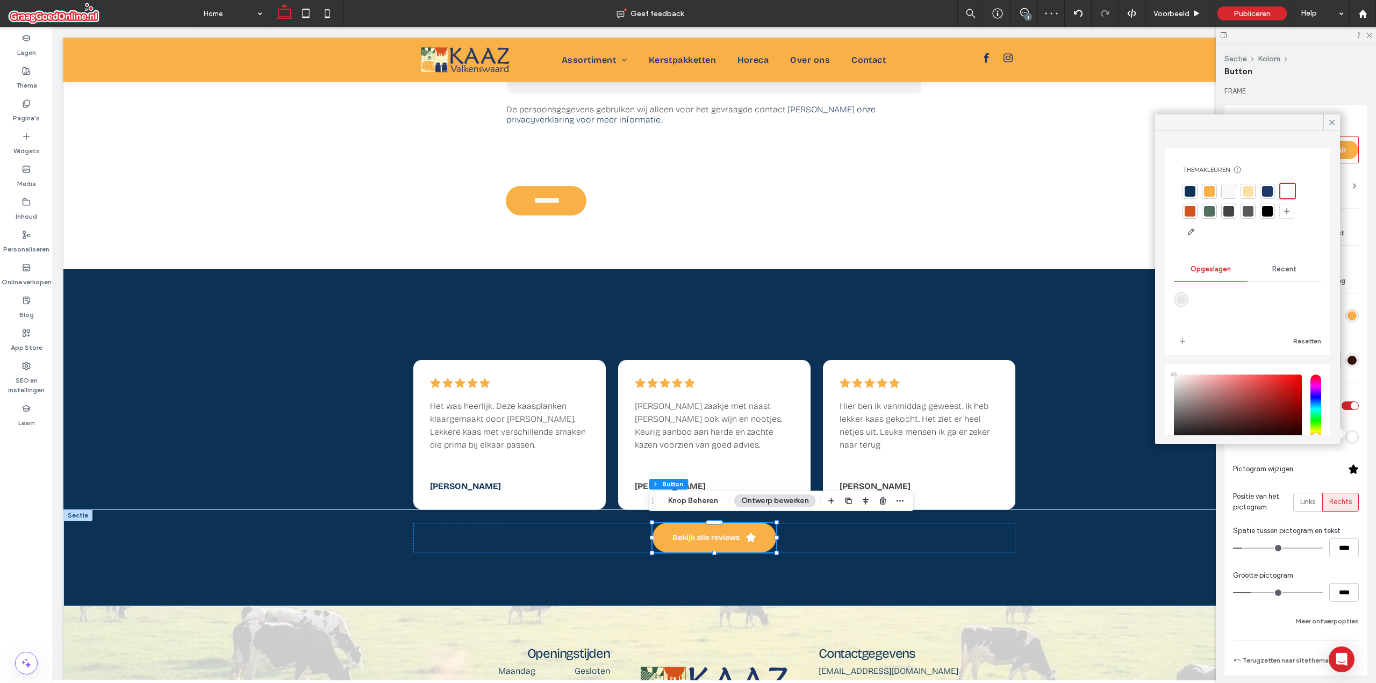
click at [1346, 477] on div at bounding box center [1328, 469] width 61 height 19
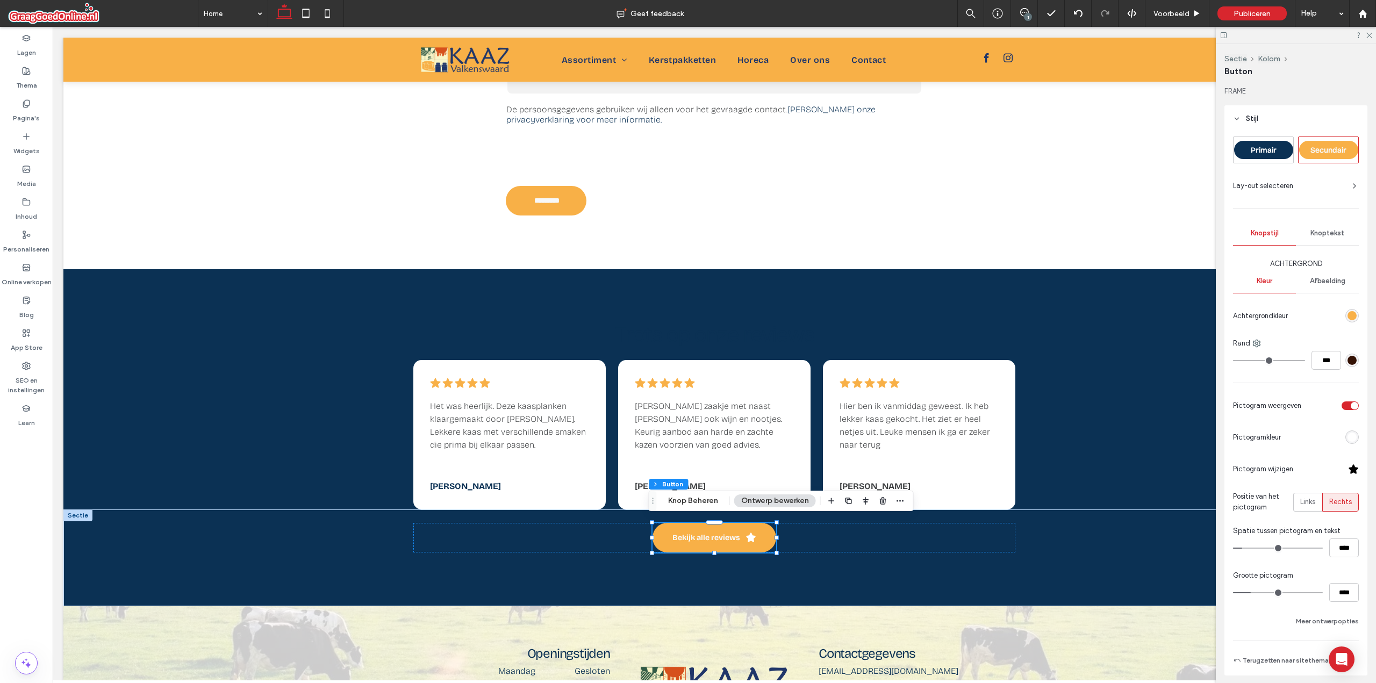
click at [1348, 472] on div at bounding box center [1353, 469] width 11 height 11
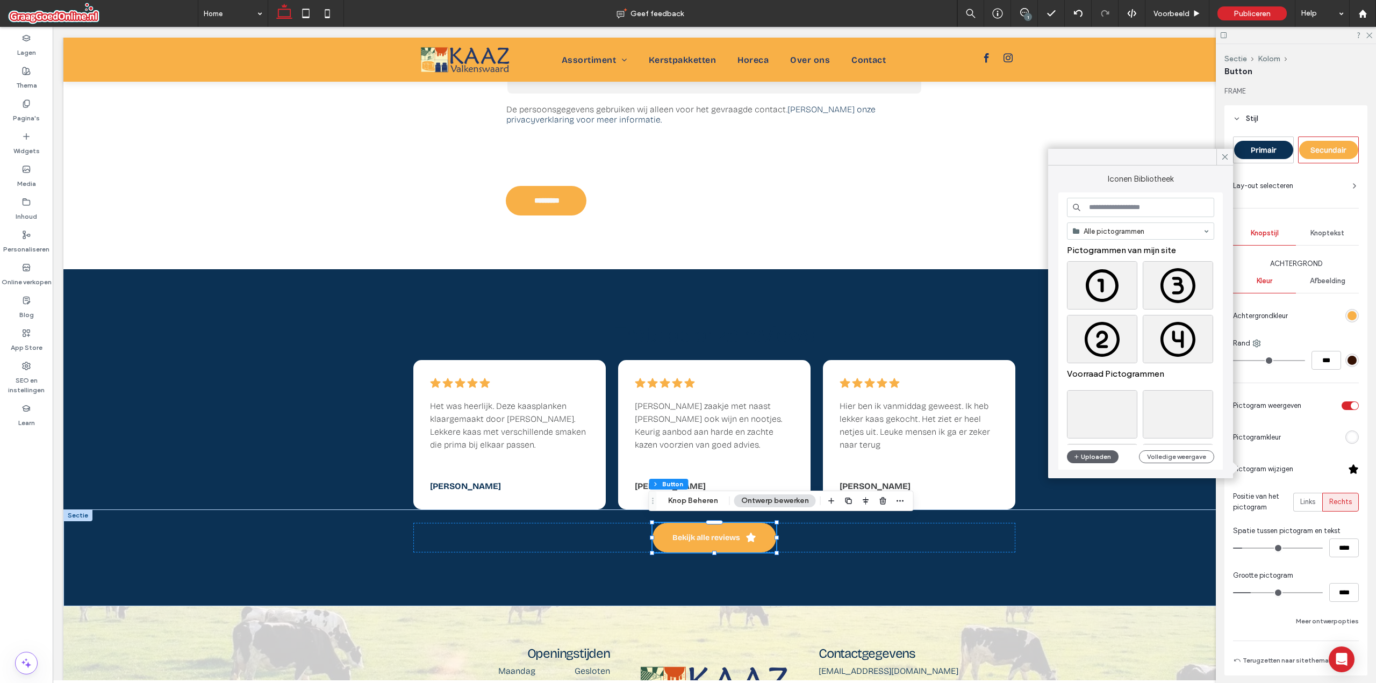
click at [1116, 212] on input at bounding box center [1140, 207] width 147 height 19
type input "**********"
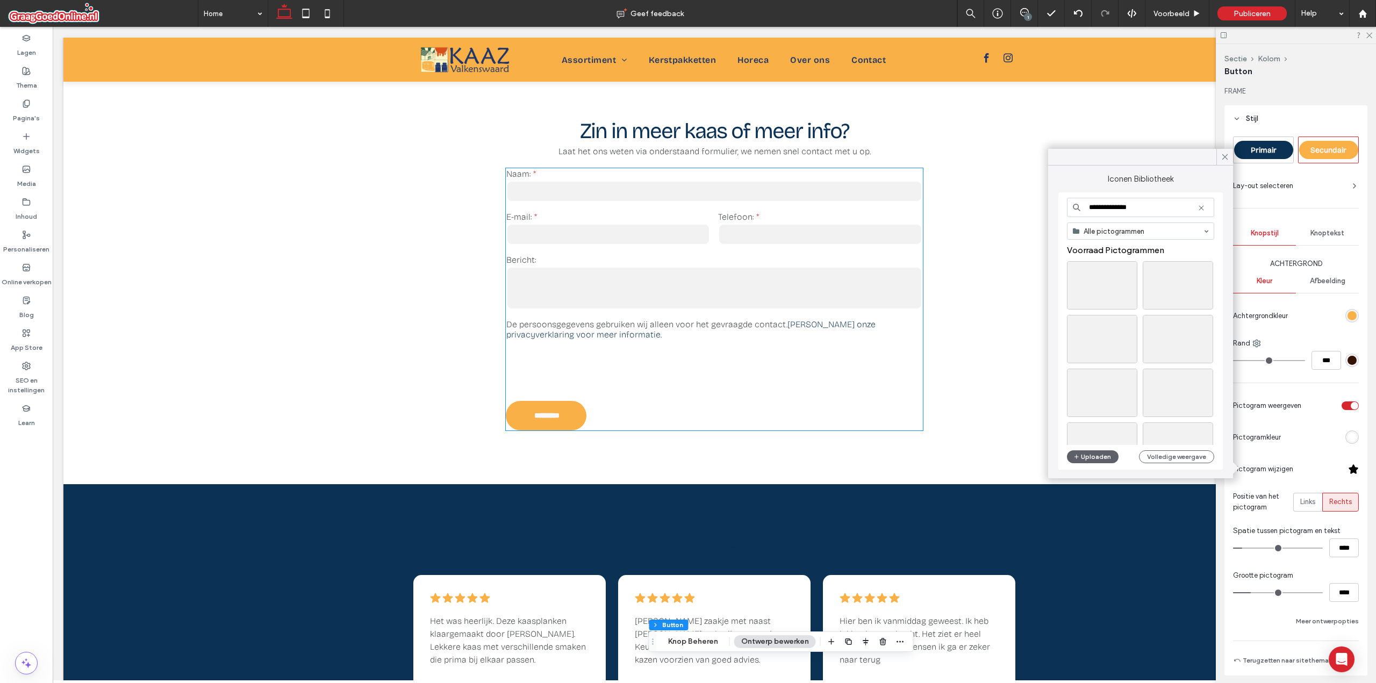
scroll to position [1344, 0]
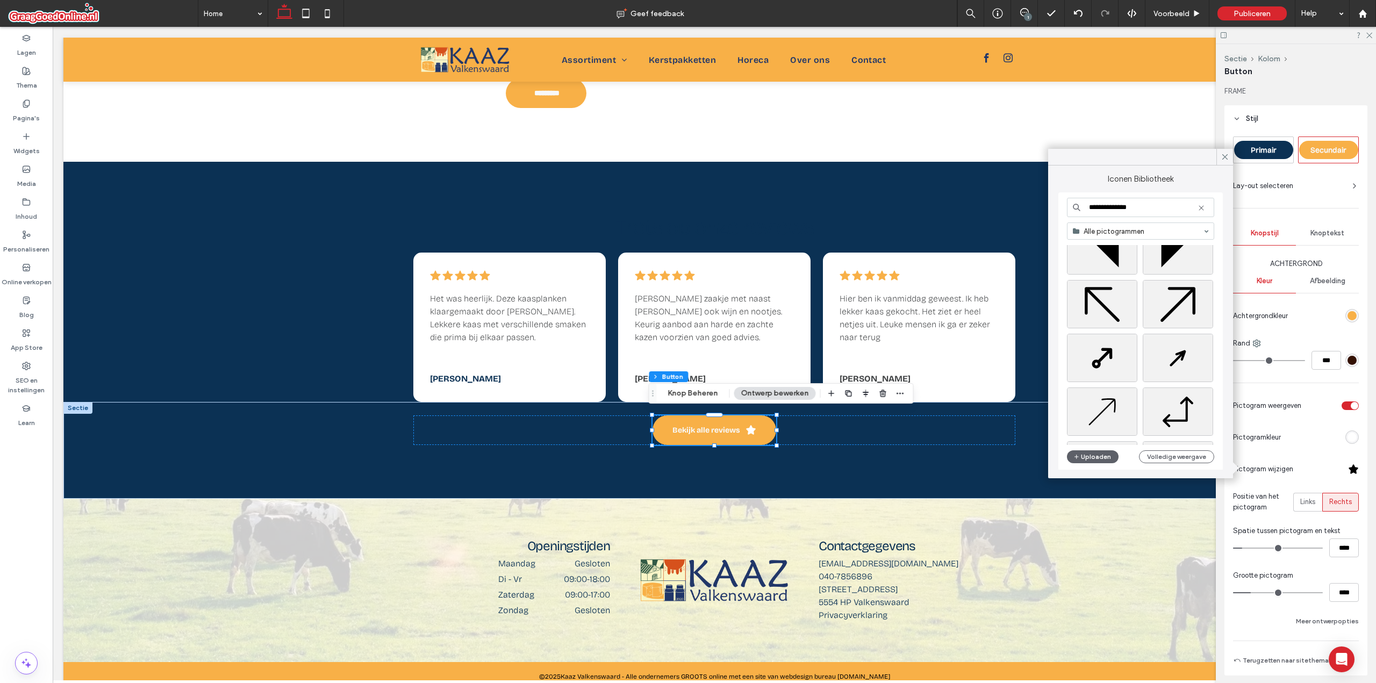
scroll to position [215, 0]
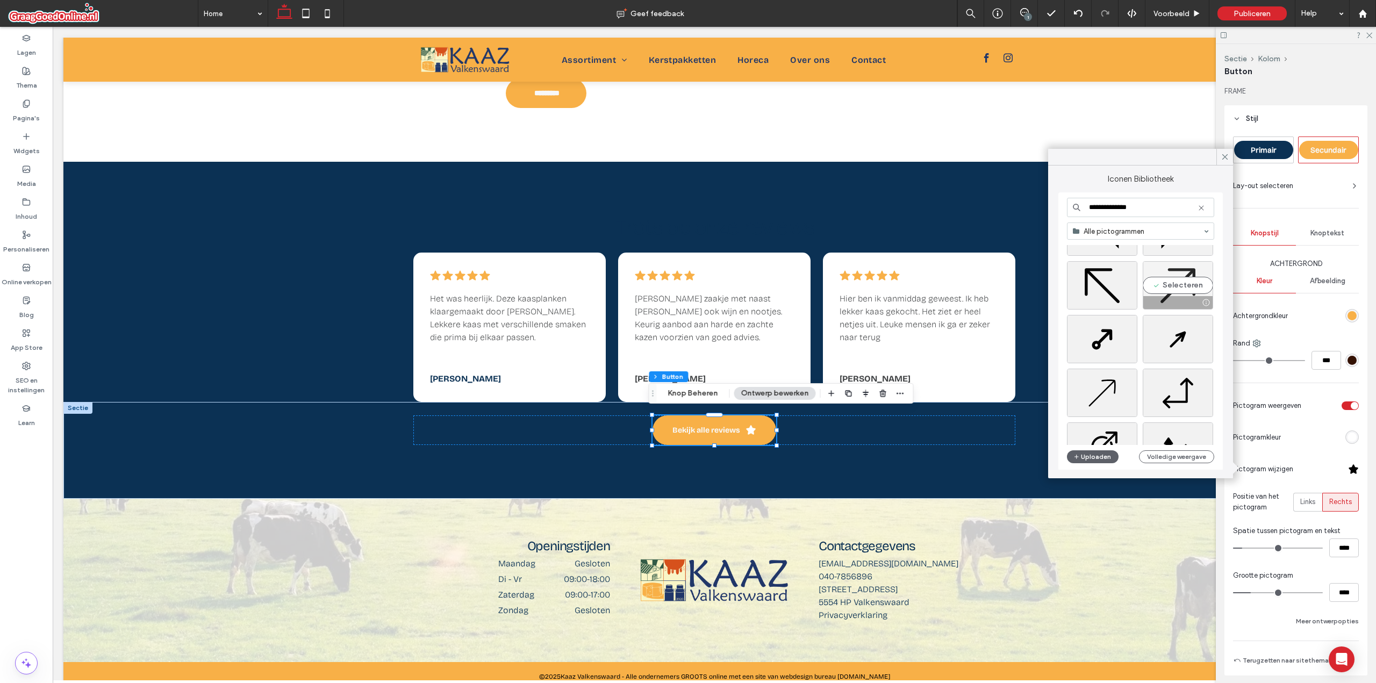
type input "**********"
click at [1175, 285] on div "Selecteren" at bounding box center [1178, 285] width 70 height 48
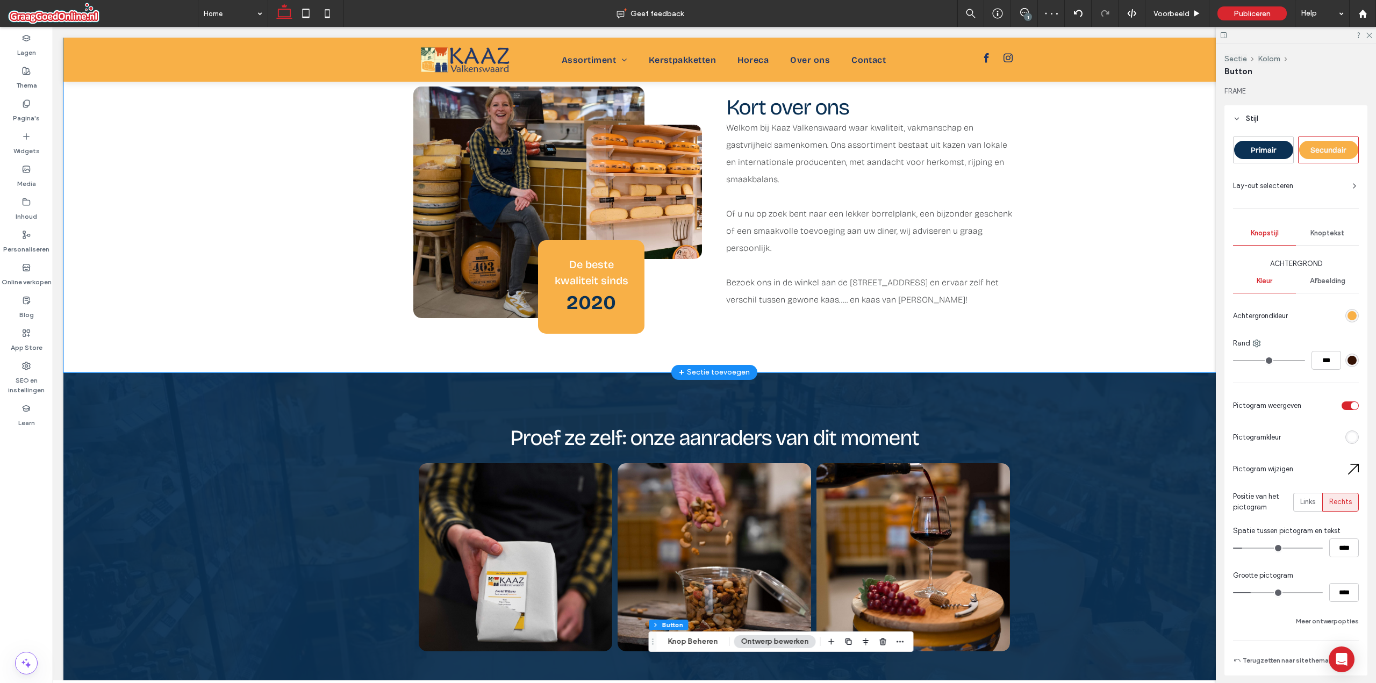
scroll to position [108, 0]
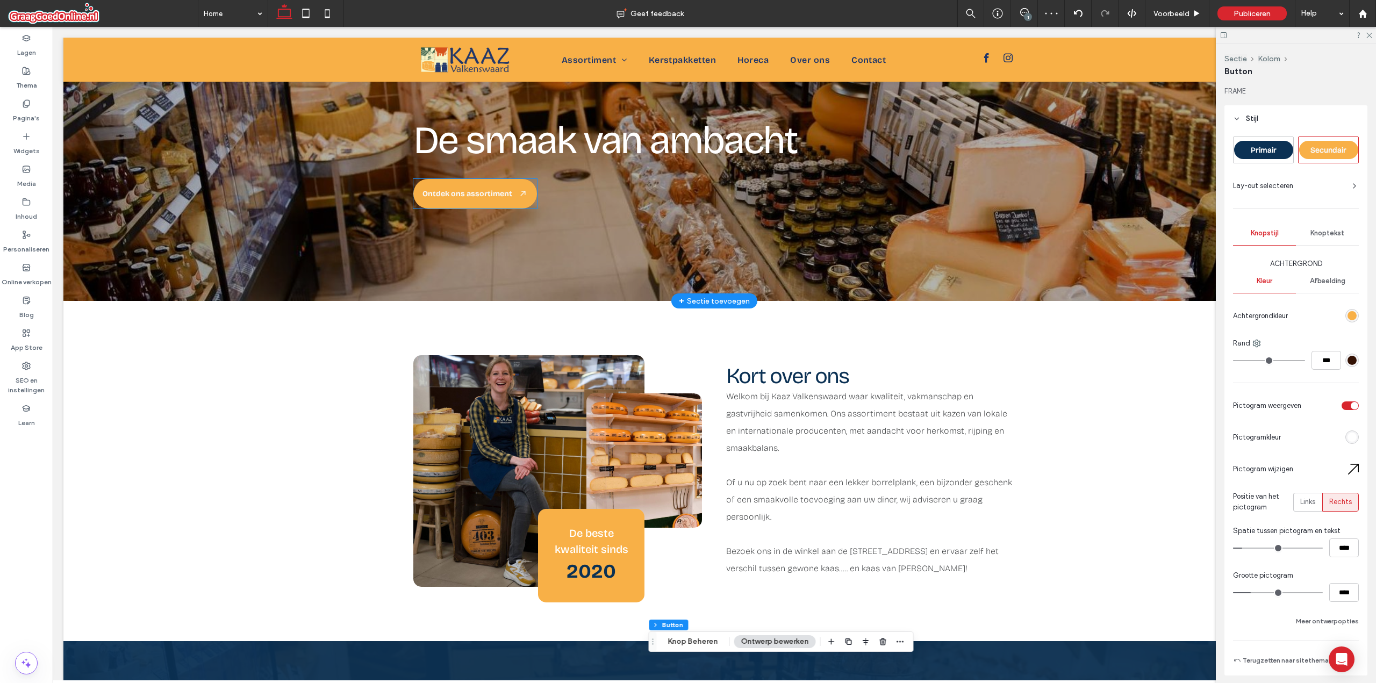
click at [489, 190] on span "Ontdek ons assortiment" at bounding box center [468, 193] width 90 height 9
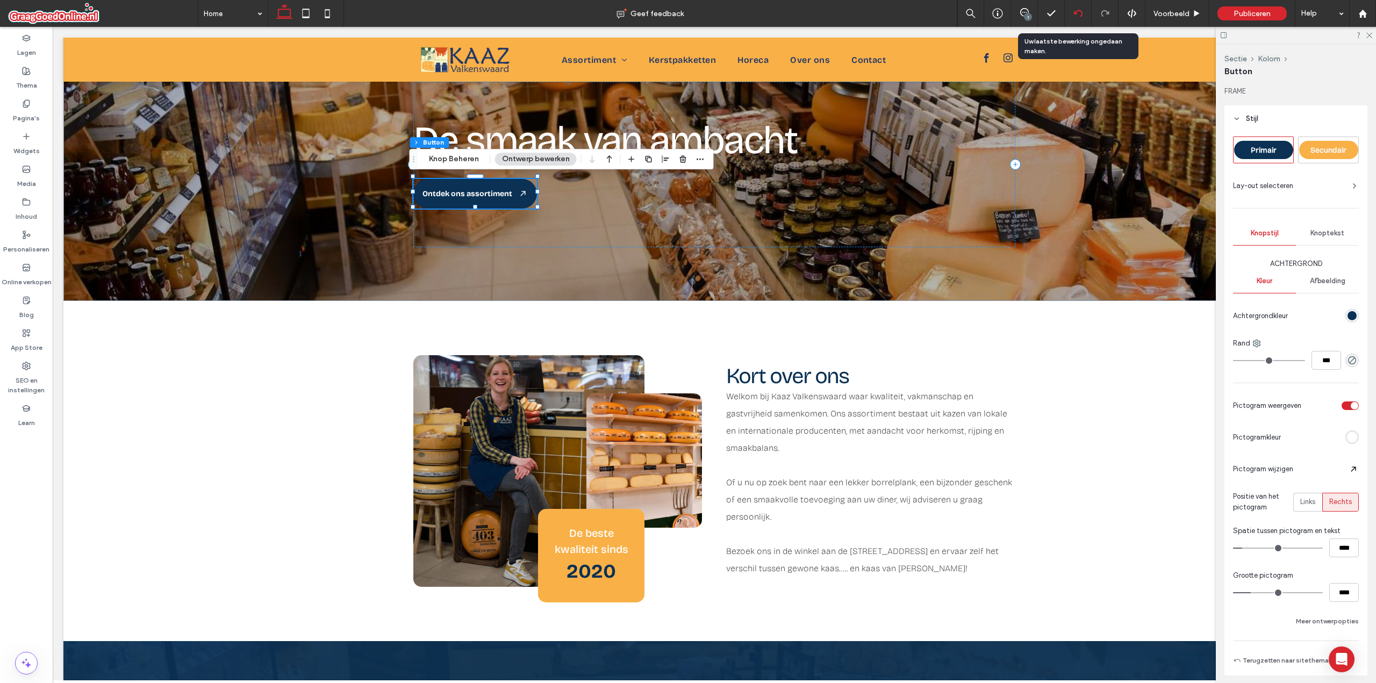
click at [1075, 6] on div at bounding box center [1078, 13] width 27 height 27
click at [1081, 16] on use at bounding box center [1078, 13] width 9 height 7
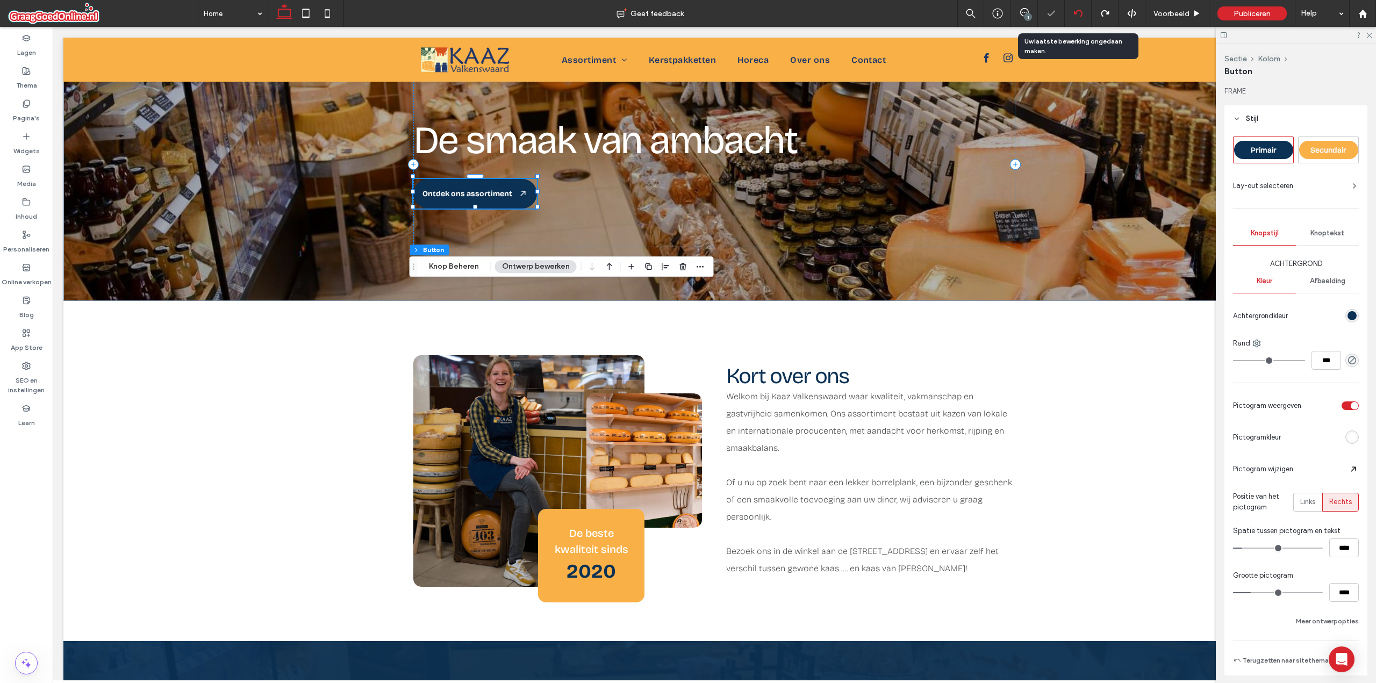
click at [1078, 15] on icon at bounding box center [1078, 13] width 9 height 9
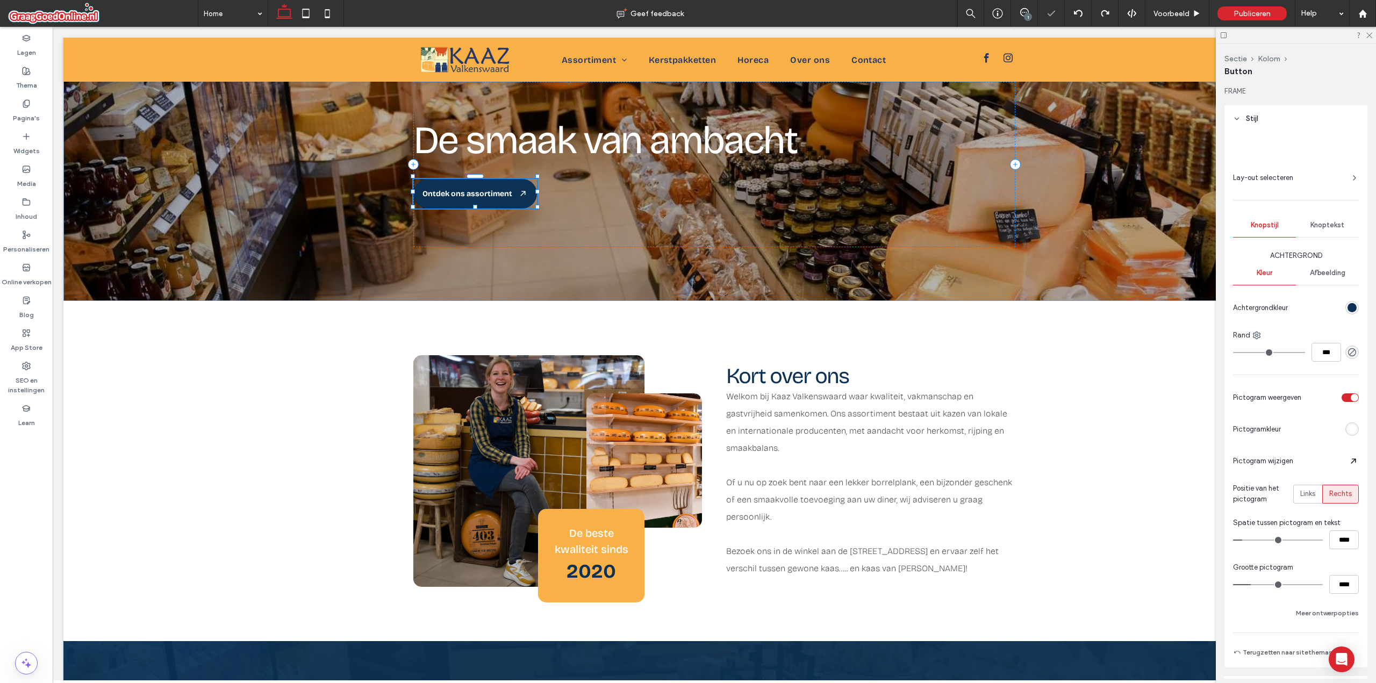
type input "**"
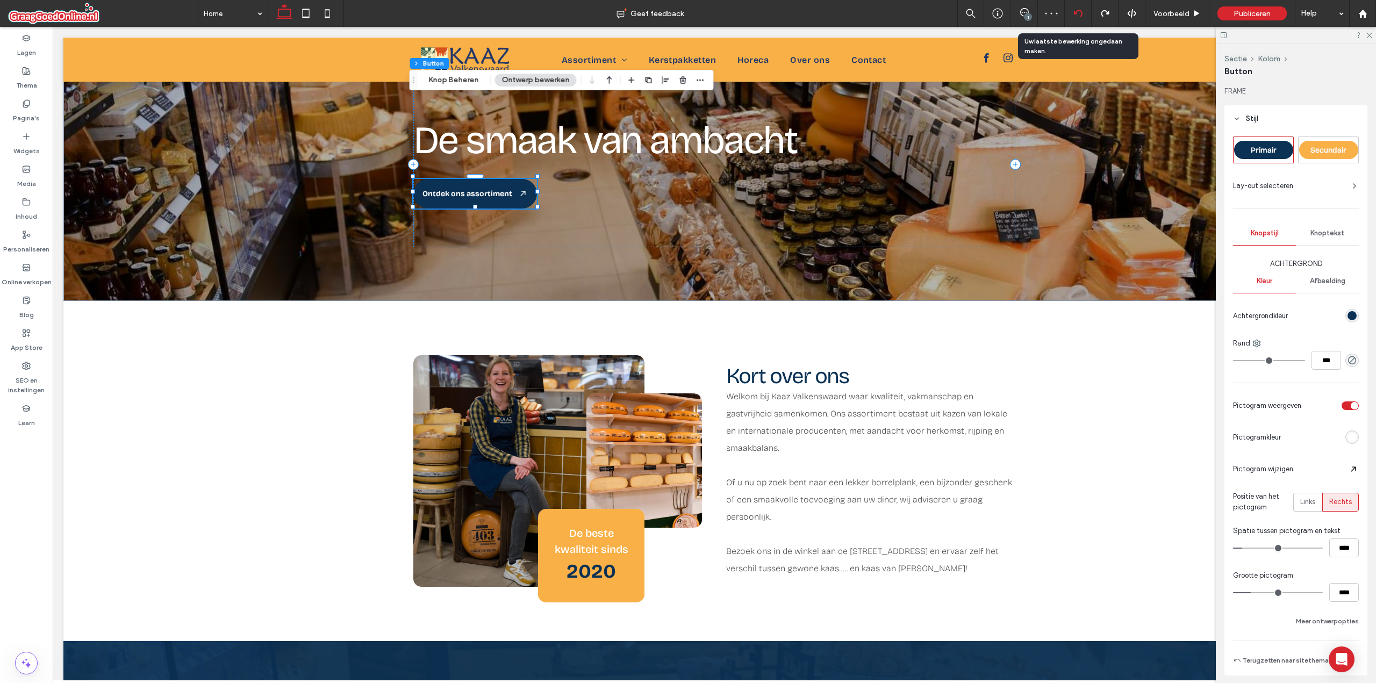
click at [1076, 9] on icon at bounding box center [1078, 13] width 9 height 9
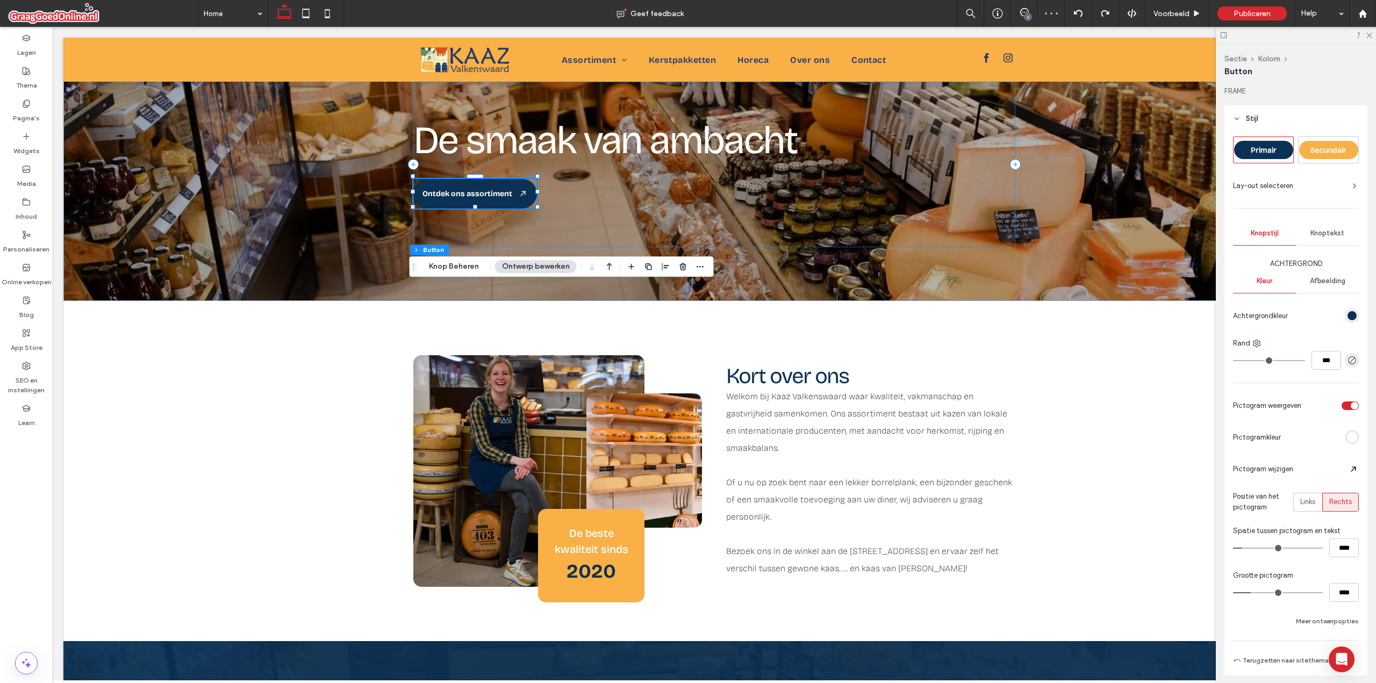
type input "**"
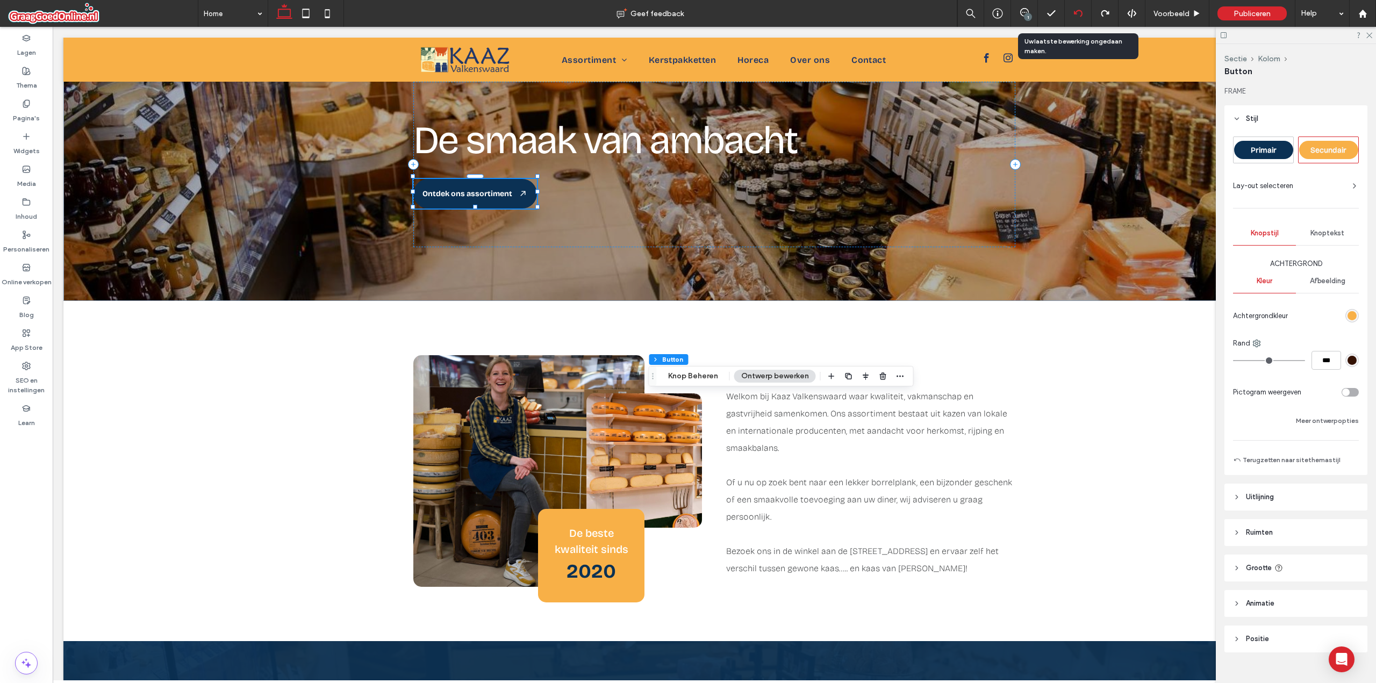
click at [1087, 8] on div at bounding box center [1078, 13] width 27 height 27
click at [1080, 14] on icon at bounding box center [1078, 13] width 9 height 9
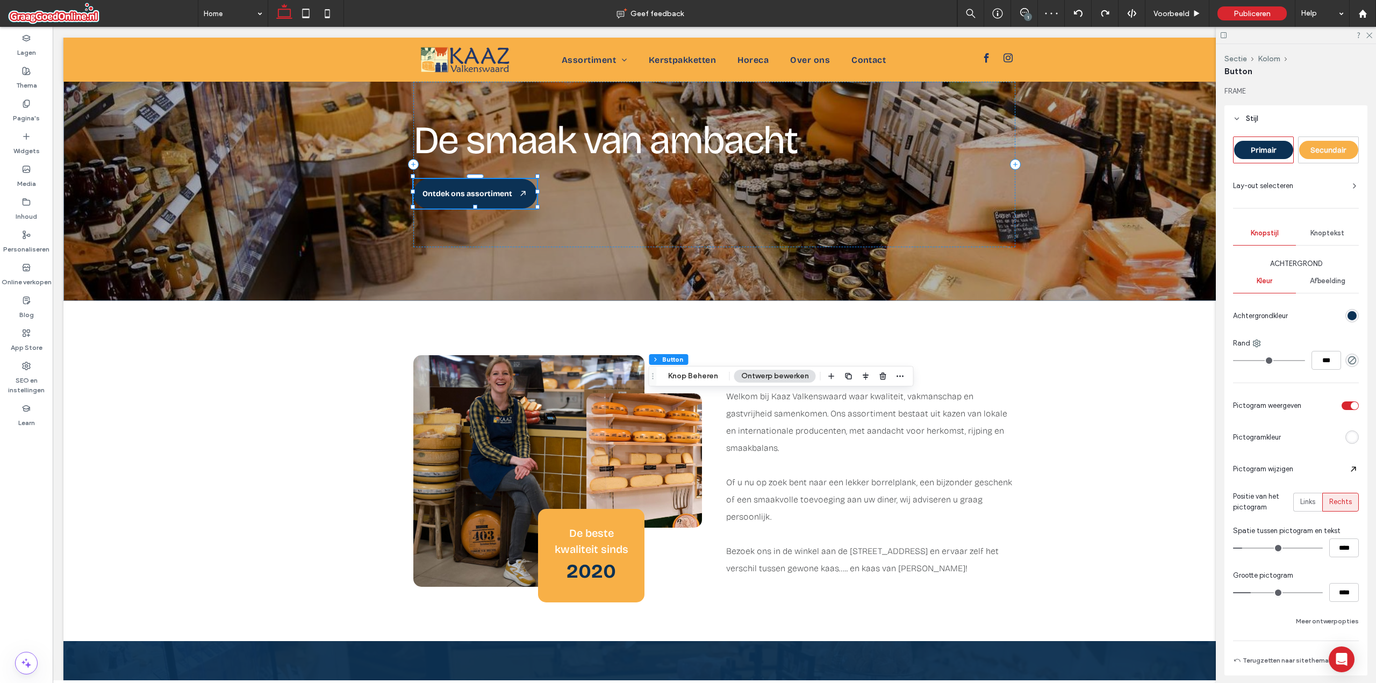
click at [1348, 313] on div "rgb(11, 49, 84)" at bounding box center [1352, 315] width 9 height 9
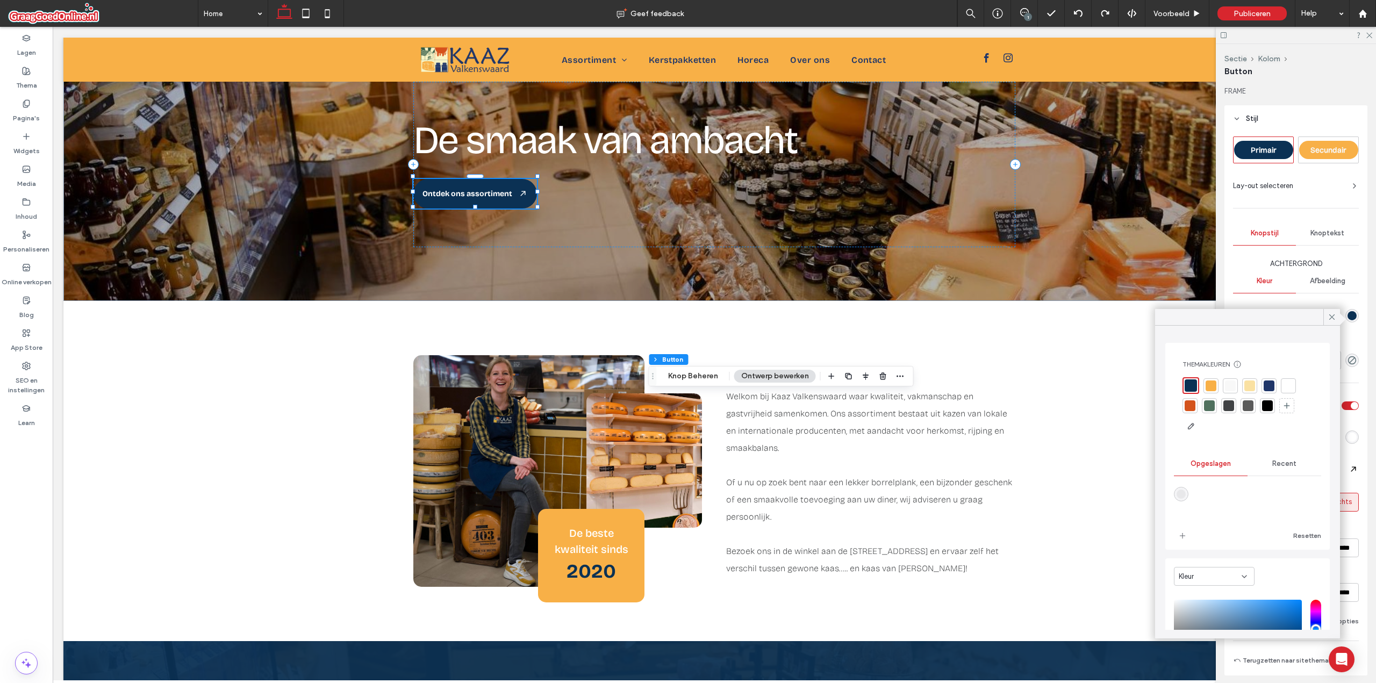
click at [1210, 382] on div at bounding box center [1211, 386] width 11 height 11
click at [1333, 312] on span at bounding box center [1332, 317] width 10 height 16
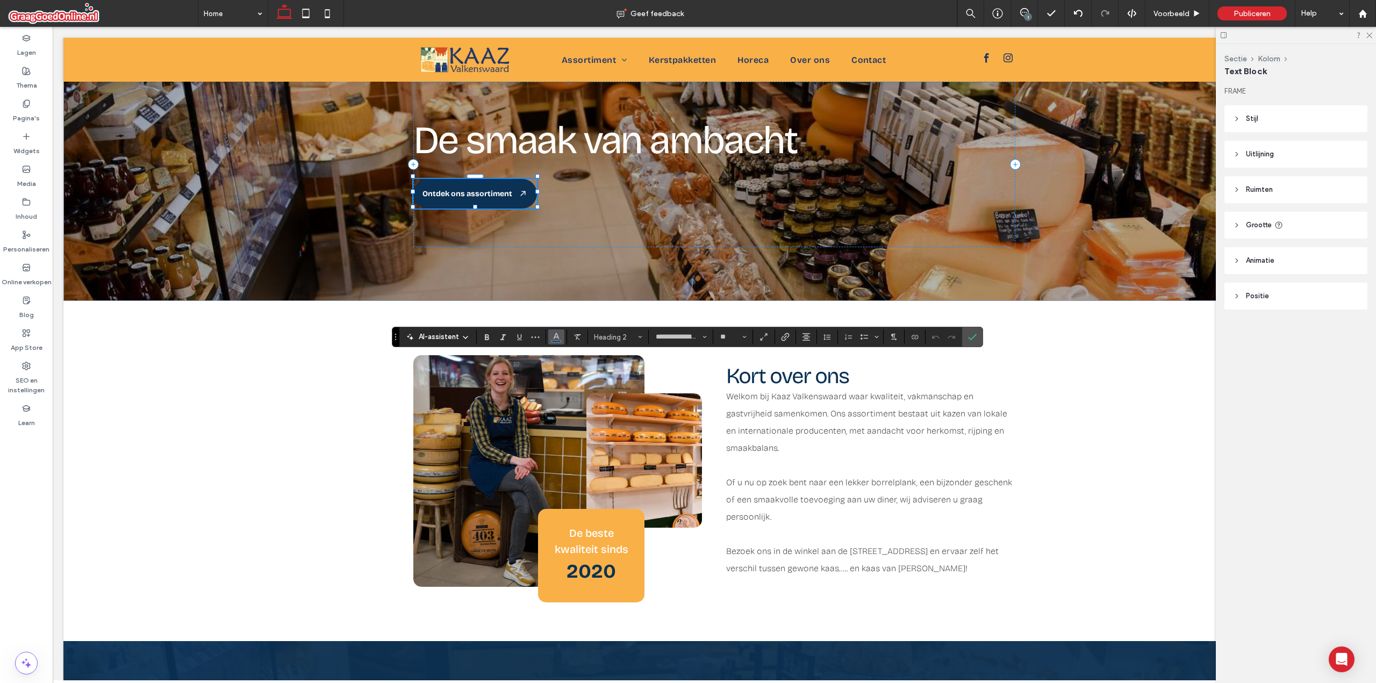
click at [555, 337] on use "Kleur" at bounding box center [557, 336] width 6 height 6
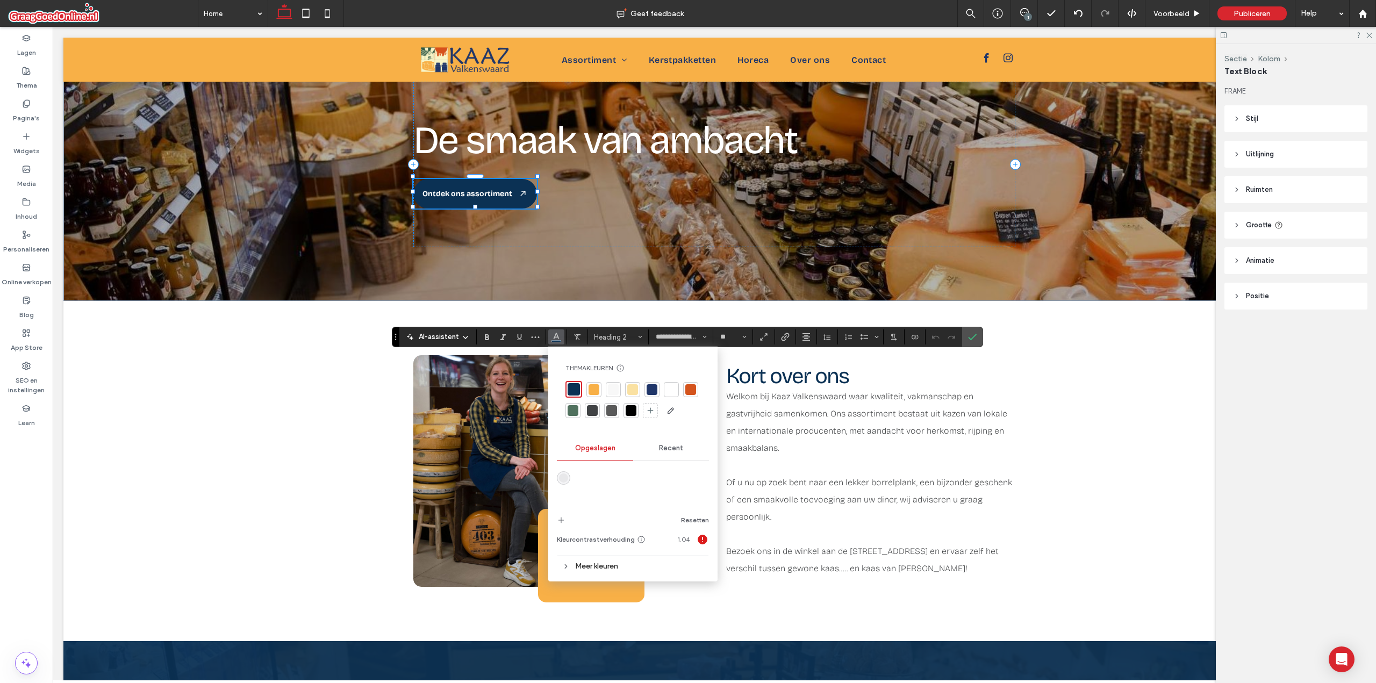
click at [609, 388] on div at bounding box center [613, 389] width 11 height 11
click at [667, 383] on div at bounding box center [671, 389] width 15 height 15
click at [968, 333] on icon "Bevestigen" at bounding box center [972, 337] width 9 height 9
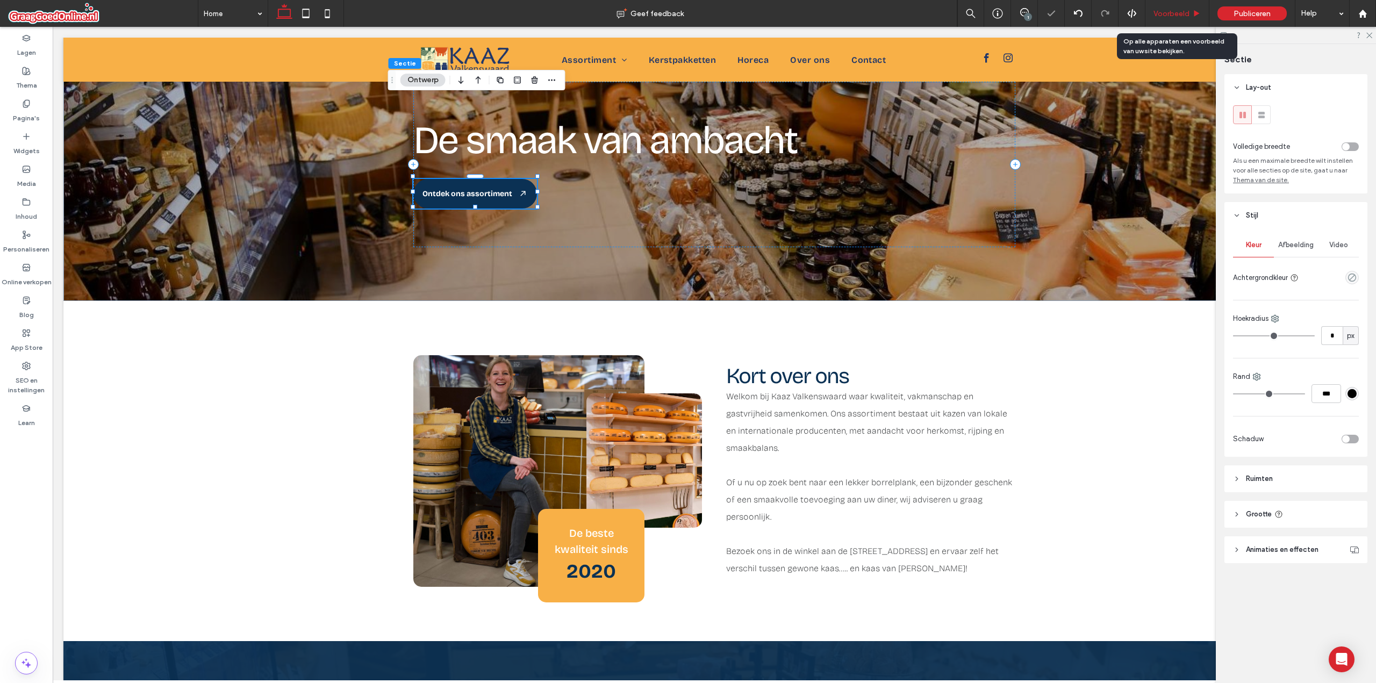
click at [1167, 10] on span "Voorbeeld" at bounding box center [1172, 13] width 36 height 9
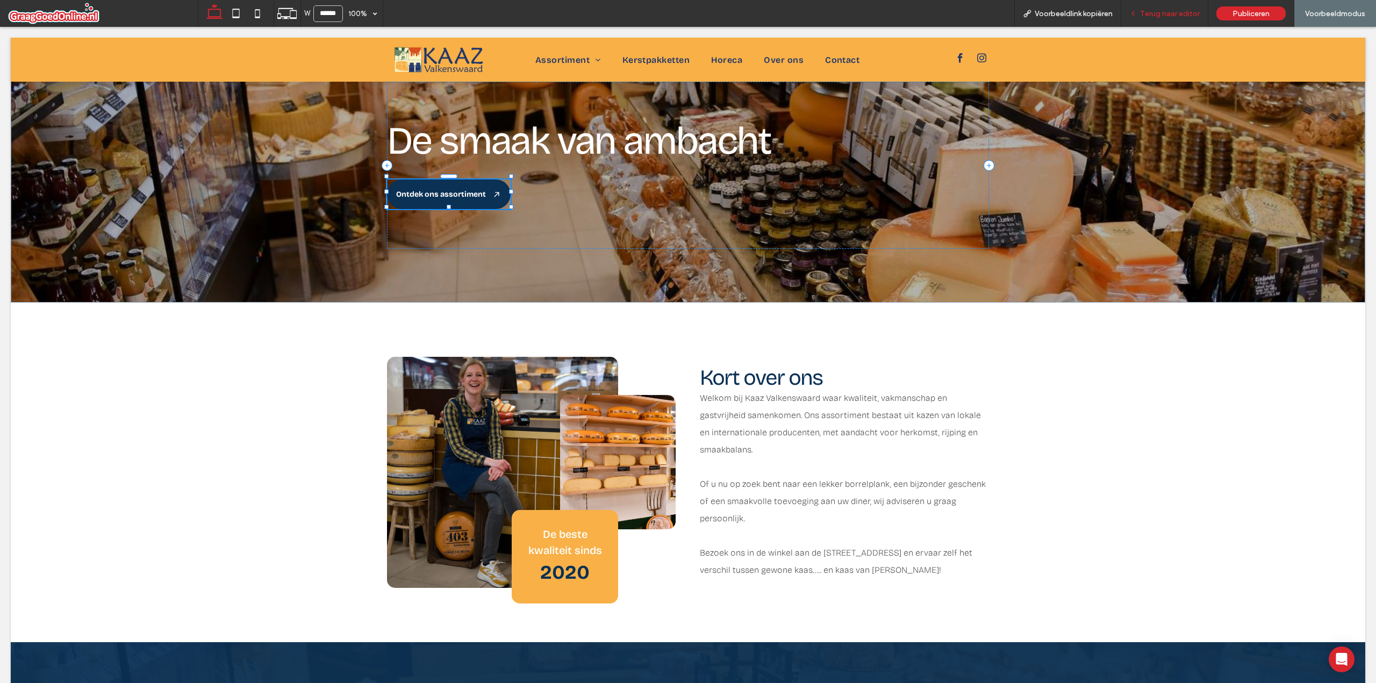
click at [1149, 11] on span "Terug naar editor" at bounding box center [1170, 13] width 60 height 9
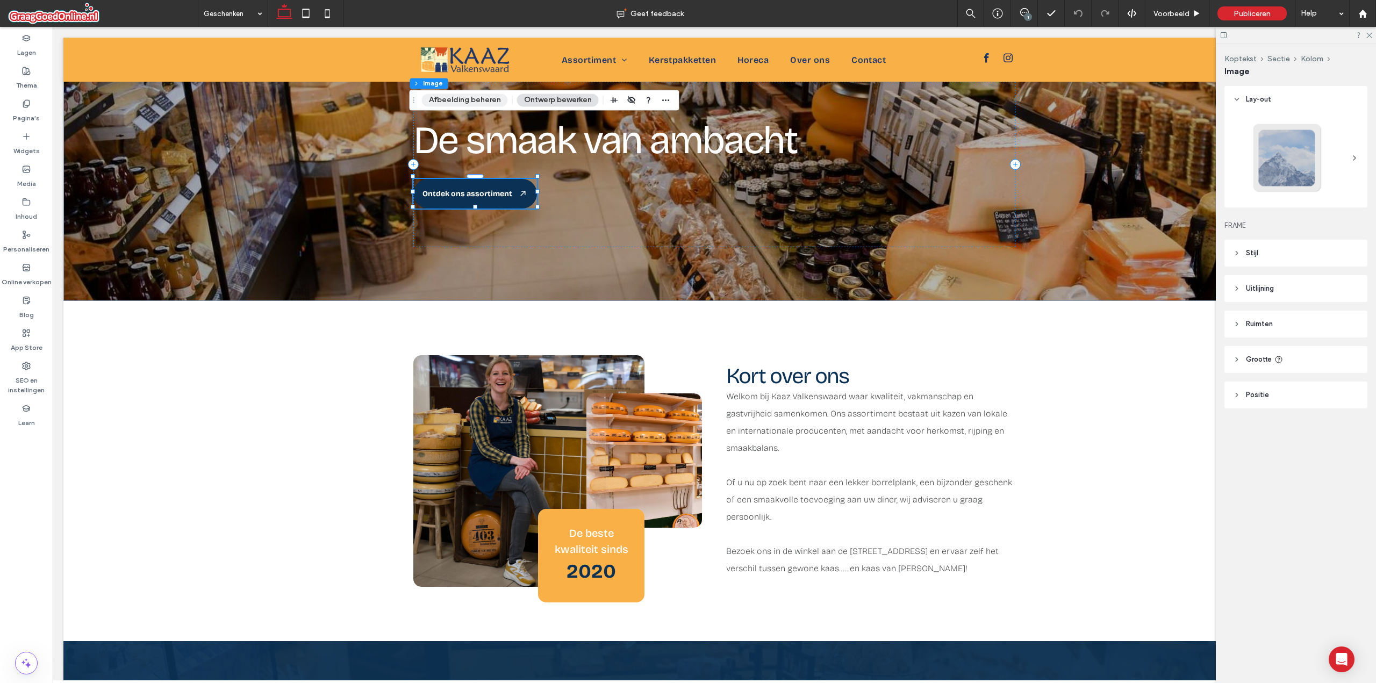
click at [461, 99] on button "Afbeelding beheren" at bounding box center [465, 100] width 86 height 13
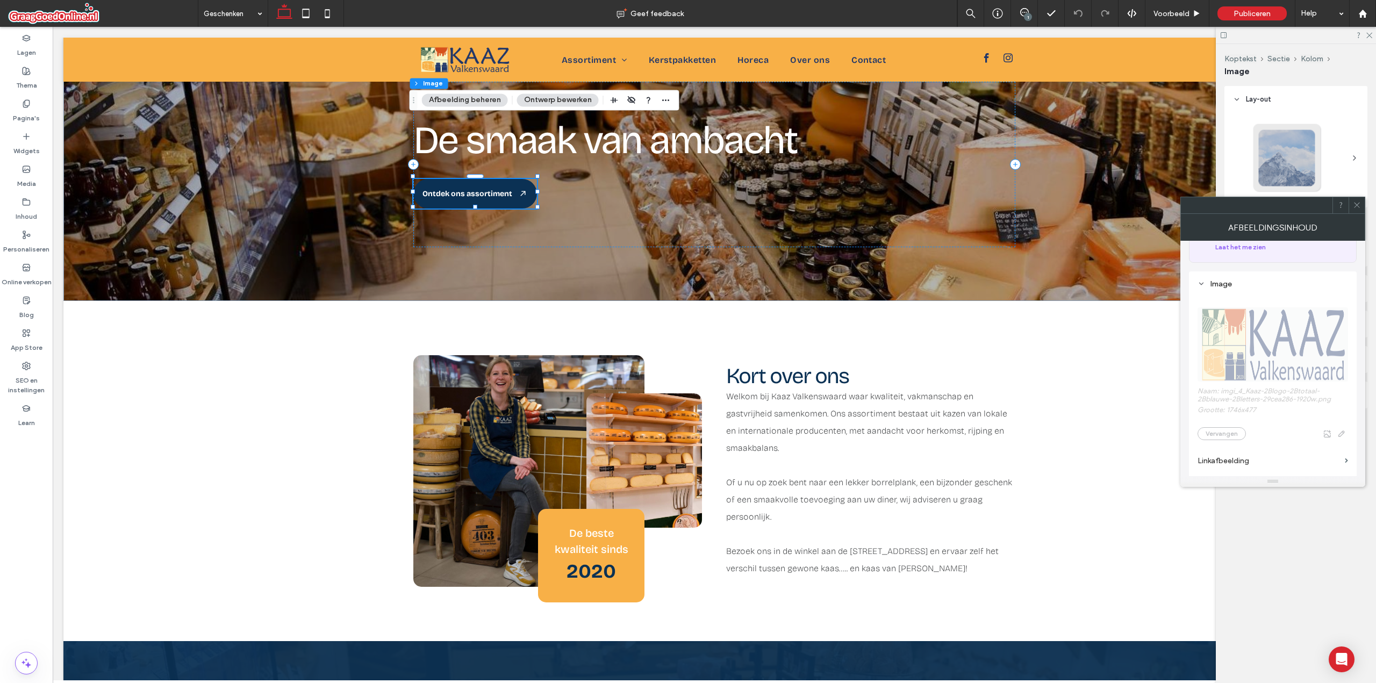
scroll to position [161, 0]
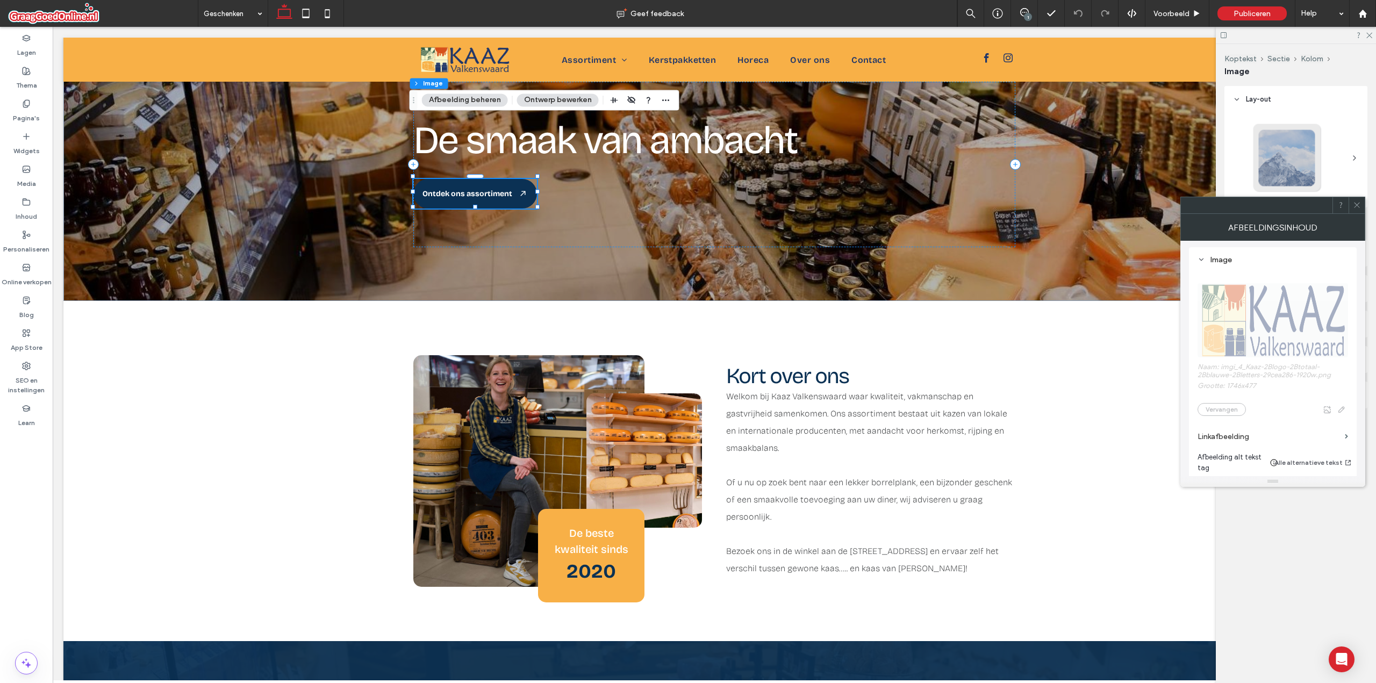
click at [1236, 435] on label "Linkafbeelding" at bounding box center [1269, 437] width 143 height 20
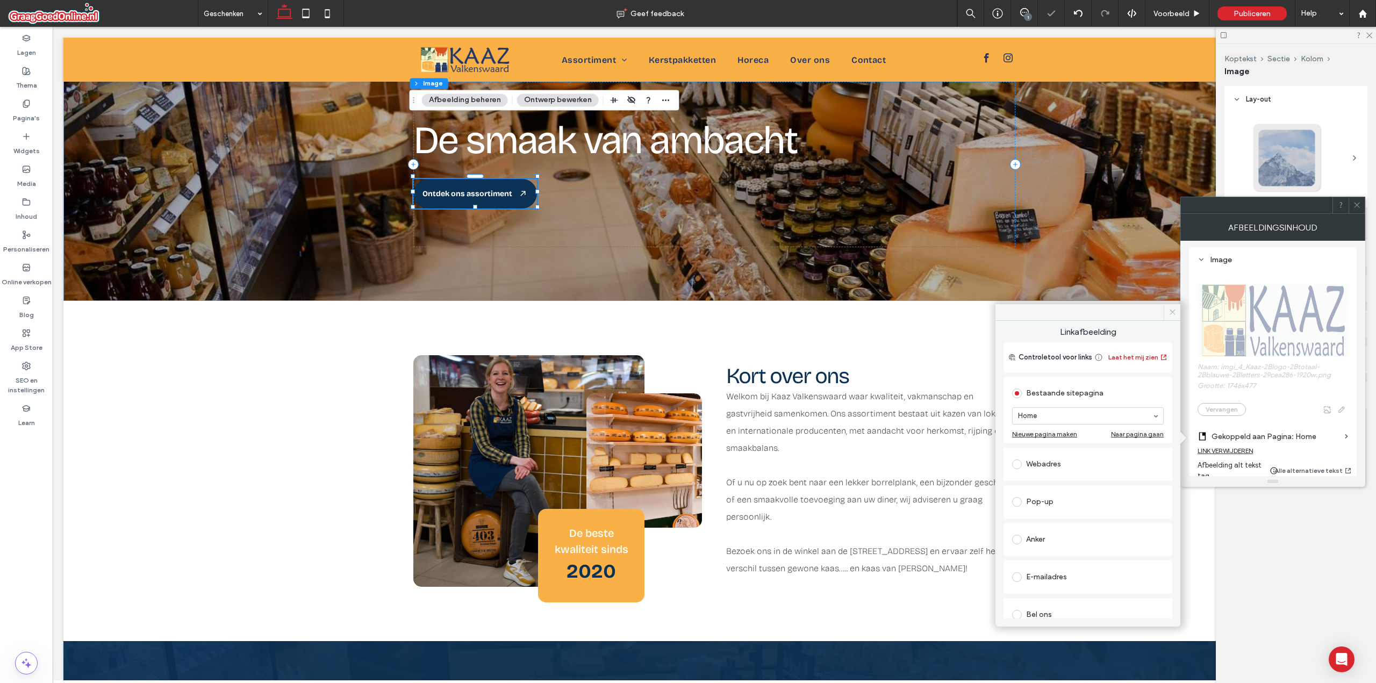
click at [1175, 312] on icon at bounding box center [1173, 312] width 8 height 8
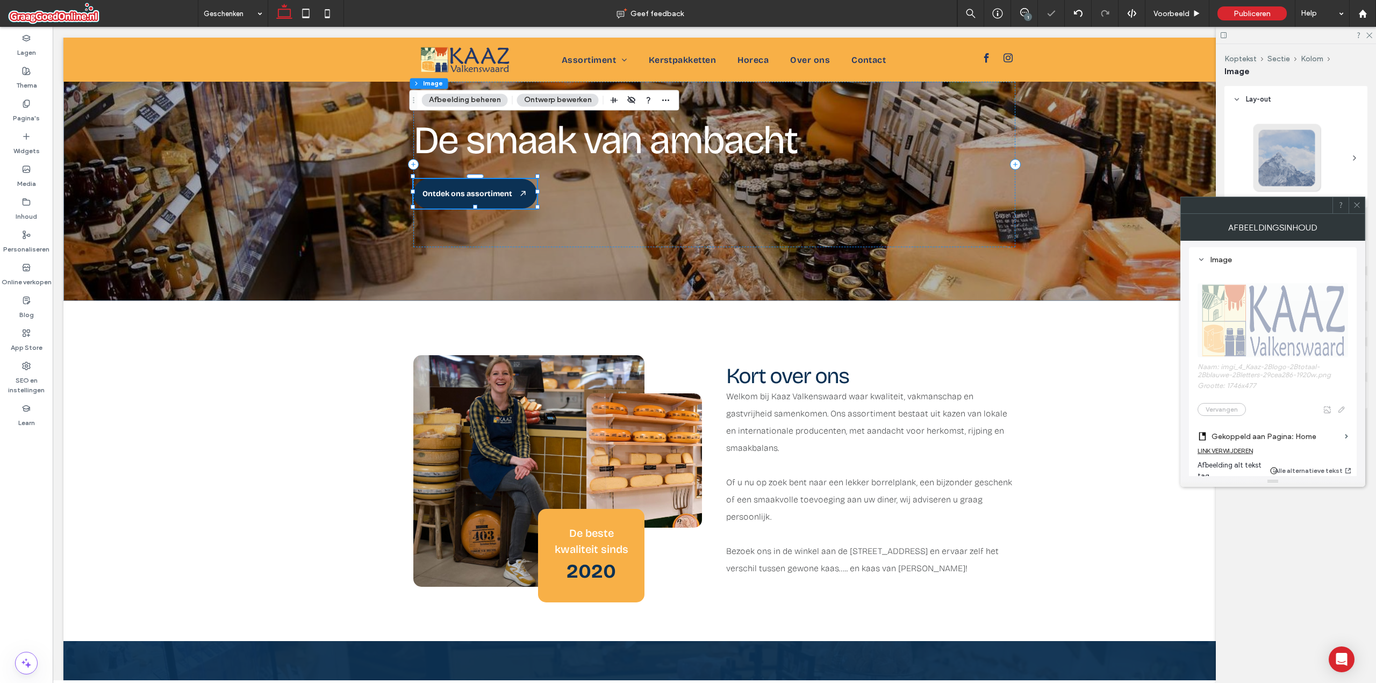
click at [1355, 208] on use at bounding box center [1356, 205] width 5 height 5
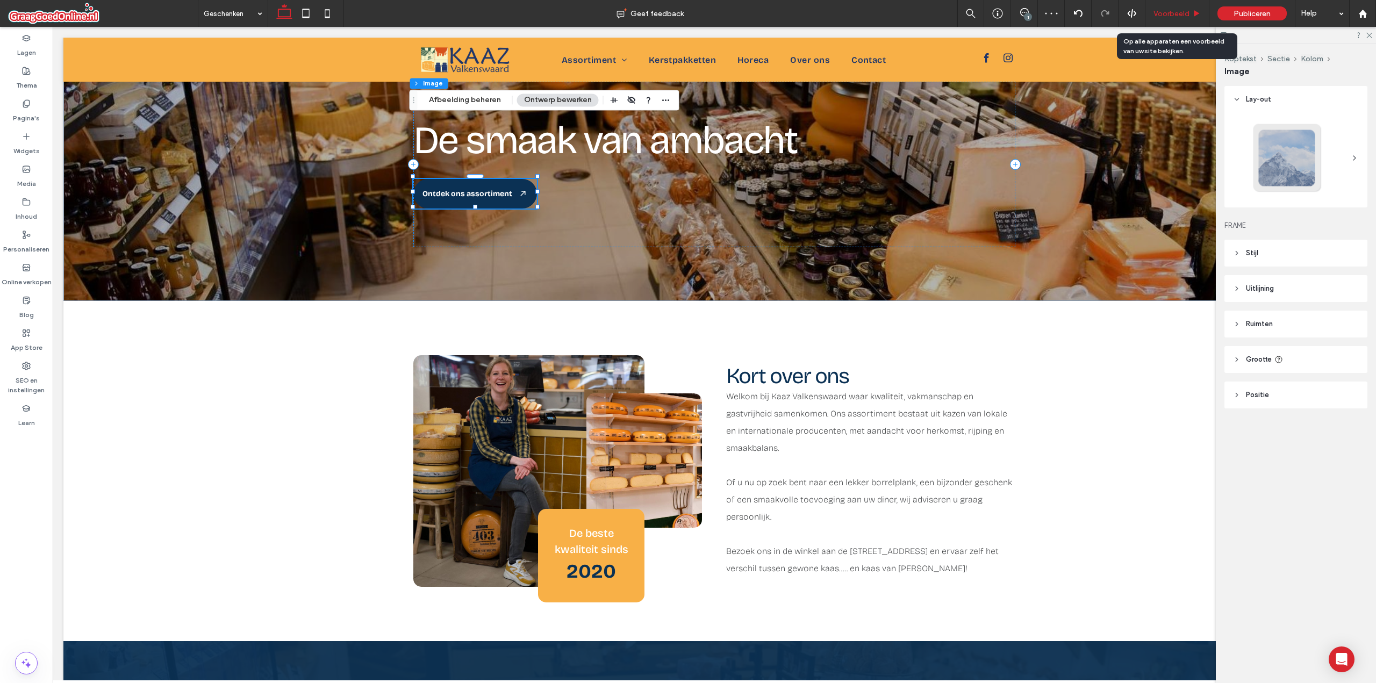
click at [1162, 11] on span "Voorbeeld" at bounding box center [1172, 13] width 36 height 9
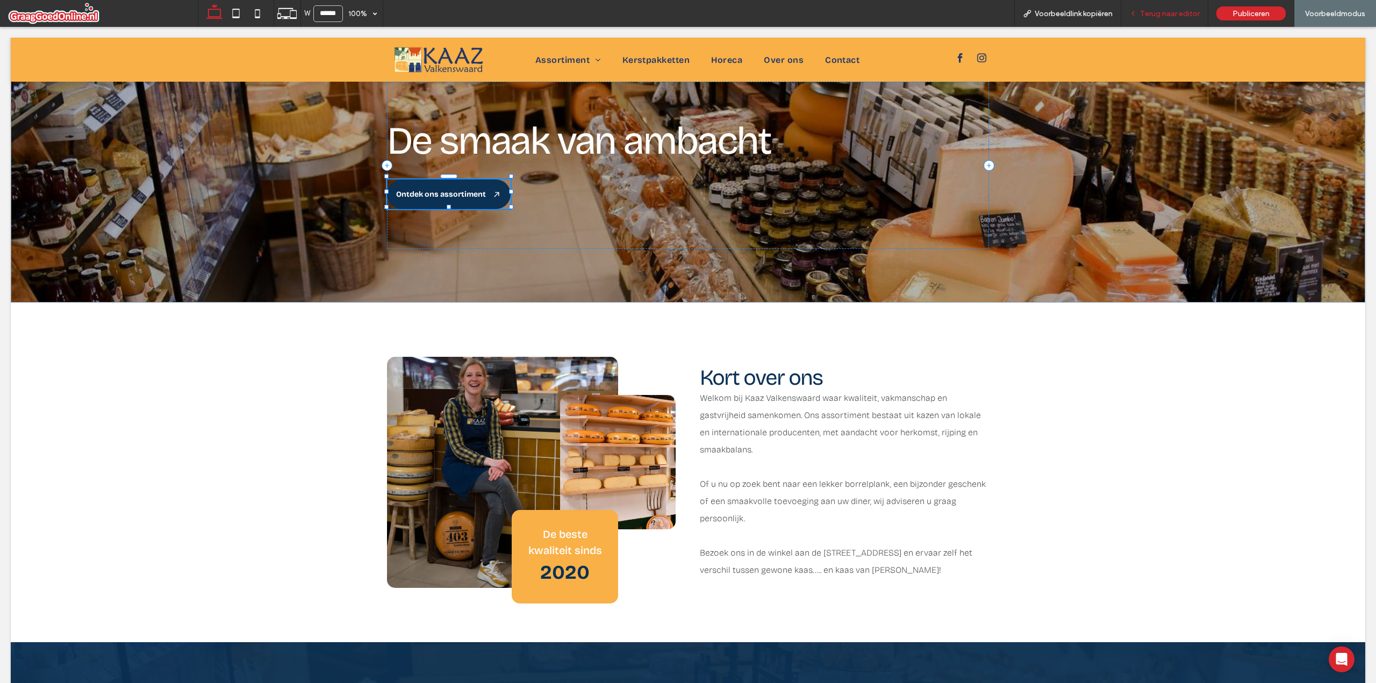
click at [1160, 13] on span "Terug naar editor" at bounding box center [1170, 13] width 60 height 9
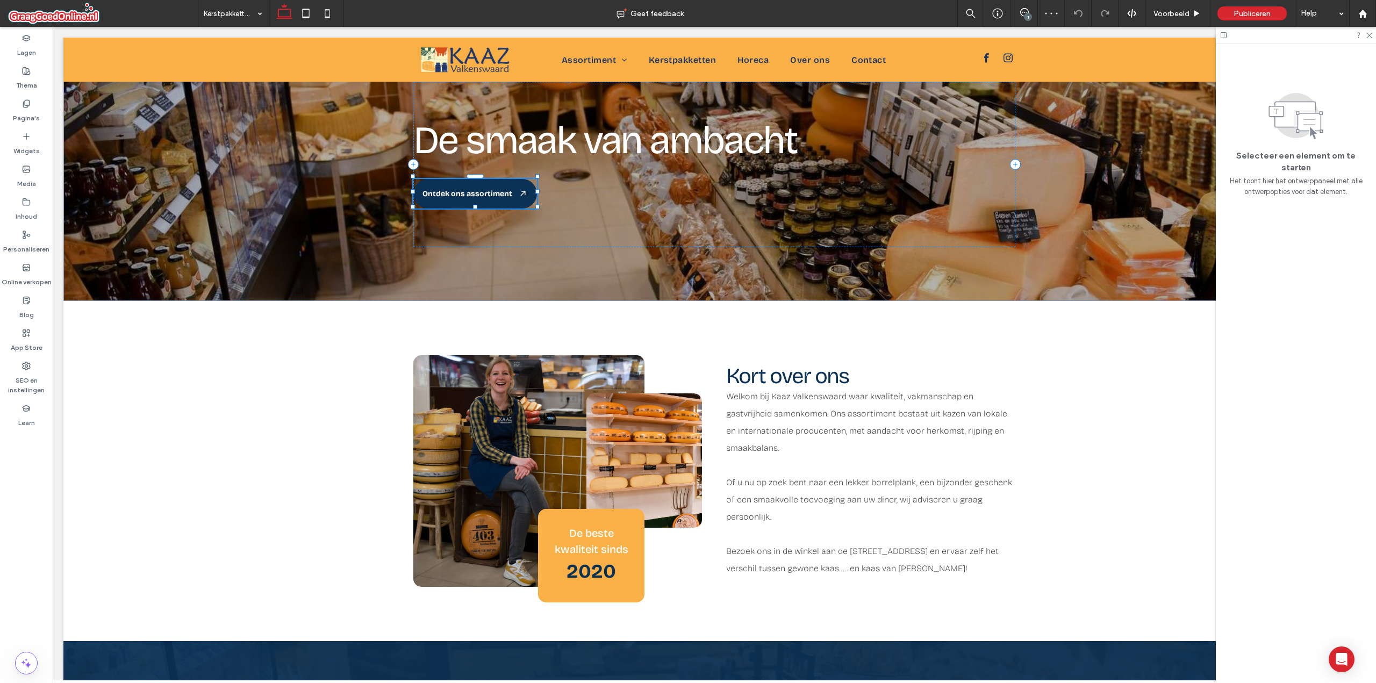
click at [1029, 19] on div "1" at bounding box center [1028, 17] width 8 height 8
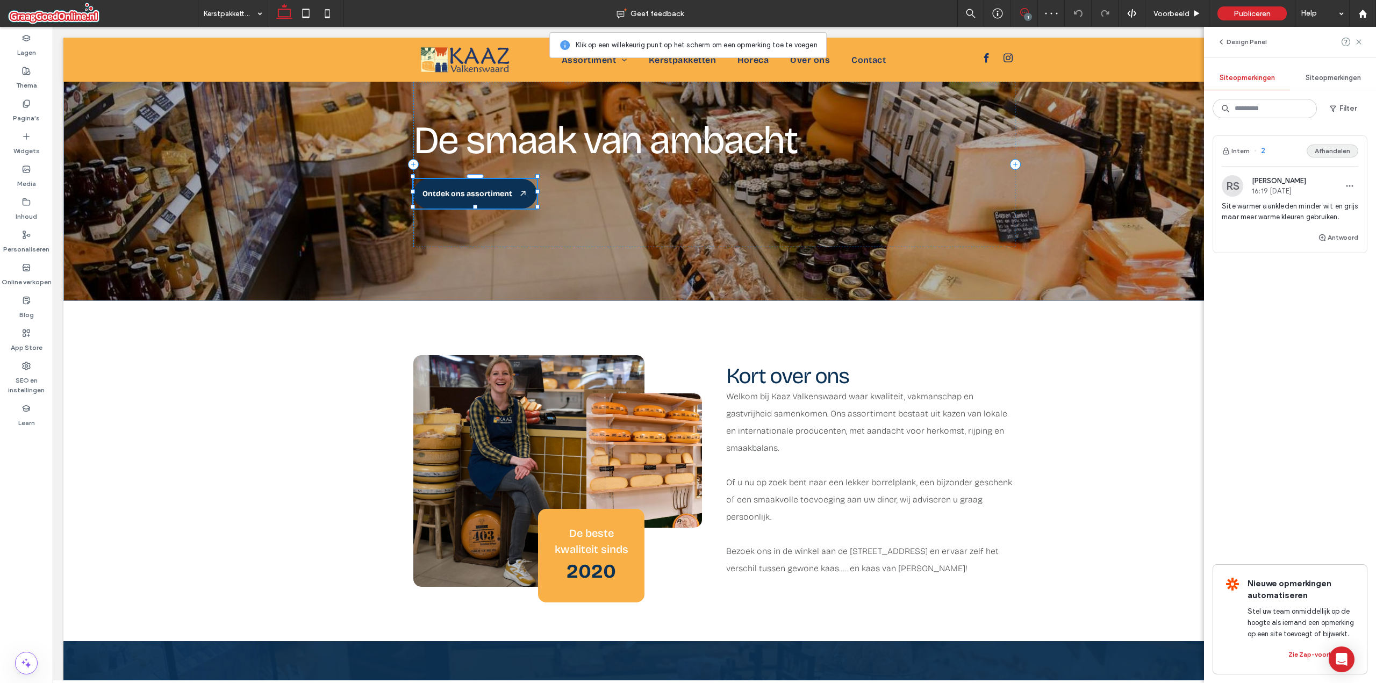
click at [1319, 151] on button "Afhandelen" at bounding box center [1333, 151] width 52 height 13
click at [1357, 44] on use at bounding box center [1358, 41] width 5 height 5
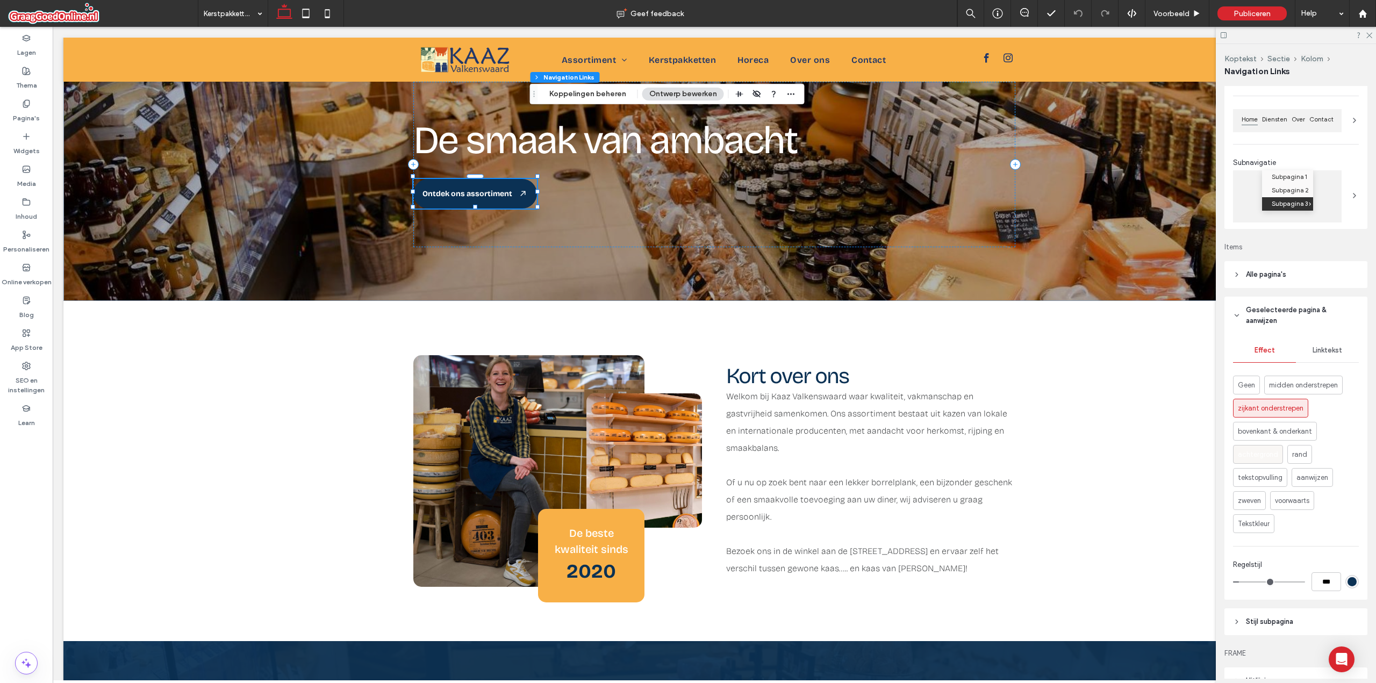
scroll to position [269, 0]
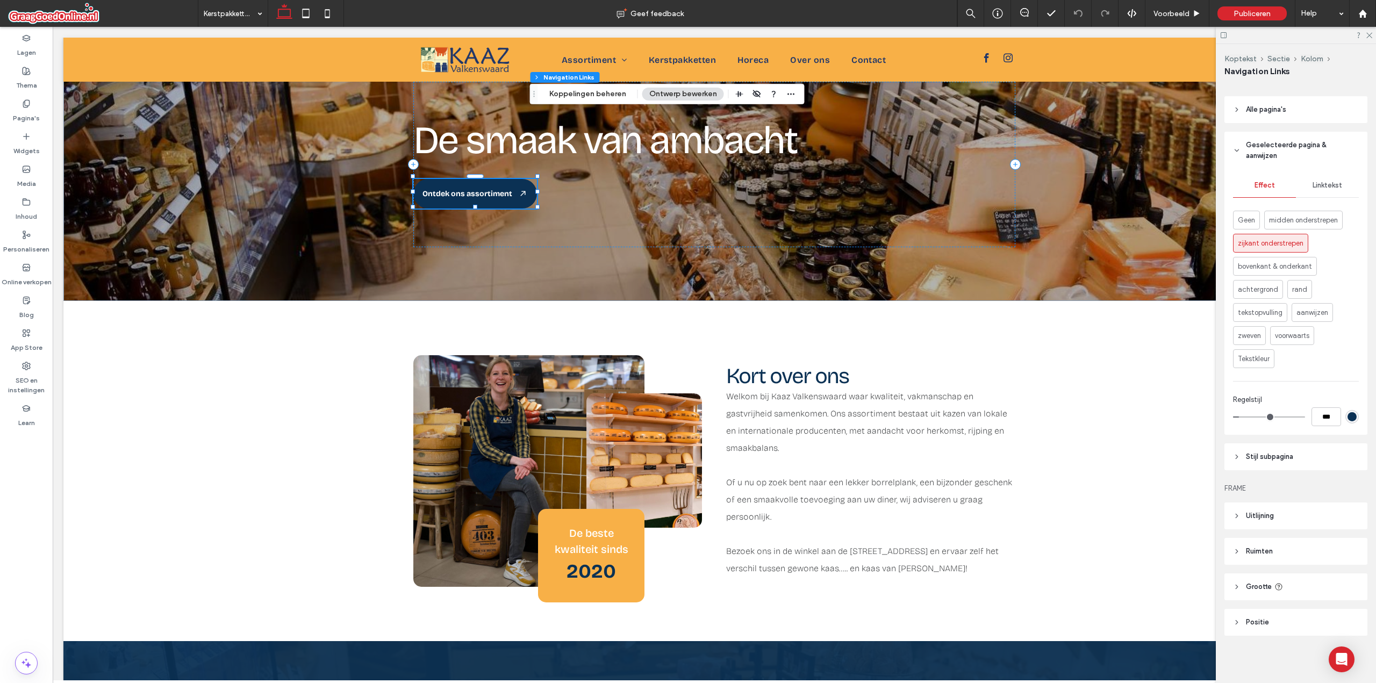
click at [1270, 450] on header "Stijl subpagina" at bounding box center [1296, 457] width 143 height 27
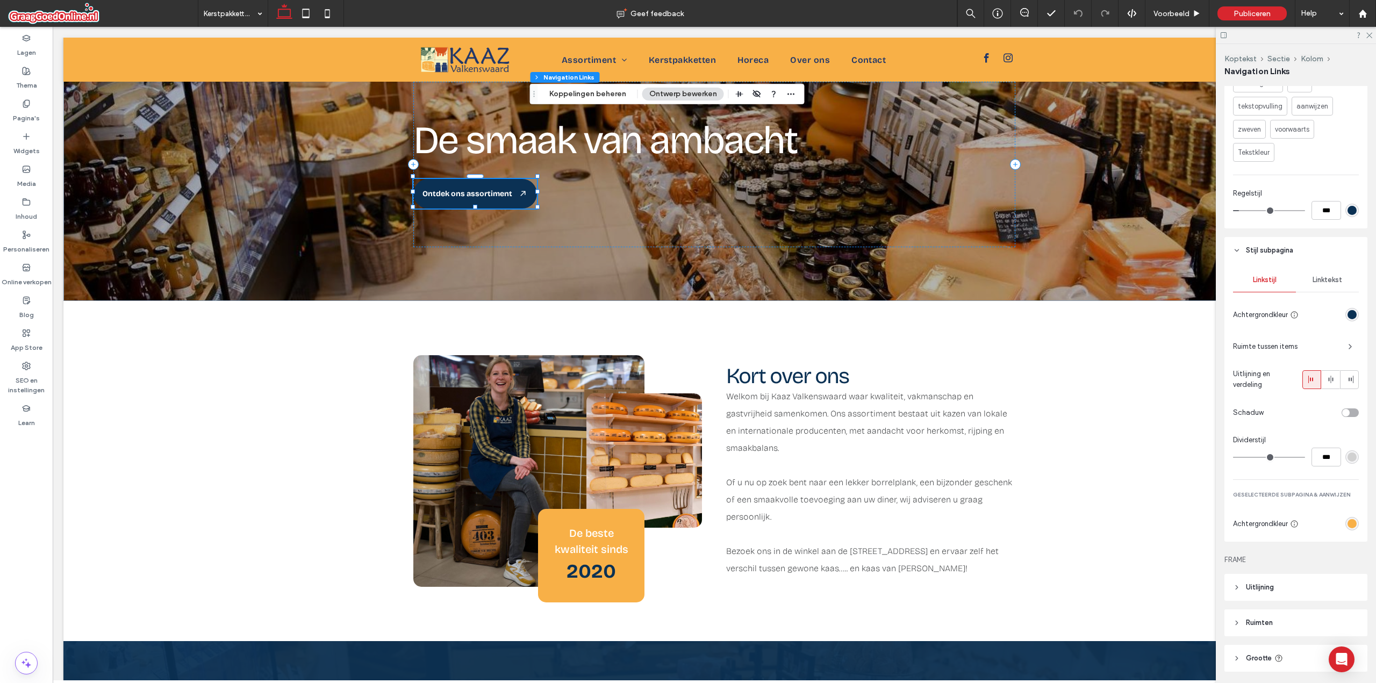
scroll to position [484, 0]
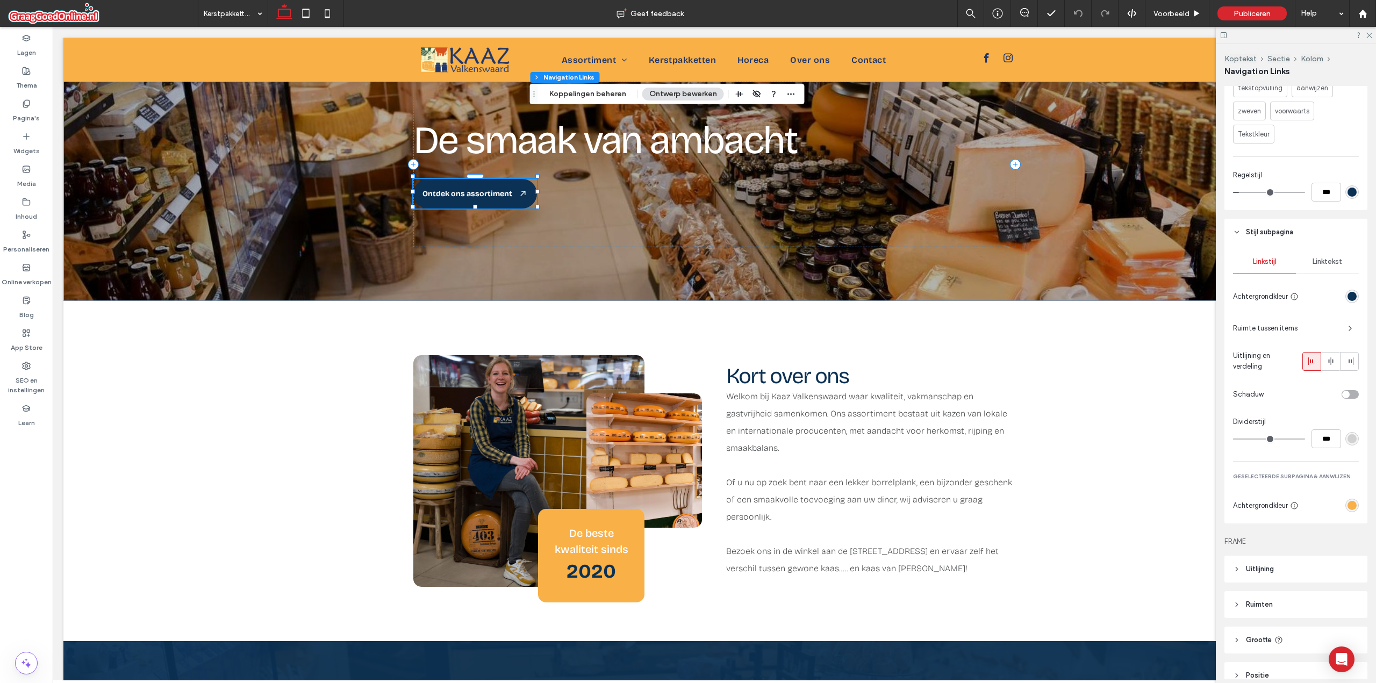
click at [1352, 512] on div "rgb(248, 176, 71)" at bounding box center [1352, 505] width 13 height 13
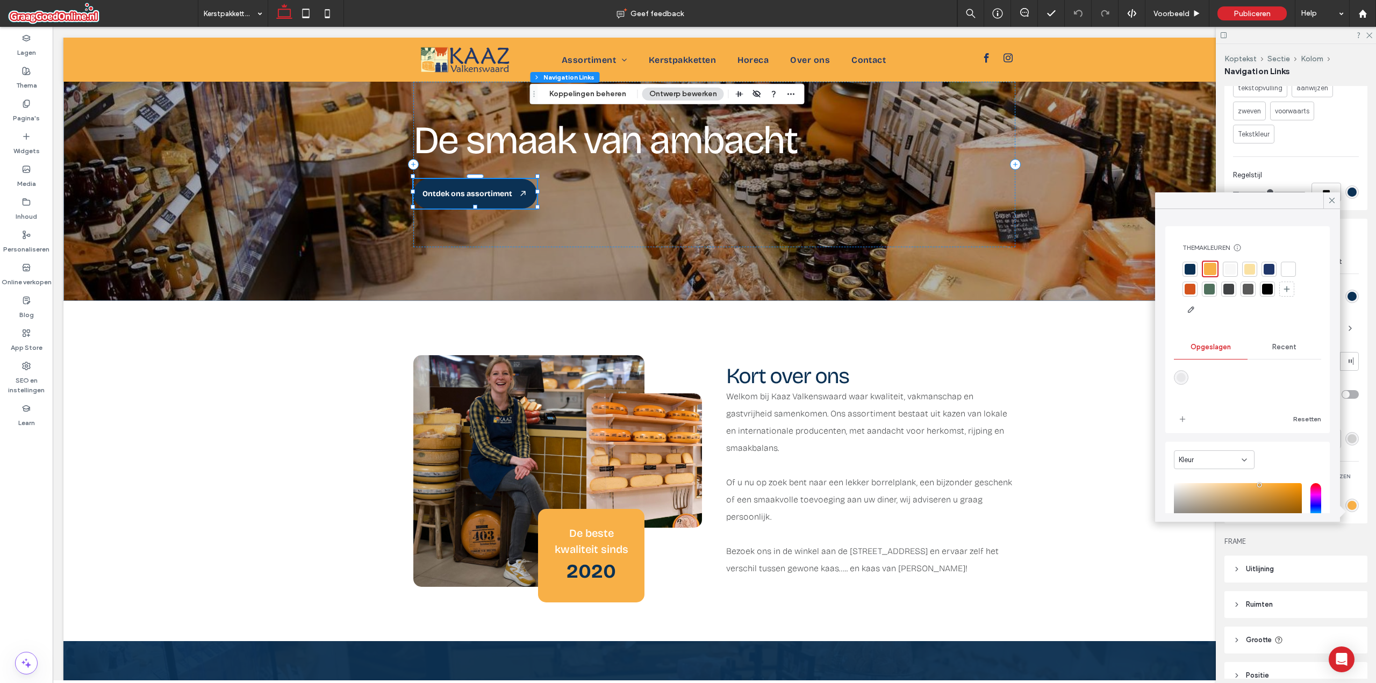
click at [1195, 268] on div at bounding box center [1190, 269] width 11 height 11
click at [1330, 207] on span at bounding box center [1332, 200] width 10 height 16
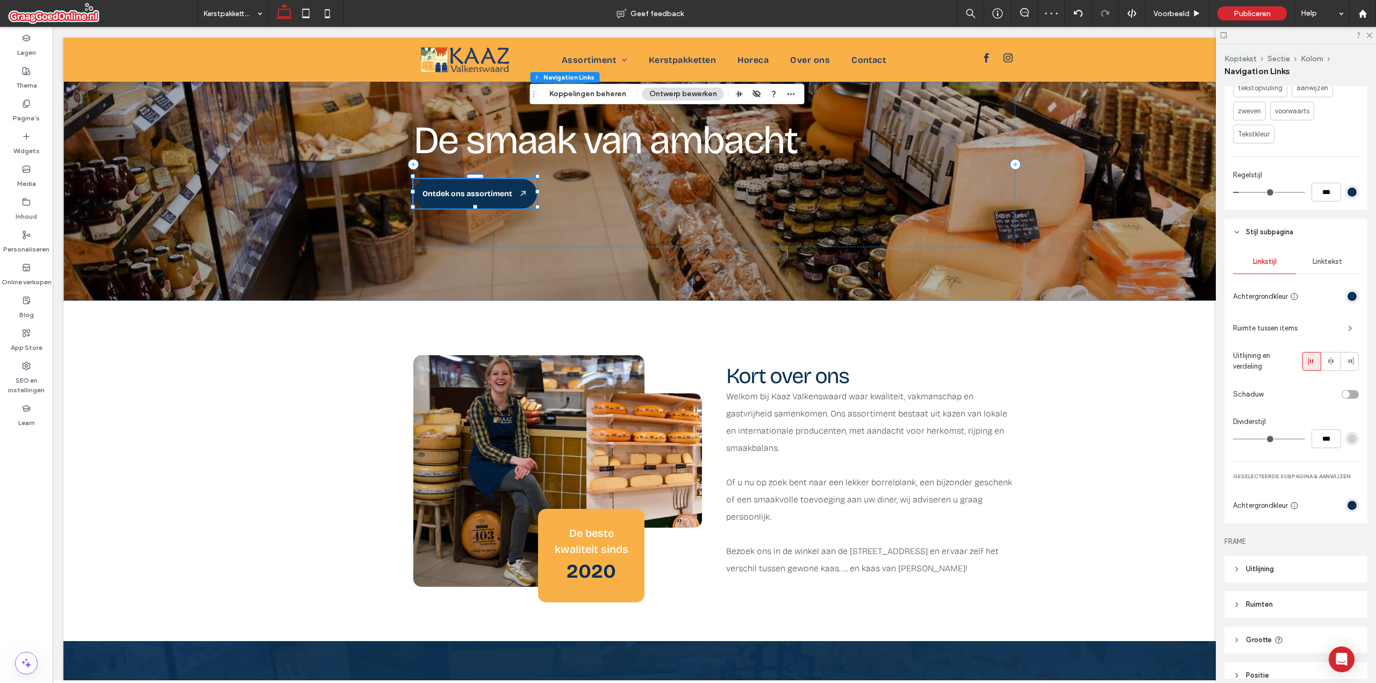
click at [1348, 510] on div "rgb(11, 49, 84)" at bounding box center [1352, 505] width 9 height 9
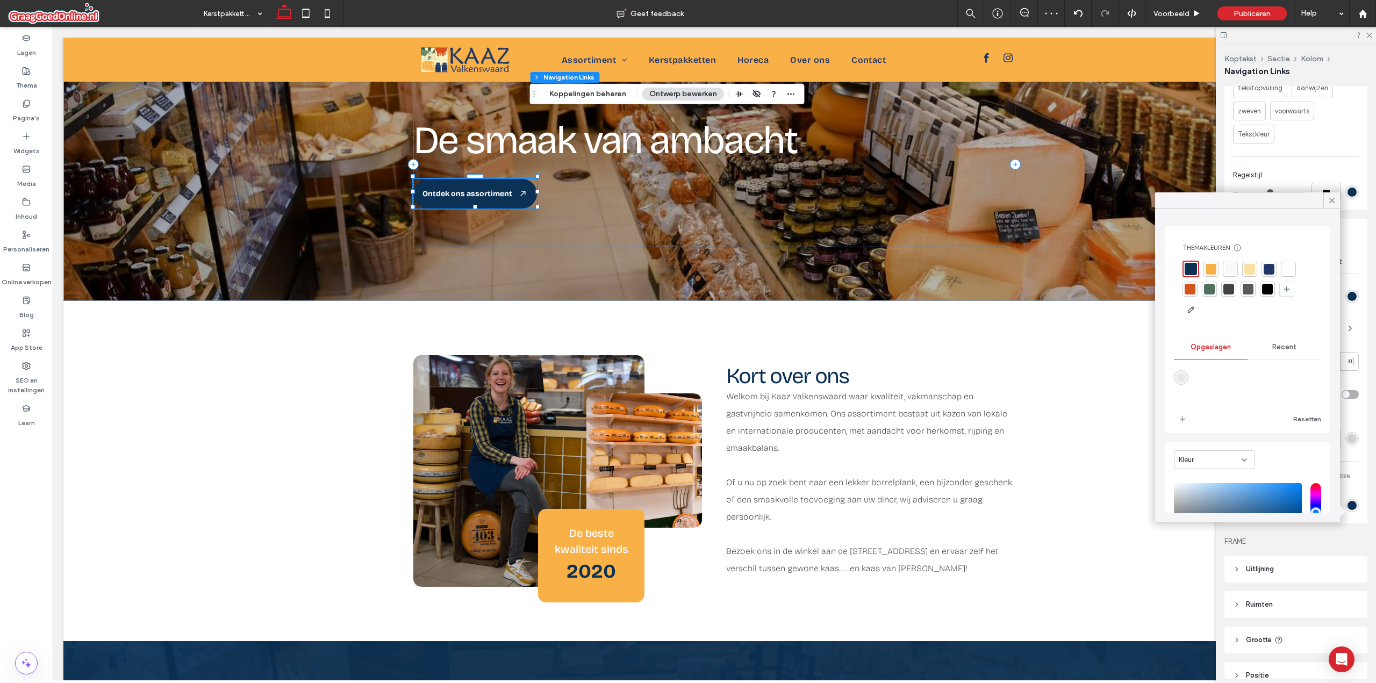
click at [1269, 267] on div at bounding box center [1269, 269] width 11 height 11
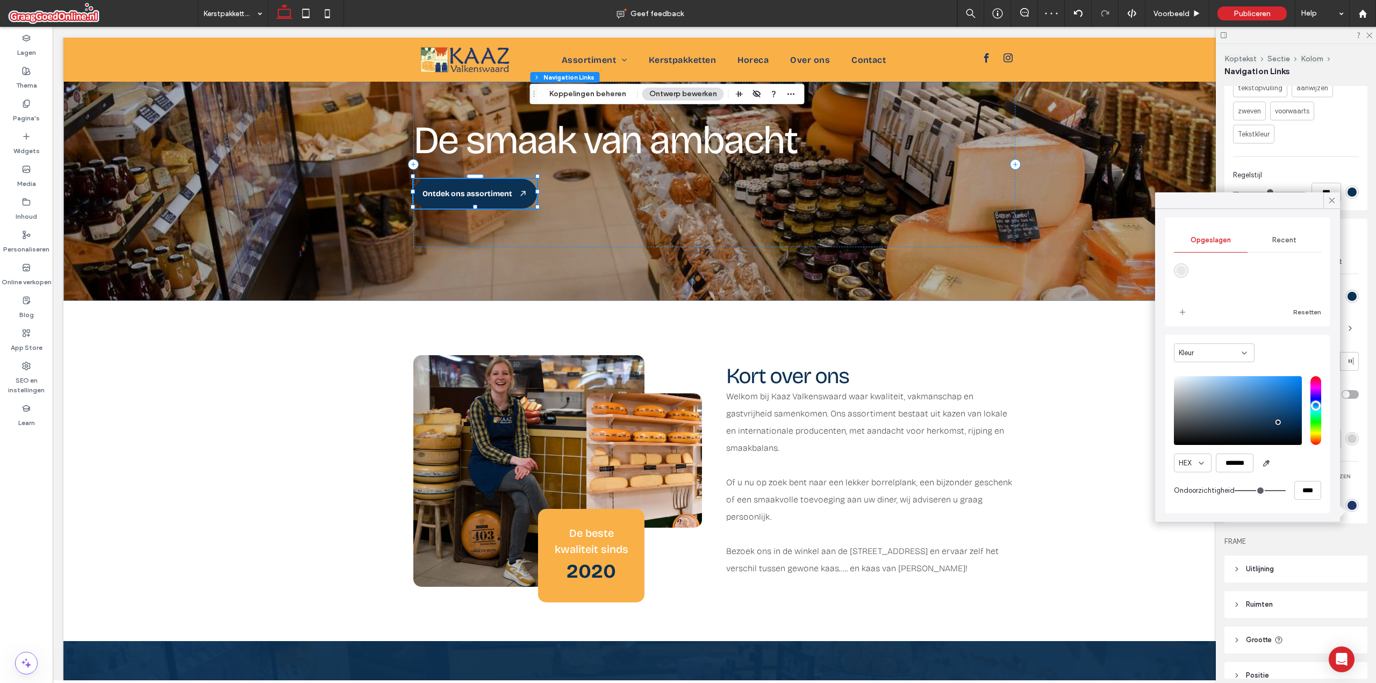
scroll to position [105, 0]
click at [1276, 418] on div "pointer" at bounding box center [1276, 418] width 3 height 3
type input "*******"
drag, startPoint x: 1274, startPoint y: 418, endPoint x: 1272, endPoint y: 411, distance: 6.8
click at [1272, 411] on div "pointer" at bounding box center [1271, 411] width 3 height 3
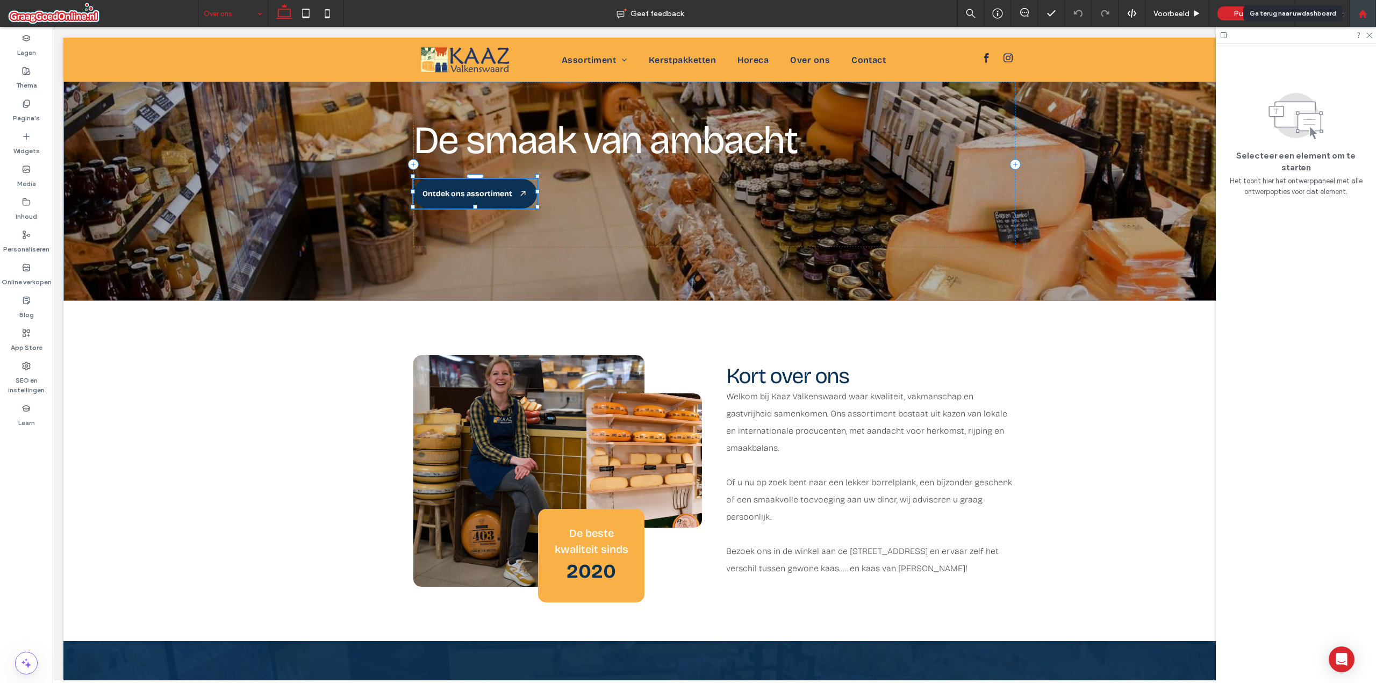
click at [1362, 10] on use at bounding box center [1363, 13] width 8 height 8
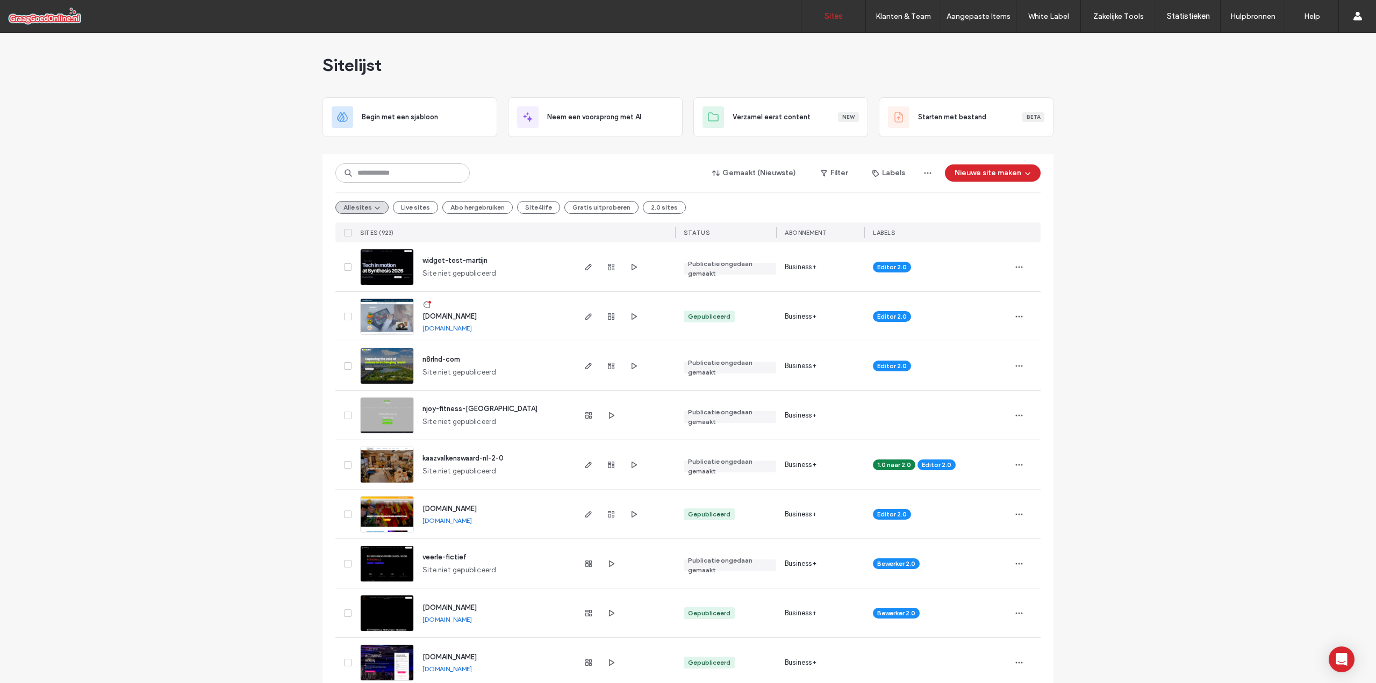
click at [383, 180] on input at bounding box center [402, 172] width 134 height 19
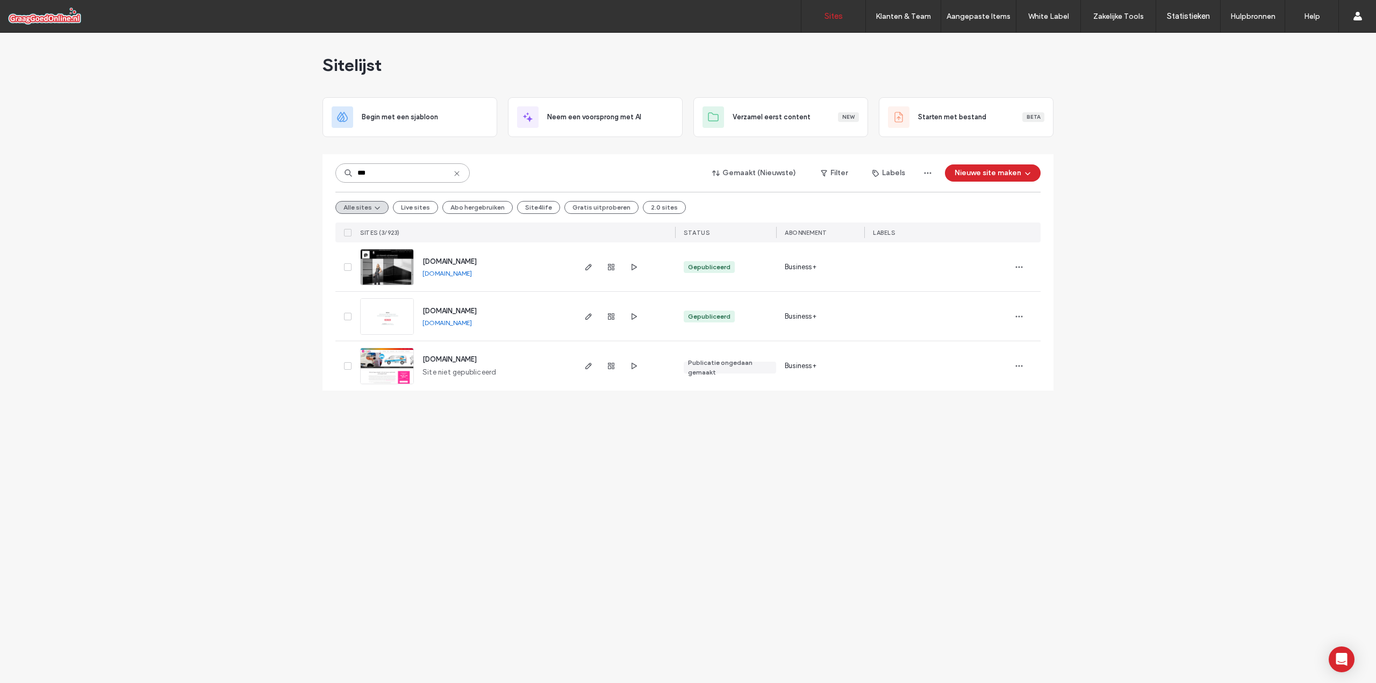
type input "***"
